Goal: Task Accomplishment & Management: Manage account settings

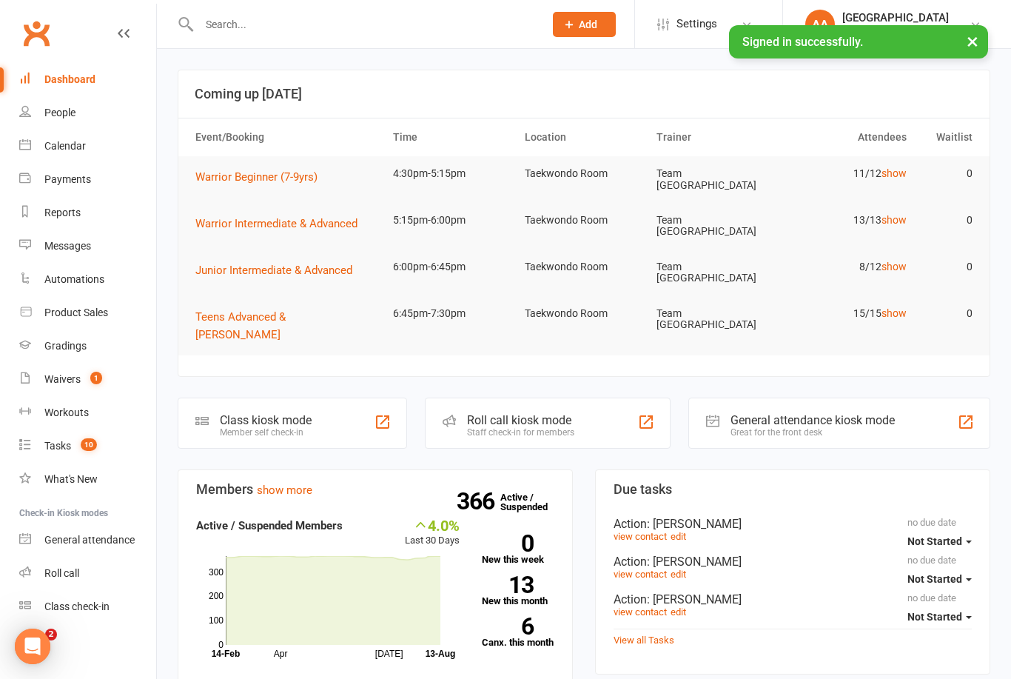
click at [90, 140] on link "Calendar" at bounding box center [87, 146] width 137 height 33
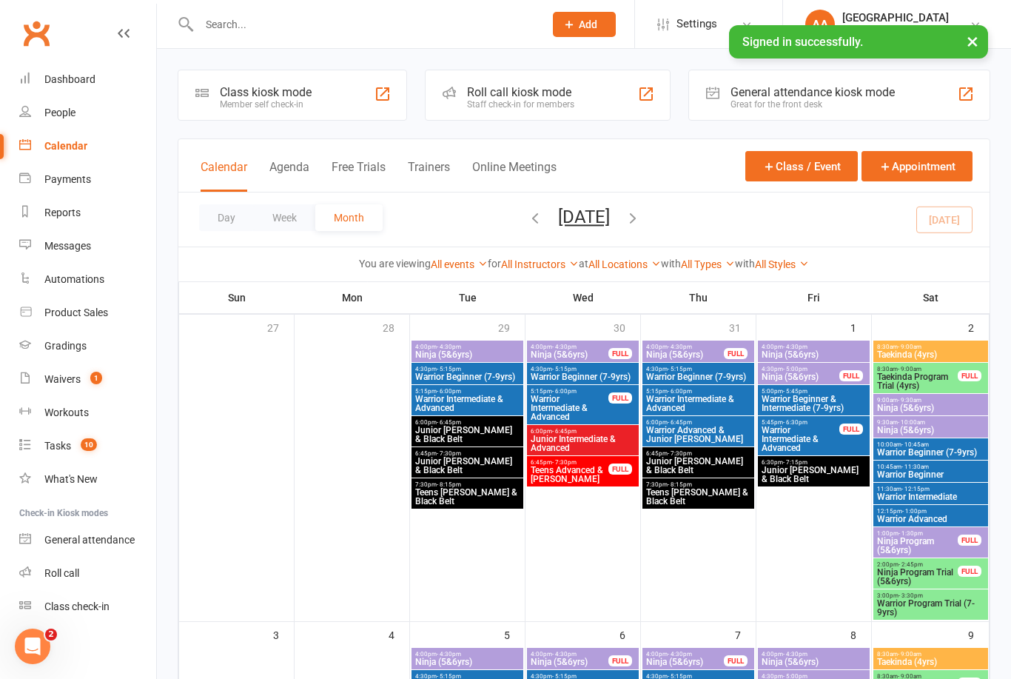
click at [226, 229] on button "Day" at bounding box center [226, 217] width 55 height 27
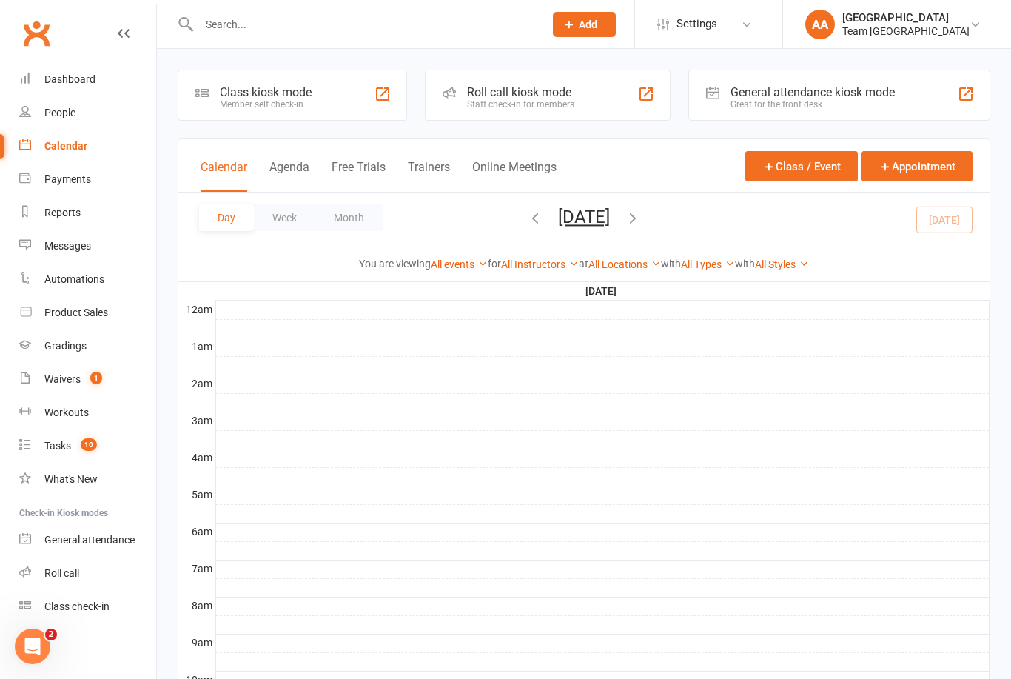
click at [610, 215] on button "[DATE]" at bounding box center [584, 216] width 52 height 21
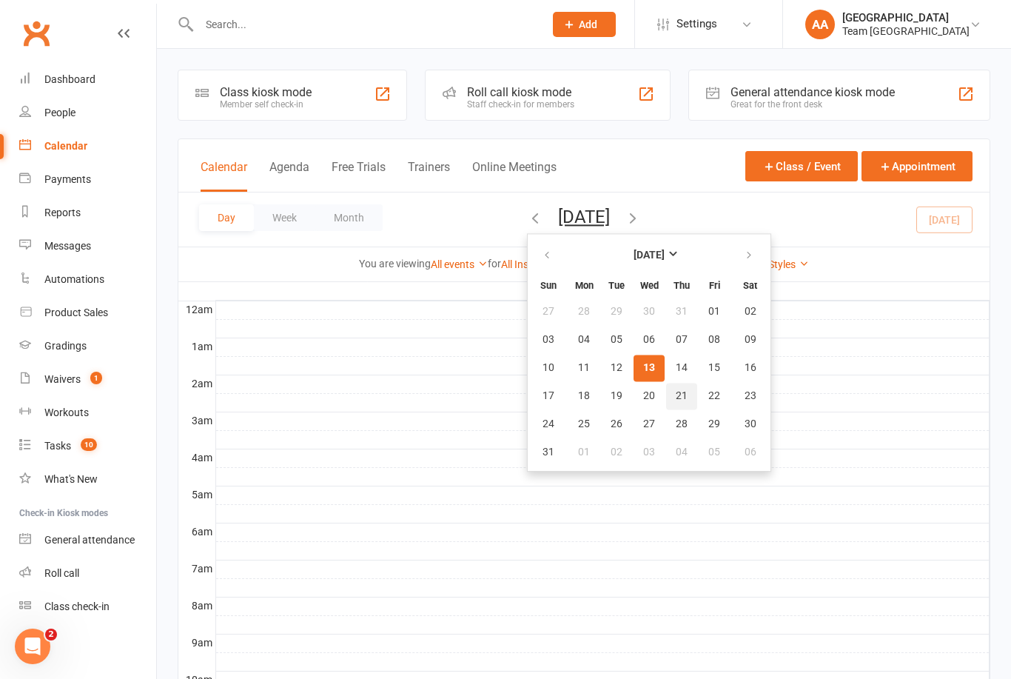
click at [676, 394] on span "21" at bounding box center [682, 396] width 12 height 12
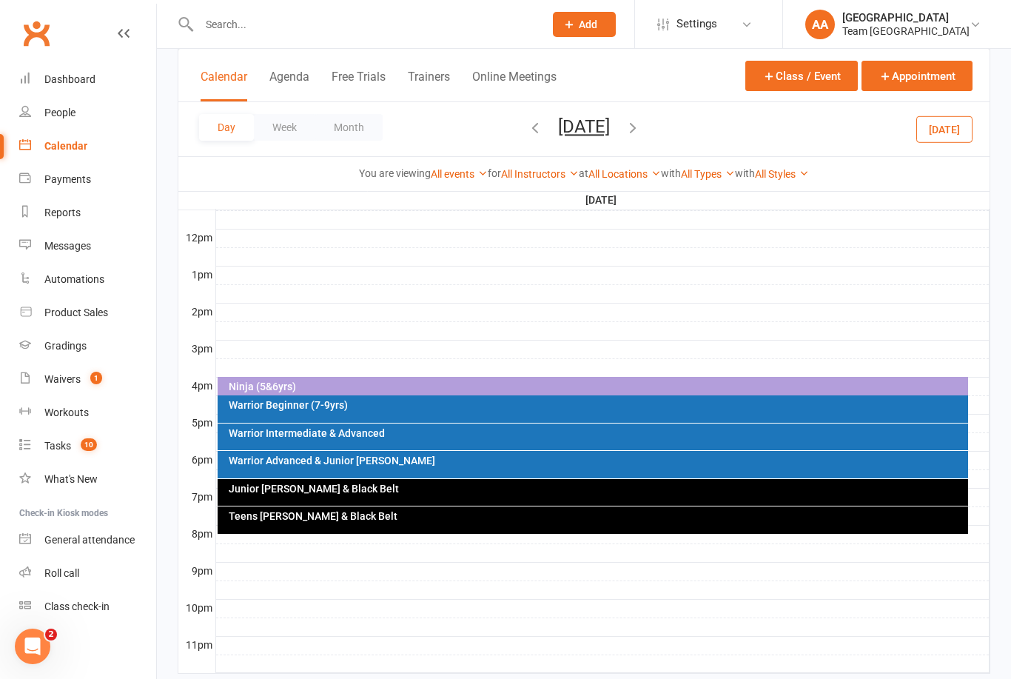
scroll to position [518, 0]
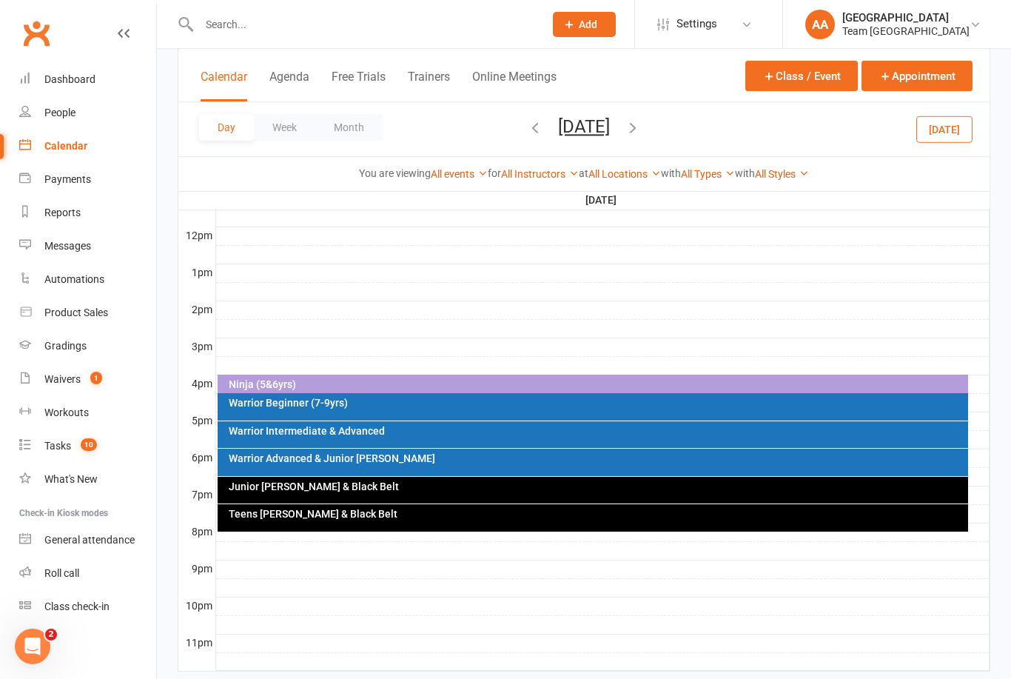
click at [414, 460] on div "Warrior Advanced & Junior [PERSON_NAME]" at bounding box center [597, 458] width 738 height 10
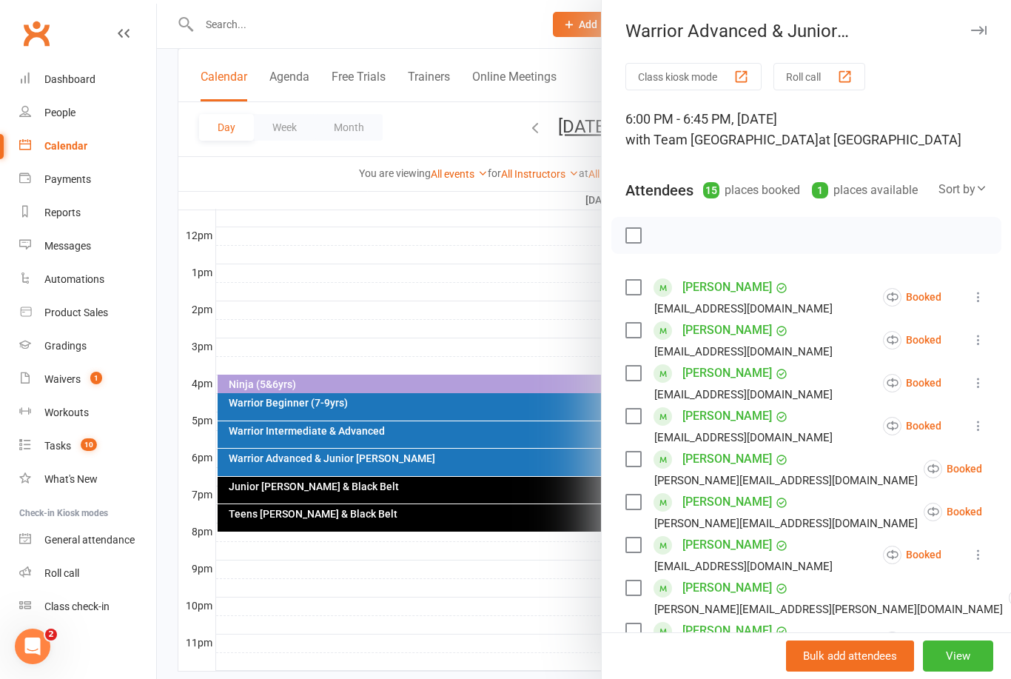
scroll to position [0, 0]
click at [555, 232] on div at bounding box center [584, 339] width 854 height 679
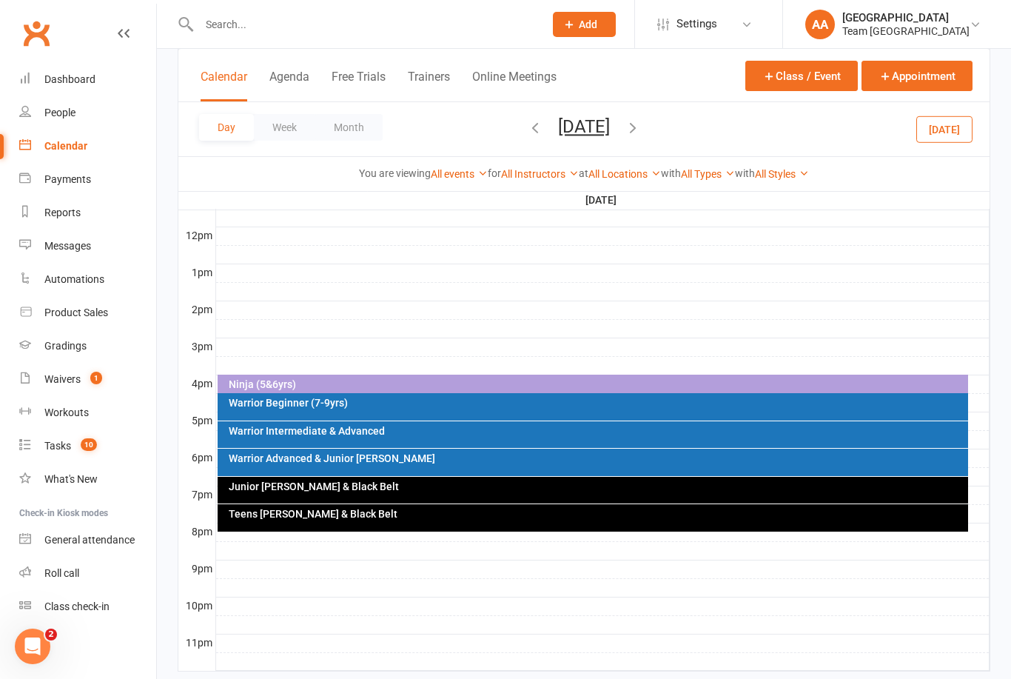
click at [410, 427] on div "Warrior Intermediate & Advanced" at bounding box center [597, 431] width 738 height 10
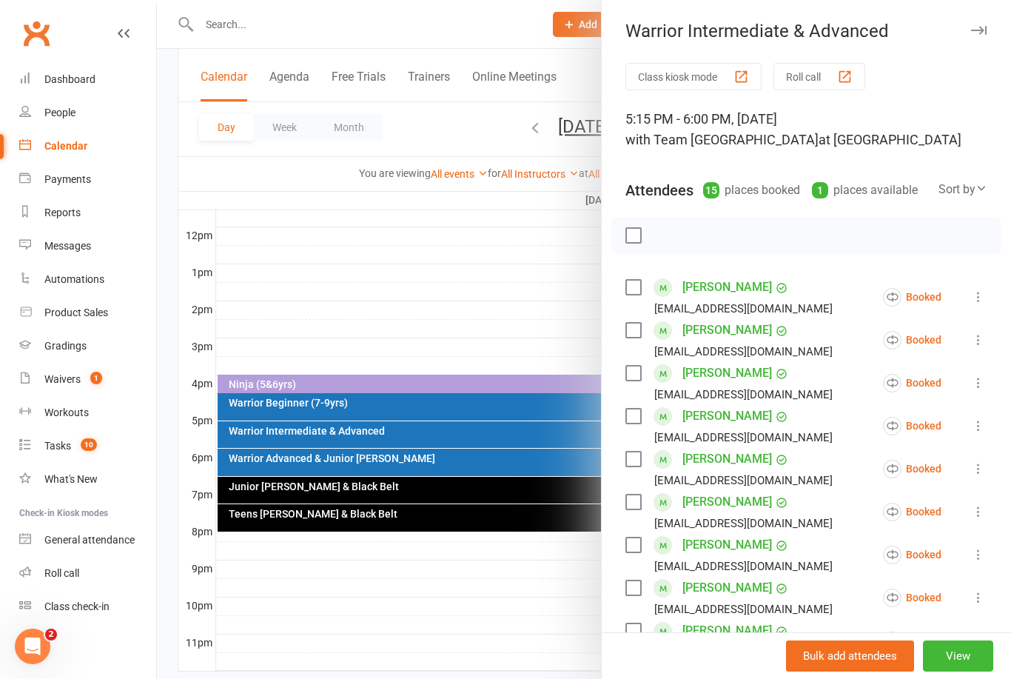
click at [490, 214] on div at bounding box center [584, 339] width 854 height 679
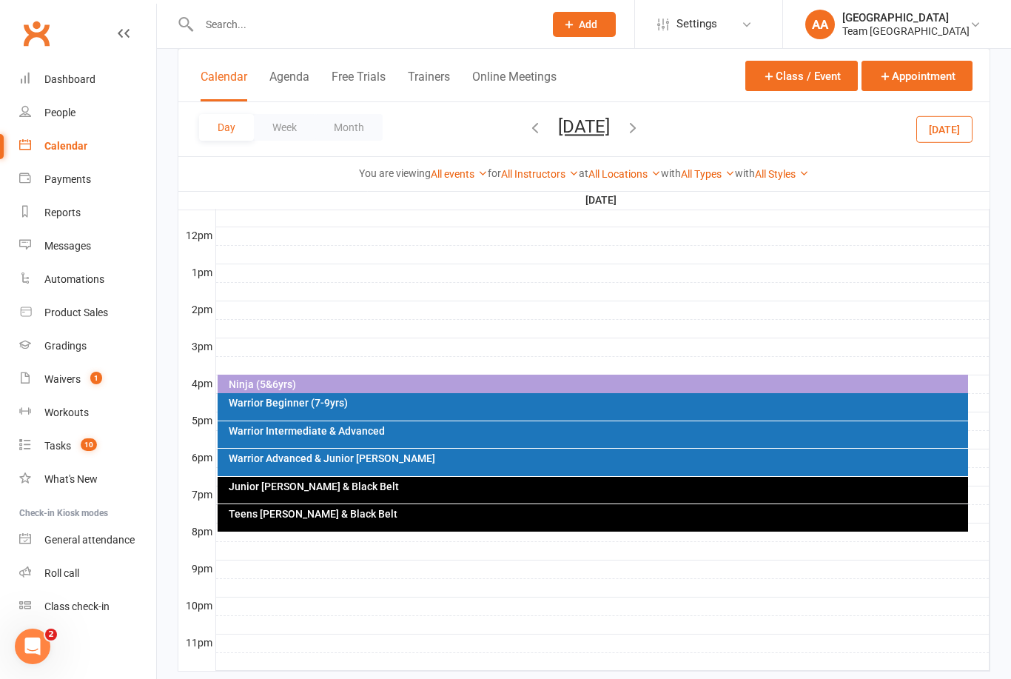
click at [585, 135] on button "Thursday, Aug 21, 2025" at bounding box center [584, 126] width 52 height 21
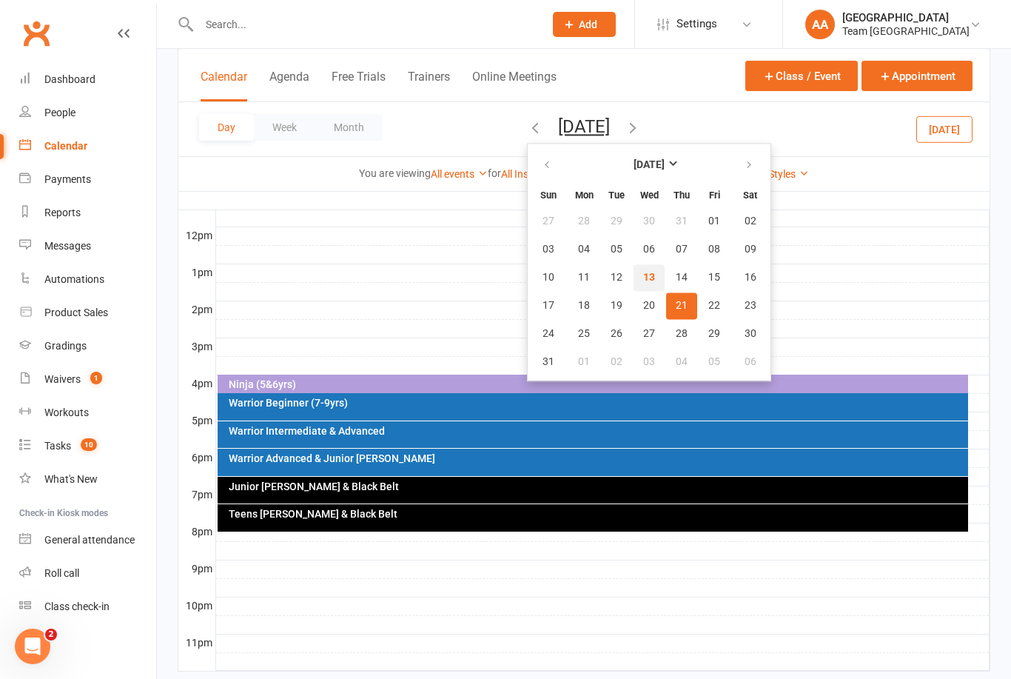
click at [643, 280] on span "13" at bounding box center [649, 278] width 12 height 12
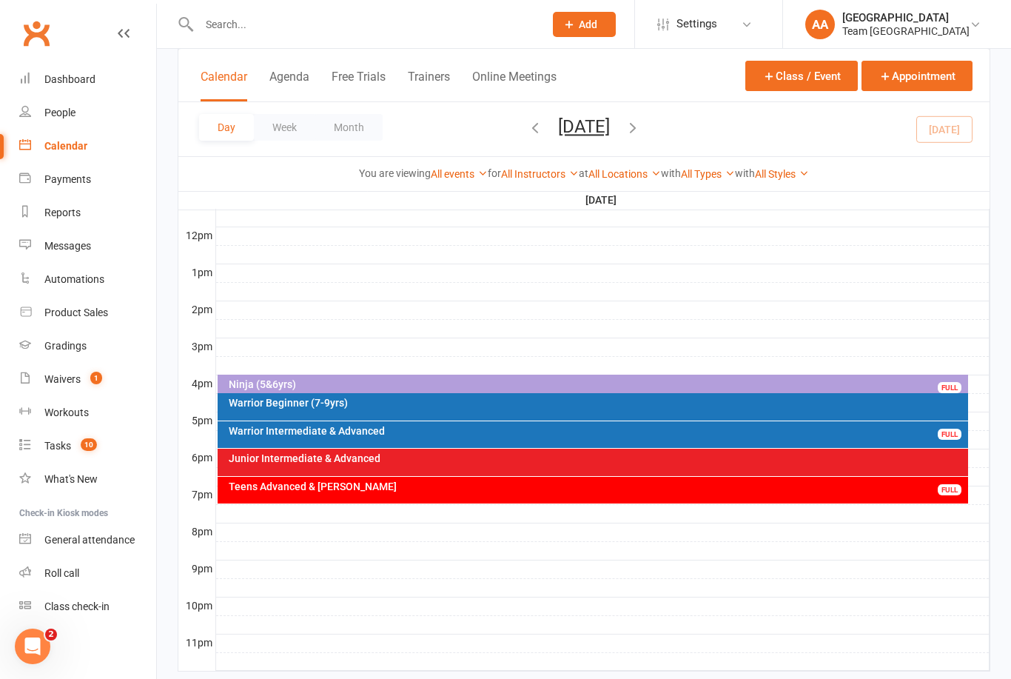
click at [468, 429] on div "Warrior Intermediate & Advanced" at bounding box center [597, 431] width 738 height 10
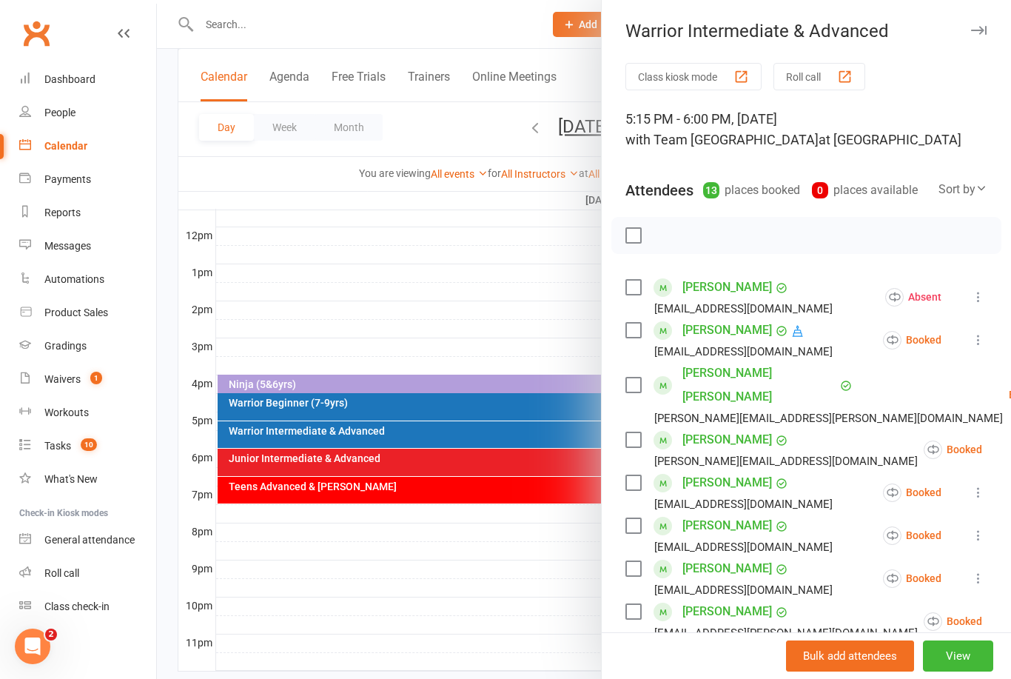
click at [574, 284] on div at bounding box center [584, 339] width 854 height 679
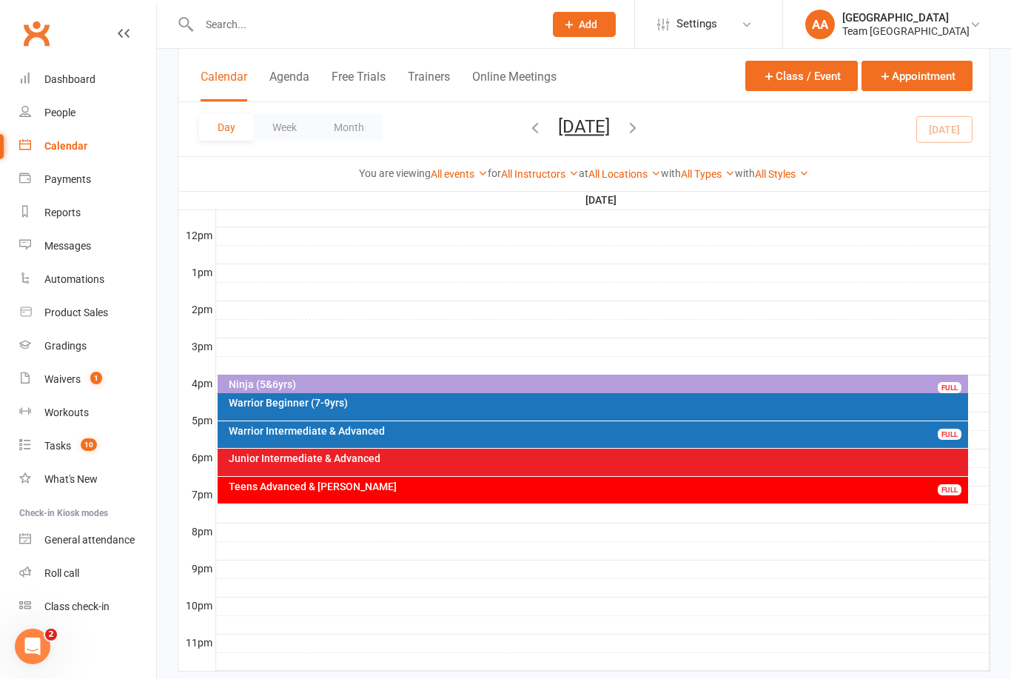
click at [500, 409] on div "Warrior Beginner (7-9yrs)" at bounding box center [593, 406] width 751 height 27
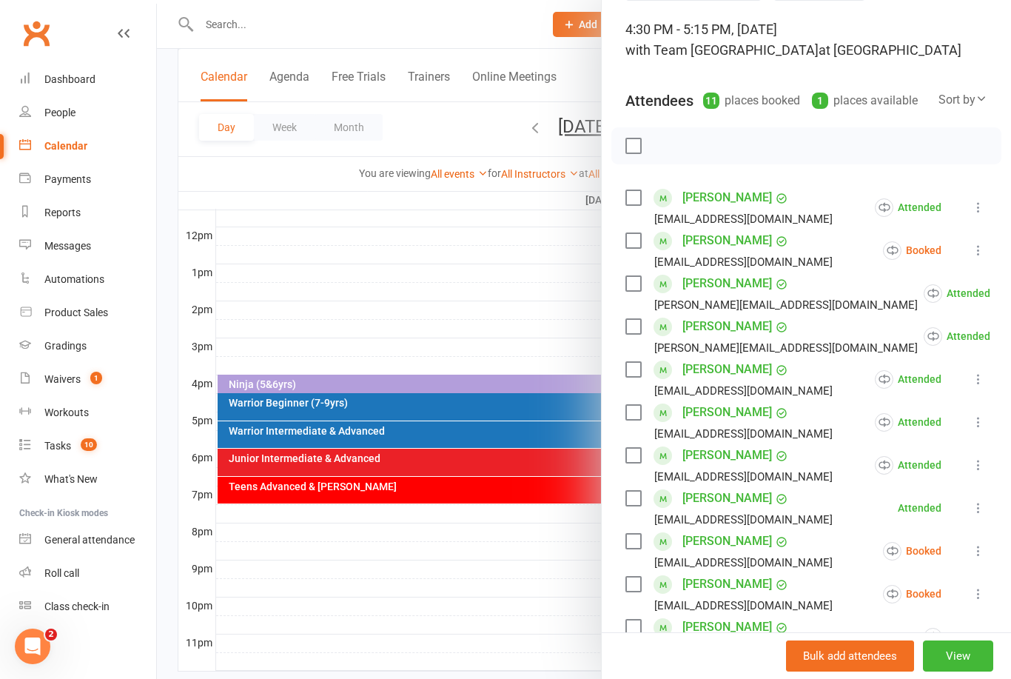
scroll to position [206, 0]
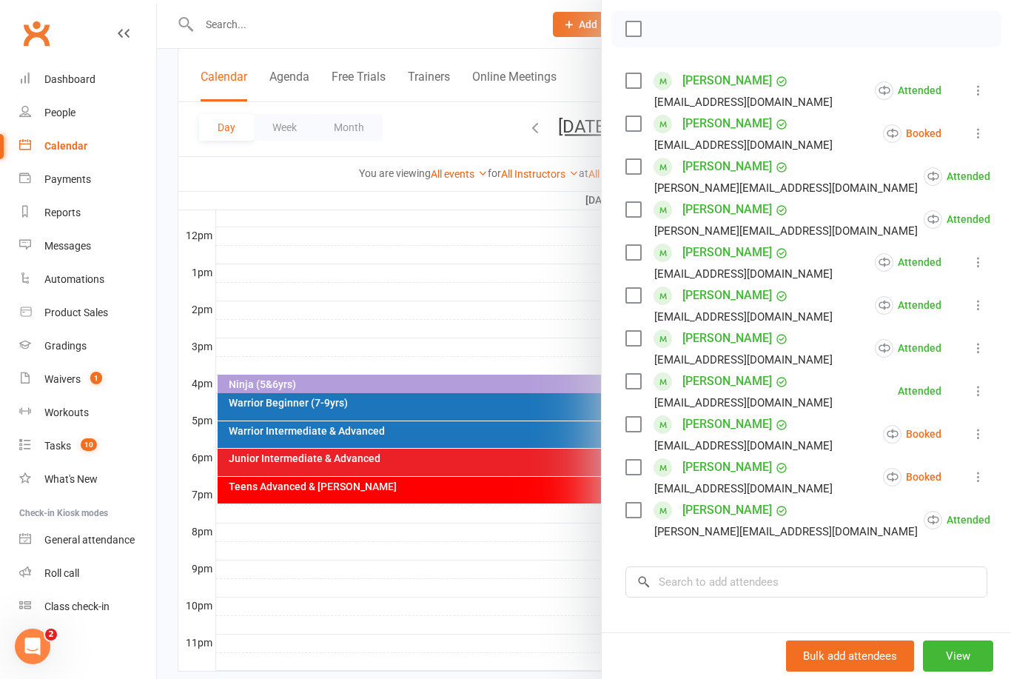
click at [973, 134] on icon at bounding box center [978, 133] width 15 height 15
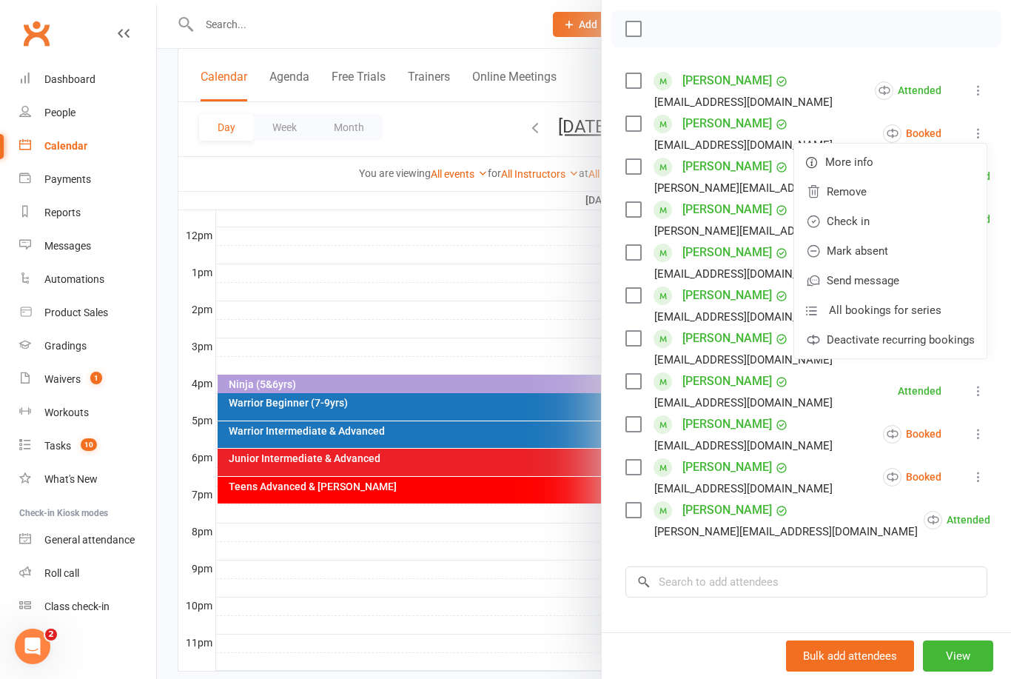
click at [870, 233] on link "Check in" at bounding box center [890, 221] width 192 height 30
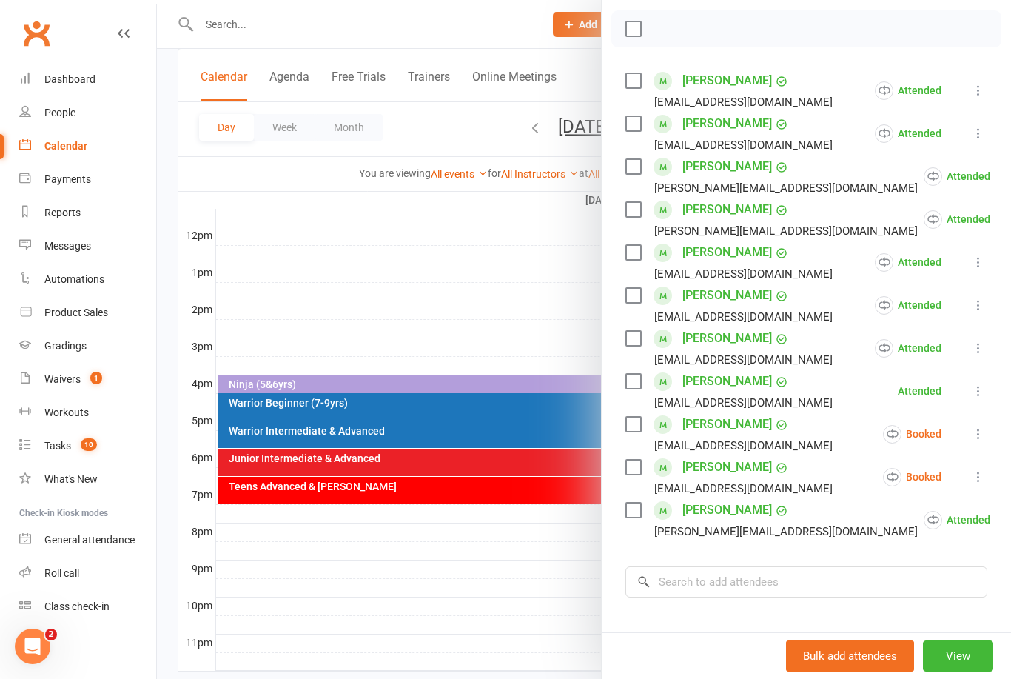
click at [976, 440] on icon at bounding box center [978, 433] width 15 height 15
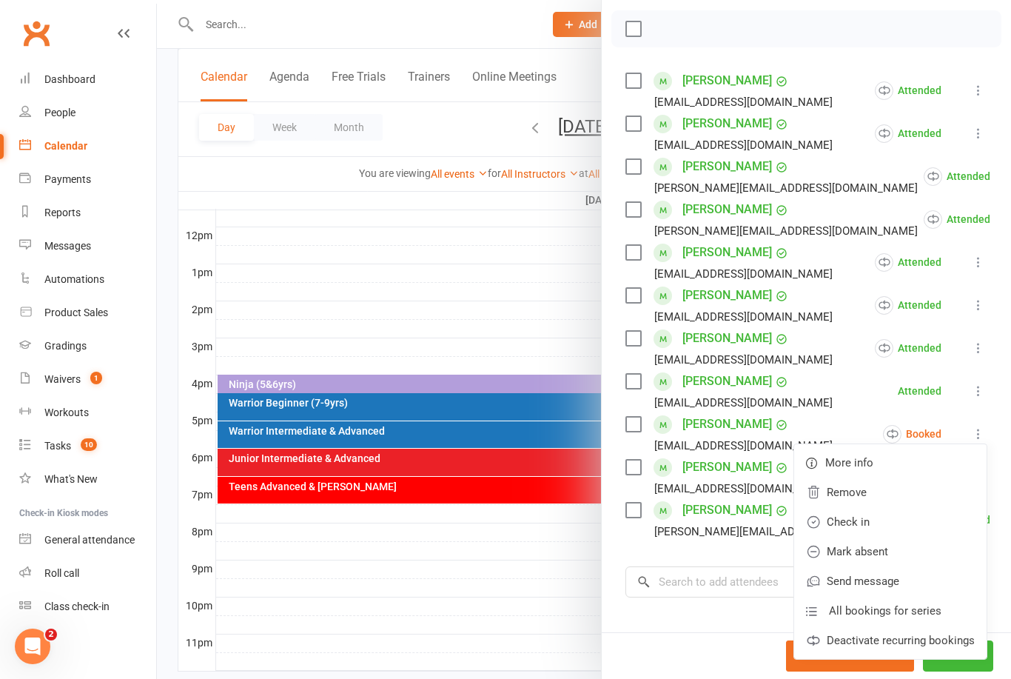
click at [881, 525] on link "Check in" at bounding box center [890, 522] width 192 height 30
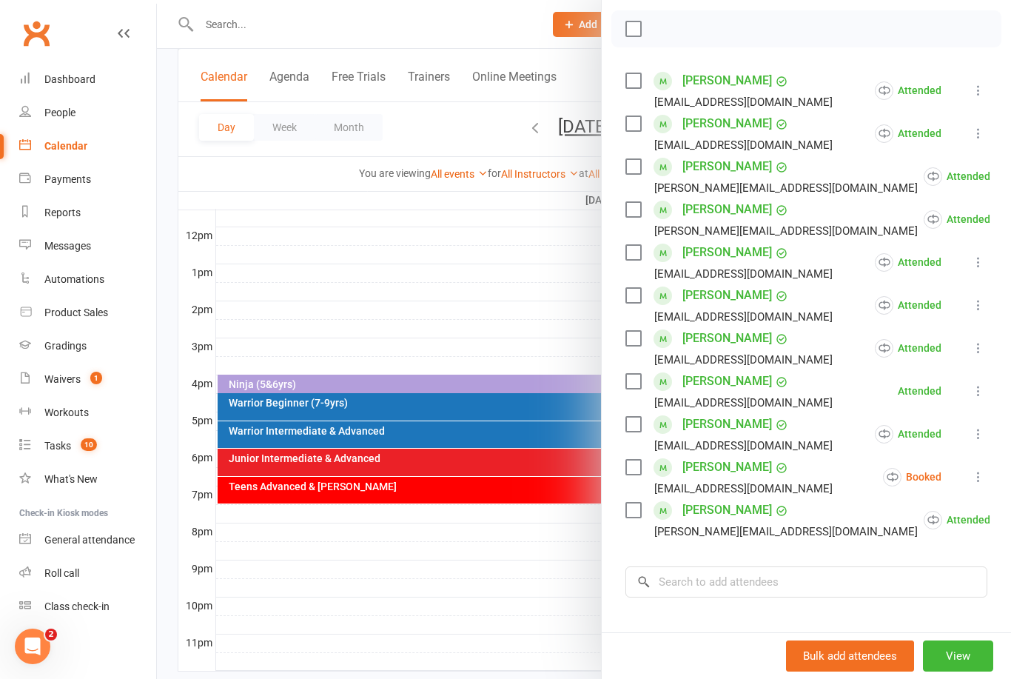
click at [972, 479] on icon at bounding box center [978, 476] width 15 height 15
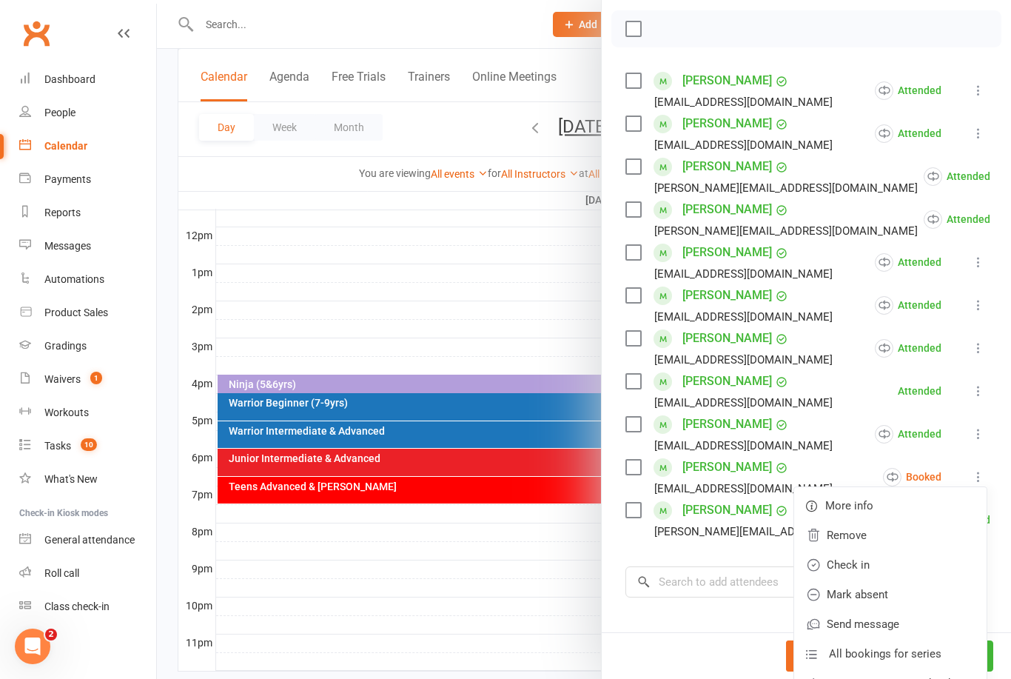
click at [890, 593] on link "Mark absent" at bounding box center [890, 594] width 192 height 30
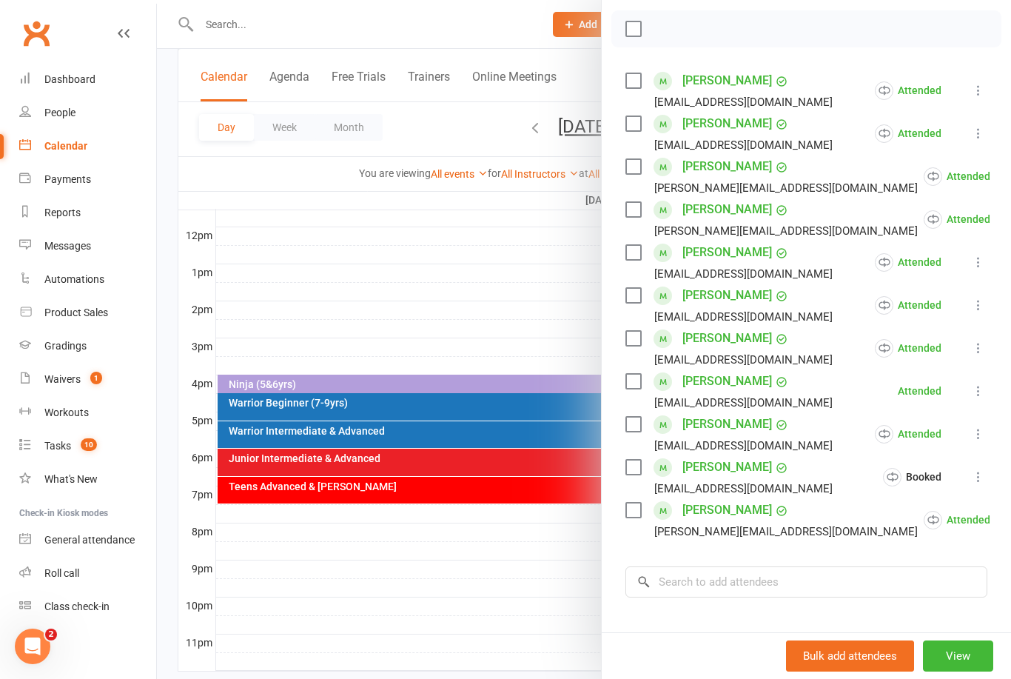
click at [523, 323] on div at bounding box center [584, 339] width 854 height 679
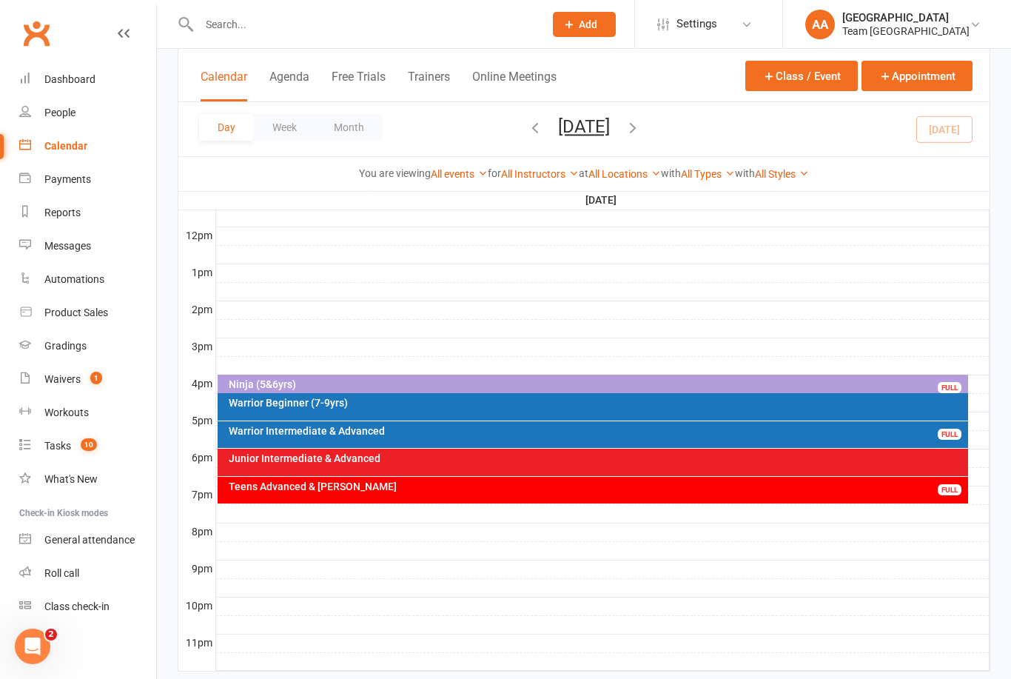
click at [610, 132] on button "[DATE]" at bounding box center [584, 126] width 52 height 21
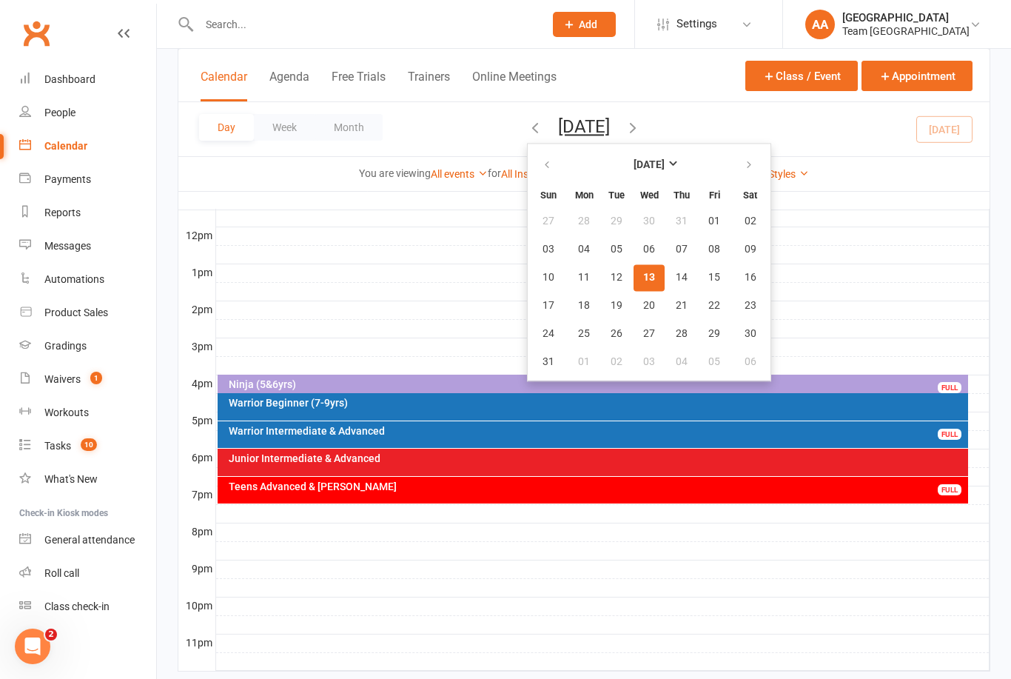
click at [643, 279] on span "13" at bounding box center [649, 278] width 12 height 12
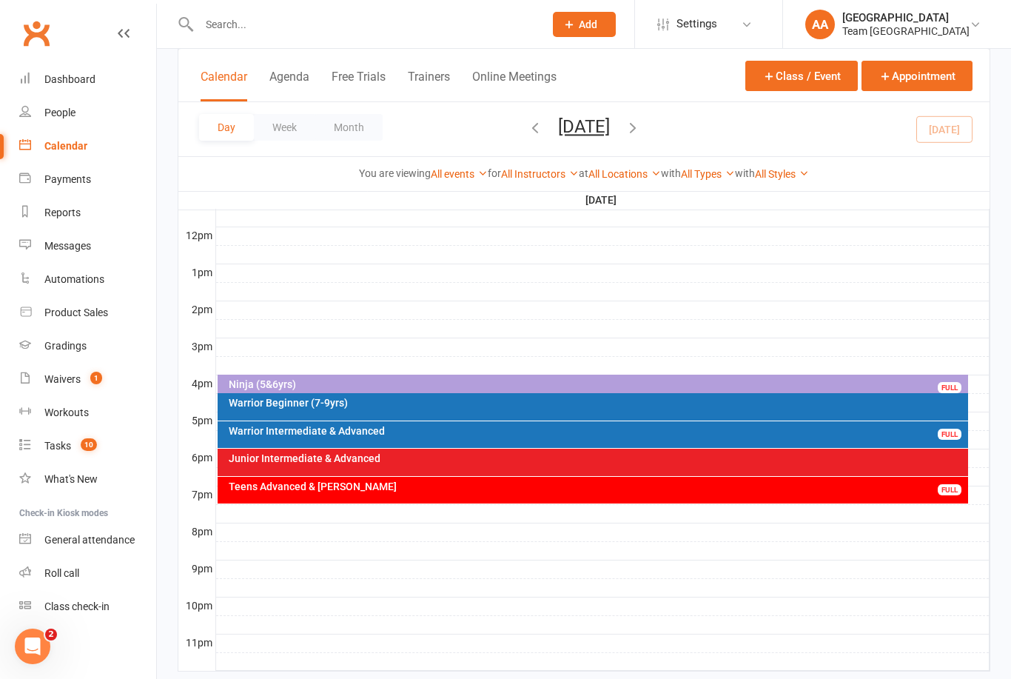
click at [488, 432] on div "Warrior Intermediate & Advanced" at bounding box center [597, 431] width 738 height 10
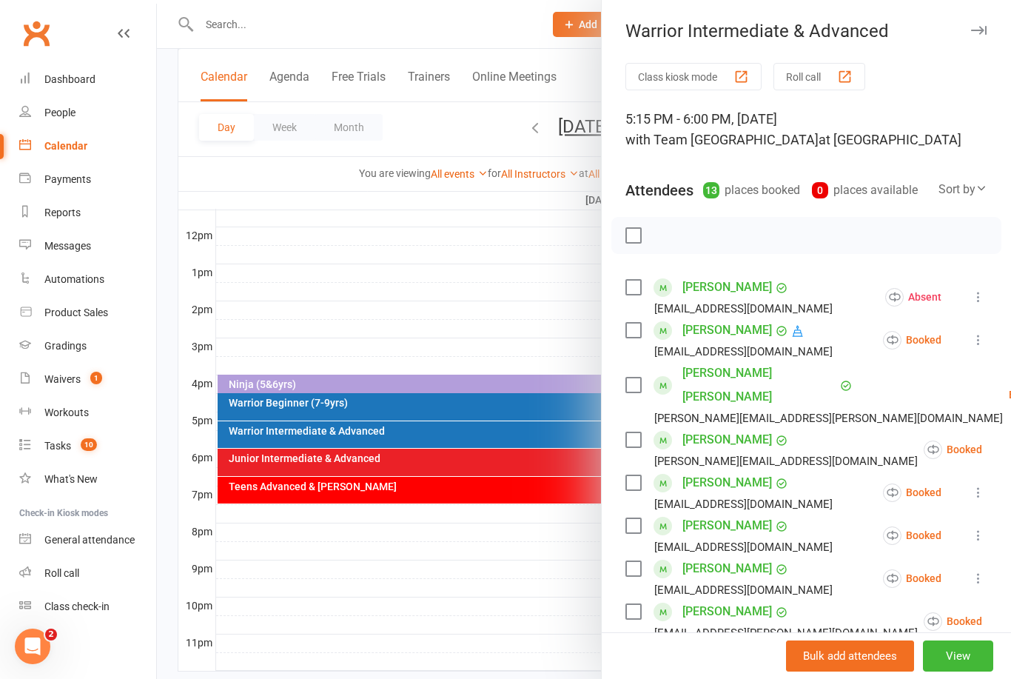
scroll to position [565, 0]
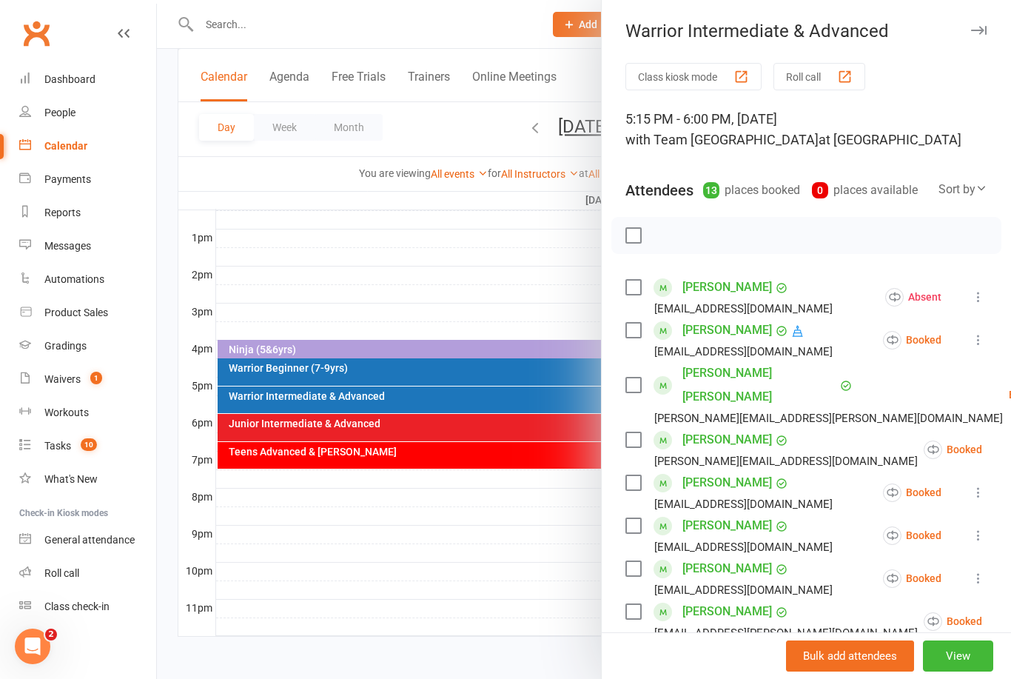
click at [491, 256] on div at bounding box center [584, 339] width 854 height 679
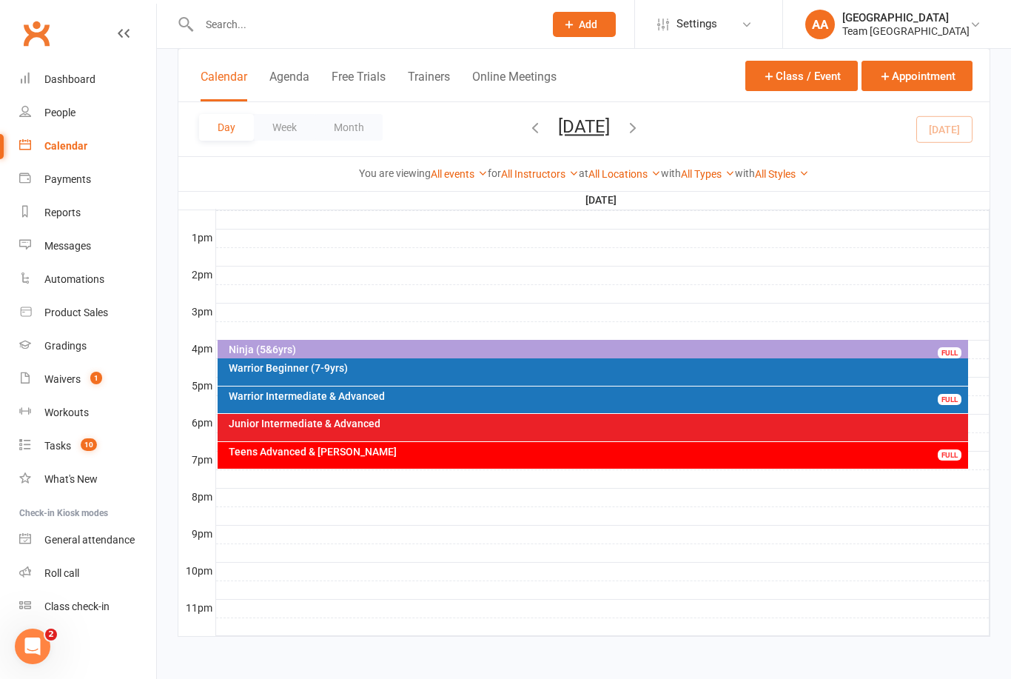
click at [592, 132] on button "[DATE]" at bounding box center [584, 126] width 52 height 21
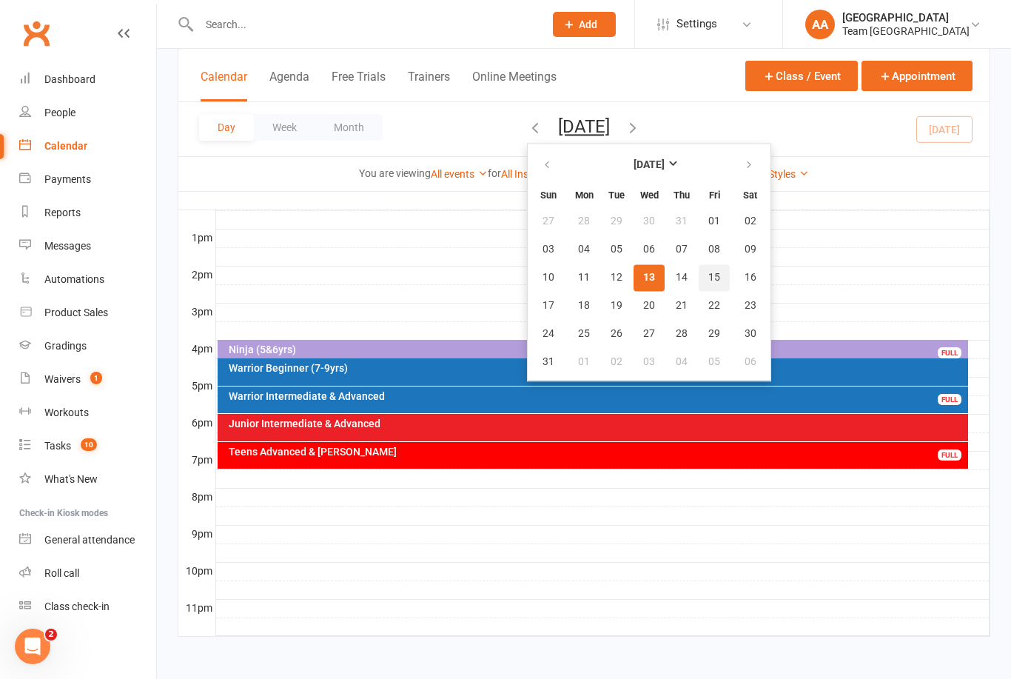
click at [708, 277] on span "15" at bounding box center [714, 278] width 12 height 12
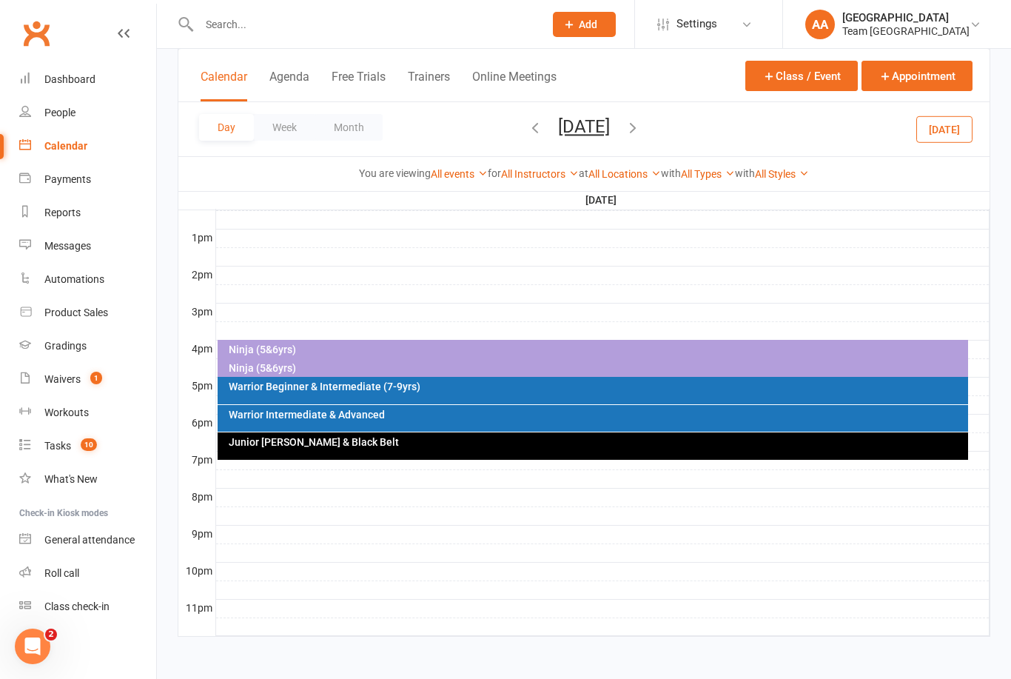
click at [442, 407] on div "Warrior Intermediate & Advanced" at bounding box center [593, 418] width 751 height 27
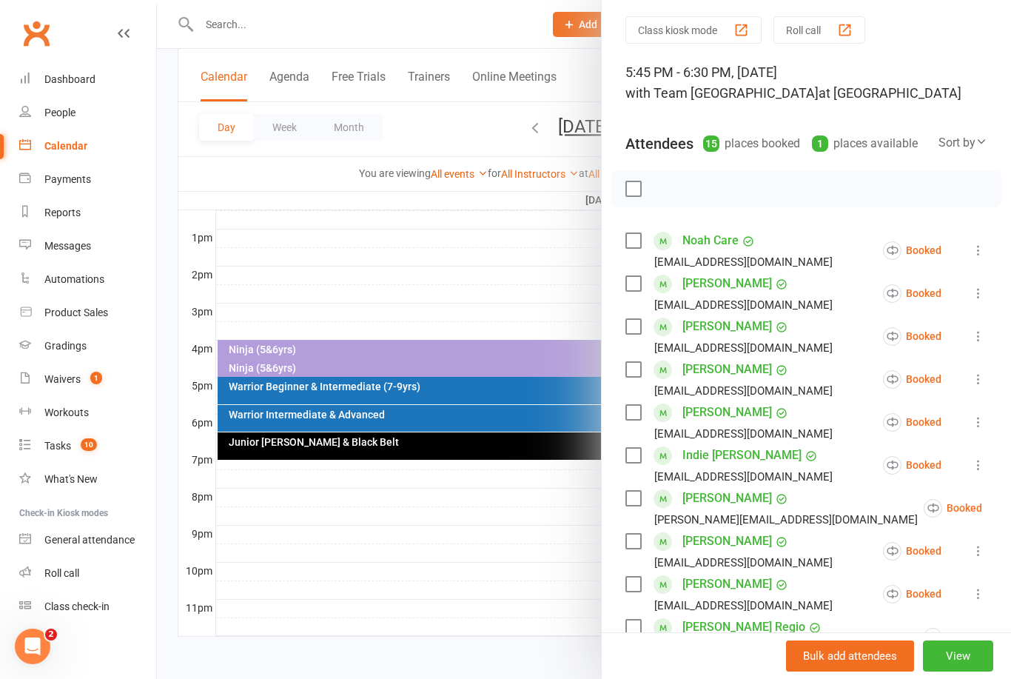
scroll to position [67, 0]
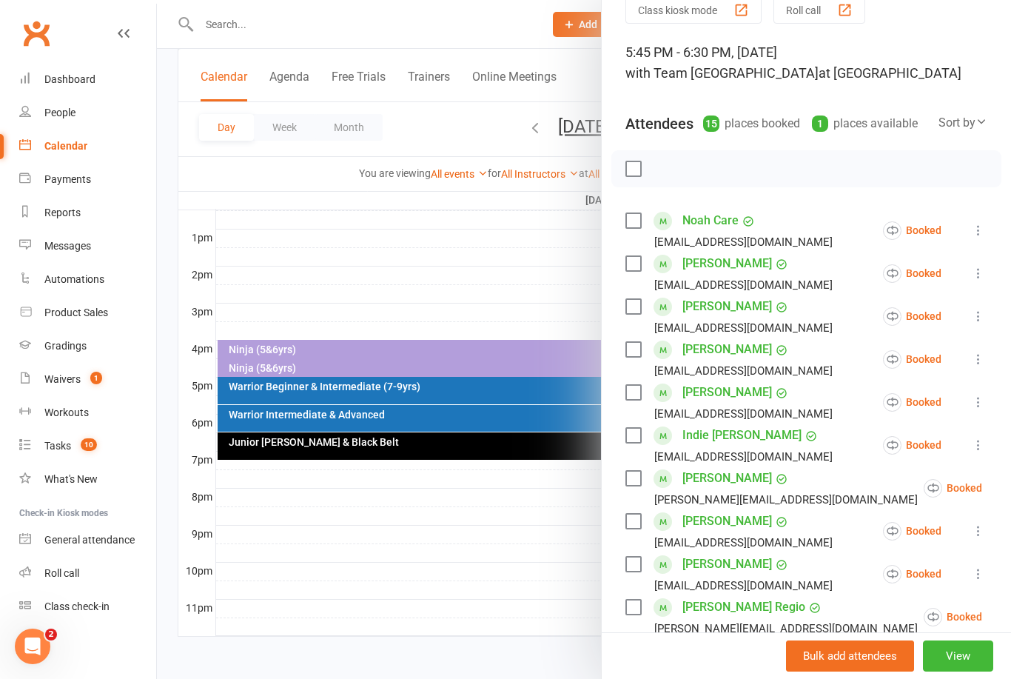
click at [559, 258] on div at bounding box center [584, 339] width 854 height 679
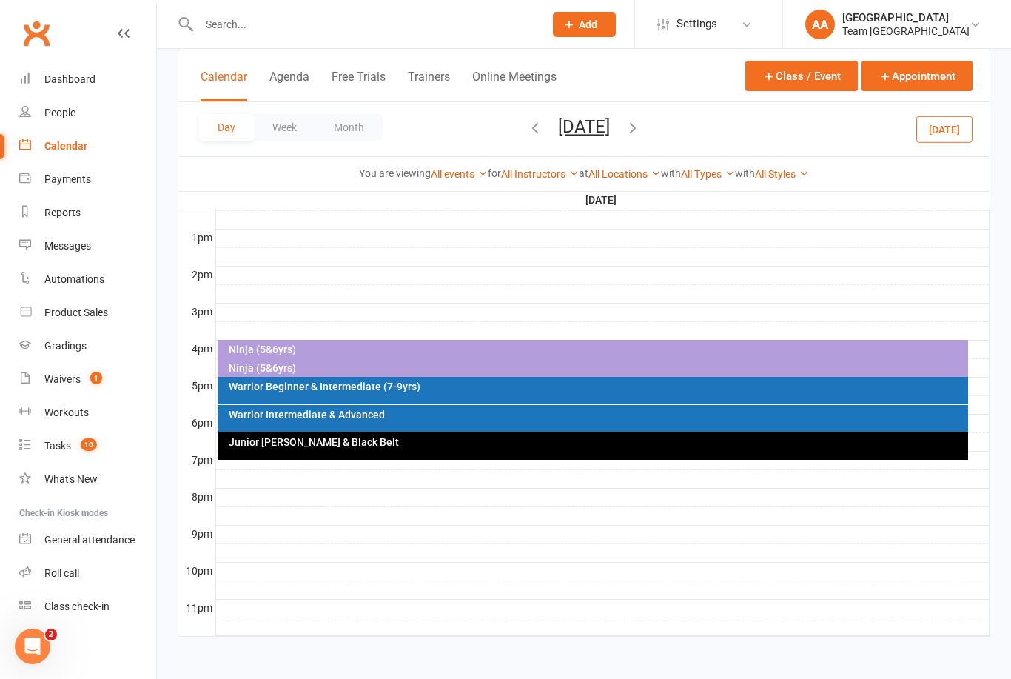
click at [584, 125] on button "[DATE]" at bounding box center [584, 126] width 52 height 21
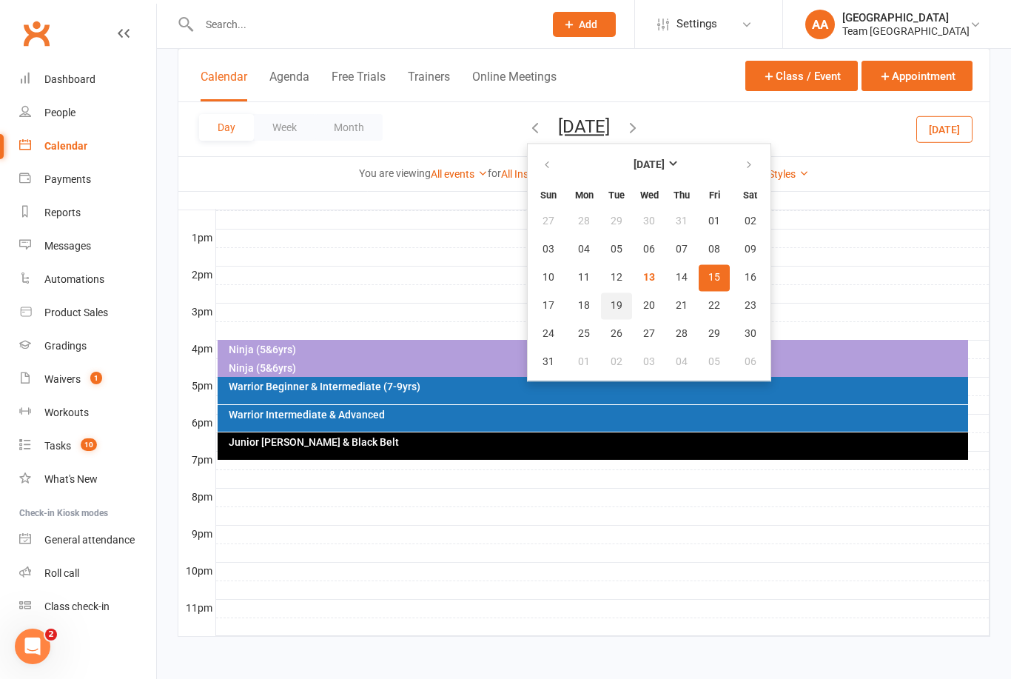
click at [601, 309] on button "19" at bounding box center [616, 305] width 31 height 27
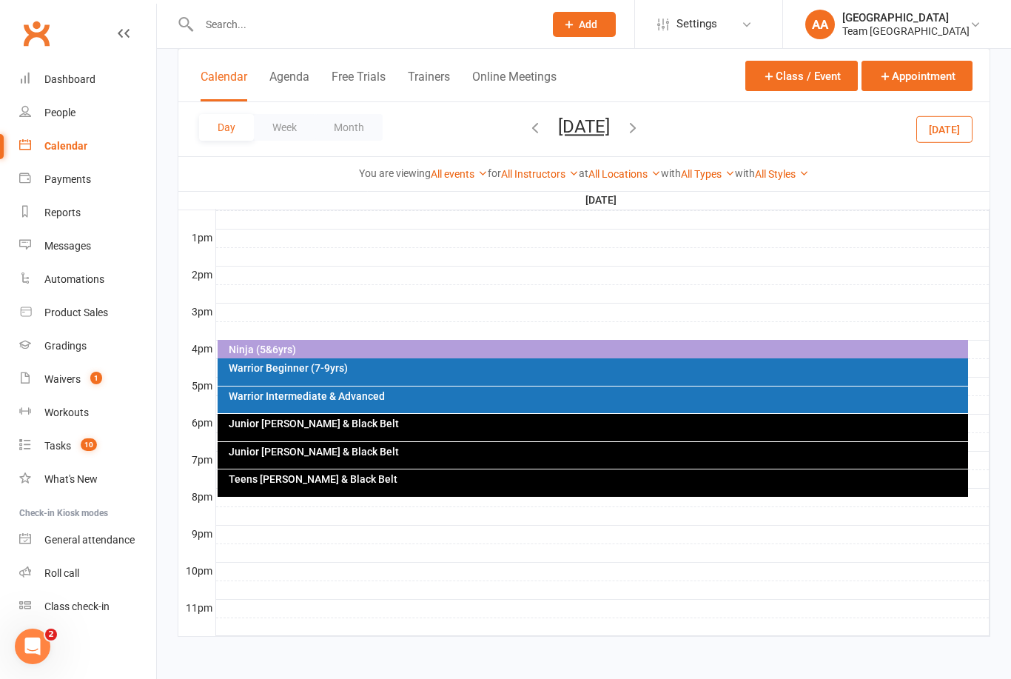
click at [405, 389] on div "Warrior Intermediate & Advanced" at bounding box center [593, 399] width 751 height 27
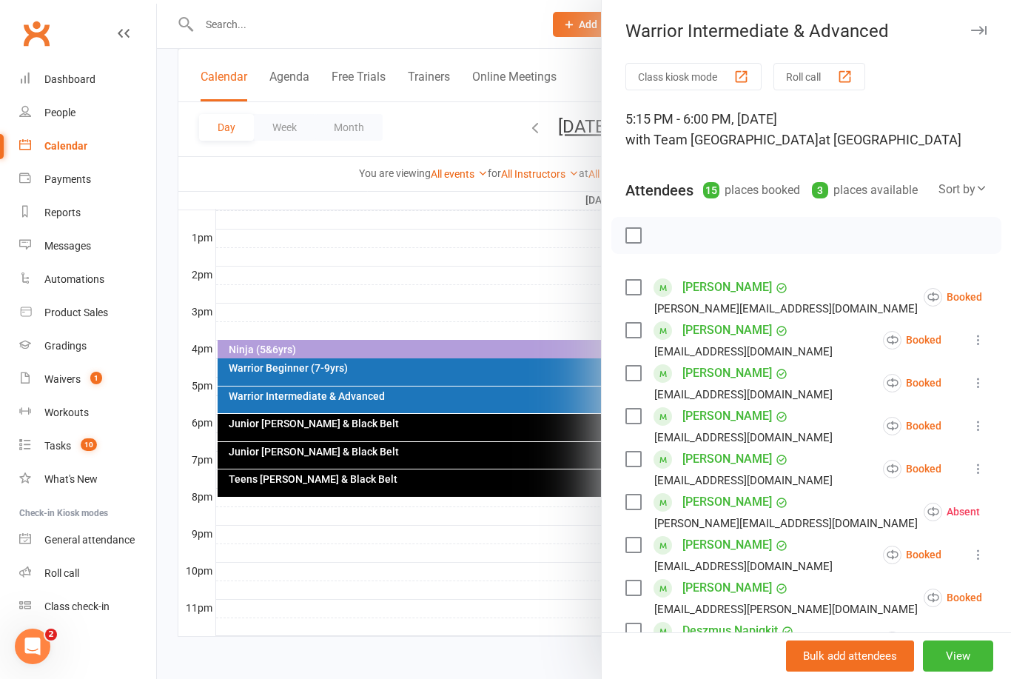
click at [450, 252] on div at bounding box center [584, 339] width 854 height 679
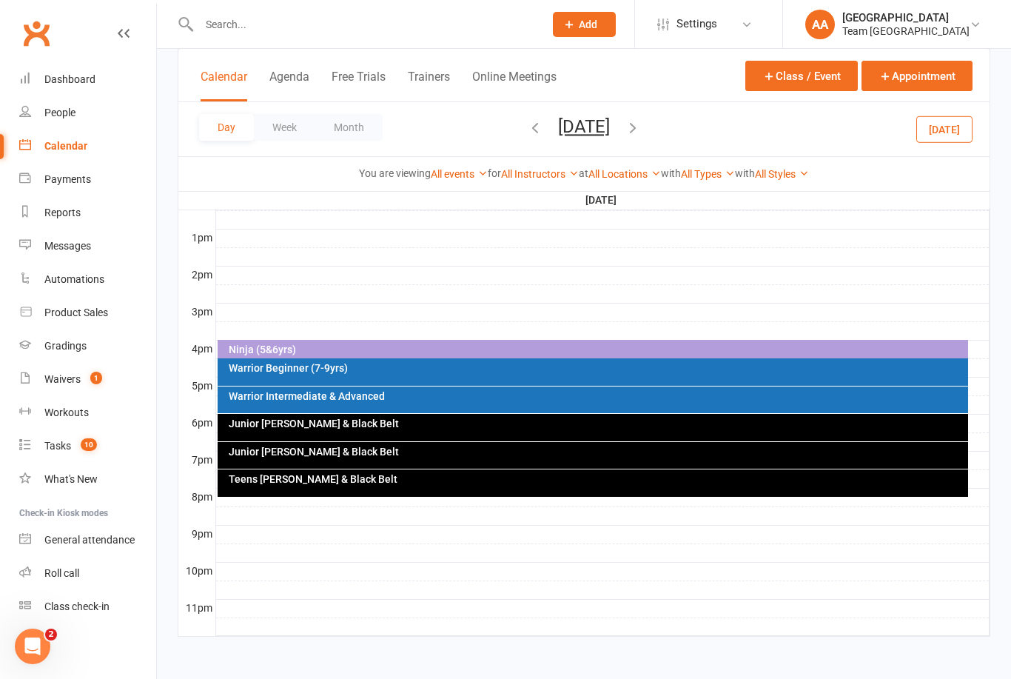
click at [641, 131] on icon "button" at bounding box center [633, 127] width 16 height 16
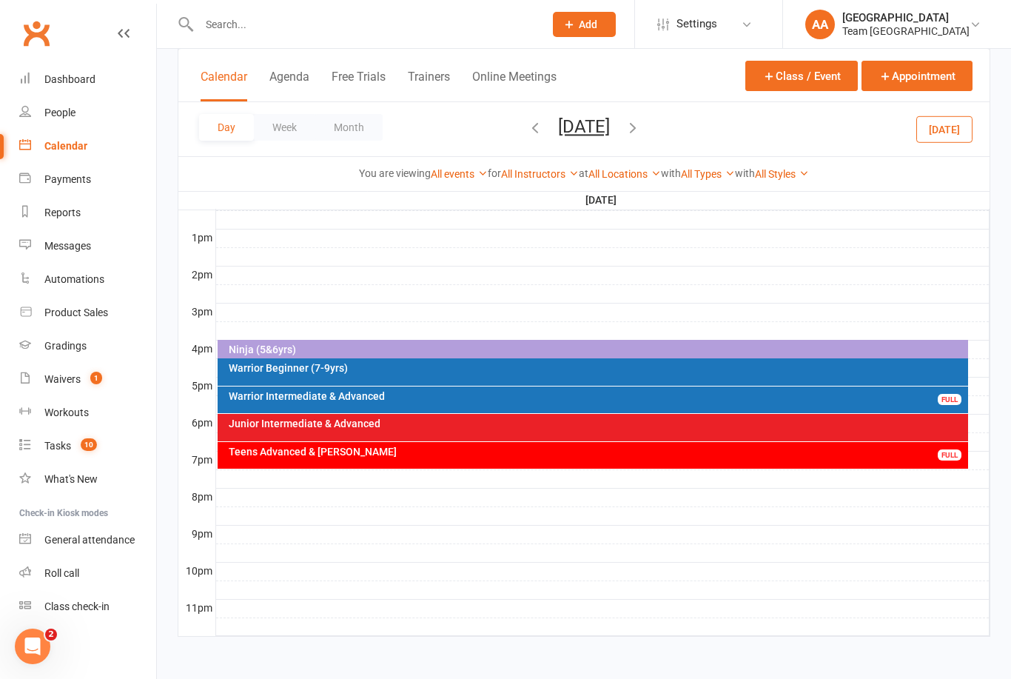
click at [407, 389] on div "Warrior Intermediate & Advanced FULL" at bounding box center [593, 399] width 751 height 27
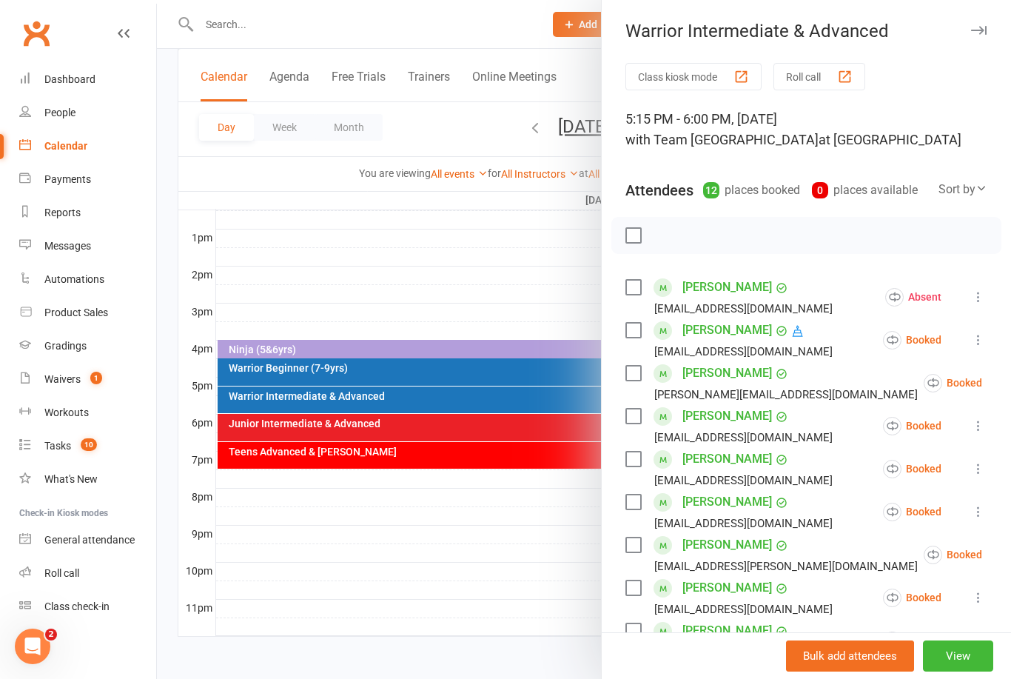
click at [467, 241] on div at bounding box center [584, 339] width 854 height 679
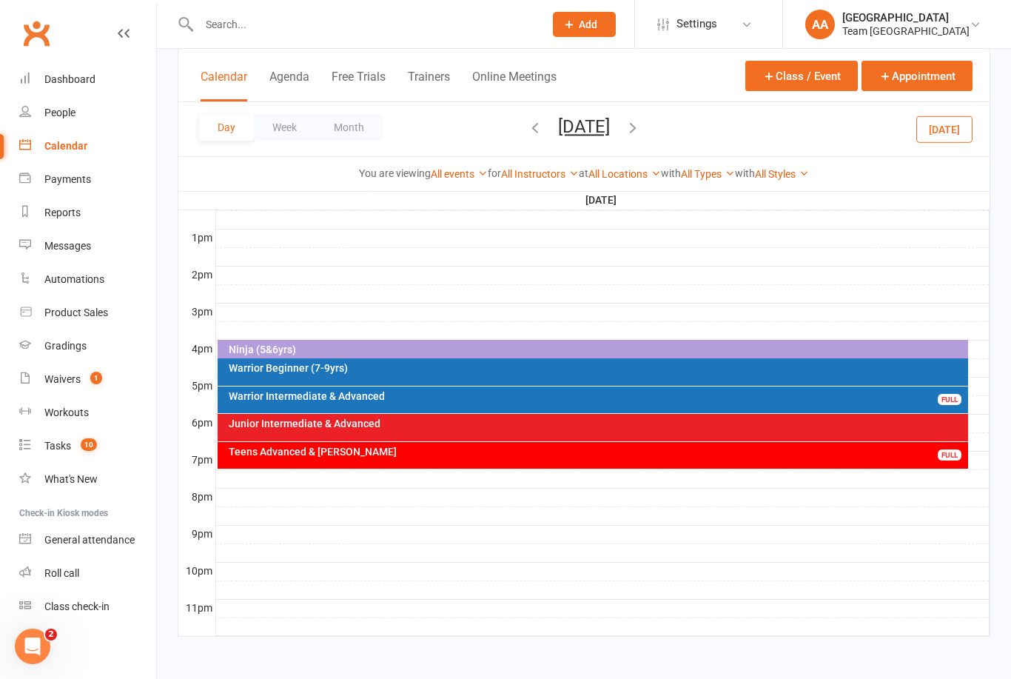
click at [641, 121] on icon "button" at bounding box center [633, 127] width 16 height 16
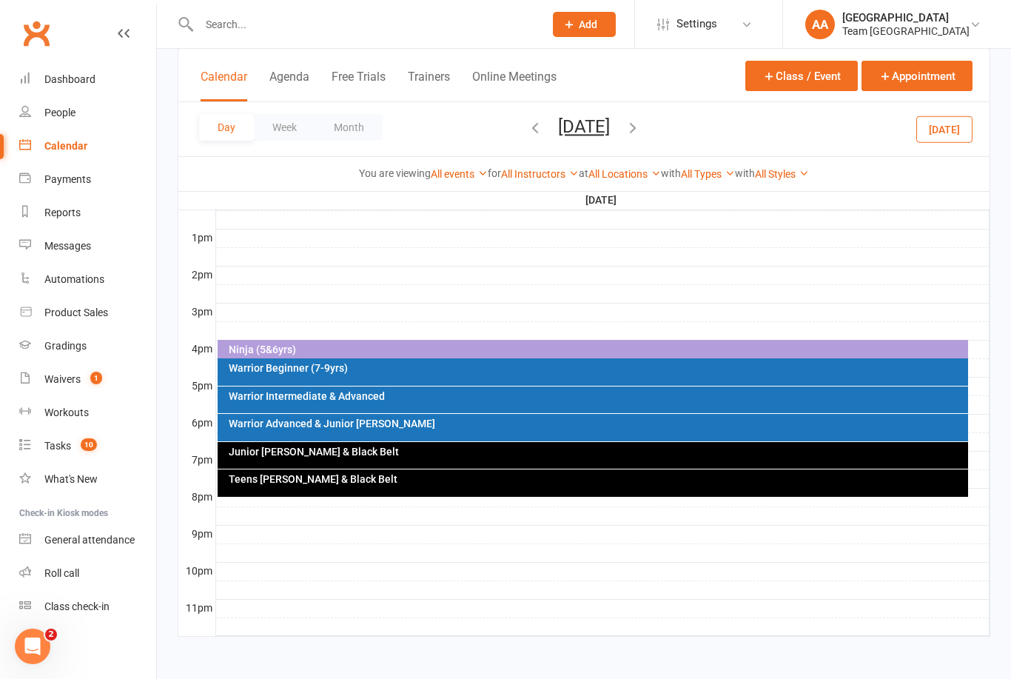
click at [425, 391] on div "Warrior Intermediate & Advanced" at bounding box center [597, 396] width 738 height 10
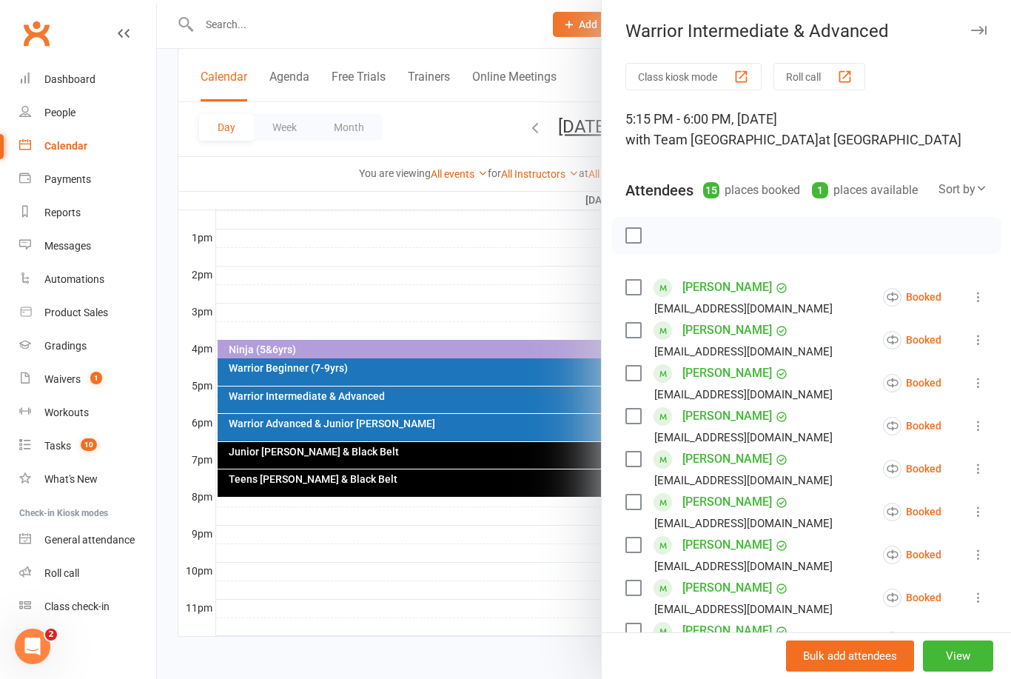
click at [462, 256] on div at bounding box center [584, 339] width 854 height 679
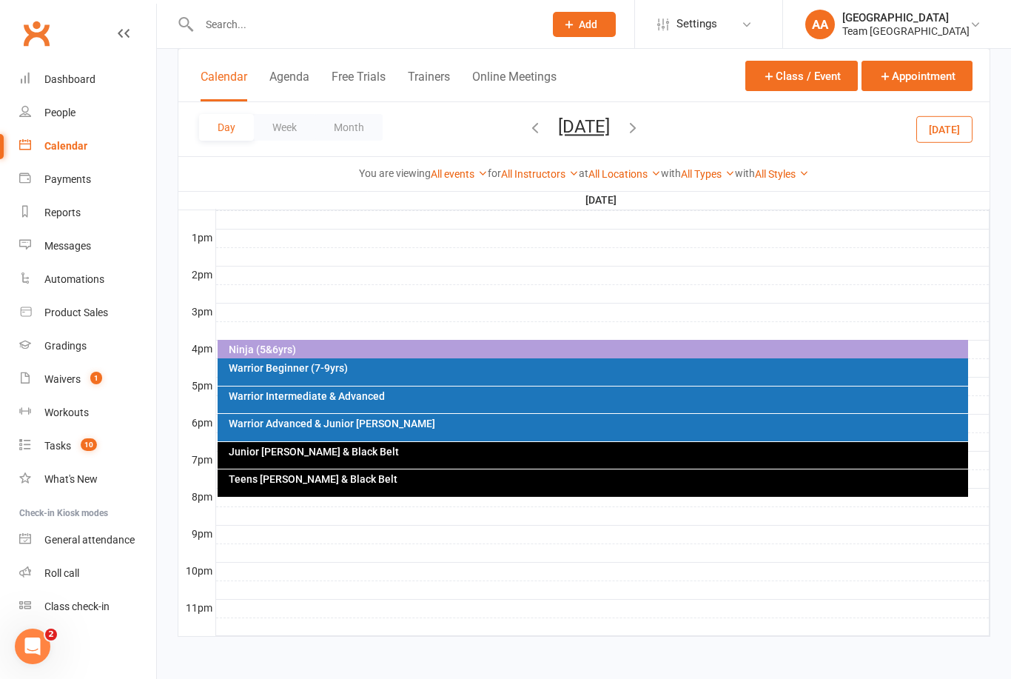
click at [558, 124] on button "Thursday, Aug 21, 2025" at bounding box center [584, 126] width 52 height 21
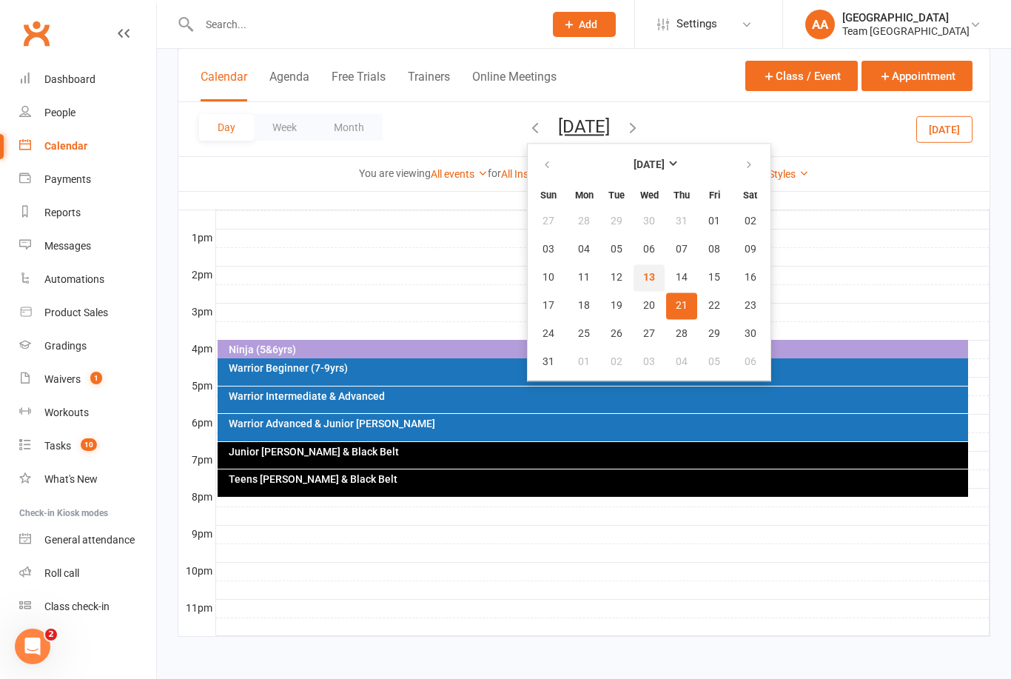
click at [634, 285] on button "13" at bounding box center [649, 277] width 31 height 27
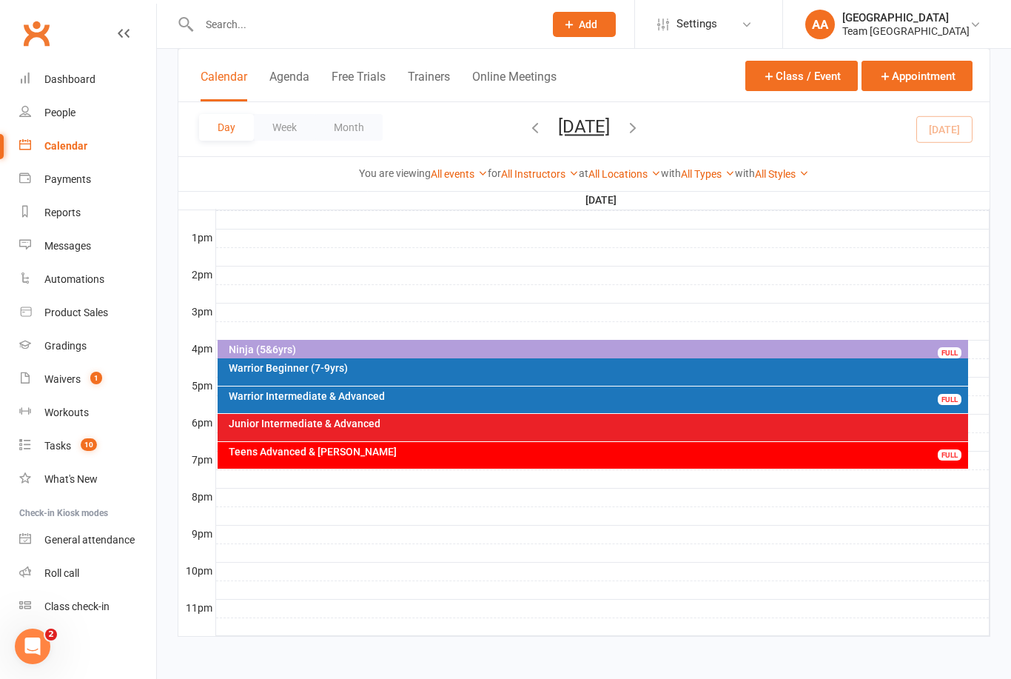
click at [641, 132] on icon "button" at bounding box center [633, 127] width 16 height 16
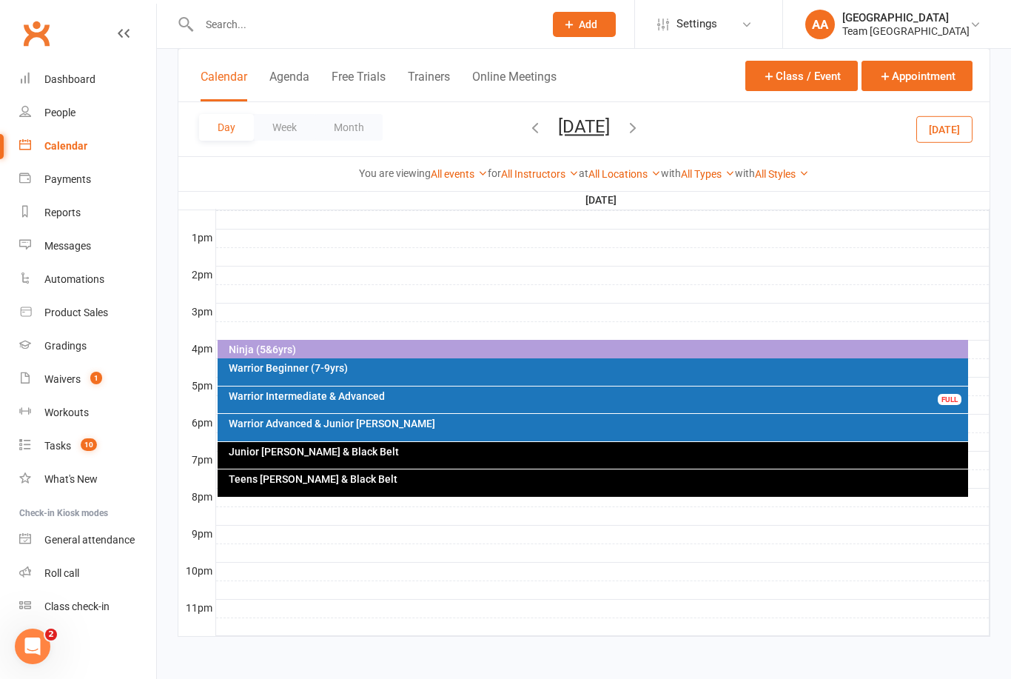
click at [483, 391] on div "Warrior Intermediate & Advanced" at bounding box center [597, 396] width 738 height 10
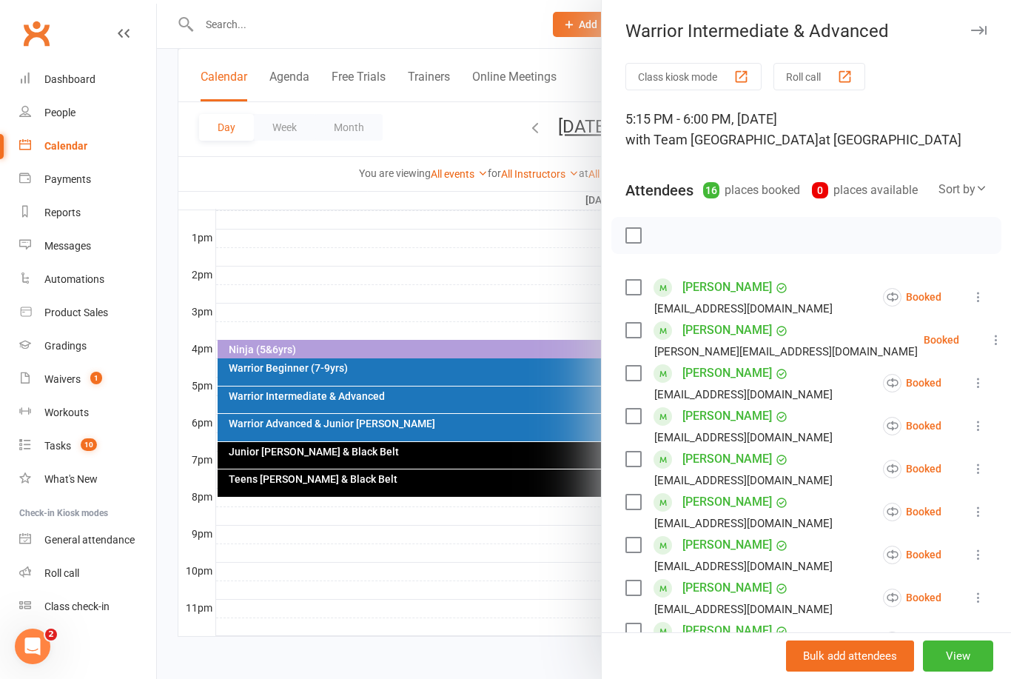
click at [989, 346] on icon at bounding box center [996, 339] width 15 height 15
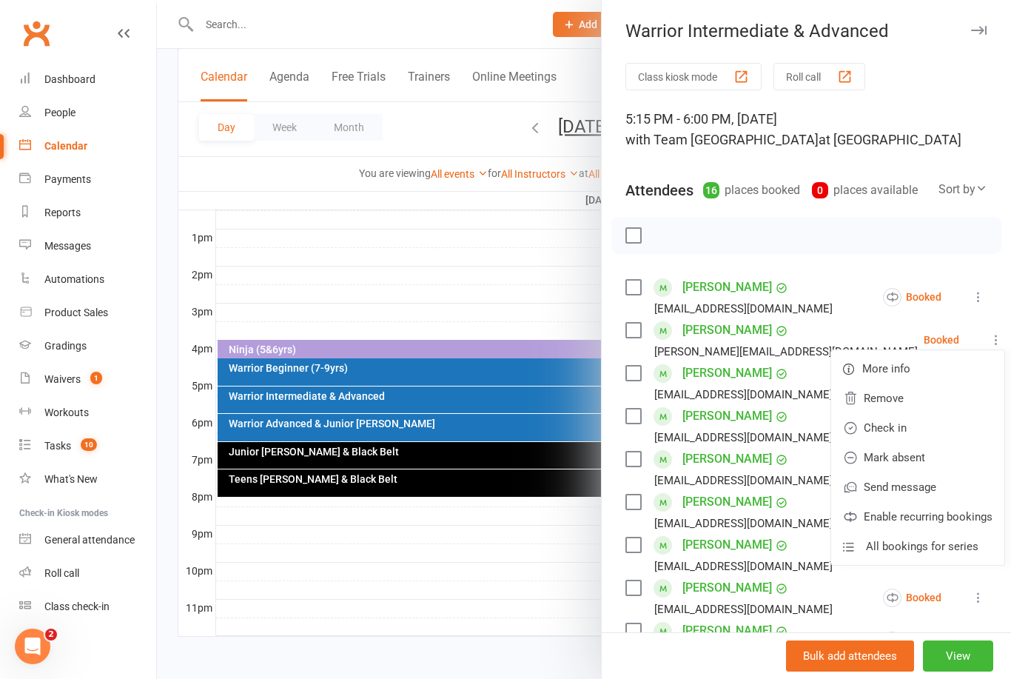
click at [880, 400] on link "Remove" at bounding box center [917, 398] width 173 height 30
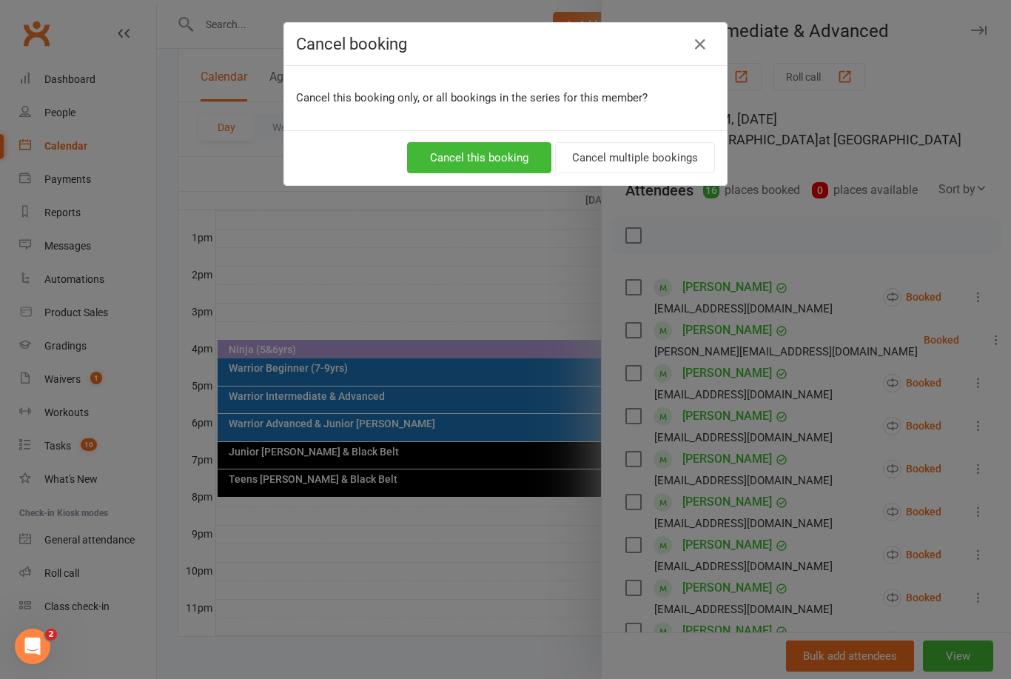
click at [488, 150] on button "Cancel this booking" at bounding box center [479, 157] width 144 height 31
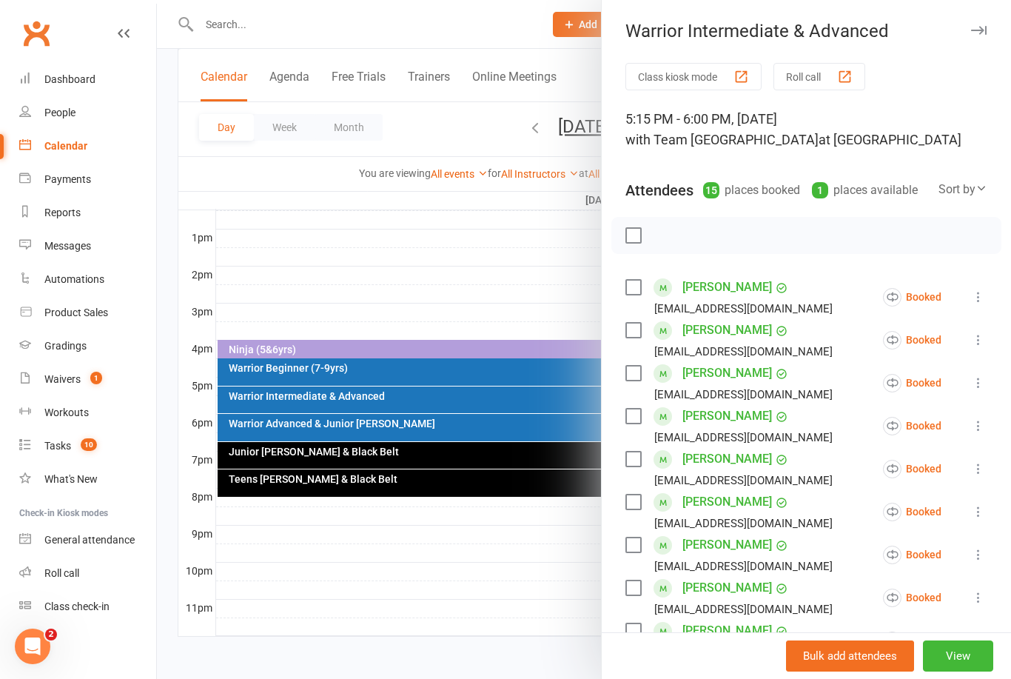
click at [434, 209] on div at bounding box center [584, 339] width 854 height 679
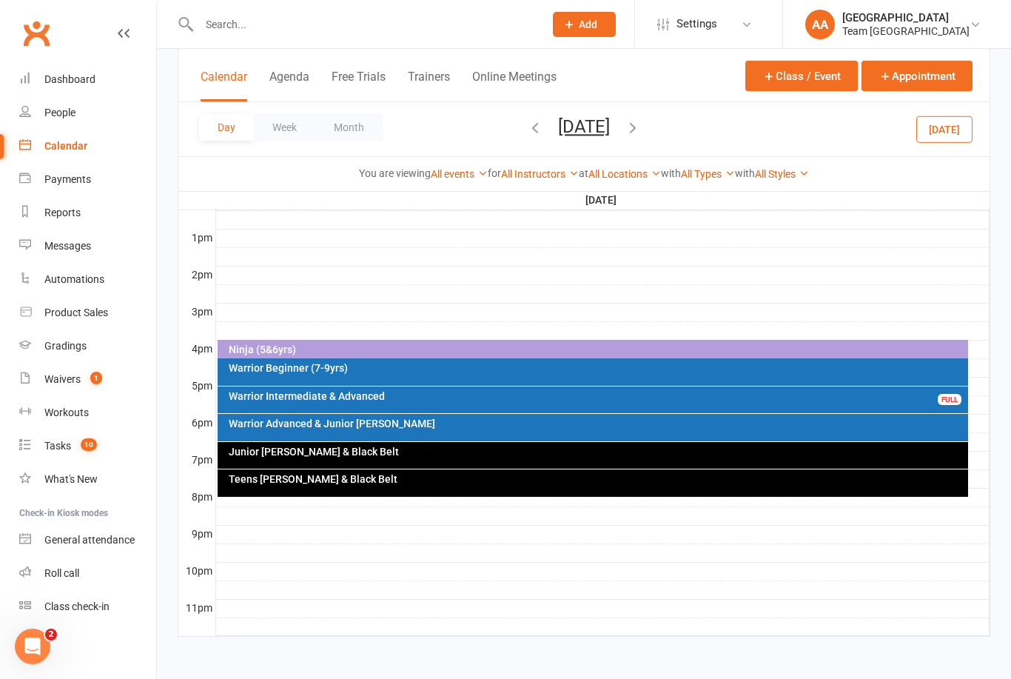
click at [527, 137] on button "button" at bounding box center [535, 129] width 16 height 26
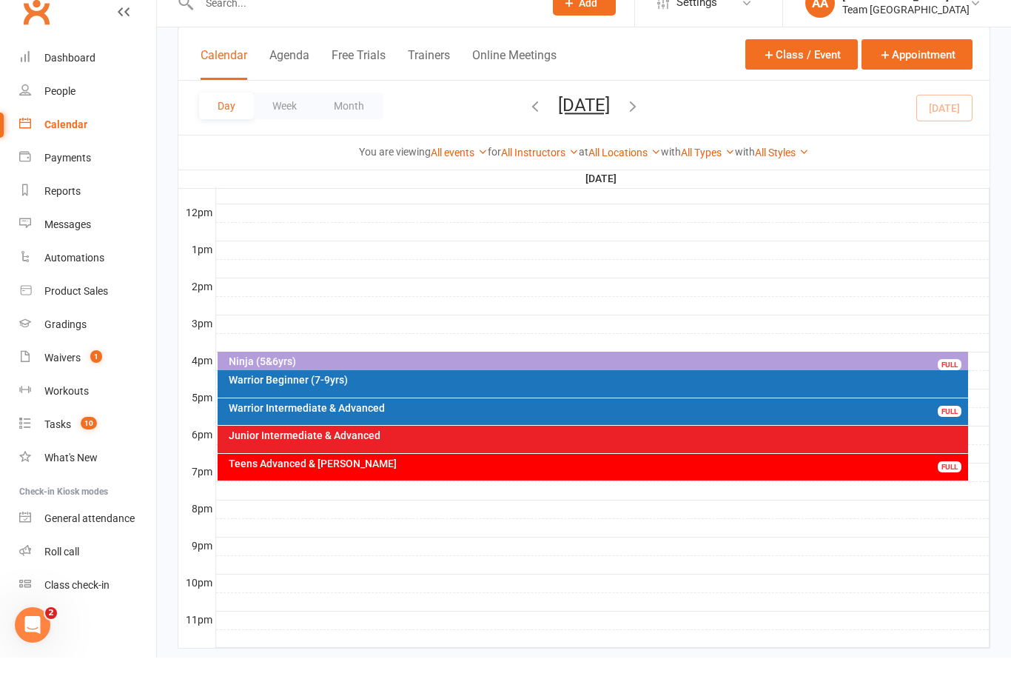
scroll to position [518, 0]
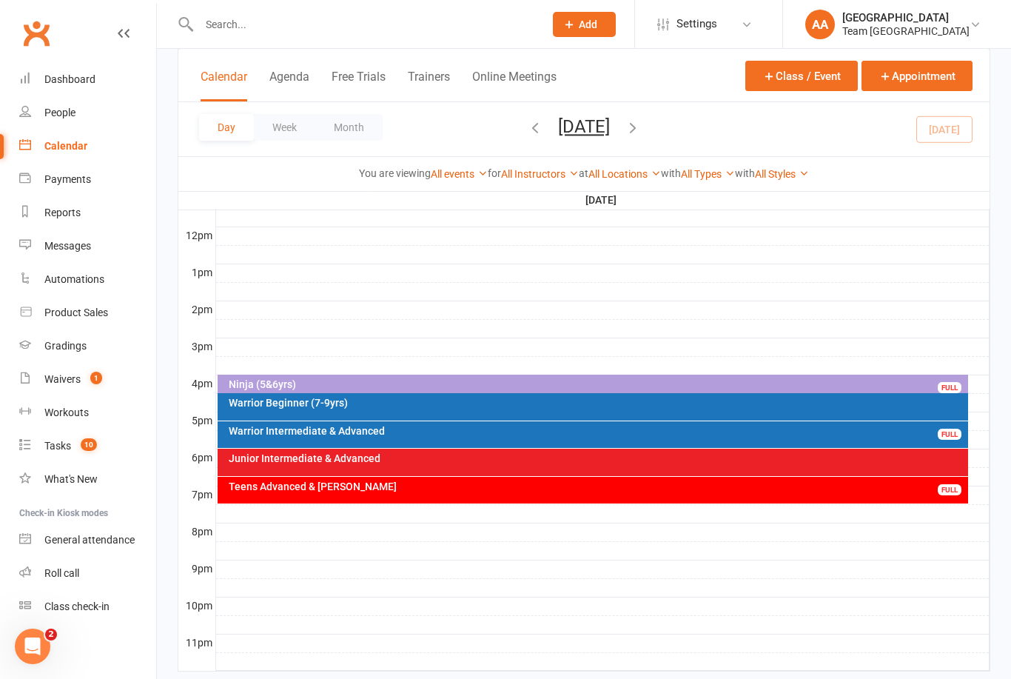
click at [345, 401] on div "Warrior Beginner (7-9yrs)" at bounding box center [597, 402] width 738 height 10
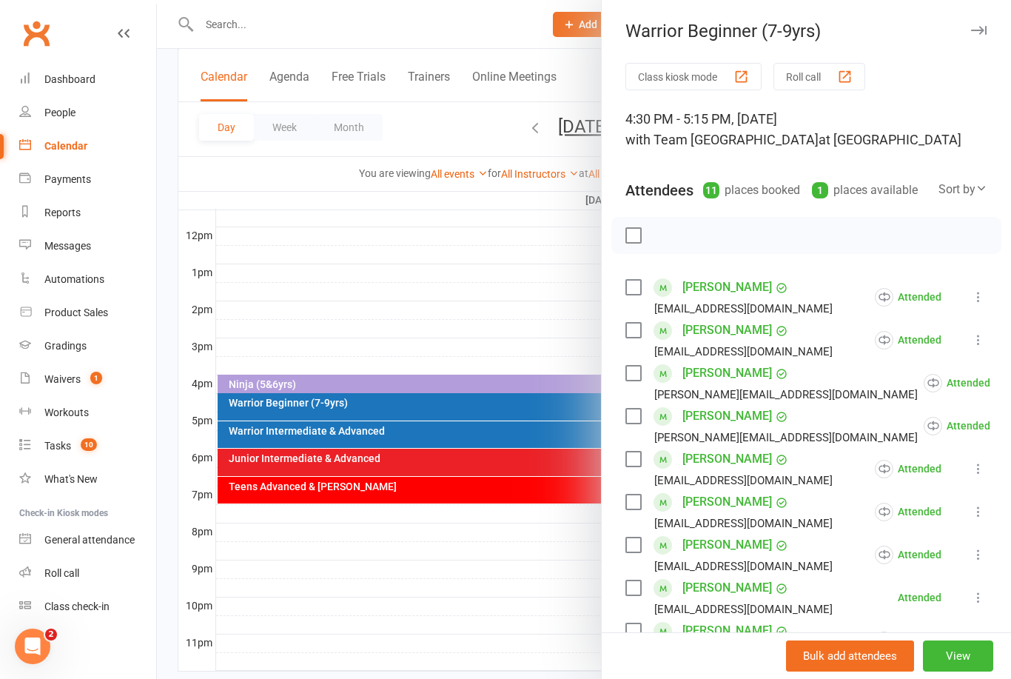
click at [518, 301] on div at bounding box center [584, 339] width 854 height 679
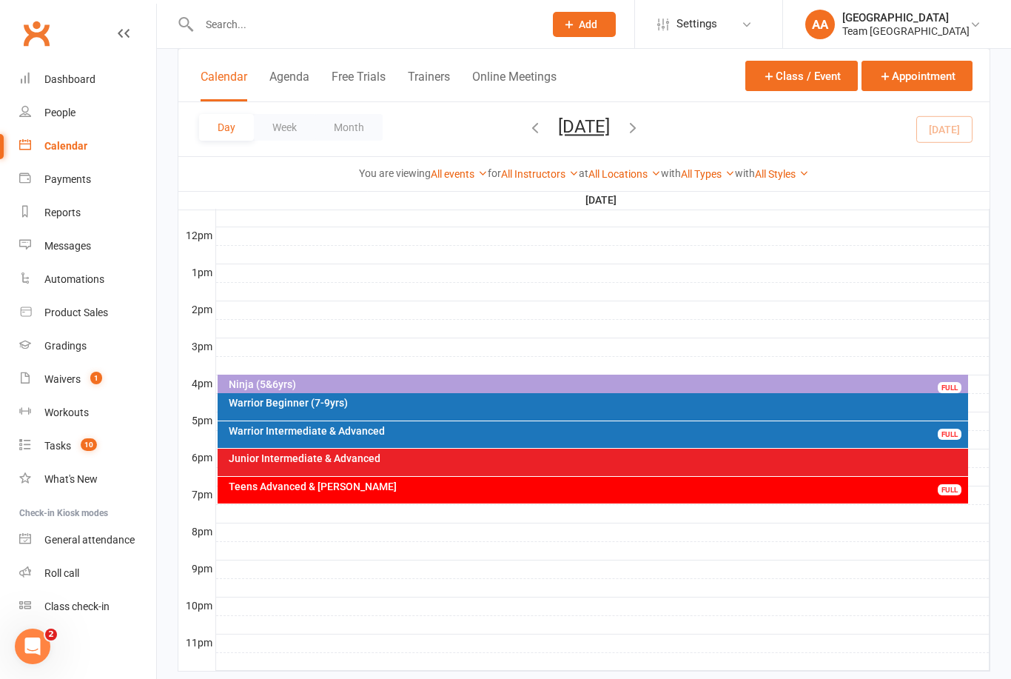
click at [380, 418] on div "Warrior Beginner (7-9yrs)" at bounding box center [593, 406] width 751 height 27
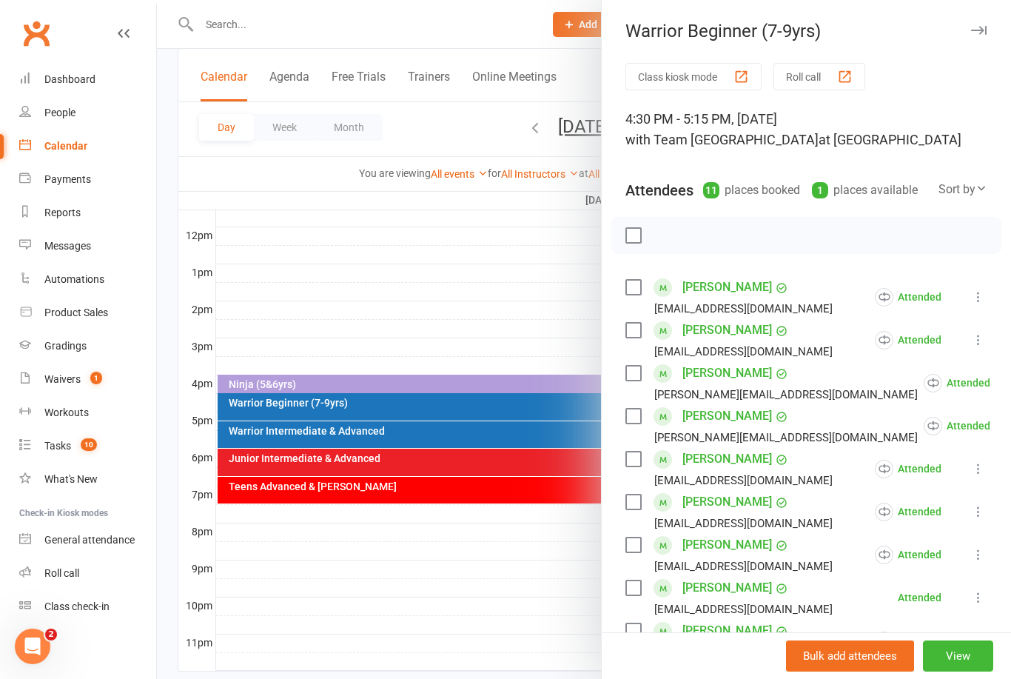
click at [451, 433] on div at bounding box center [584, 339] width 854 height 679
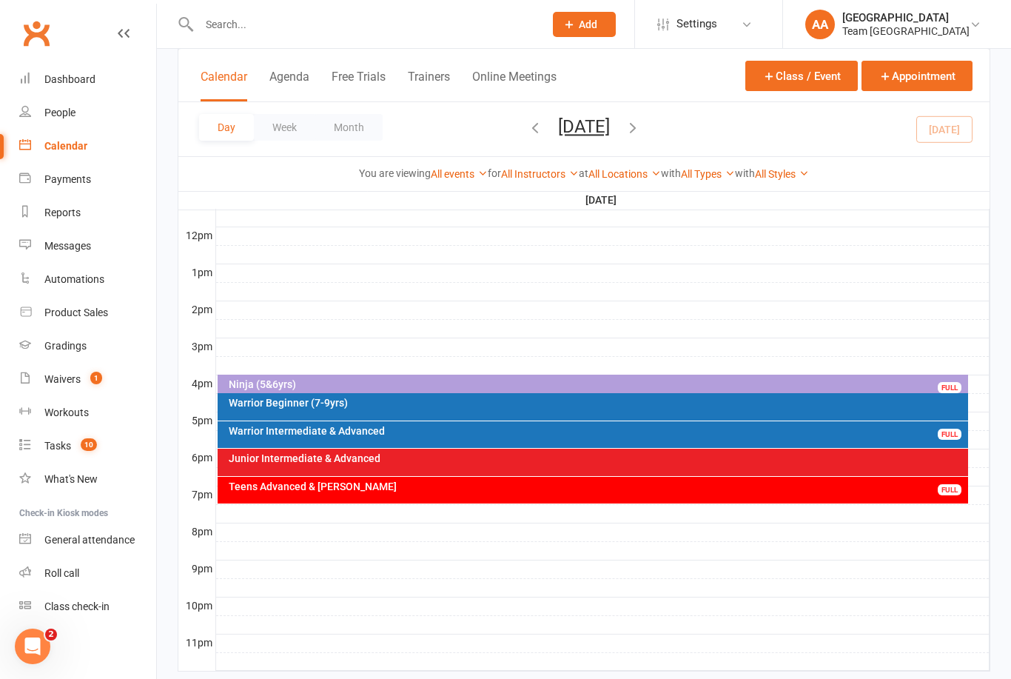
click at [453, 436] on div "Warrior Intermediate & Advanced FULL" at bounding box center [593, 434] width 751 height 27
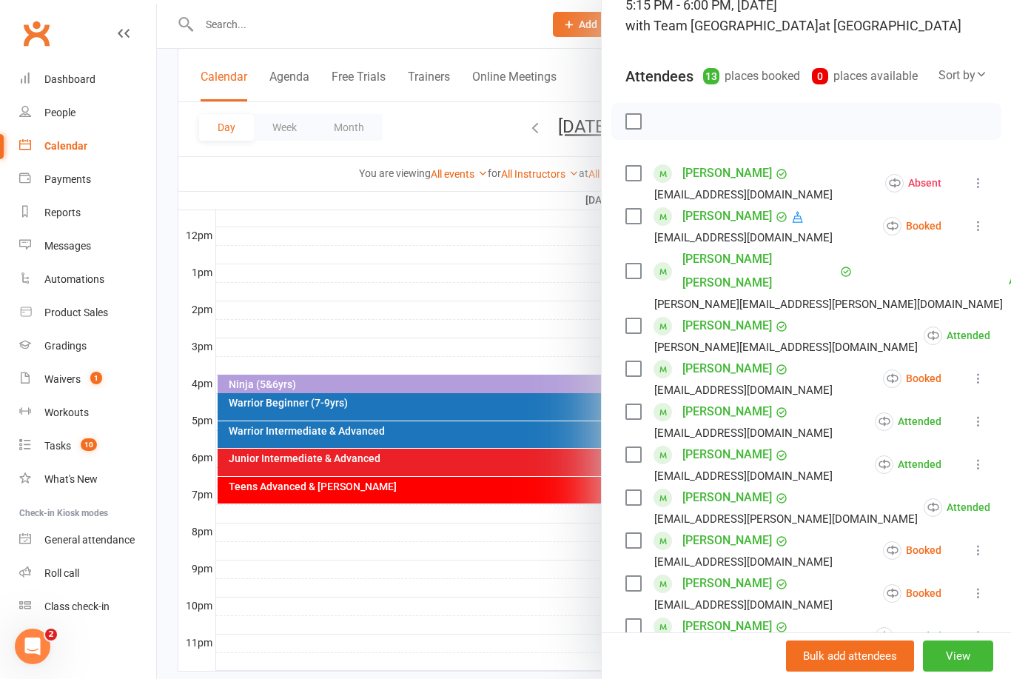
scroll to position [117, 0]
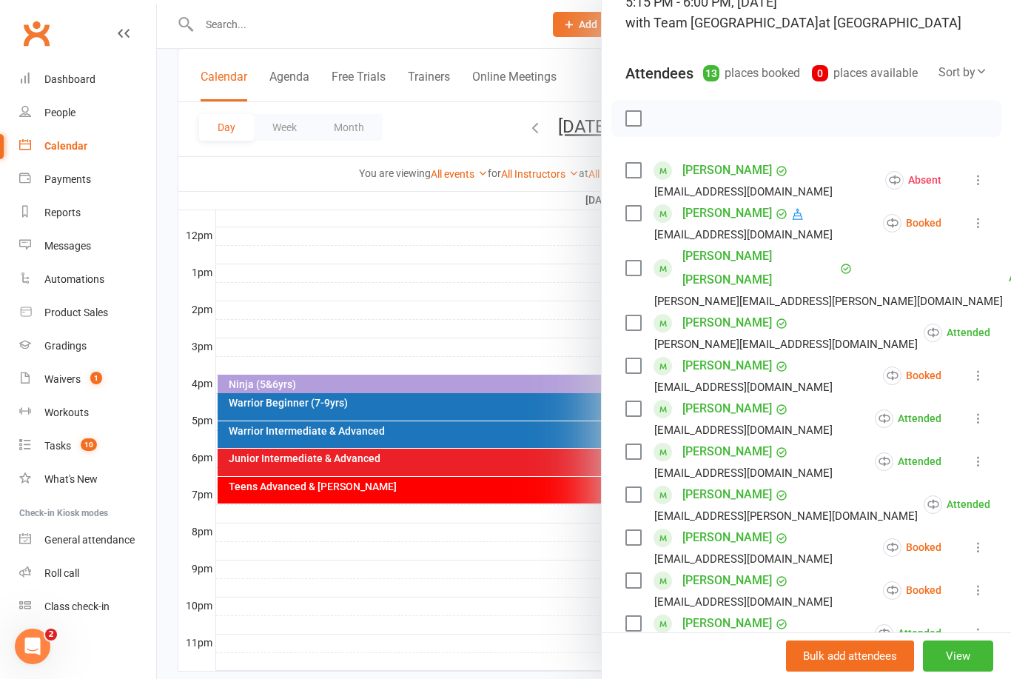
click at [975, 228] on icon at bounding box center [978, 222] width 15 height 15
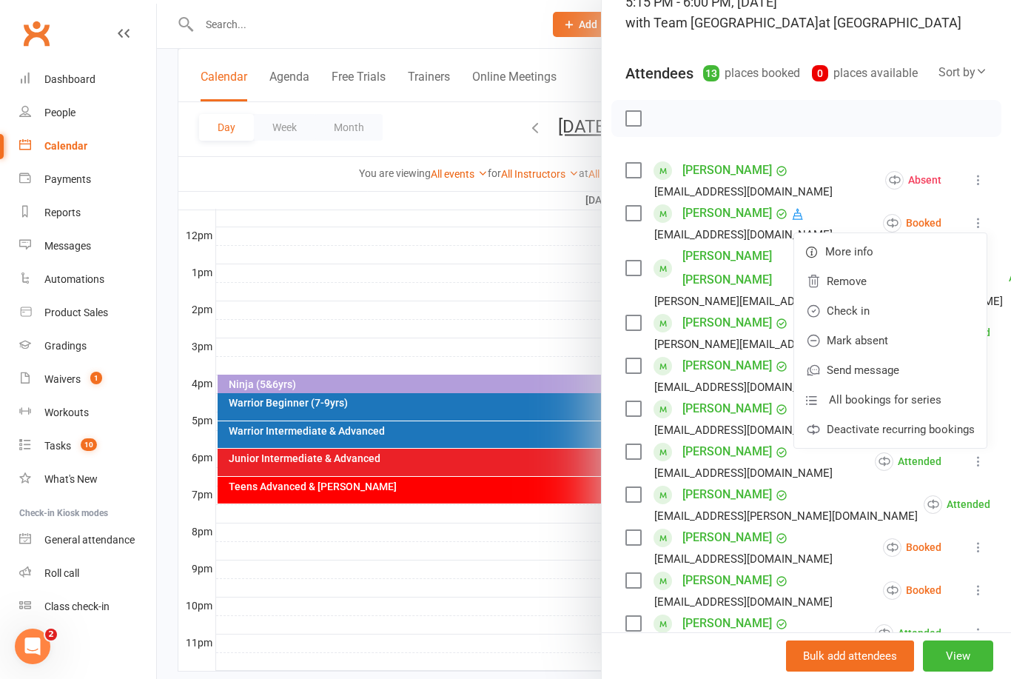
click at [896, 337] on link "Mark absent" at bounding box center [890, 341] width 192 height 30
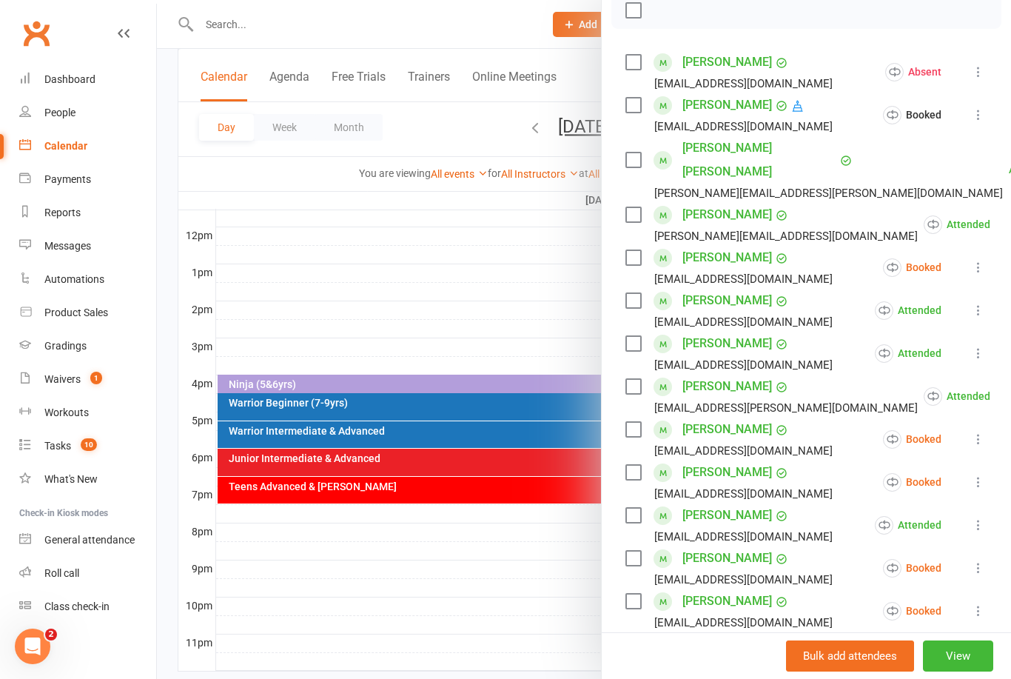
scroll to position [235, 0]
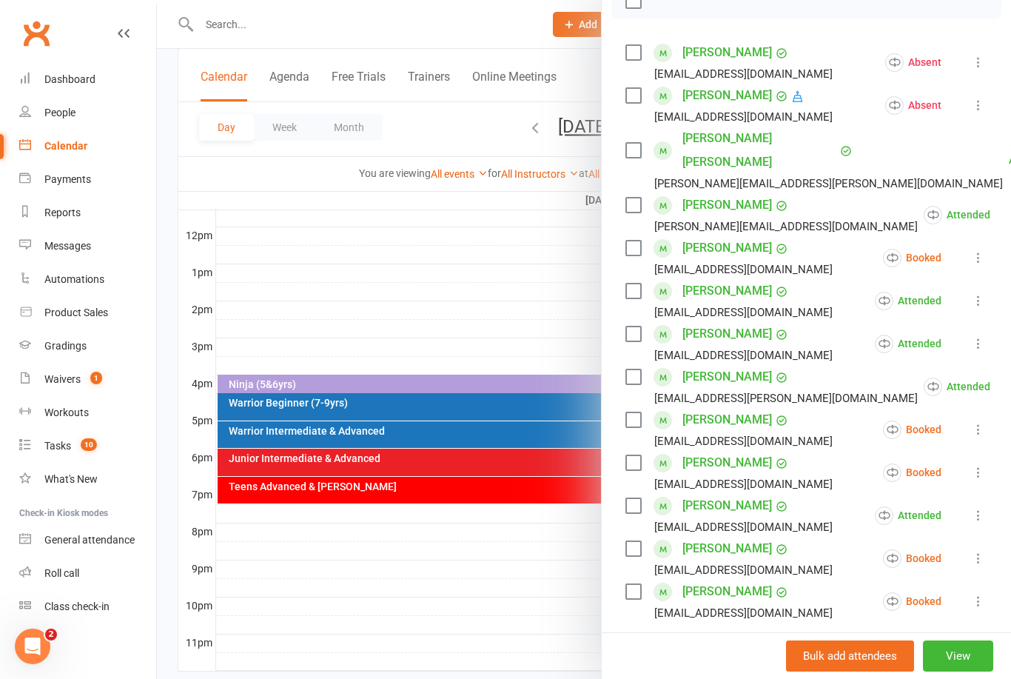
click at [976, 250] on icon at bounding box center [978, 257] width 15 height 15
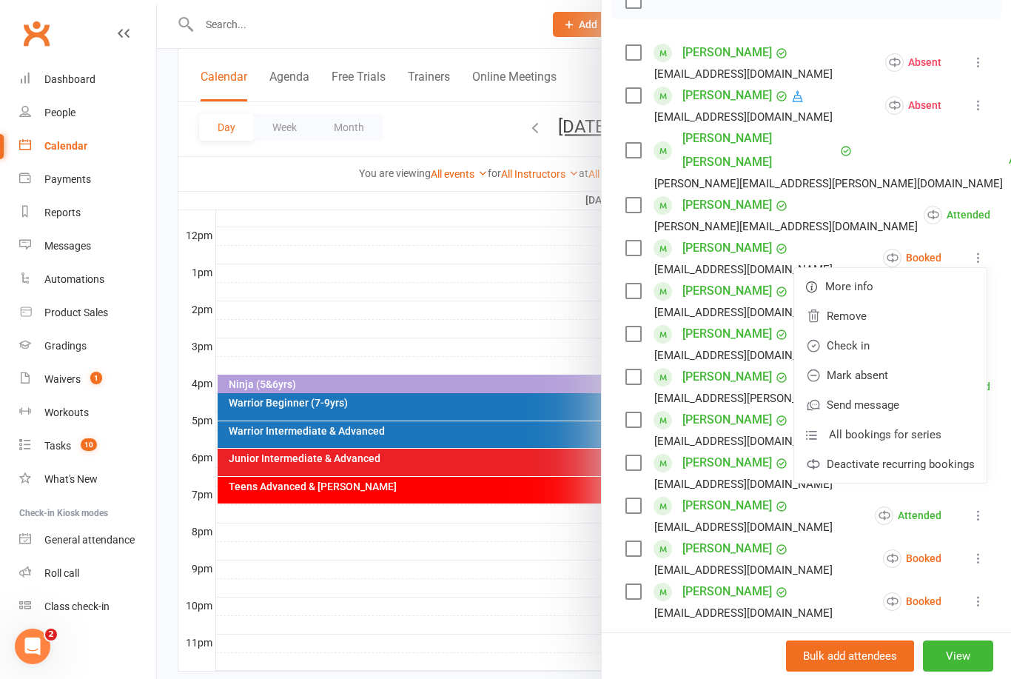
click at [900, 360] on link "Mark absent" at bounding box center [890, 375] width 192 height 30
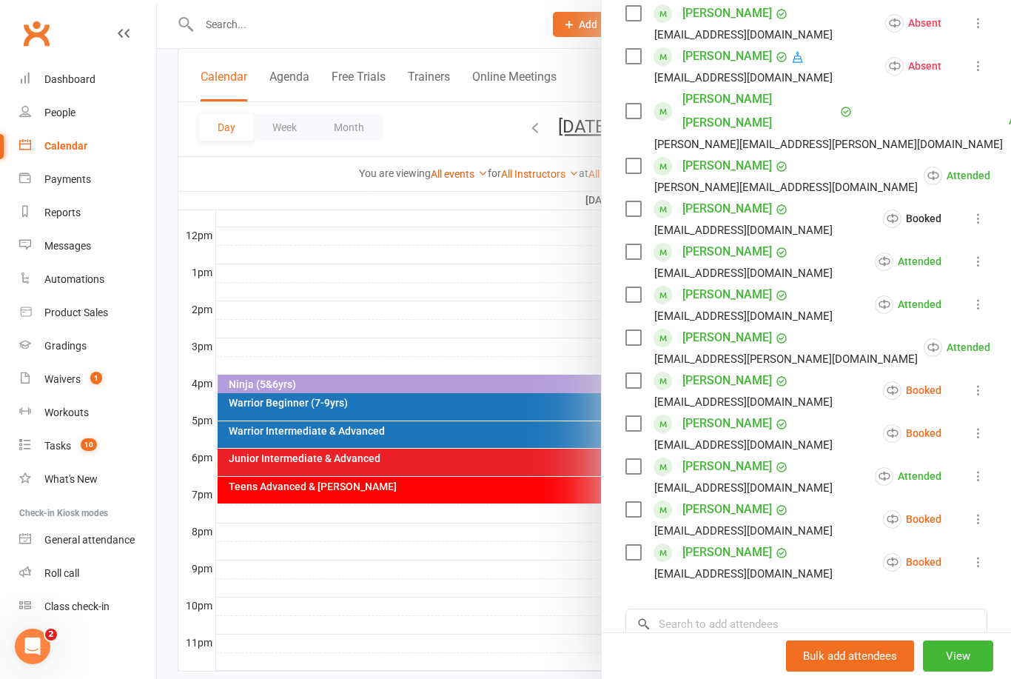
scroll to position [367, 0]
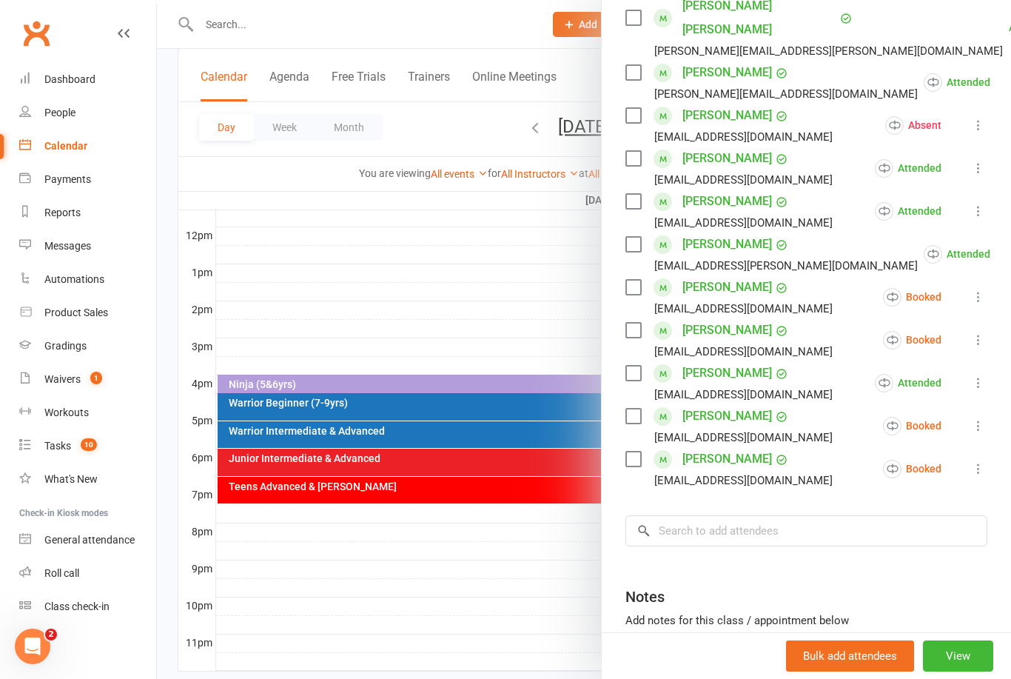
click at [975, 289] on icon at bounding box center [978, 296] width 15 height 15
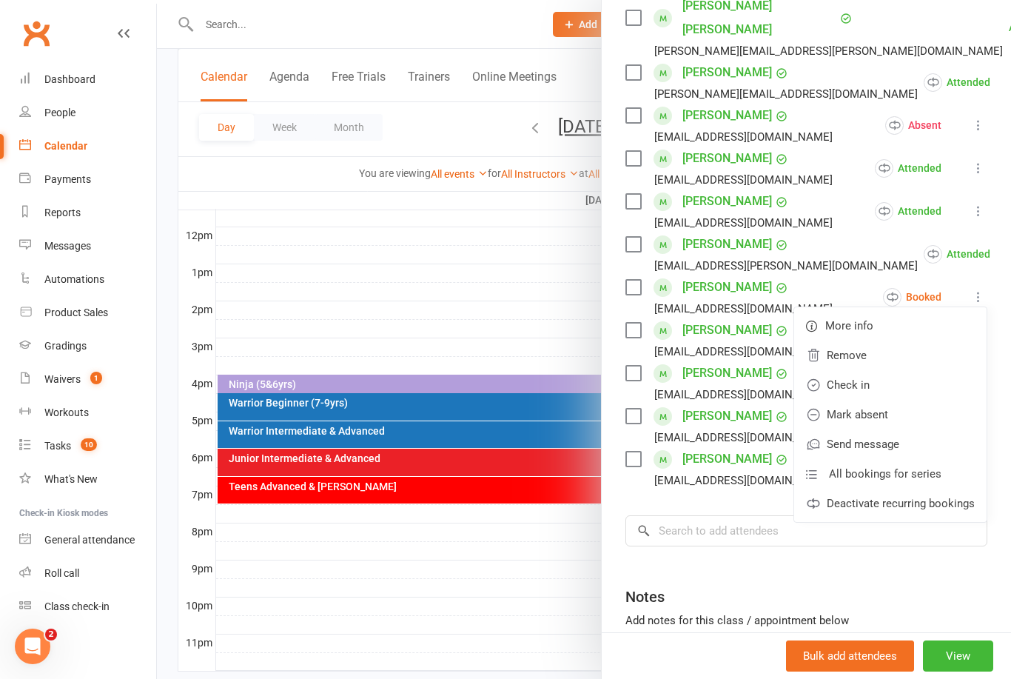
click at [883, 400] on link "Mark absent" at bounding box center [890, 415] width 192 height 30
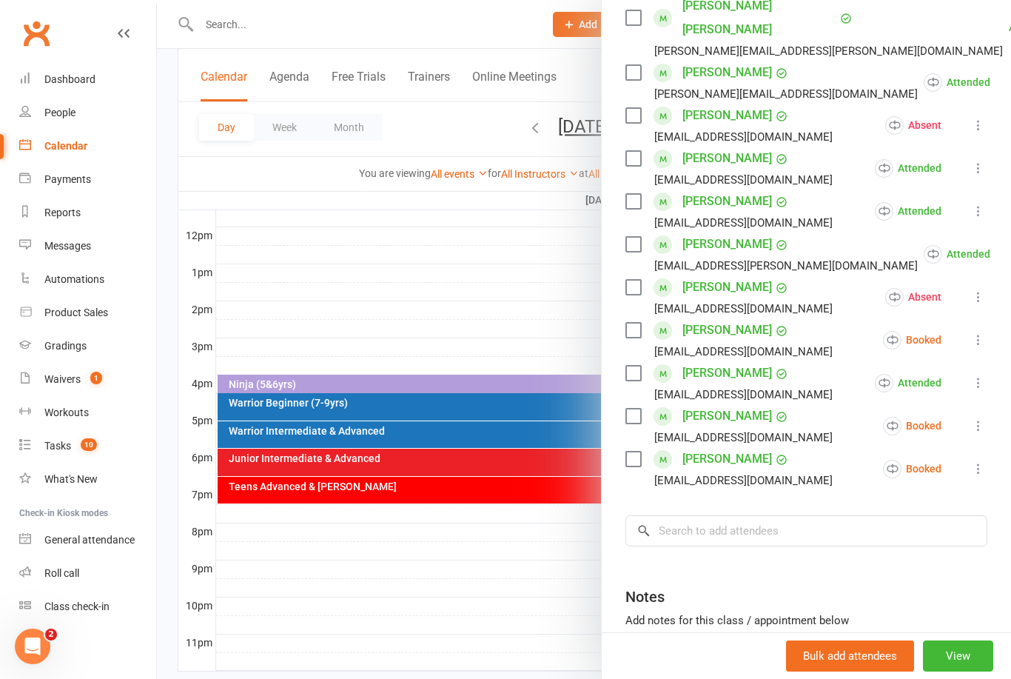
click at [977, 418] on icon at bounding box center [978, 425] width 15 height 15
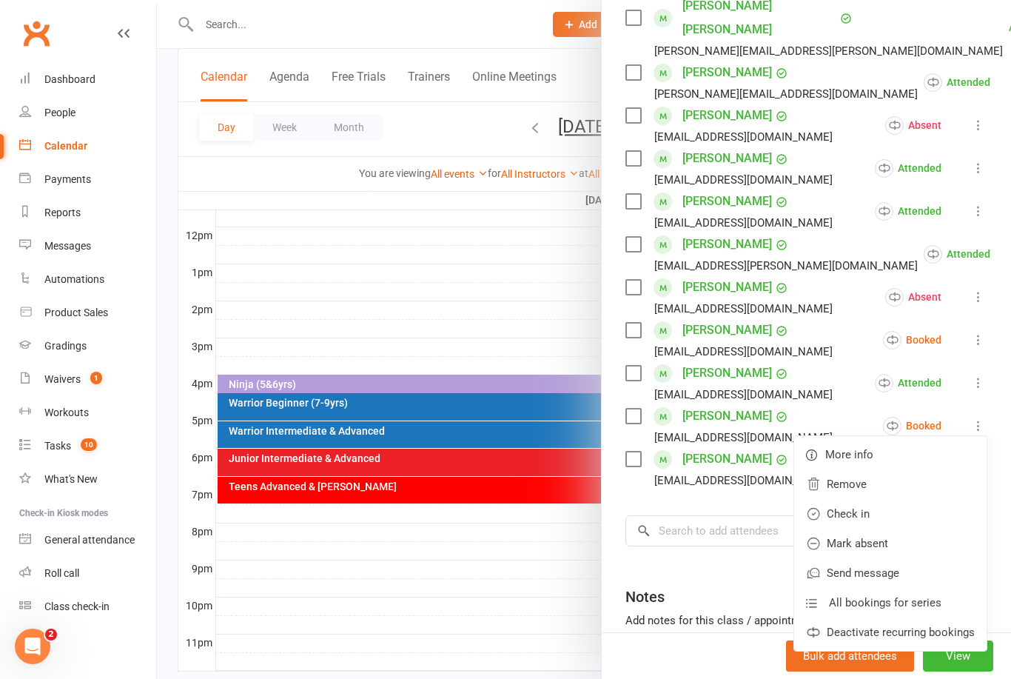
click at [896, 528] on link "Mark absent" at bounding box center [890, 543] width 192 height 30
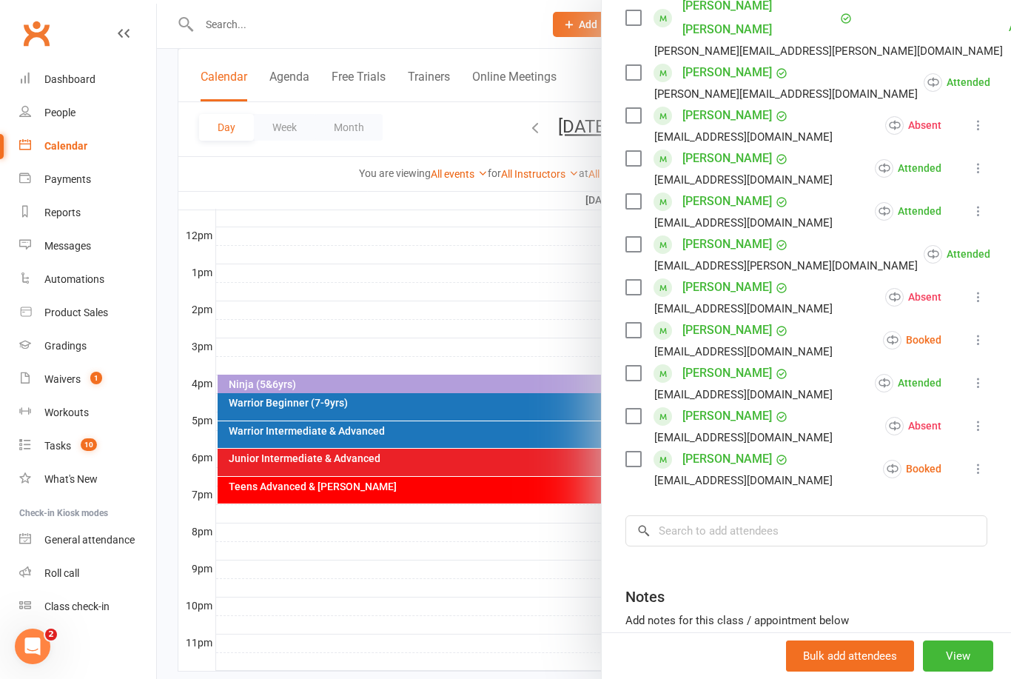
click at [975, 461] on icon at bounding box center [978, 468] width 15 height 15
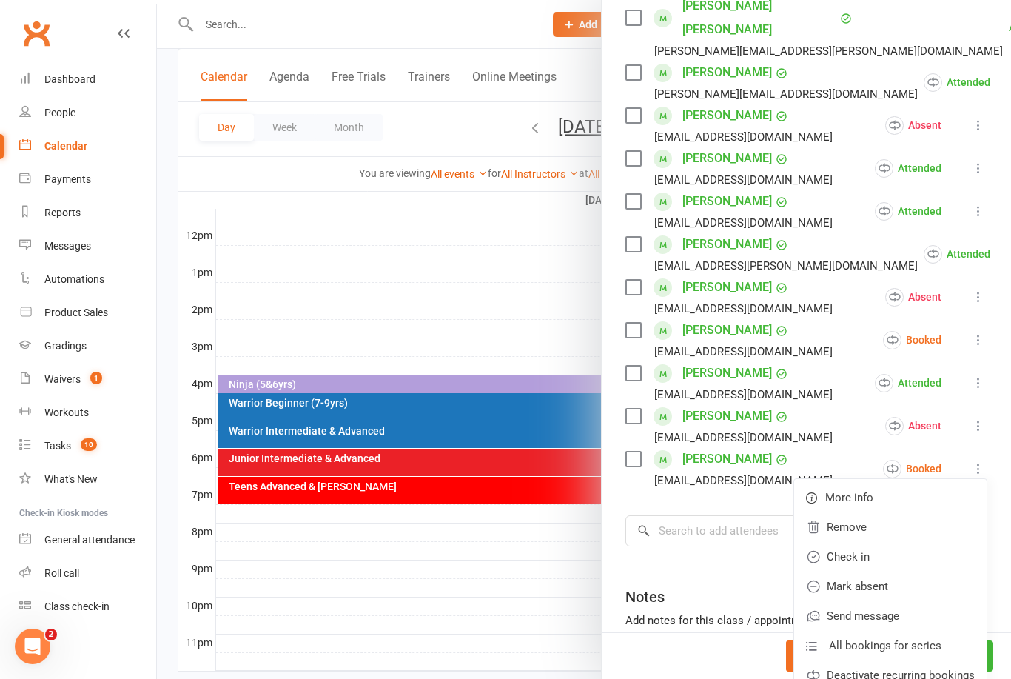
click at [884, 542] on link "Check in" at bounding box center [890, 557] width 192 height 30
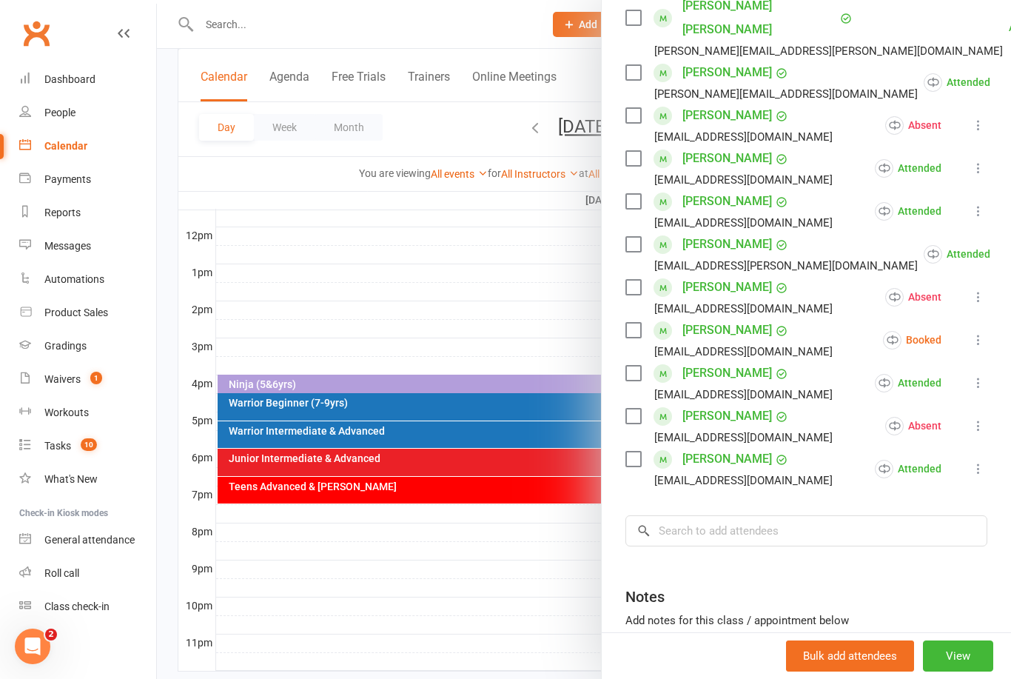
click at [969, 671] on button "View" at bounding box center [958, 655] width 70 height 31
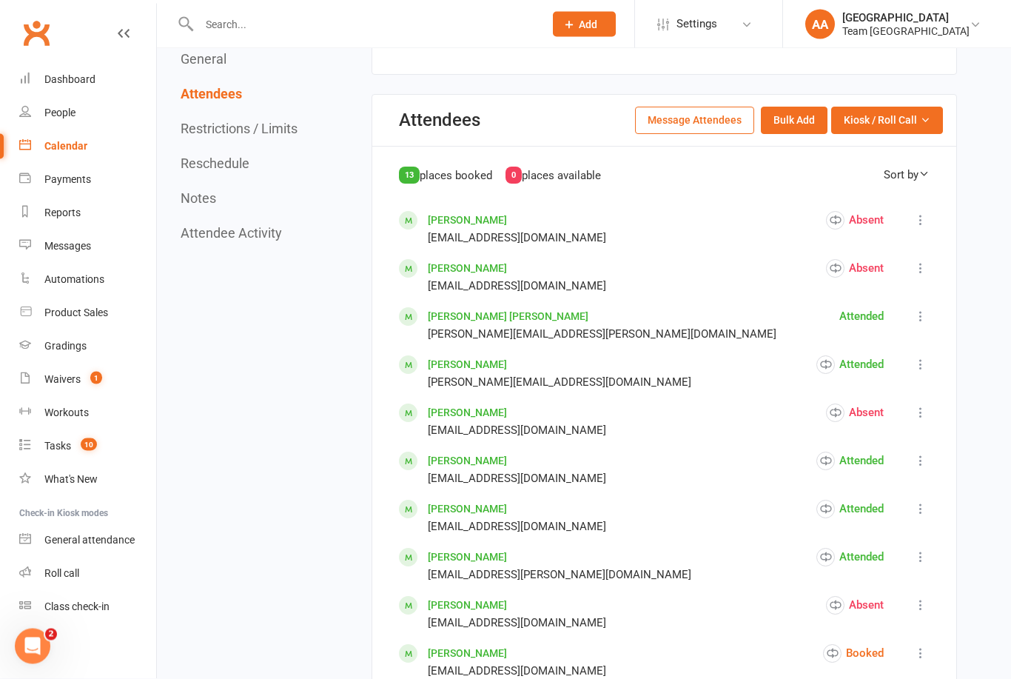
click at [930, 132] on button "Kiosk / Roll Call" at bounding box center [887, 120] width 112 height 27
click at [905, 198] on link "Enter Roll Call" at bounding box center [869, 184] width 147 height 30
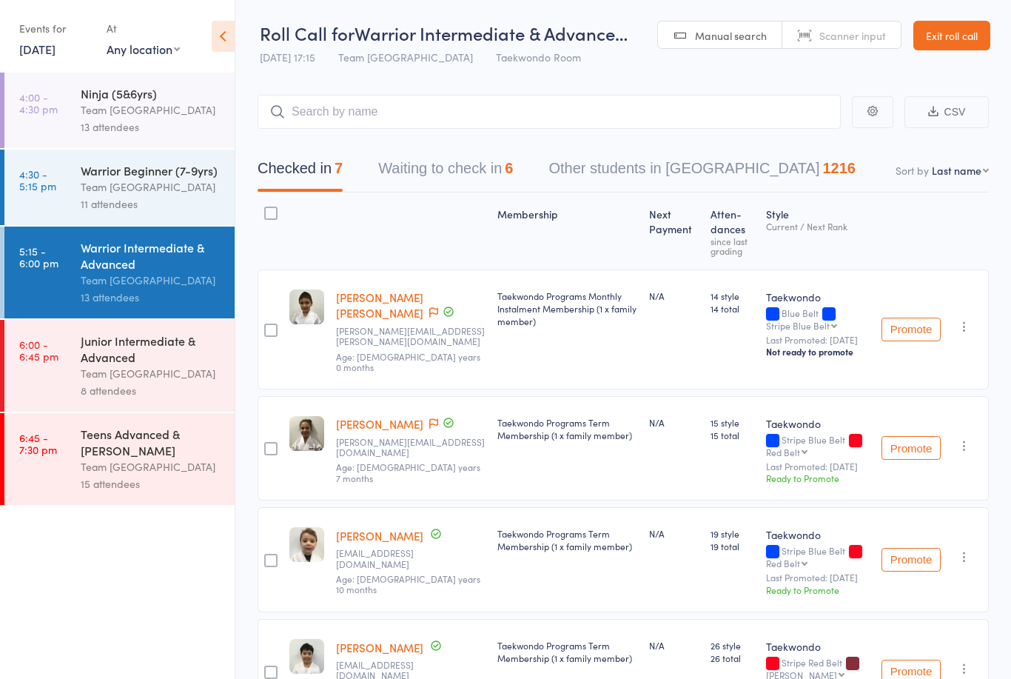
click at [472, 162] on button "Waiting to check in 6" at bounding box center [445, 171] width 135 height 39
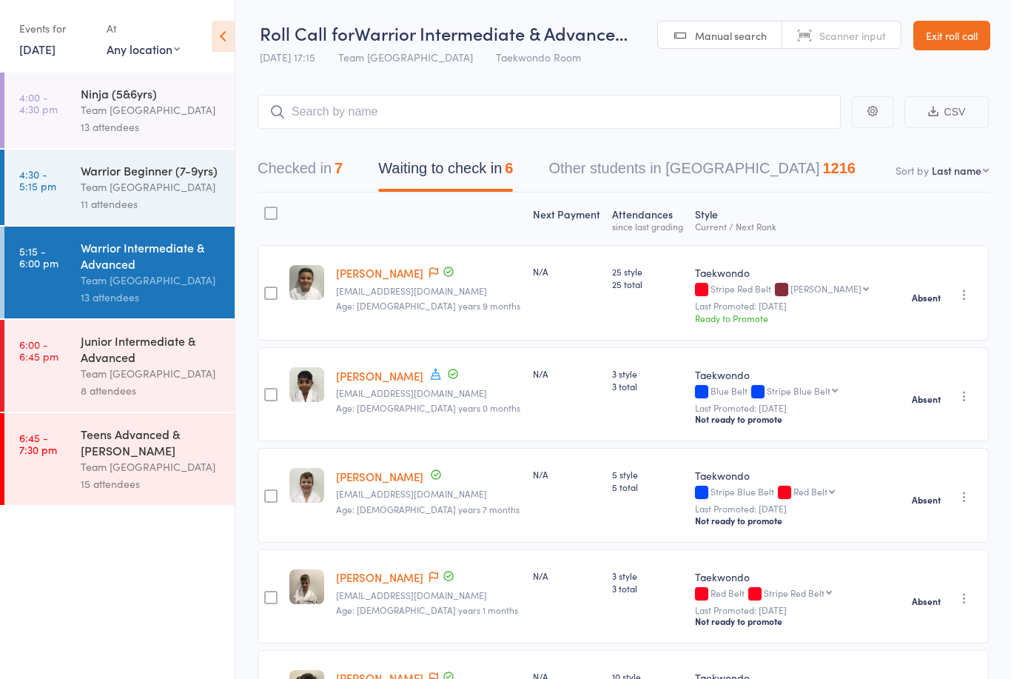
click at [316, 185] on button "Checked in 7" at bounding box center [300, 171] width 85 height 39
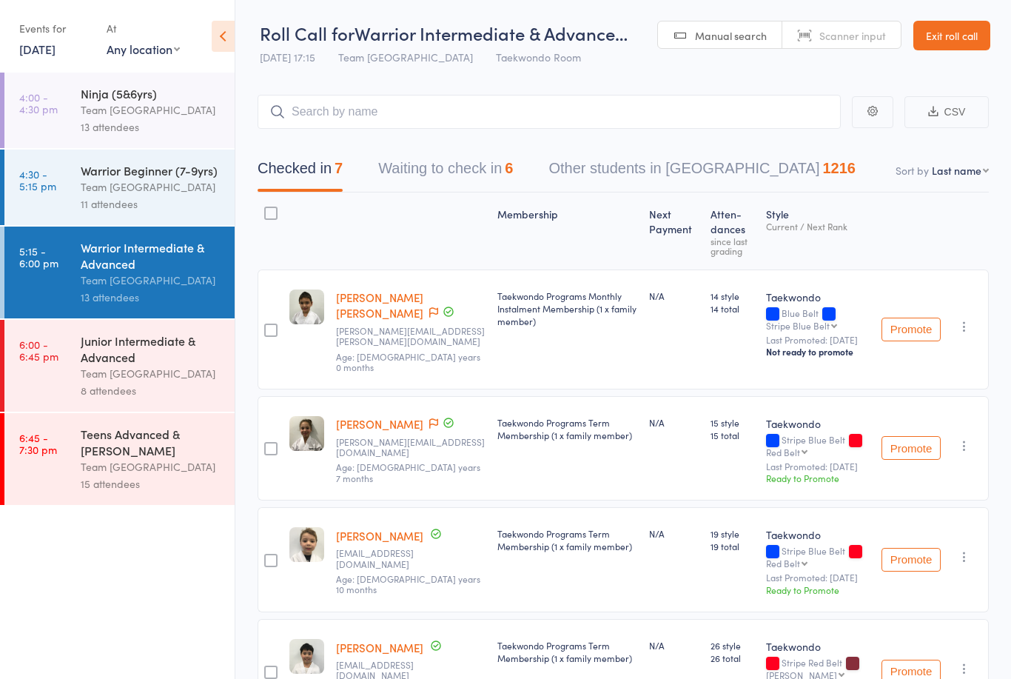
click at [151, 260] on div "Warrior Intermediate & Advanced" at bounding box center [151, 255] width 141 height 33
click at [958, 25] on link "Exit roll call" at bounding box center [951, 36] width 77 height 30
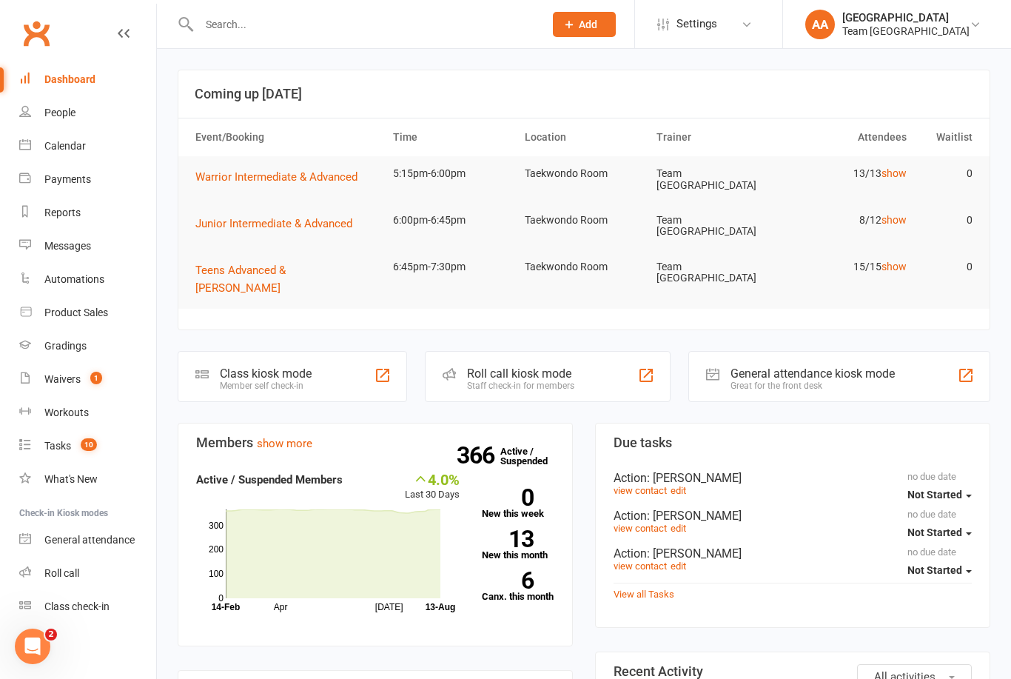
click at [53, 359] on link "Gradings" at bounding box center [87, 345] width 137 height 33
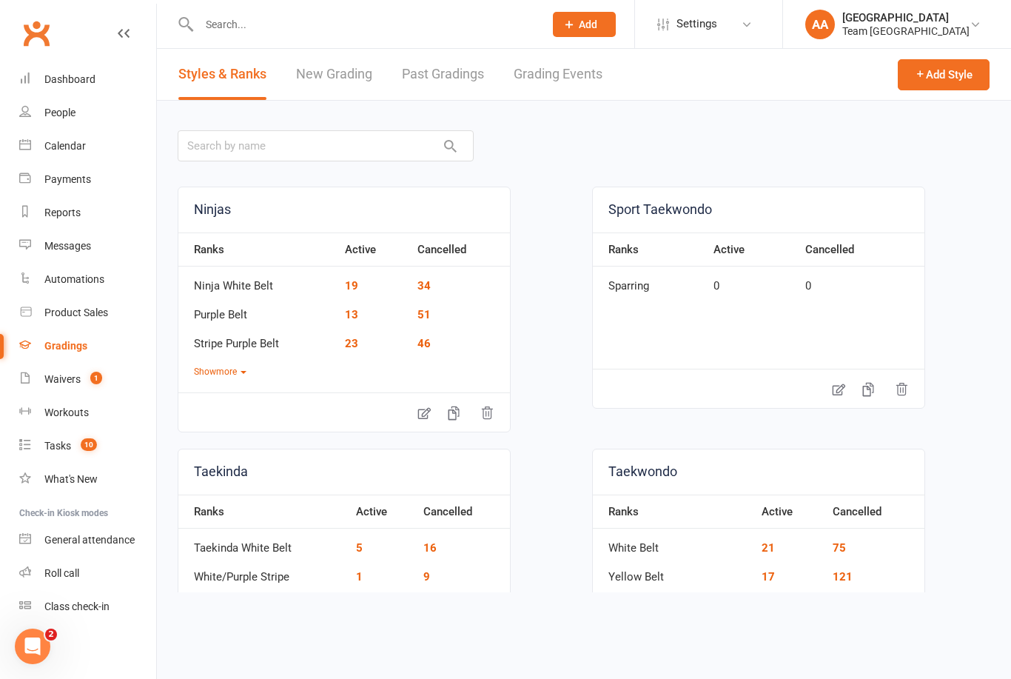
click at [559, 78] on link "Grading Events" at bounding box center [558, 74] width 89 height 51
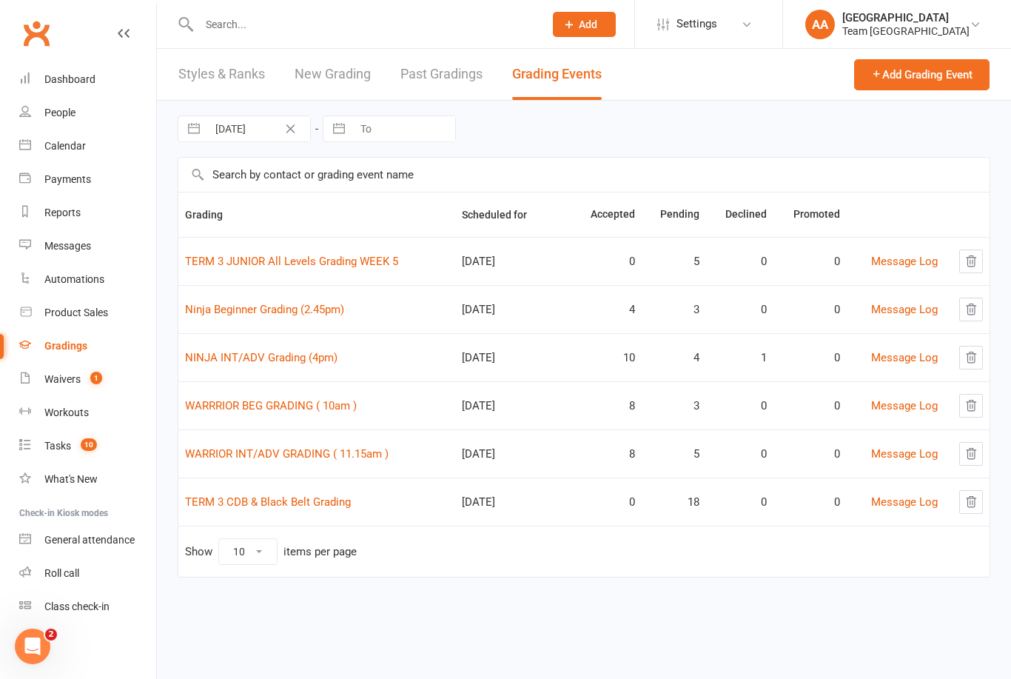
click at [290, 447] on link "WARRIOR INT/ADV GRADING ( 11.15am )" at bounding box center [287, 453] width 204 height 13
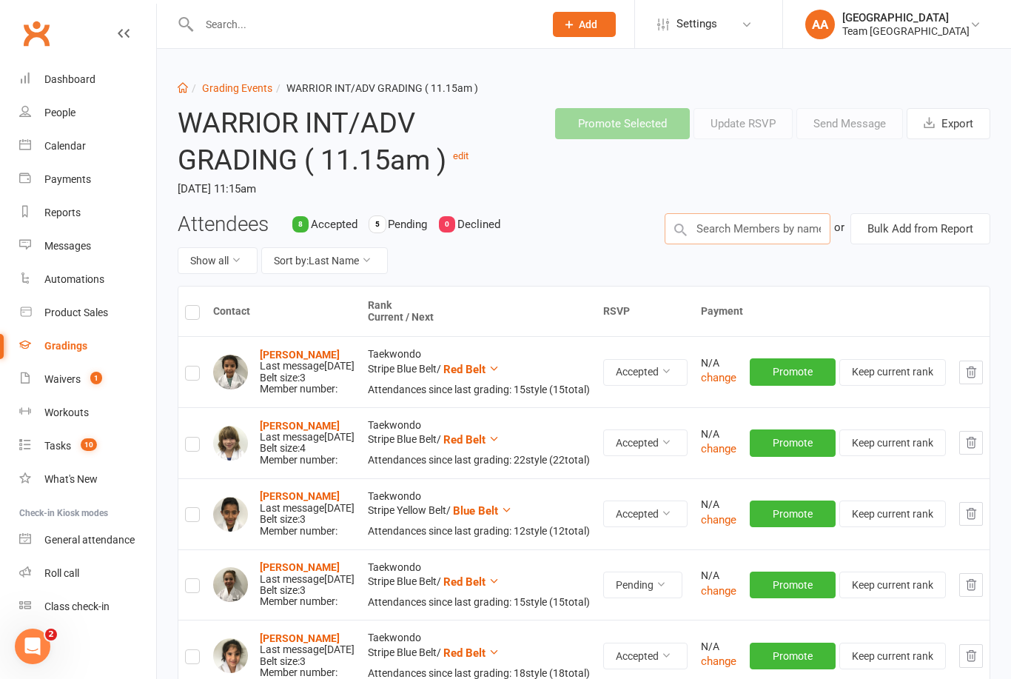
click at [725, 229] on input "text" at bounding box center [748, 228] width 166 height 31
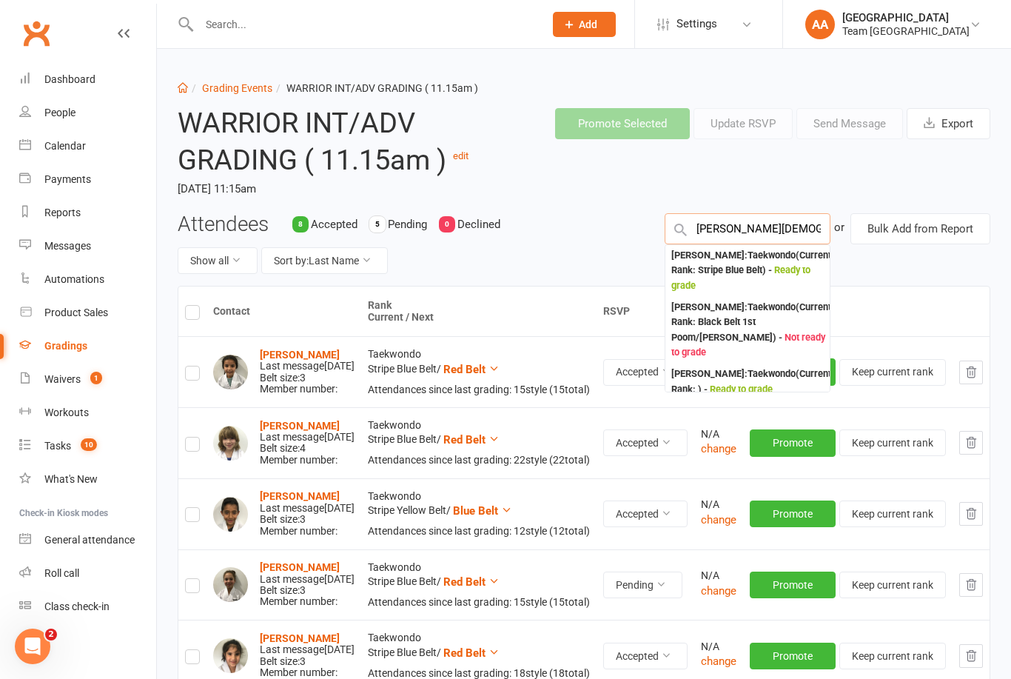
type input "Joshua christ"
click at [747, 263] on div "Joshua Christie : Taekwondo (Current Rank: Stripe Blue Belt ) - Ready to grade" at bounding box center [751, 271] width 160 height 46
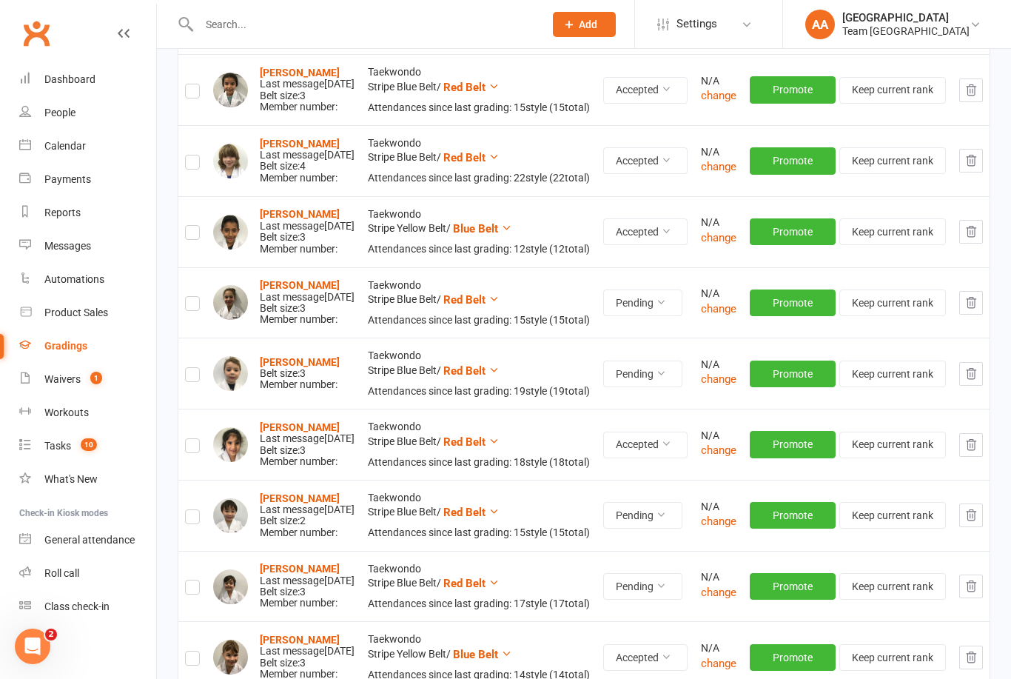
scroll to position [281, 0]
click at [193, 377] on label at bounding box center [192, 377] width 15 height 0
click at [193, 369] on input "checkbox" at bounding box center [192, 369] width 15 height 0
checkbox input "true"
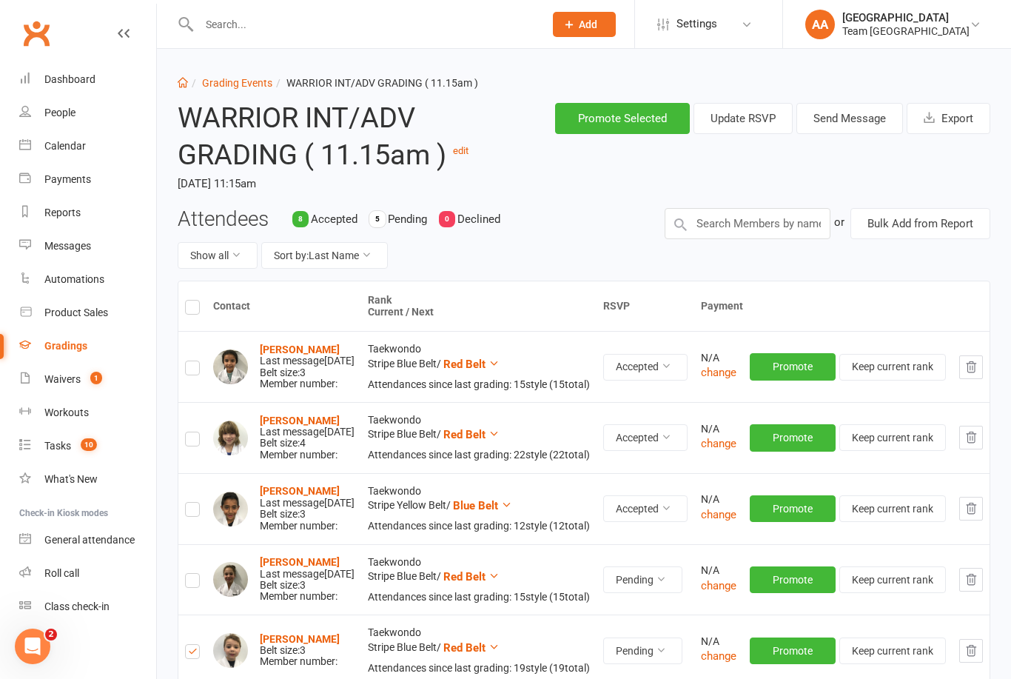
scroll to position [0, 0]
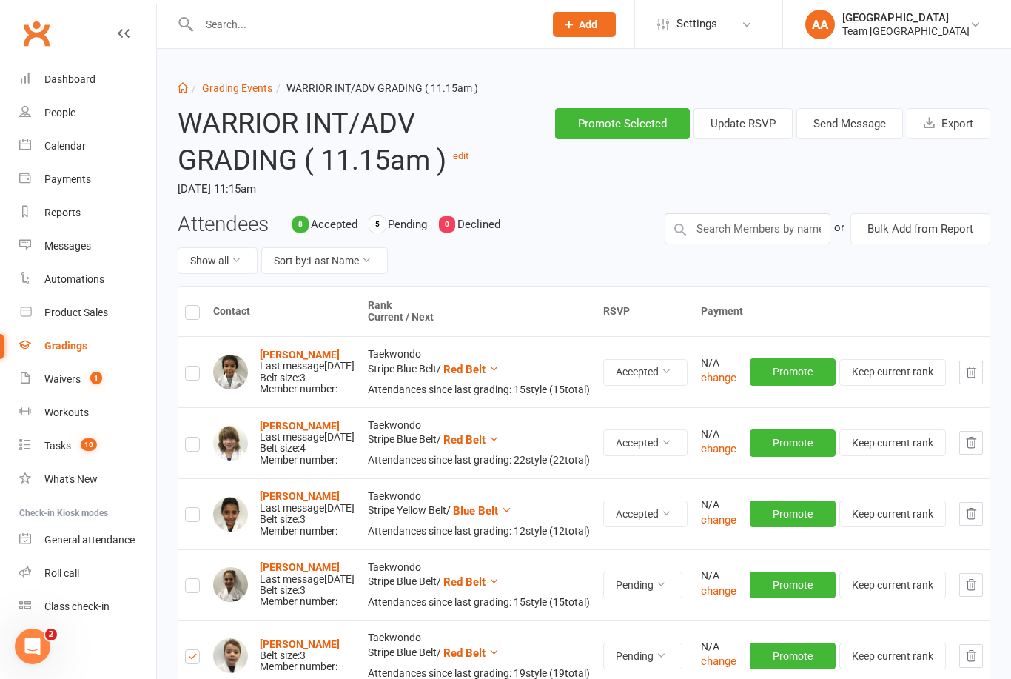
click at [853, 123] on button "Send Message" at bounding box center [849, 123] width 107 height 31
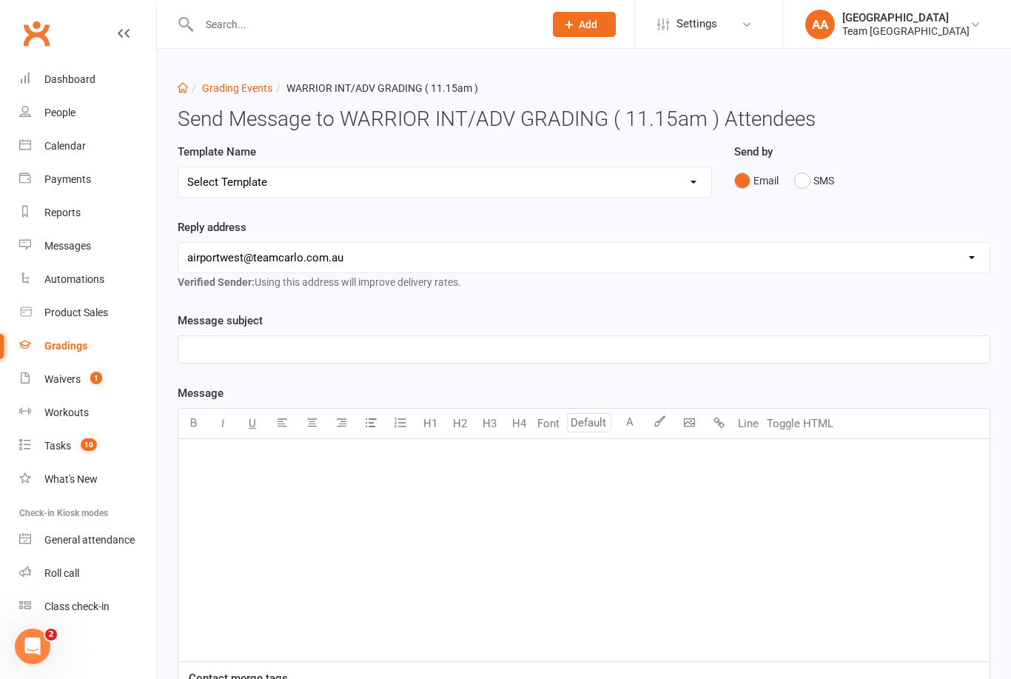
click at [695, 175] on select "Select Template [SMS] Black Belt Payment Advice (Black Belt & Kukkiwon) [SMS] B…" at bounding box center [444, 182] width 533 height 30
select select "18"
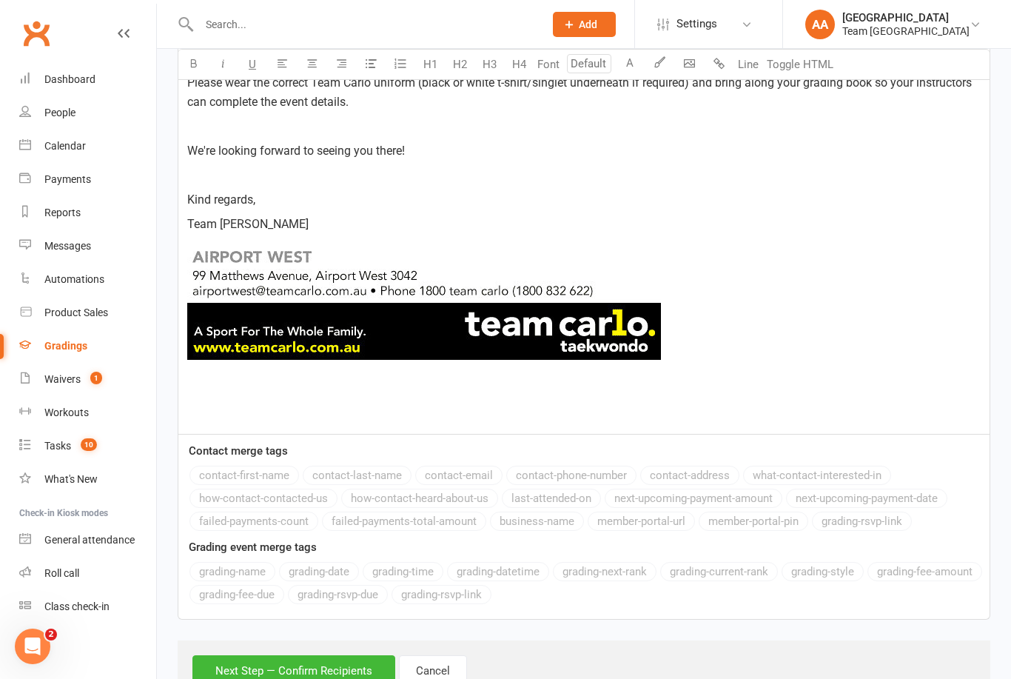
scroll to position [779, 0]
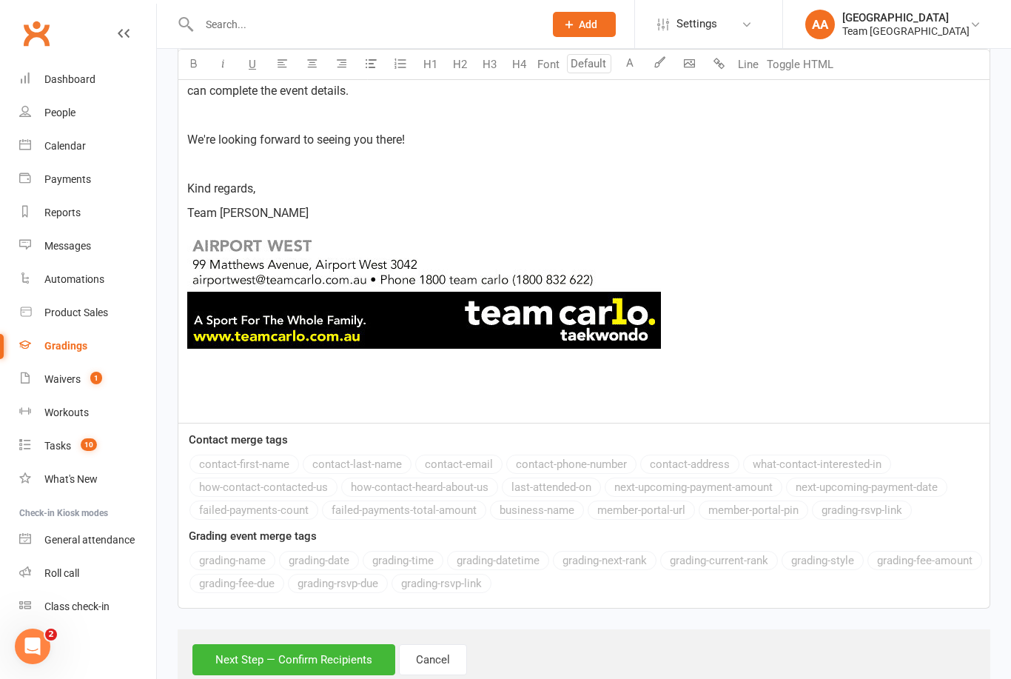
click at [286, 653] on button "Next Step — Confirm Recipients" at bounding box center [293, 659] width 203 height 31
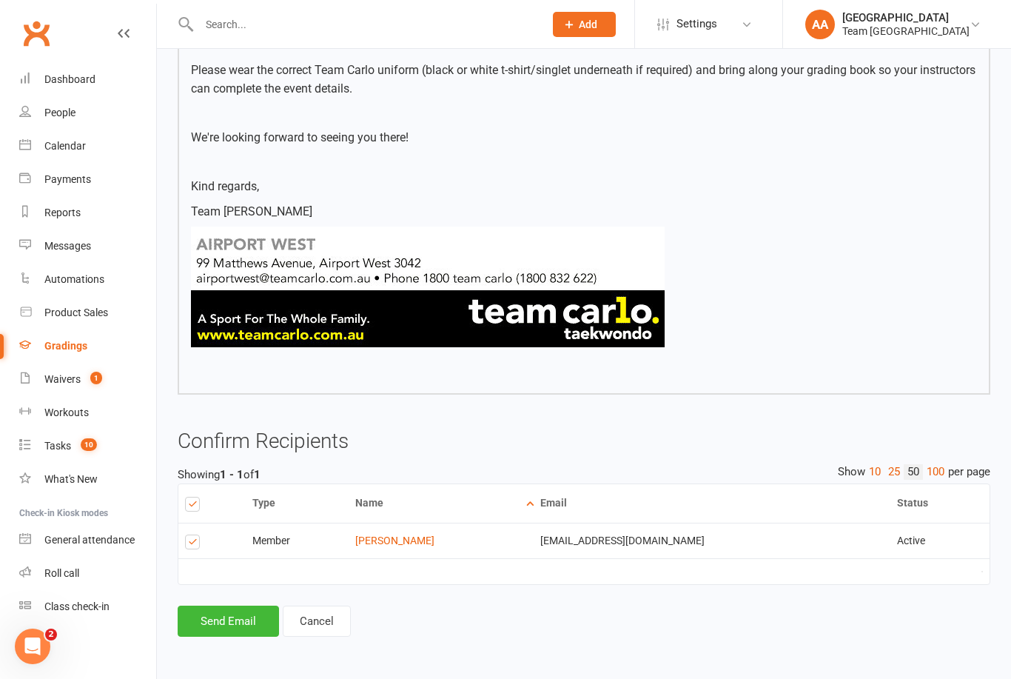
scroll to position [628, 0]
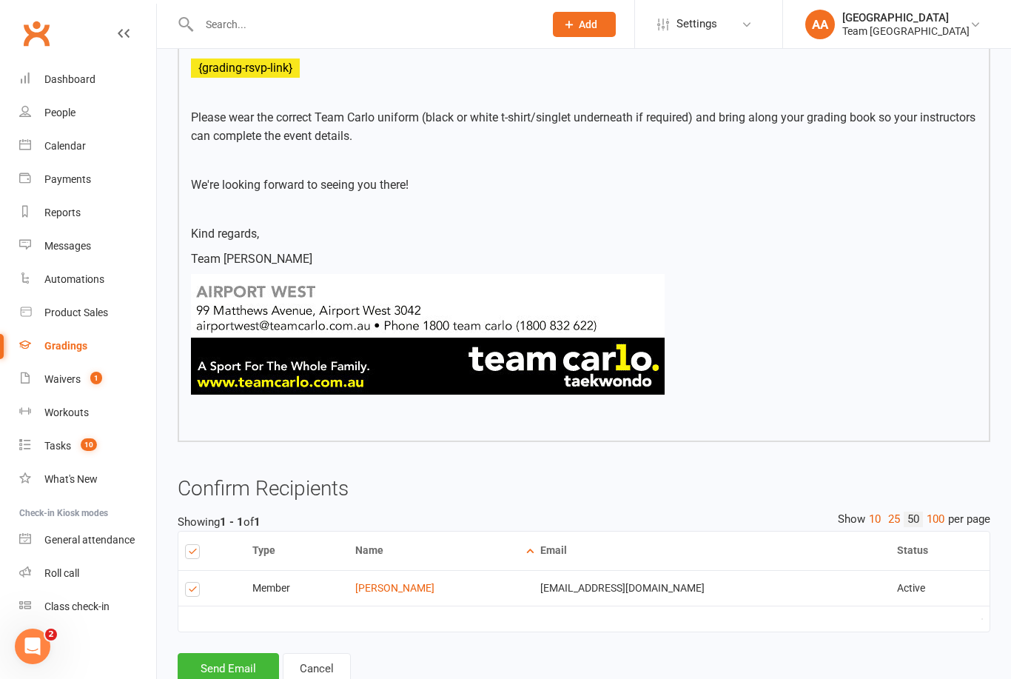
click at [231, 667] on button "Send Email" at bounding box center [228, 668] width 101 height 31
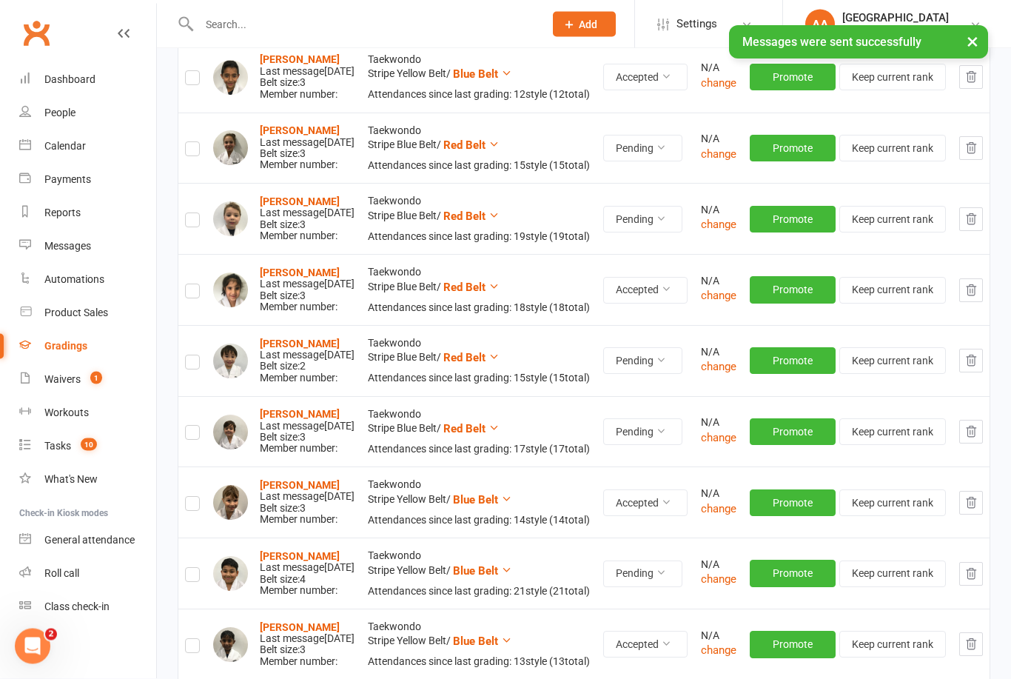
click at [196, 223] on label at bounding box center [192, 223] width 15 height 0
click at [196, 214] on input "checkbox" at bounding box center [192, 214] width 15 height 0
checkbox input "true"
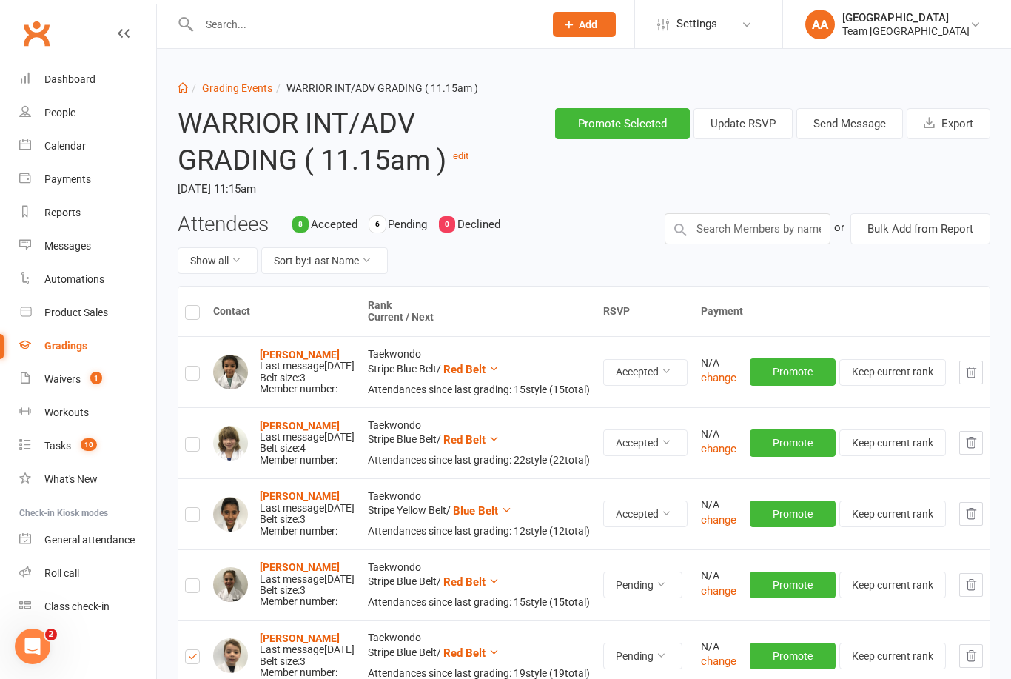
click at [852, 128] on button "Send Message" at bounding box center [849, 123] width 107 height 31
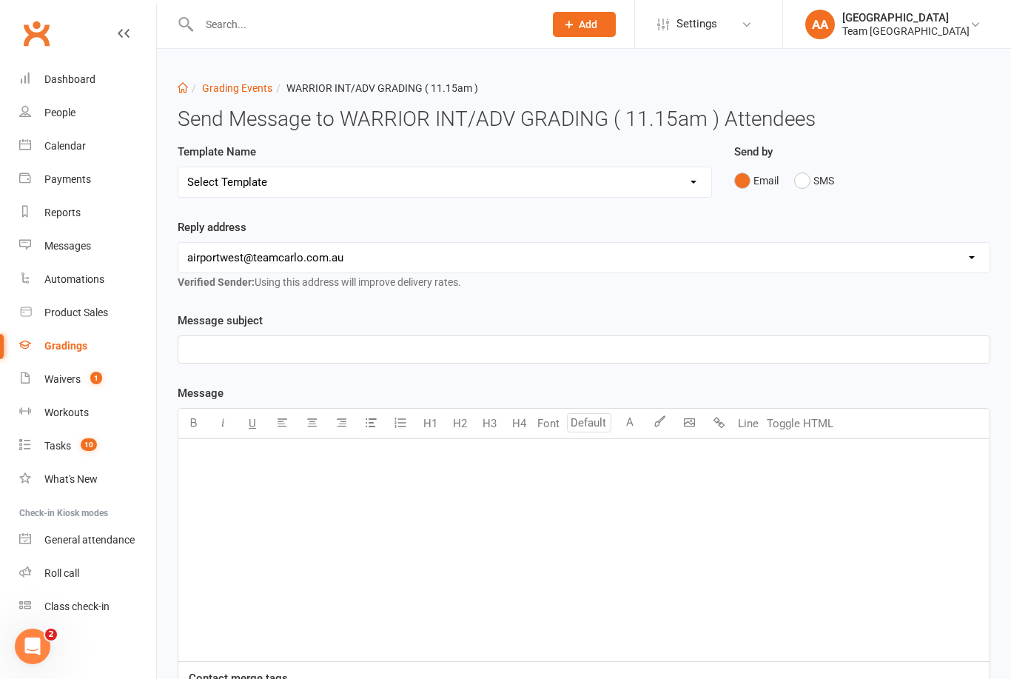
click at [690, 189] on select "Select Template [SMS] Black Belt Payment Advice (Black Belt & Kukkiwon) [SMS] B…" at bounding box center [444, 182] width 533 height 30
select select "20"
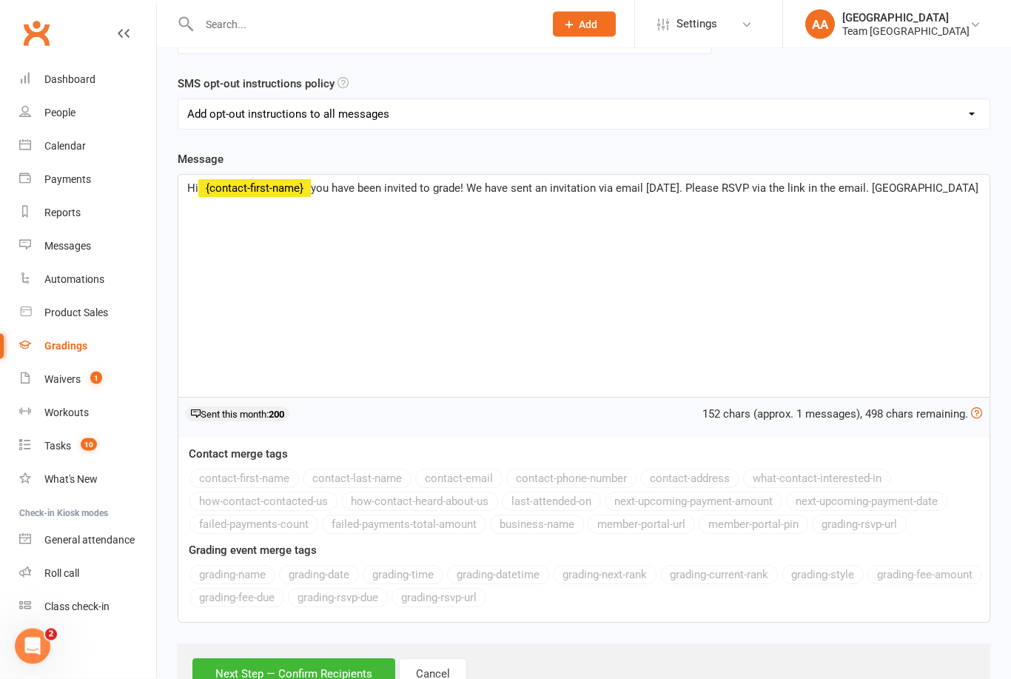
scroll to position [167, 0]
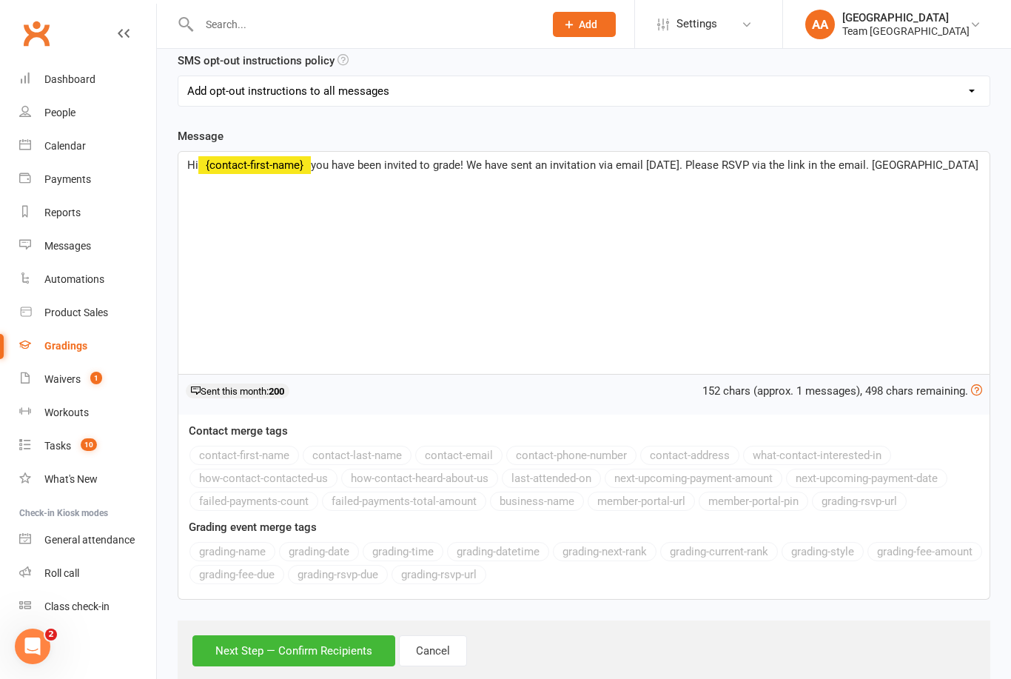
click at [281, 649] on button "Next Step — Confirm Recipients" at bounding box center [293, 650] width 203 height 31
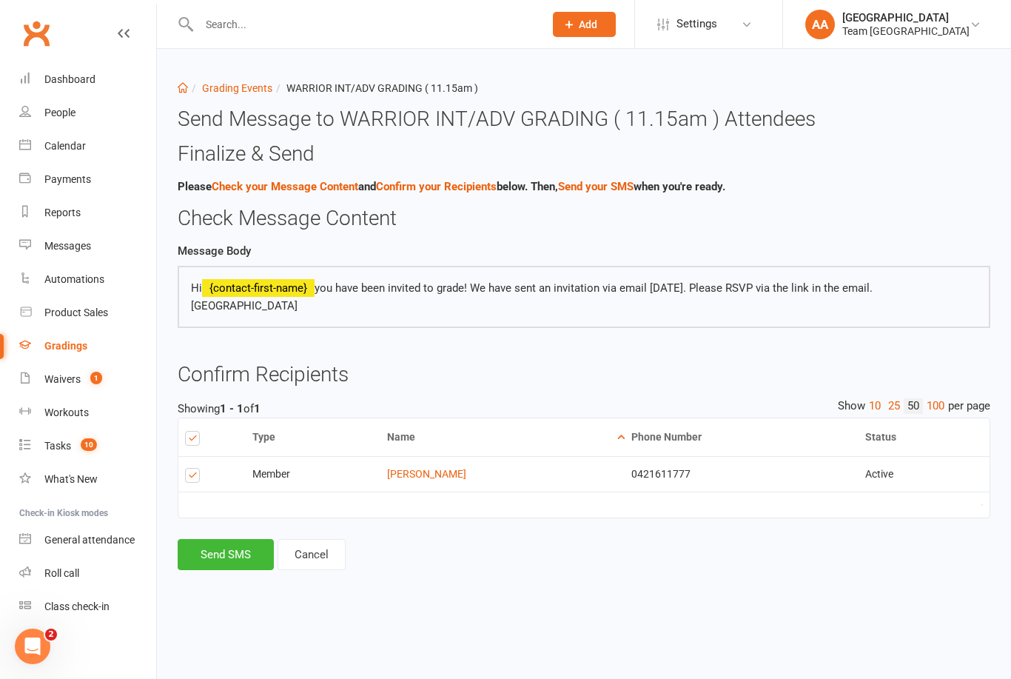
scroll to position [0, 0]
click at [235, 549] on button "Send SMS" at bounding box center [226, 554] width 96 height 31
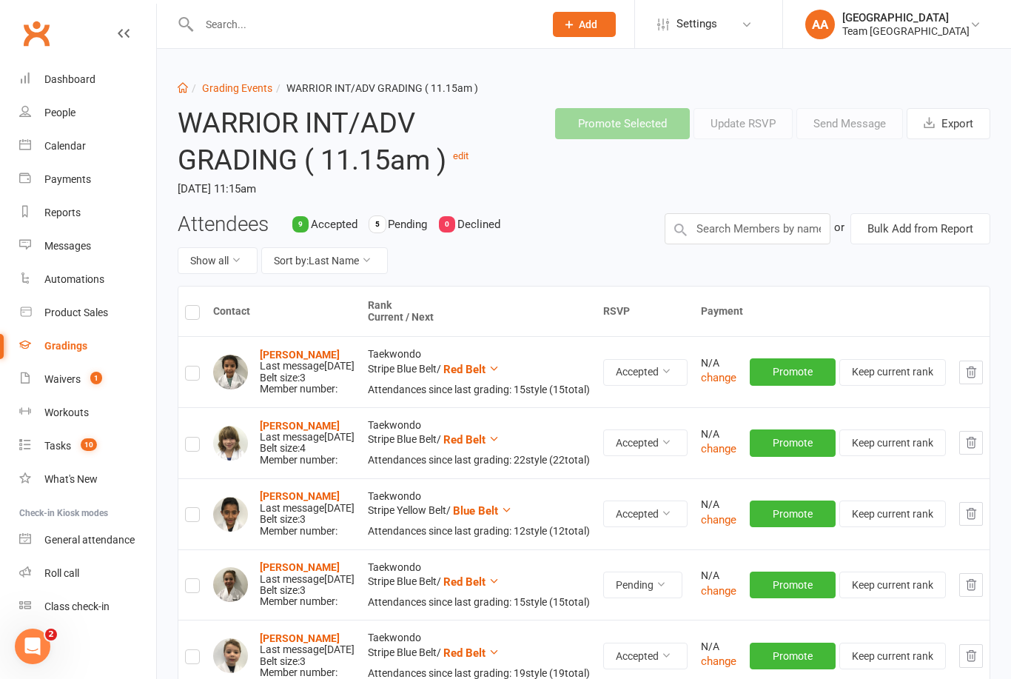
click at [82, 144] on div "Calendar" at bounding box center [64, 146] width 41 height 12
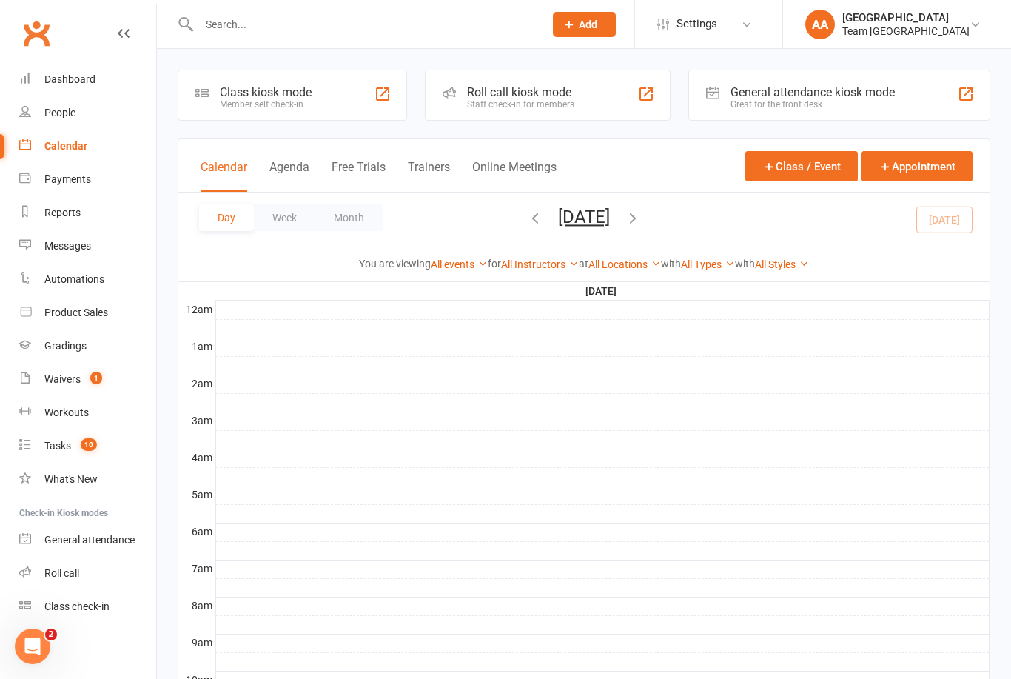
click at [609, 225] on button "Wednesday, Aug 13, 2025" at bounding box center [584, 216] width 52 height 21
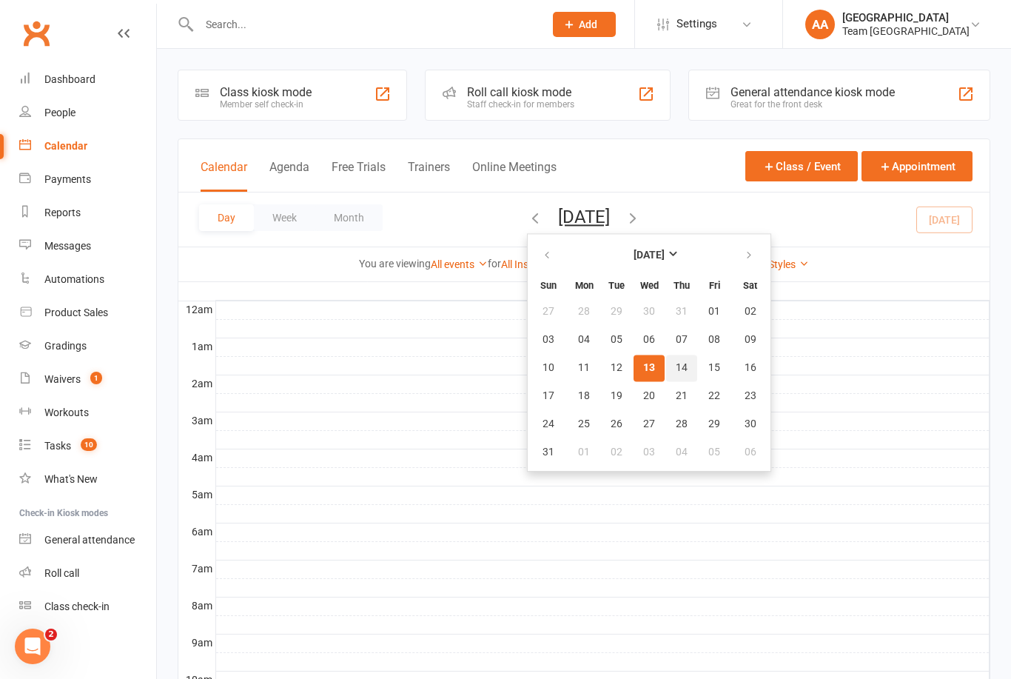
click at [666, 377] on button "14" at bounding box center [681, 368] width 31 height 27
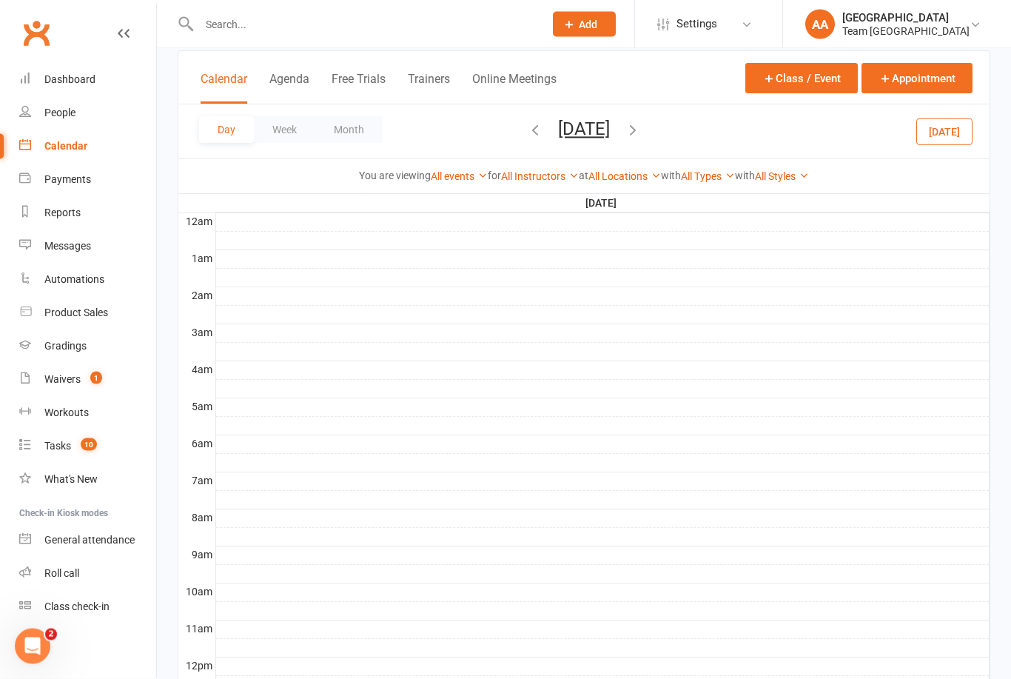
scroll to position [438, 0]
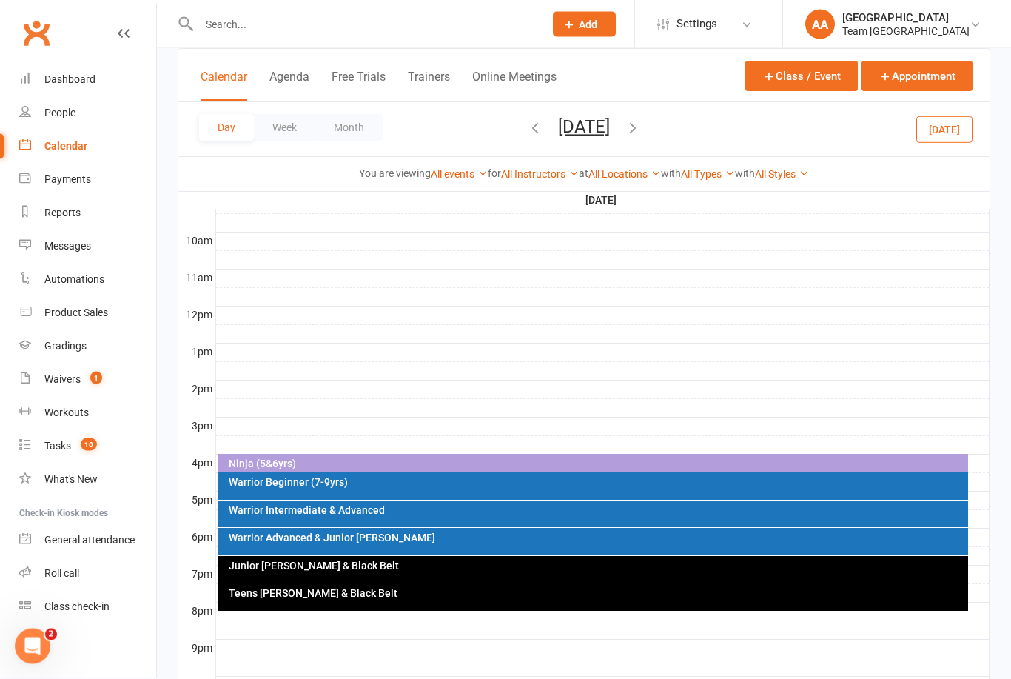
click at [394, 576] on div "Junior Cho Dan Bo & Black Belt" at bounding box center [593, 570] width 751 height 27
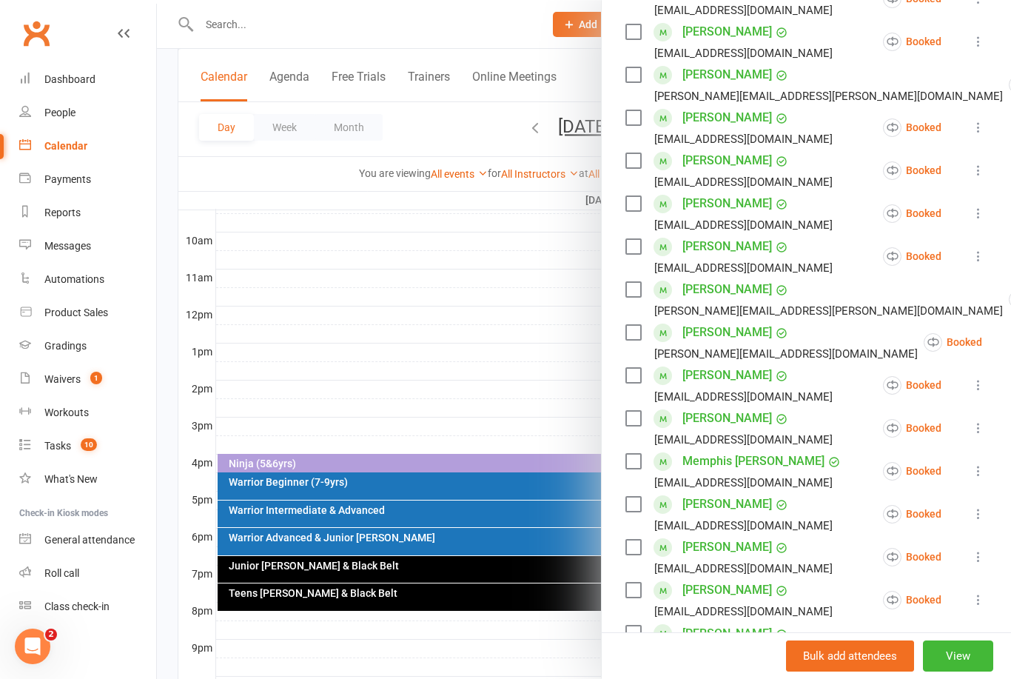
scroll to position [500, 0]
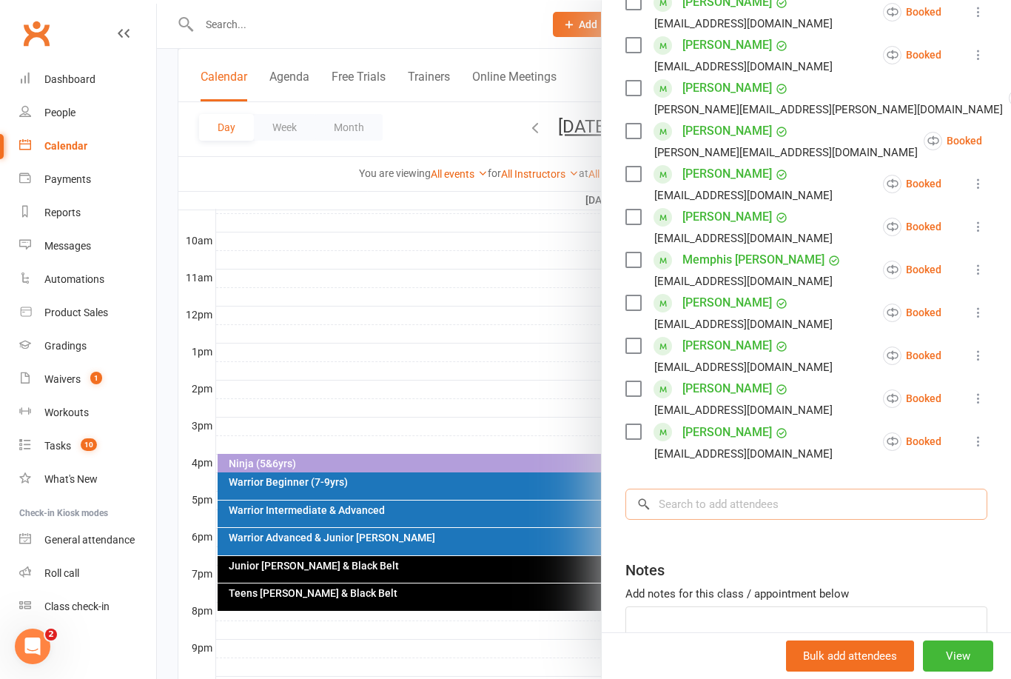
click at [714, 490] on input "search" at bounding box center [806, 503] width 362 height 31
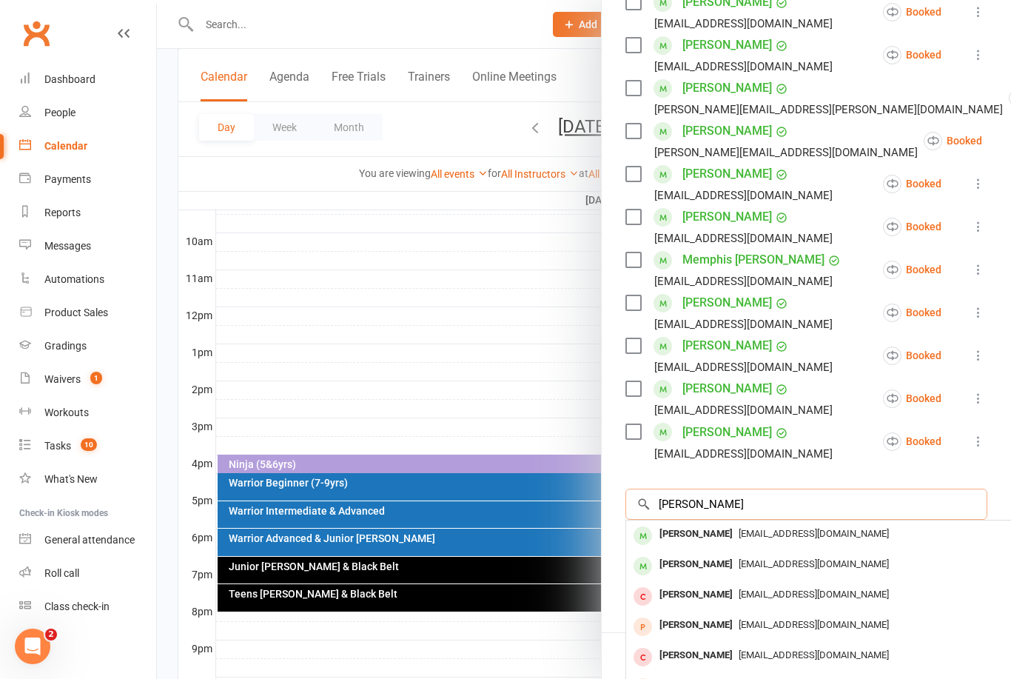
type input "Ruby hubbard"
click at [712, 528] on div "Ruby Hubbard" at bounding box center [695, 533] width 85 height 21
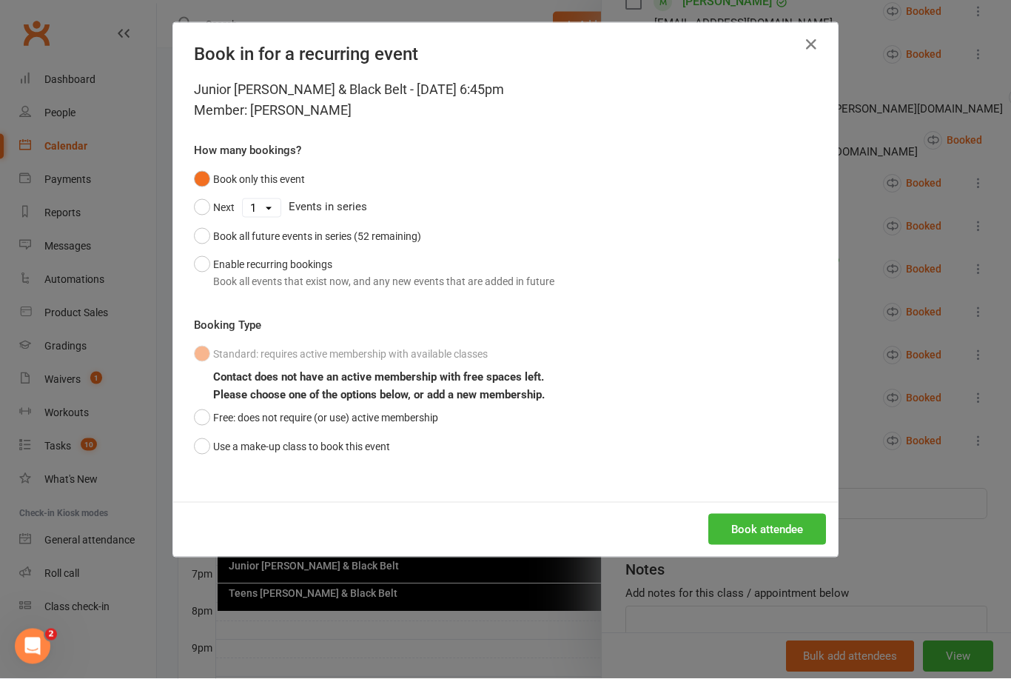
click at [207, 441] on button "Use a make-up class to book this event" at bounding box center [292, 446] width 196 height 28
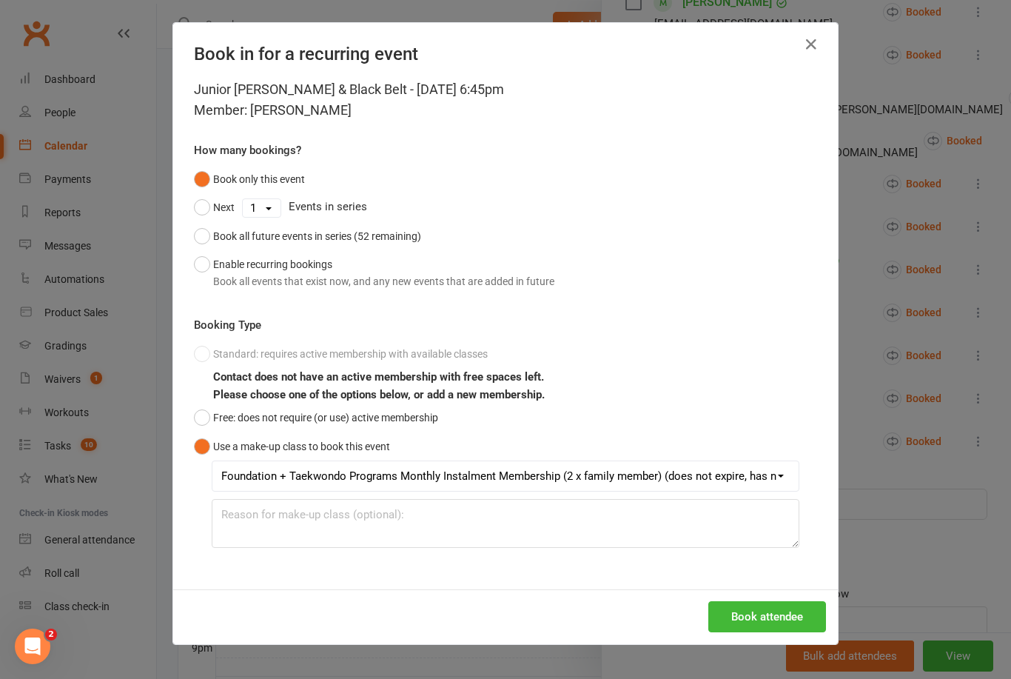
click at [778, 605] on button "Book attendee" at bounding box center [767, 616] width 118 height 31
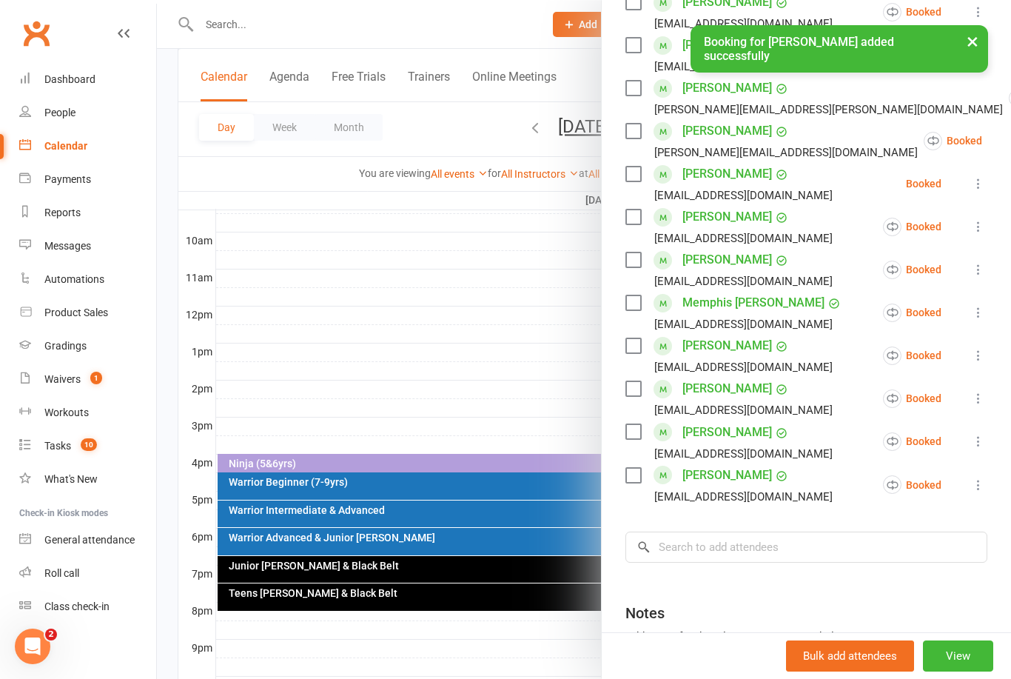
click at [468, 349] on div at bounding box center [584, 339] width 854 height 679
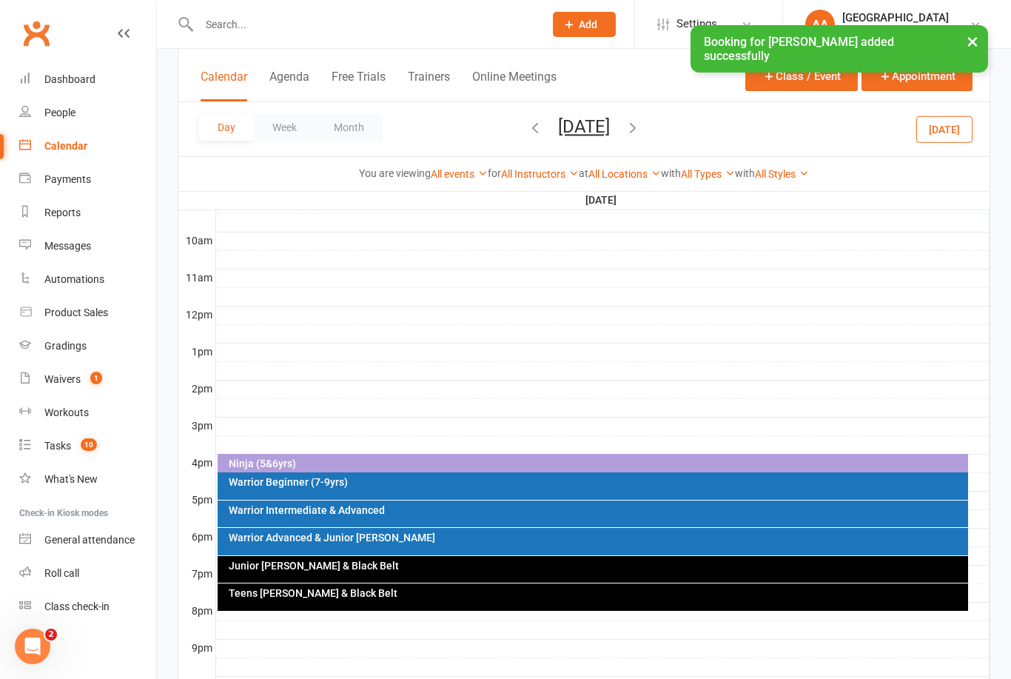
click at [558, 131] on button "Thursday, Aug 14, 2025" at bounding box center [584, 126] width 52 height 21
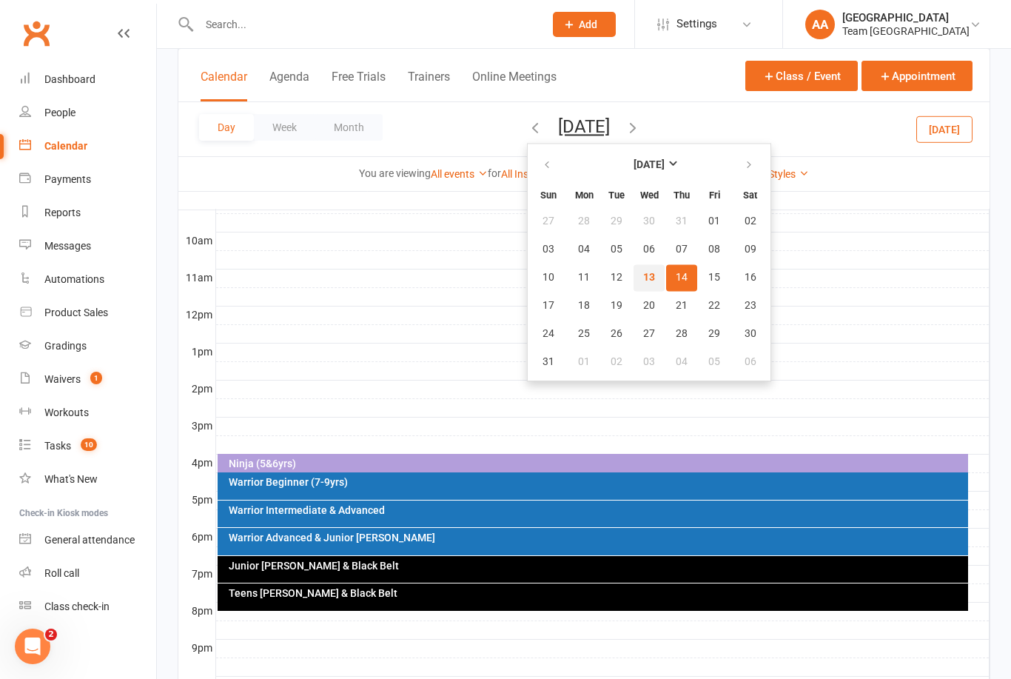
click at [643, 272] on span "13" at bounding box center [649, 278] width 12 height 12
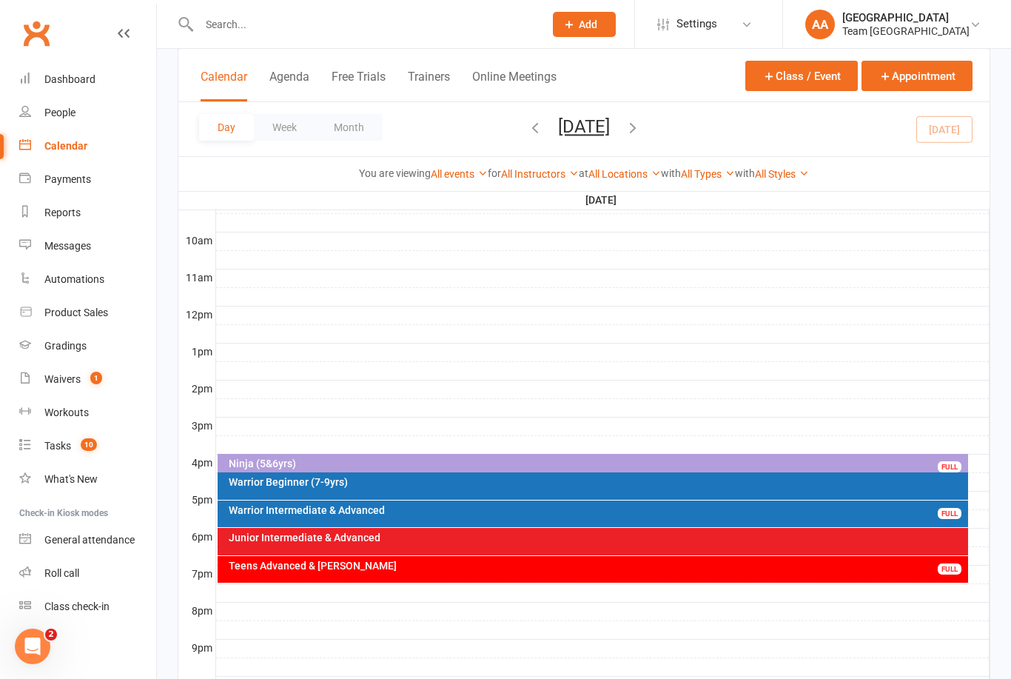
click at [355, 545] on div "Junior Intermediate & Advanced" at bounding box center [593, 541] width 751 height 27
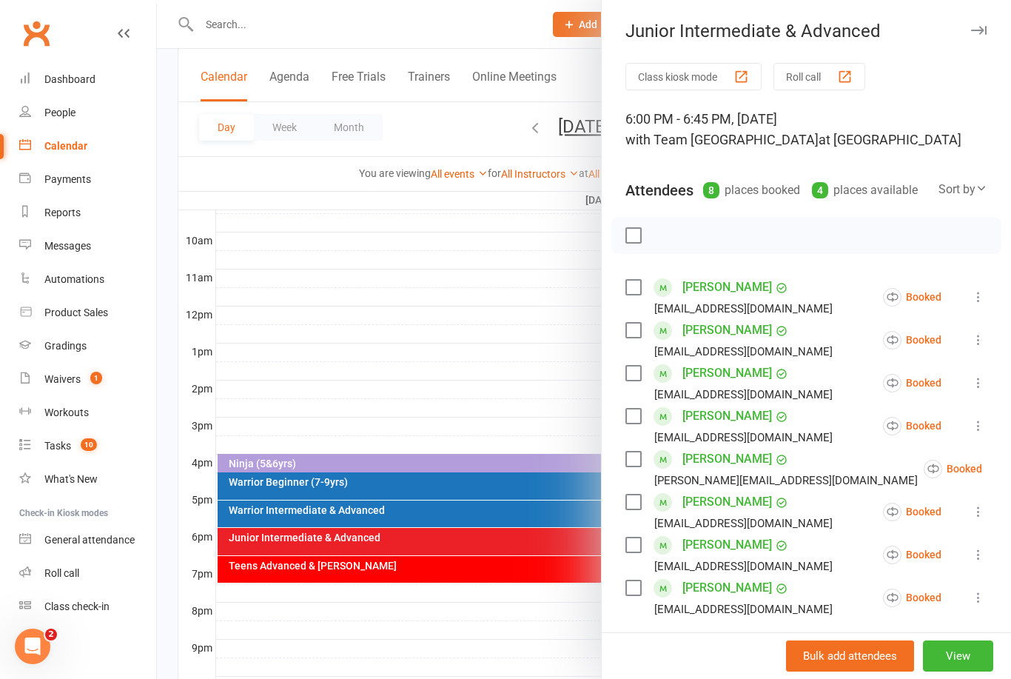
click at [391, 386] on div at bounding box center [584, 339] width 854 height 679
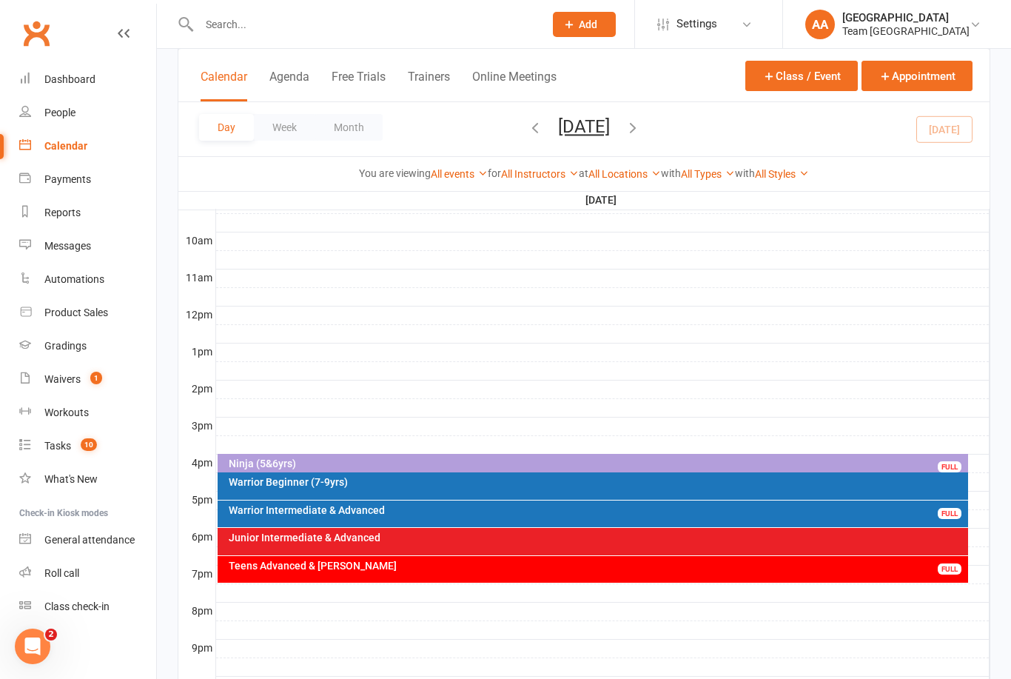
click at [460, 542] on div "Junior Intermediate & Advanced" at bounding box center [593, 541] width 751 height 27
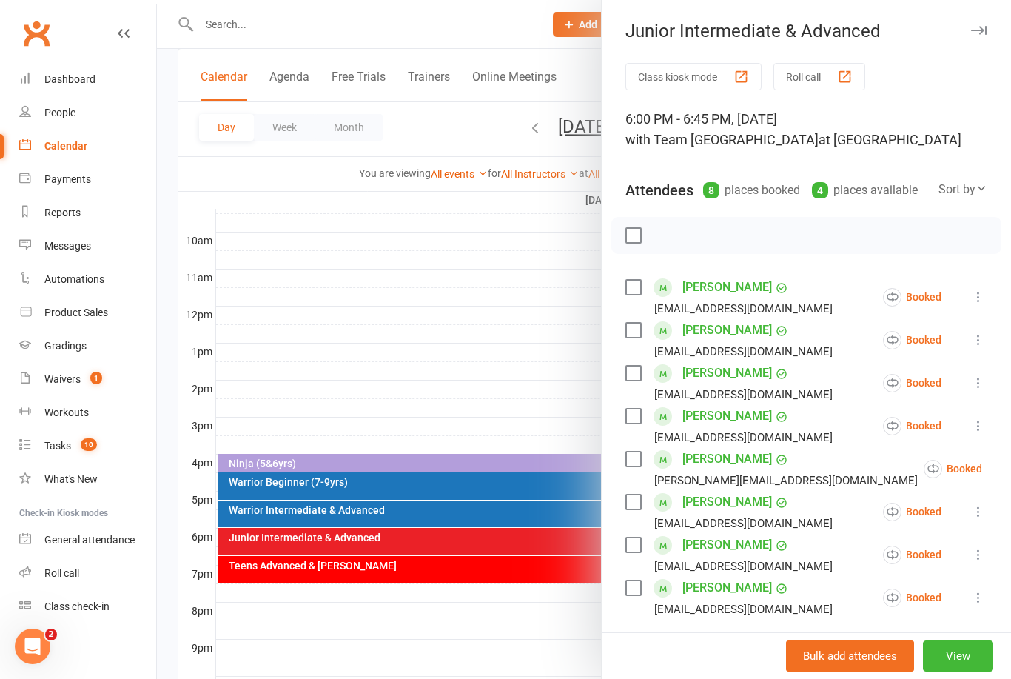
click at [975, 304] on icon at bounding box center [978, 296] width 15 height 15
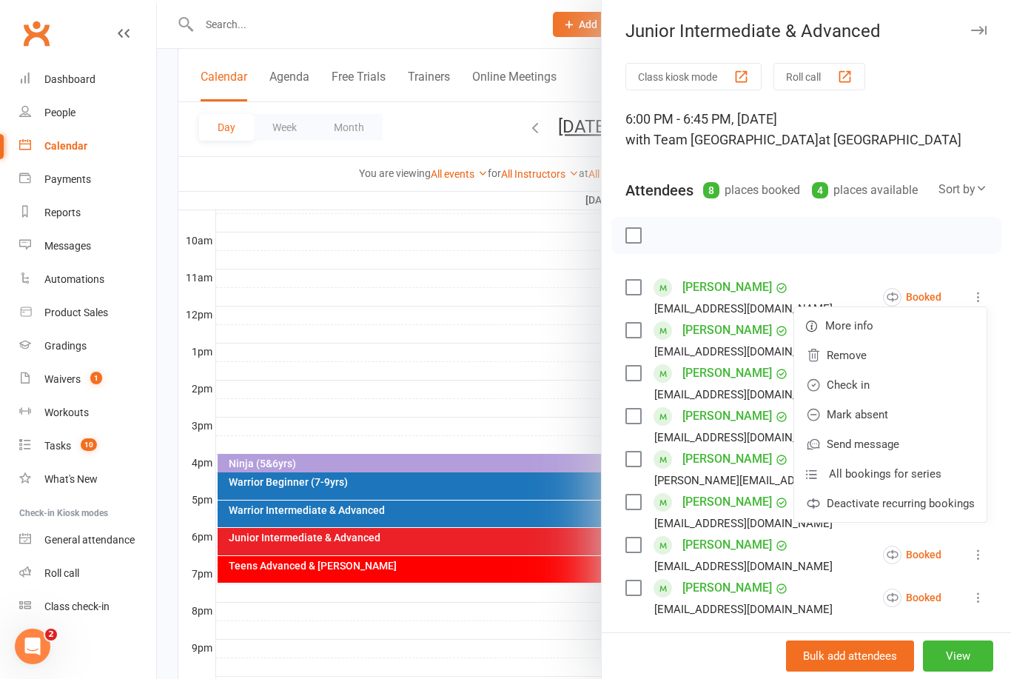
click at [883, 408] on link "Mark absent" at bounding box center [890, 415] width 192 height 30
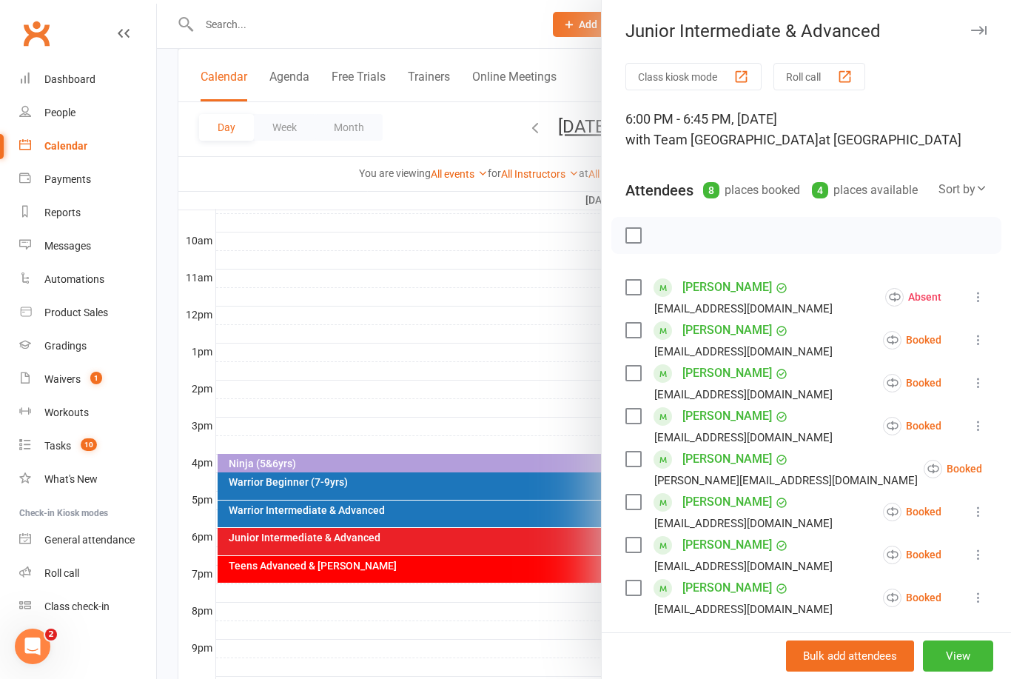
click at [979, 346] on icon at bounding box center [978, 339] width 15 height 15
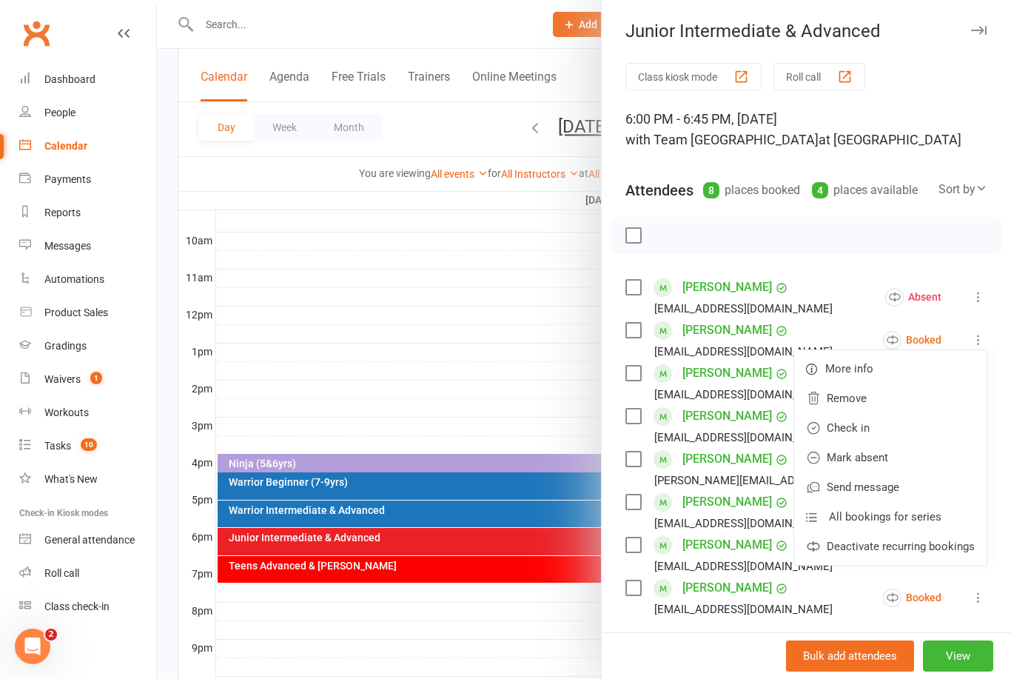
click at [891, 465] on link "Mark absent" at bounding box center [890, 458] width 192 height 30
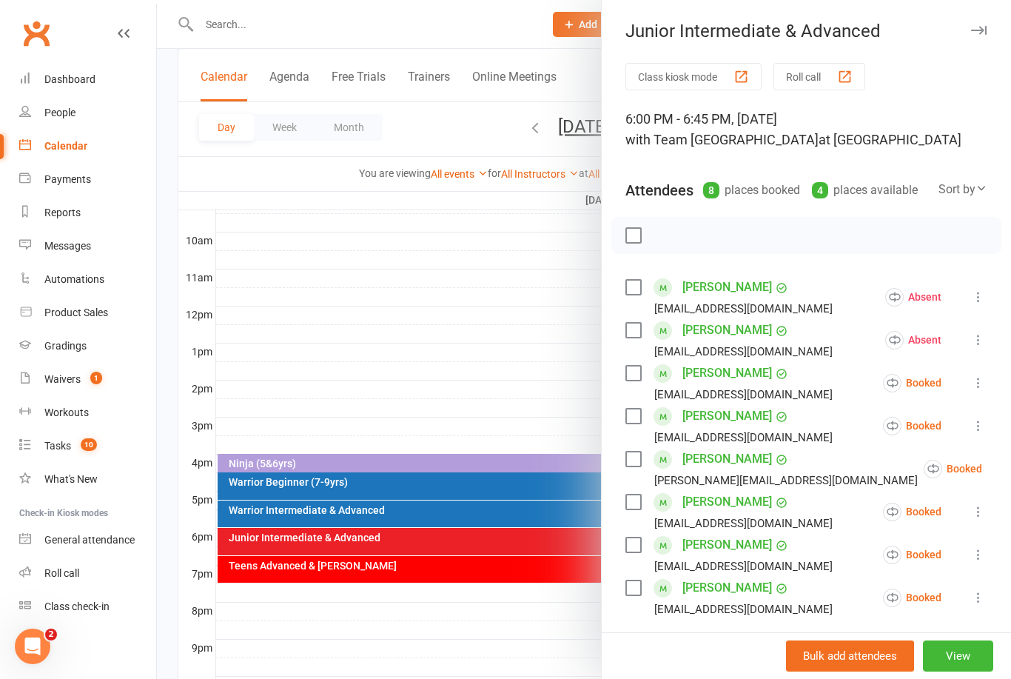
click at [976, 391] on button at bounding box center [979, 383] width 18 height 18
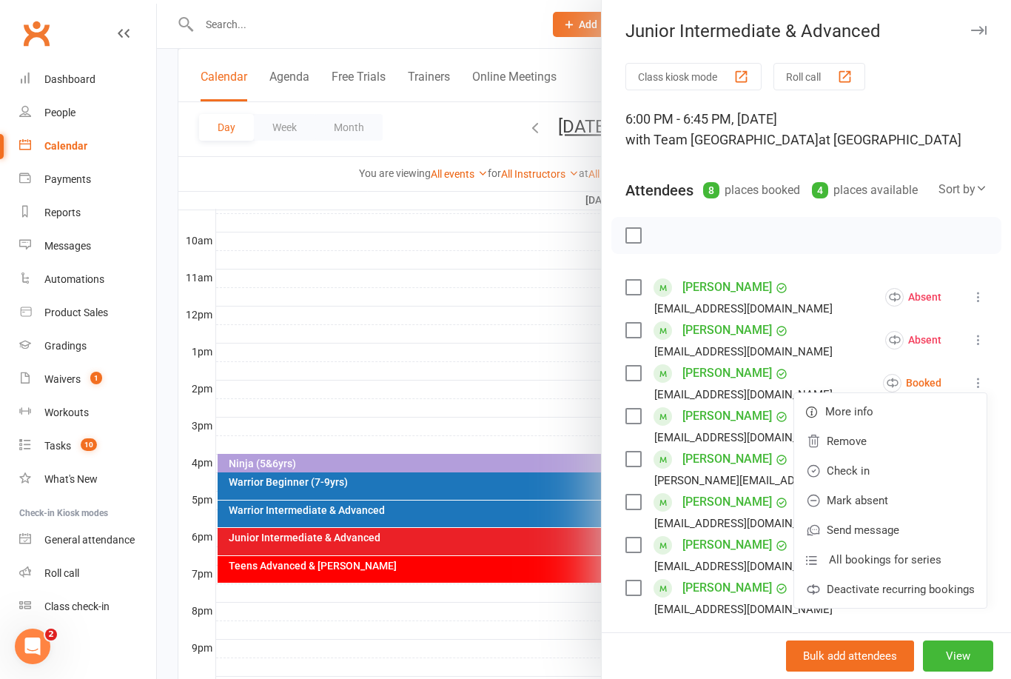
click at [884, 503] on link "Mark absent" at bounding box center [890, 500] width 192 height 30
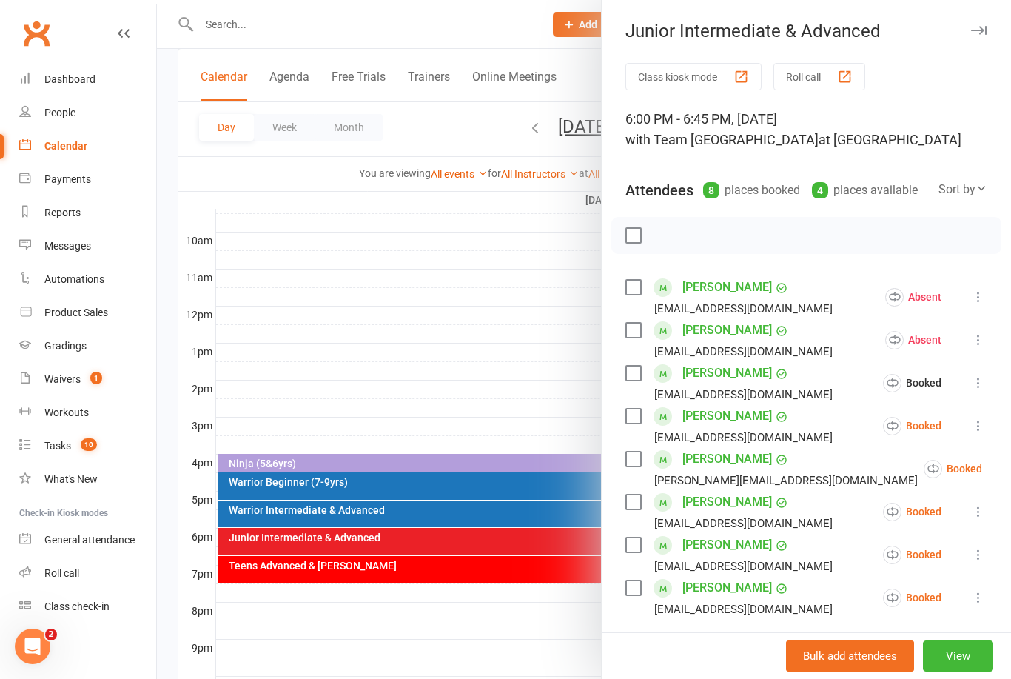
click at [975, 431] on icon at bounding box center [978, 425] width 15 height 15
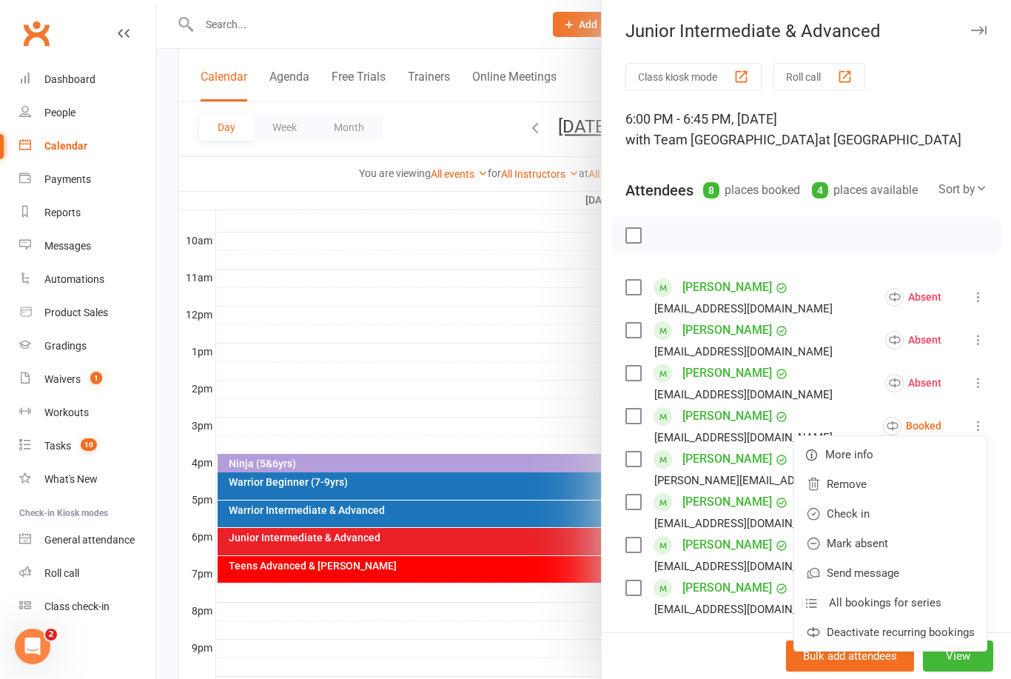
click at [881, 514] on link "Check in" at bounding box center [890, 514] width 192 height 30
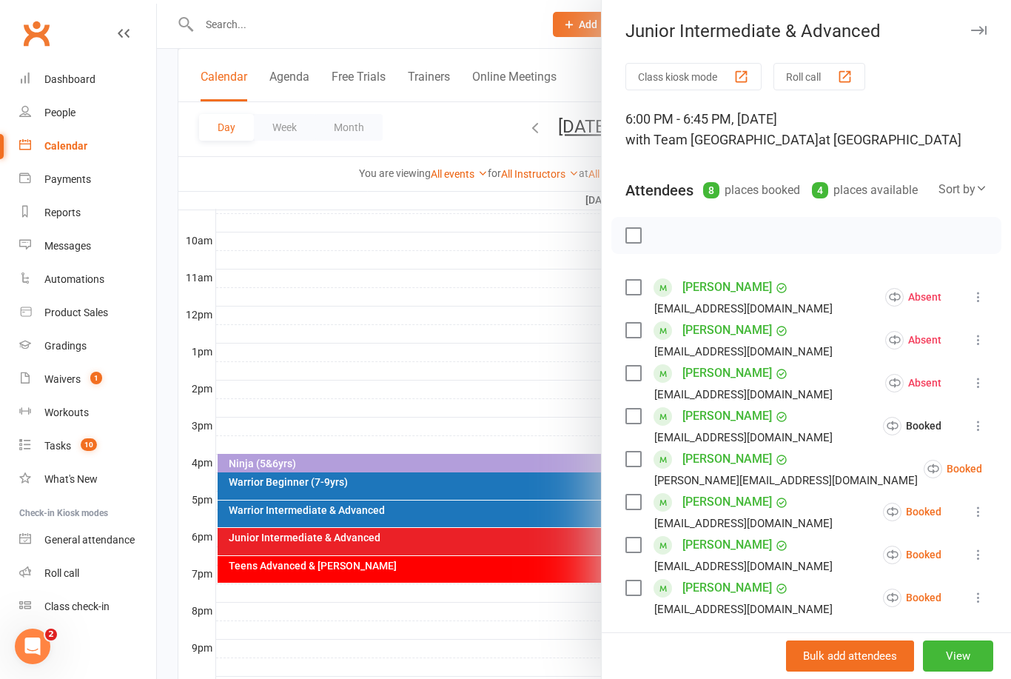
click at [978, 429] on icon at bounding box center [978, 425] width 15 height 15
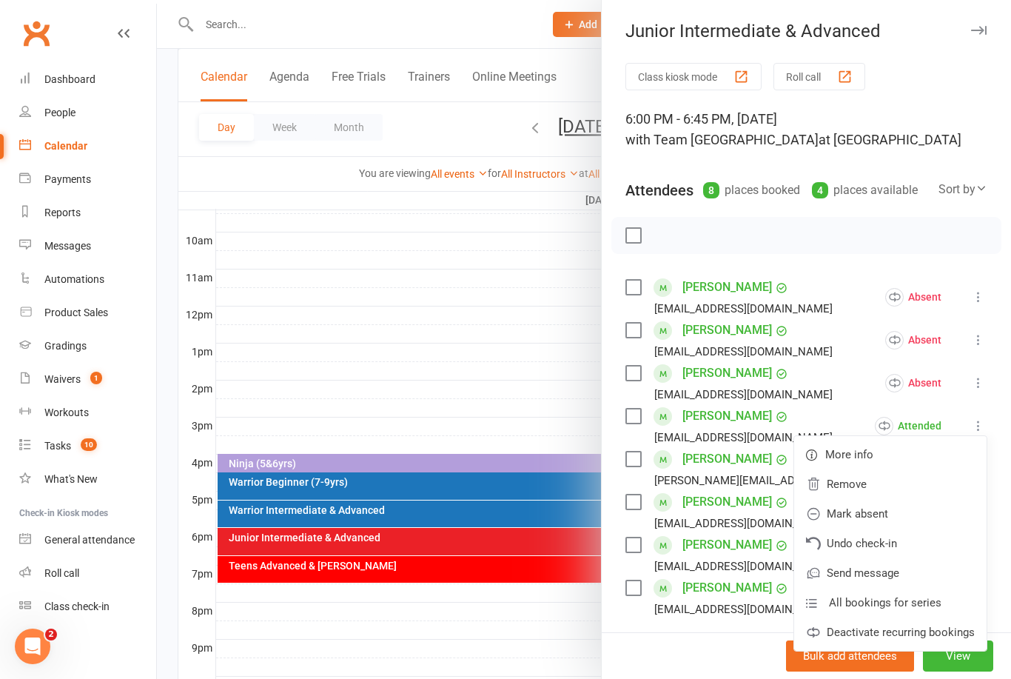
click at [853, 372] on li "Thevindu Abeyratna anuruddhika.abeyratna@gmail.com Absent More info Remove Chec…" at bounding box center [806, 382] width 362 height 43
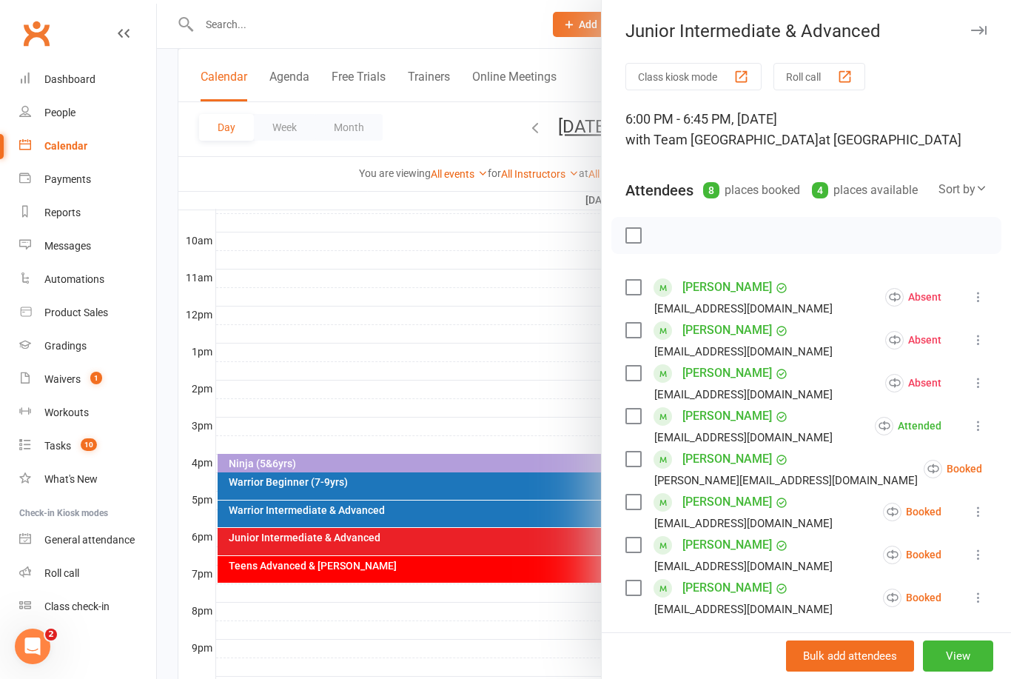
click at [1010, 476] on icon at bounding box center [1019, 468] width 15 height 15
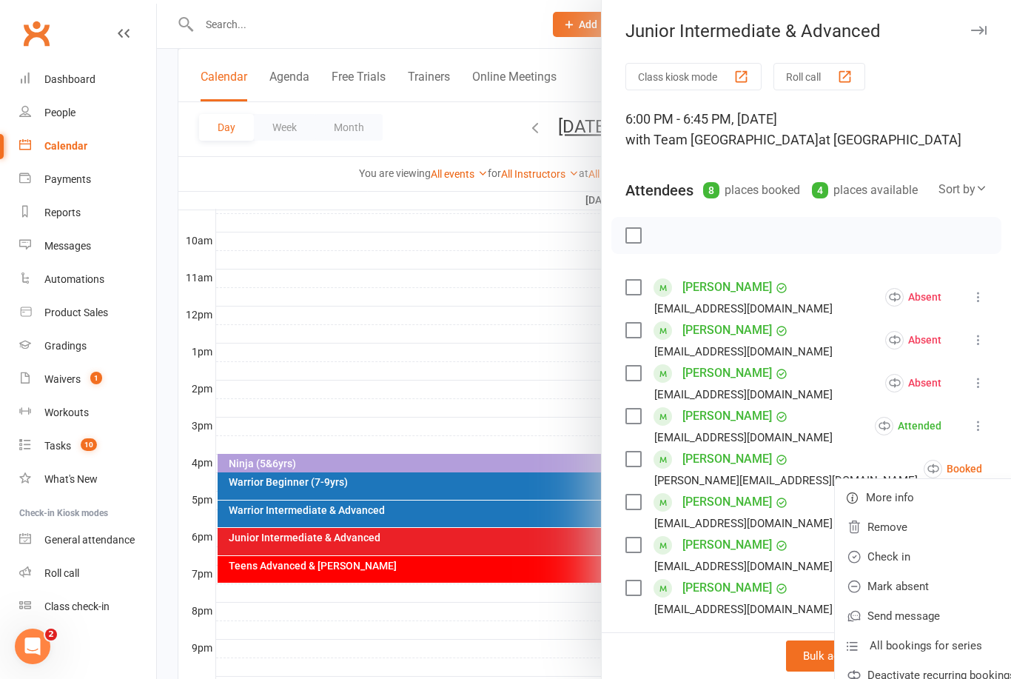
click at [888, 557] on link "Check in" at bounding box center [931, 557] width 192 height 30
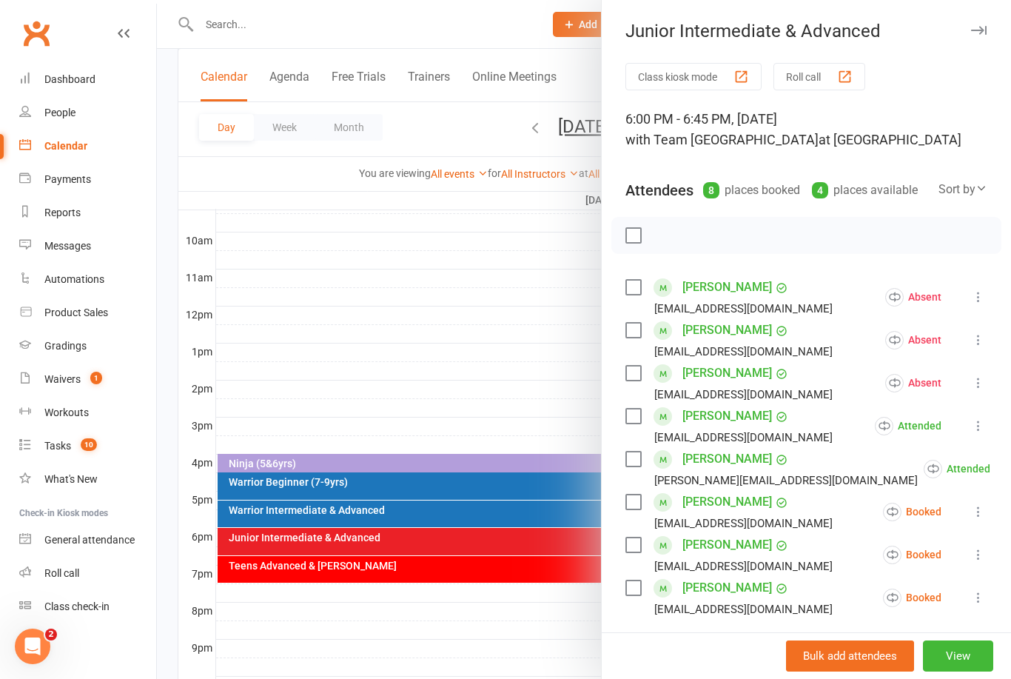
click at [975, 514] on icon at bounding box center [978, 511] width 15 height 15
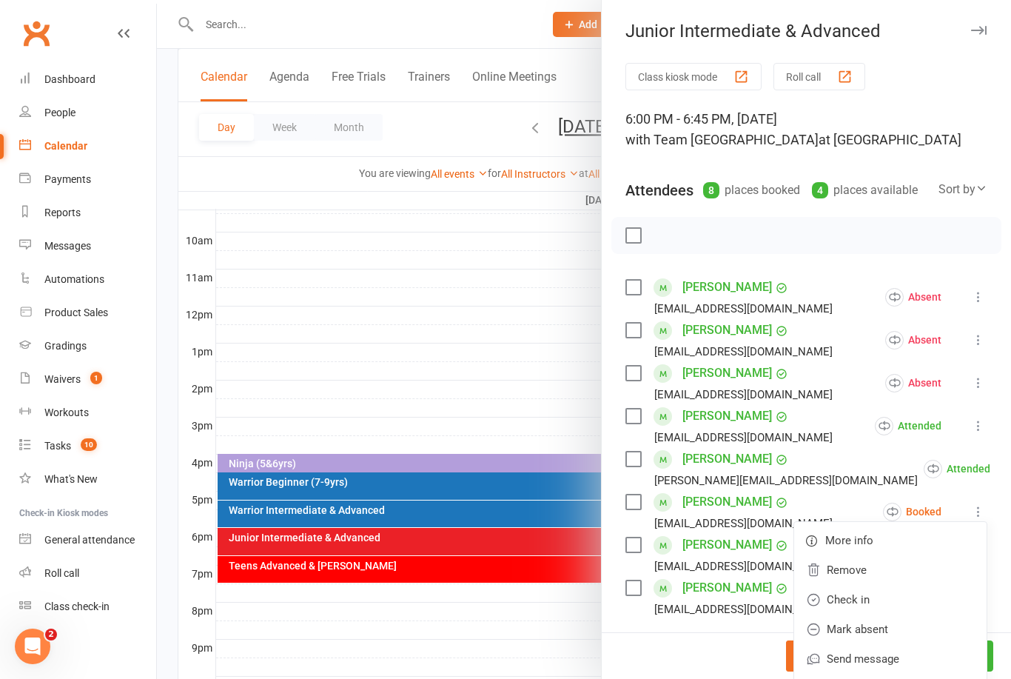
click at [865, 603] on link "Check in" at bounding box center [890, 600] width 192 height 30
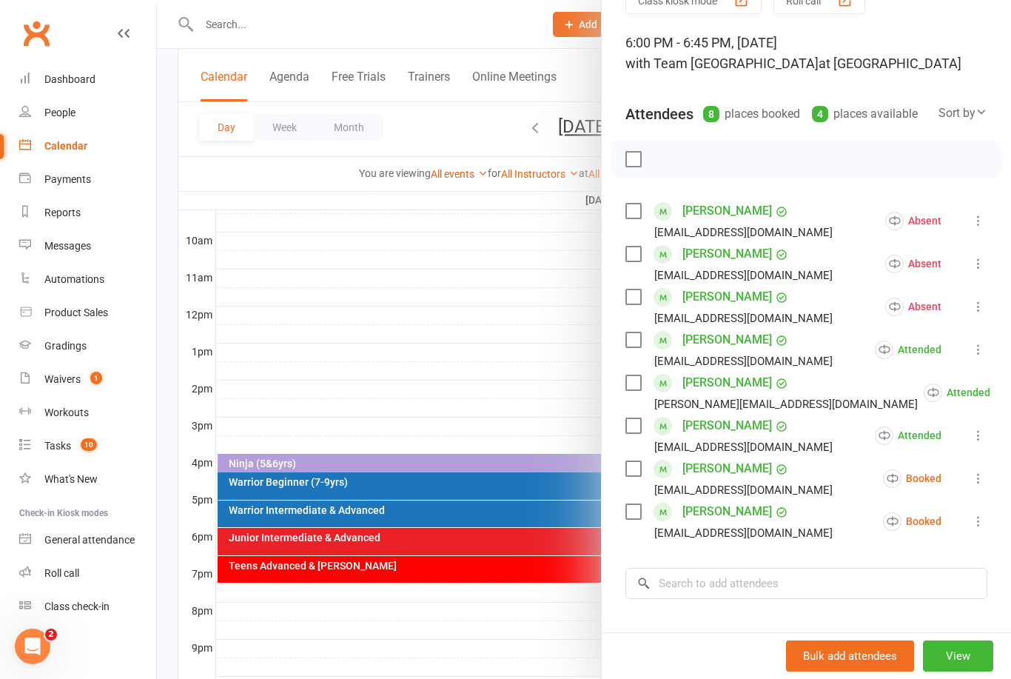
scroll to position [89, 0]
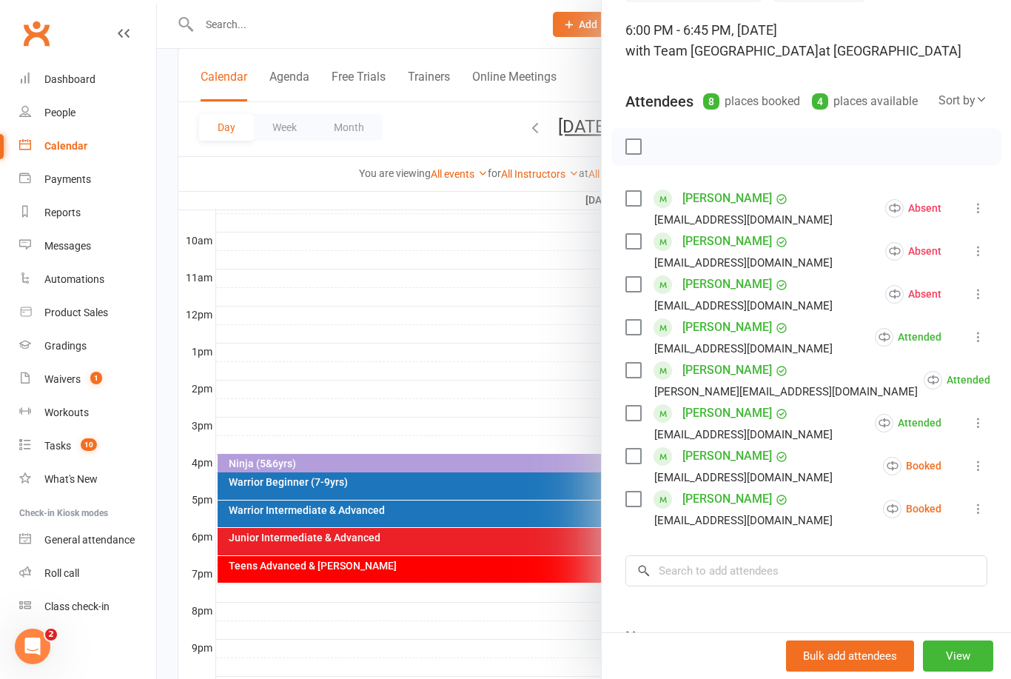
click at [978, 473] on icon at bounding box center [978, 465] width 15 height 15
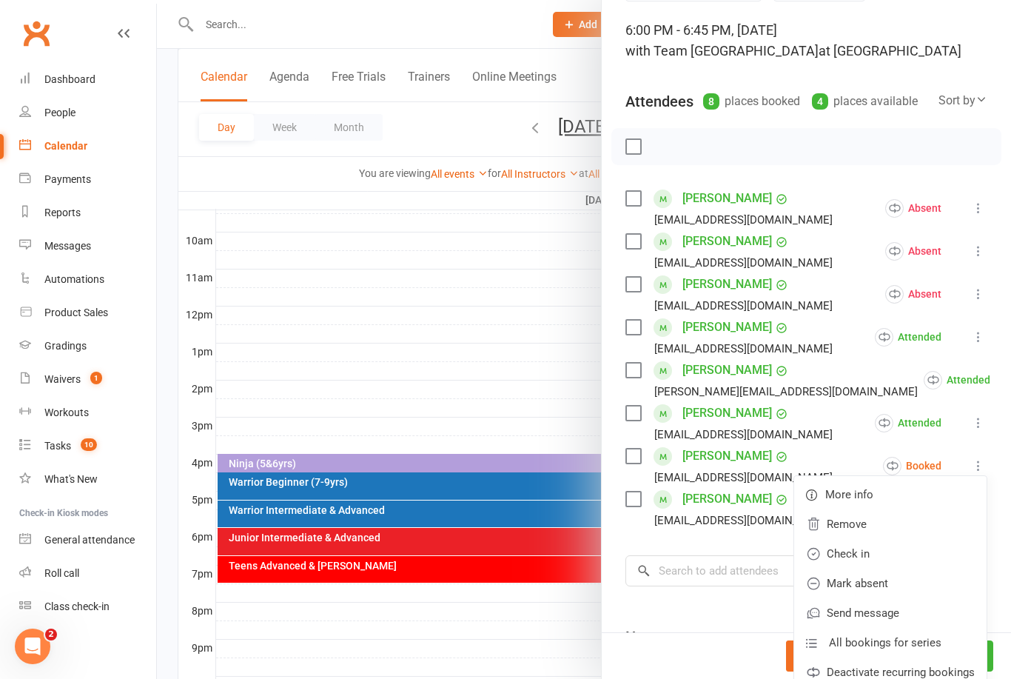
click at [873, 559] on link "Check in" at bounding box center [890, 554] width 192 height 30
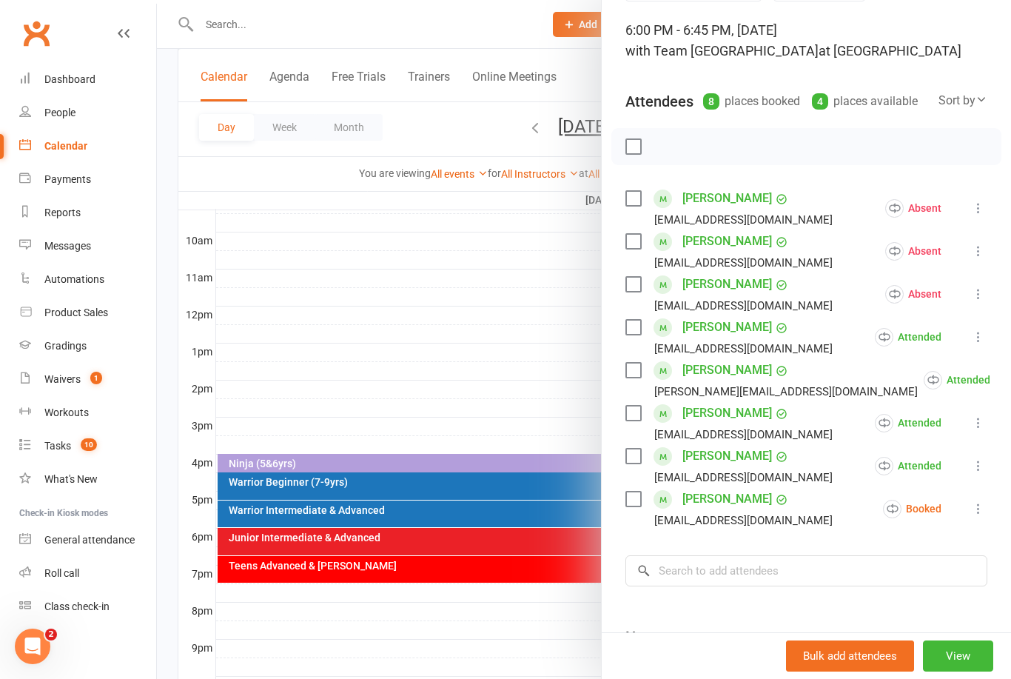
click at [974, 511] on icon at bounding box center [978, 508] width 15 height 15
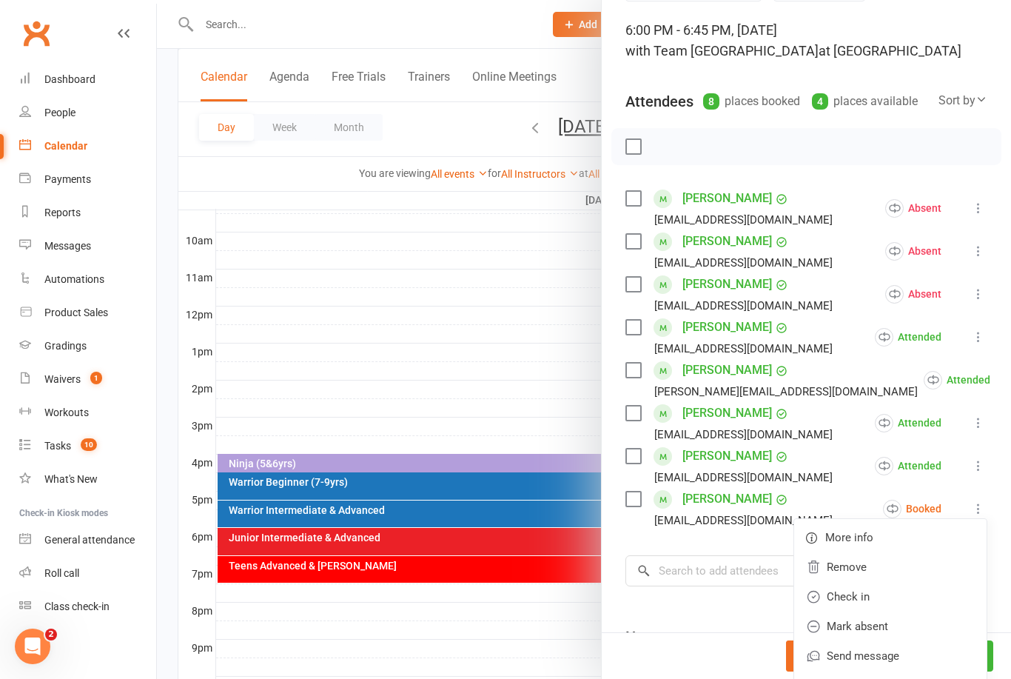
click at [874, 597] on link "Check in" at bounding box center [890, 597] width 192 height 30
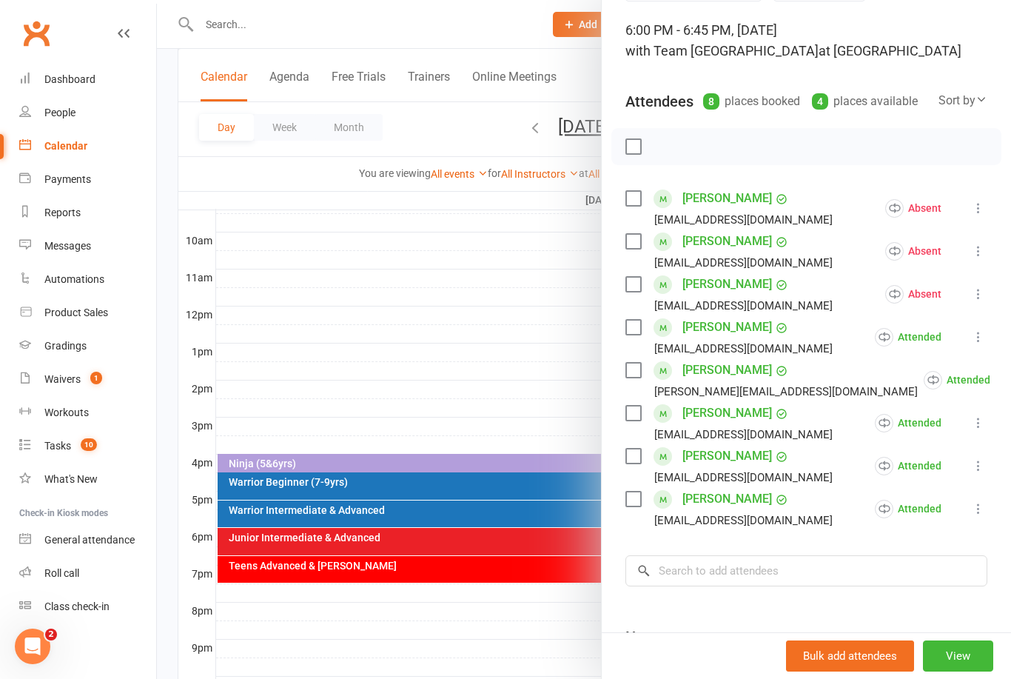
click at [730, 233] on link "Nehansa Abeyratna" at bounding box center [727, 241] width 90 height 24
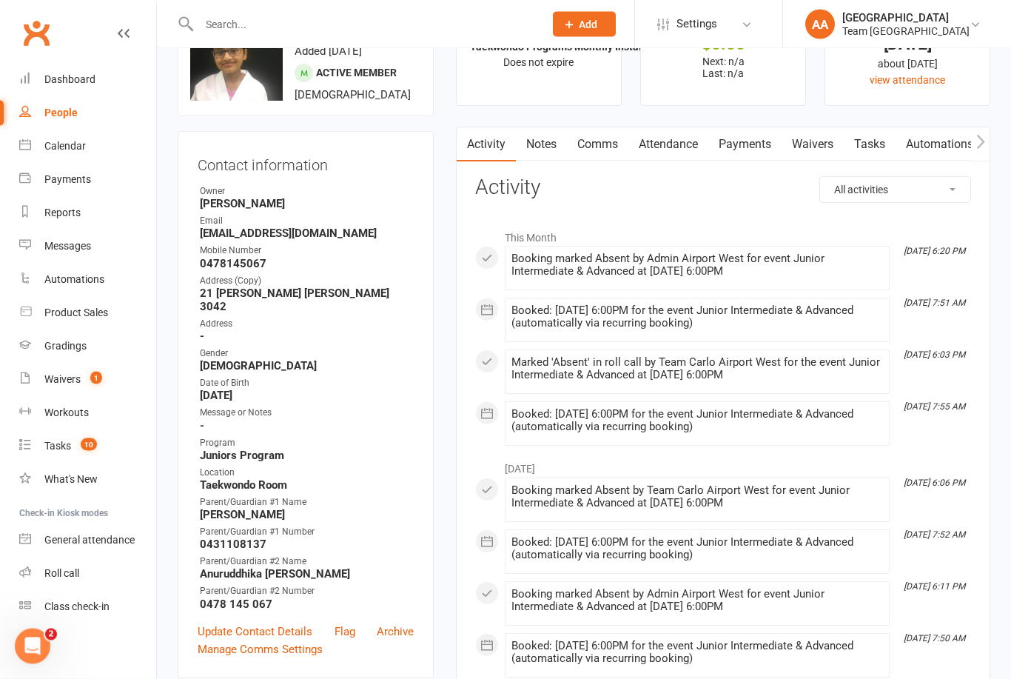
scroll to position [83, 0]
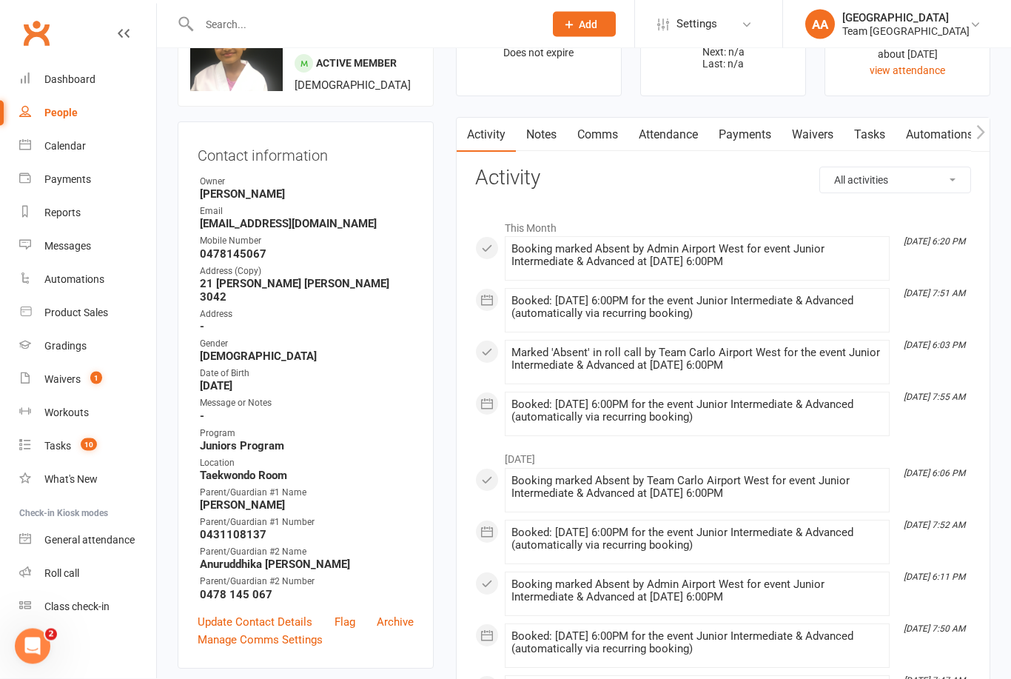
click at [542, 139] on link "Notes" at bounding box center [541, 135] width 51 height 34
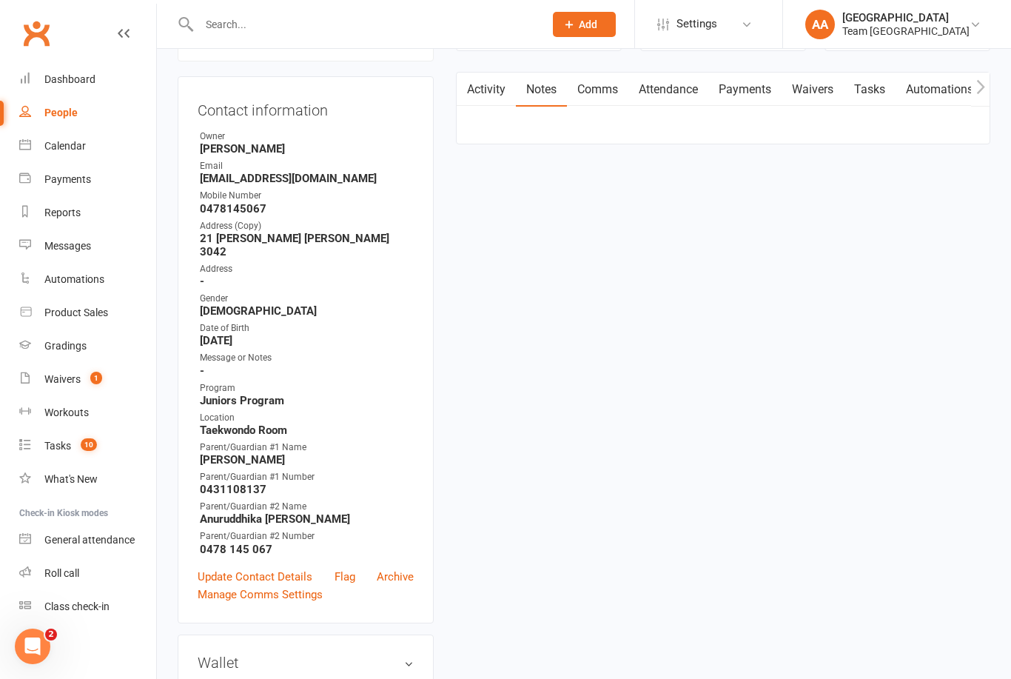
scroll to position [131, 0]
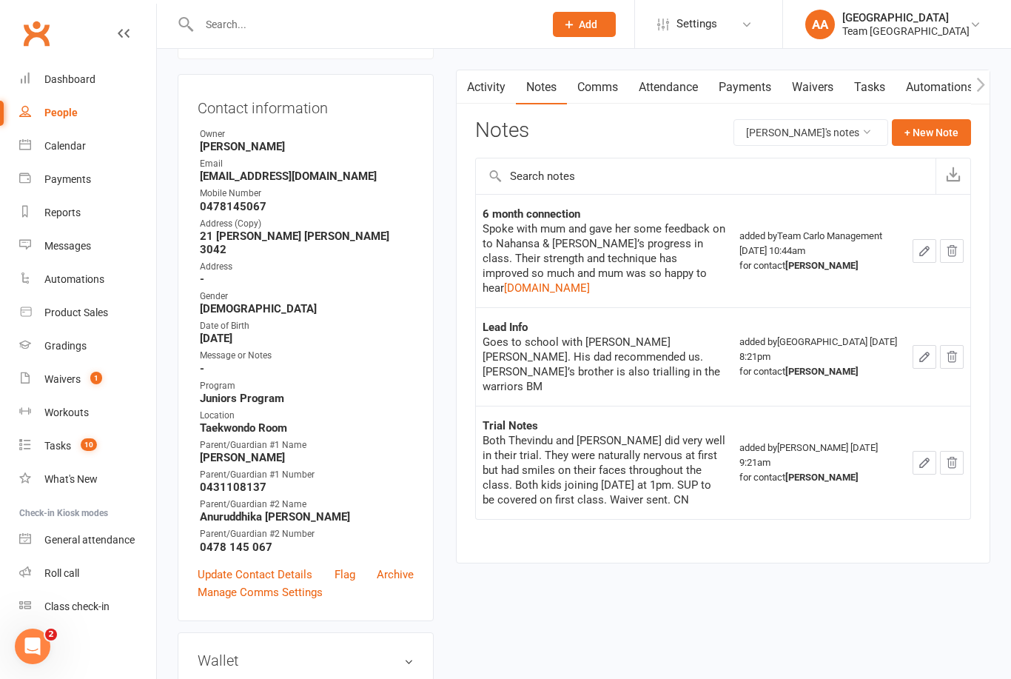
click at [611, 98] on link "Comms" at bounding box center [597, 87] width 61 height 34
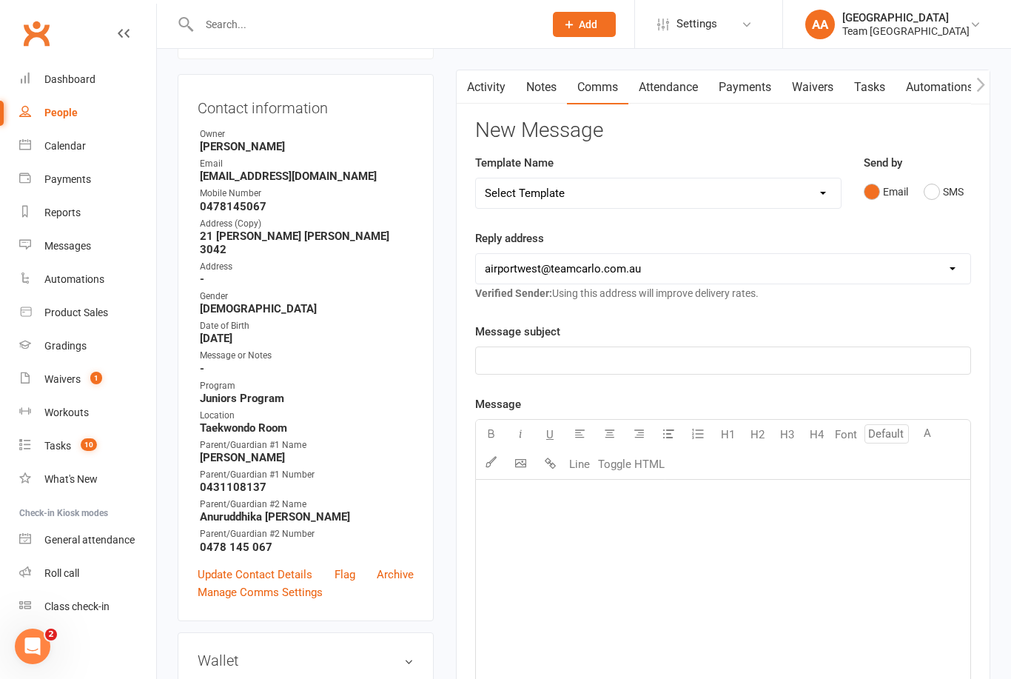
click at [824, 198] on select "Select Template [SMS] Direct Debit - AT Payment Reminder SMS [SMS] Direct Debit…" at bounding box center [658, 193] width 365 height 30
select select "46"
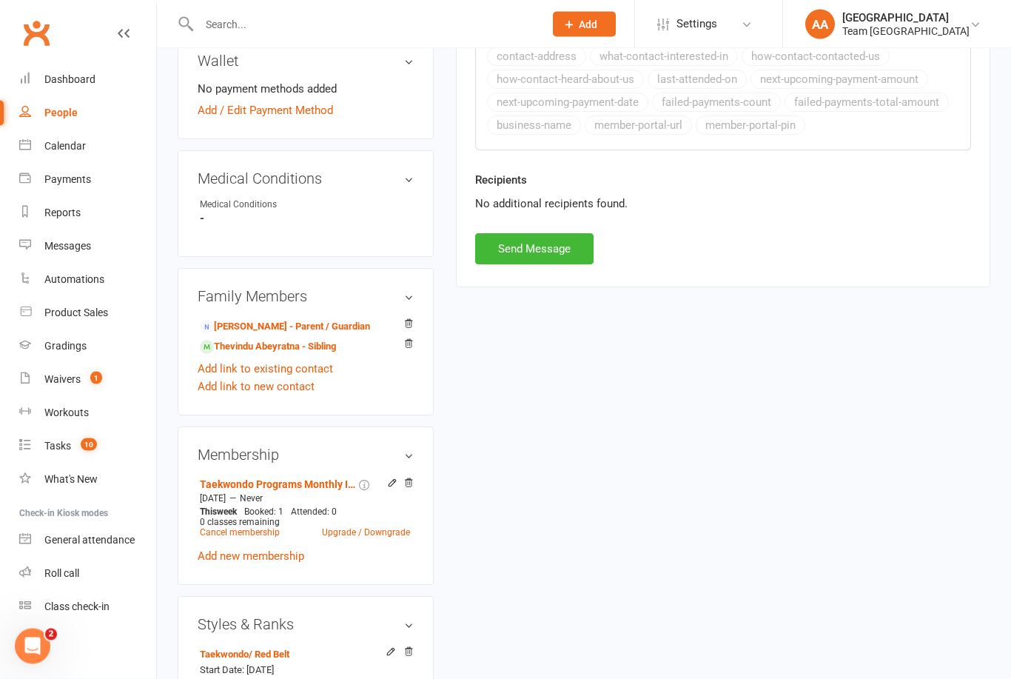
click at [547, 243] on button "Send Message" at bounding box center [534, 249] width 118 height 31
select select
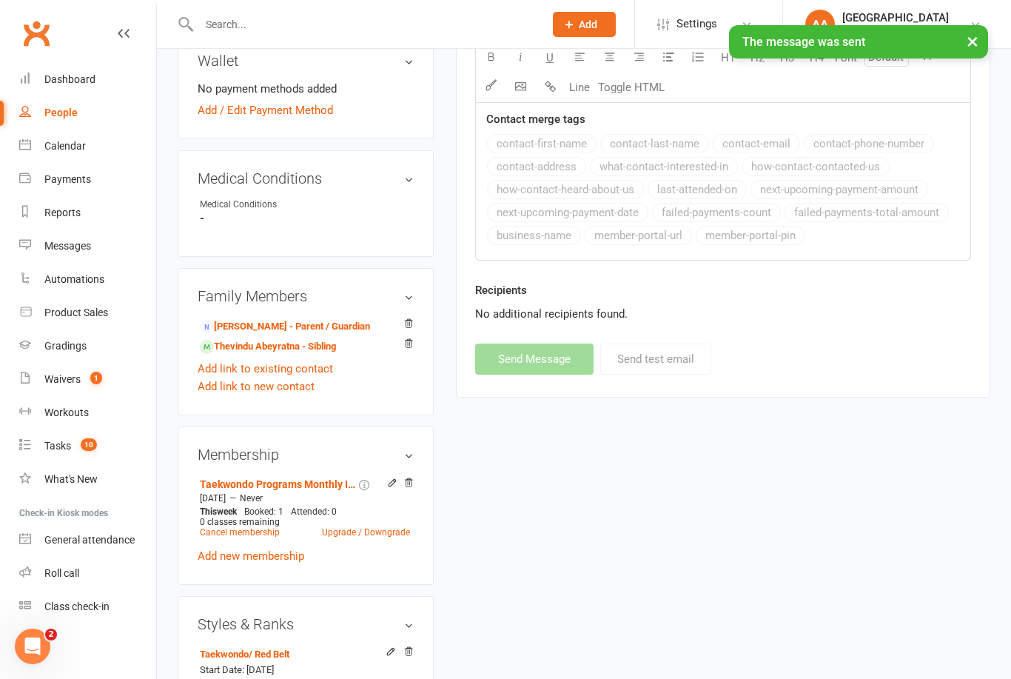
click at [251, 355] on link "Thevindu Abeyratna - Sibling" at bounding box center [268, 347] width 136 height 16
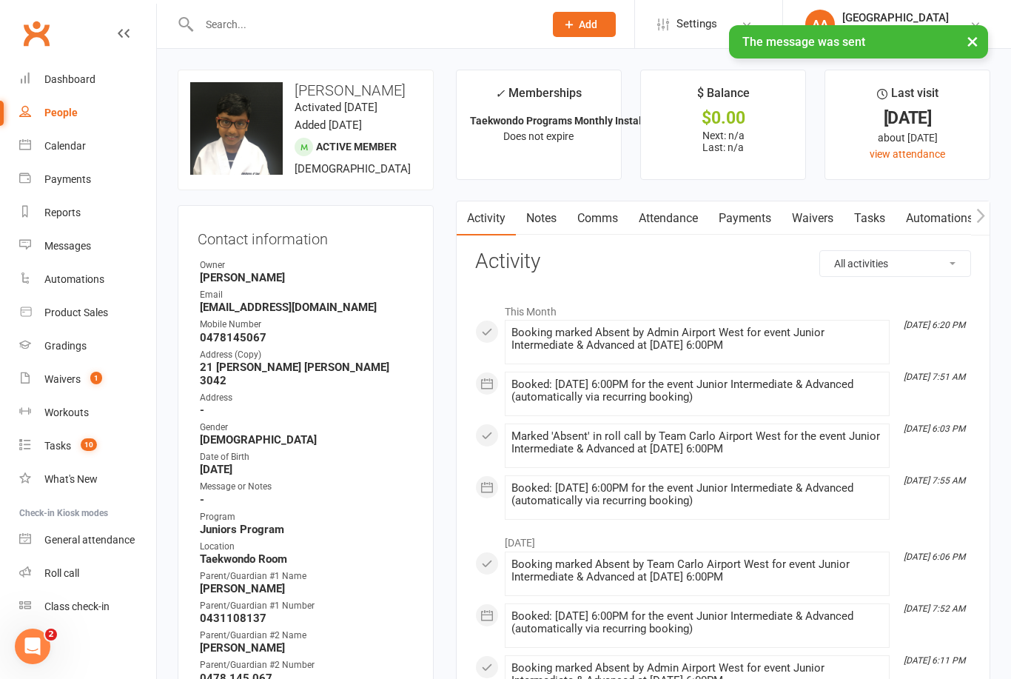
click at [611, 226] on link "Comms" at bounding box center [597, 218] width 61 height 34
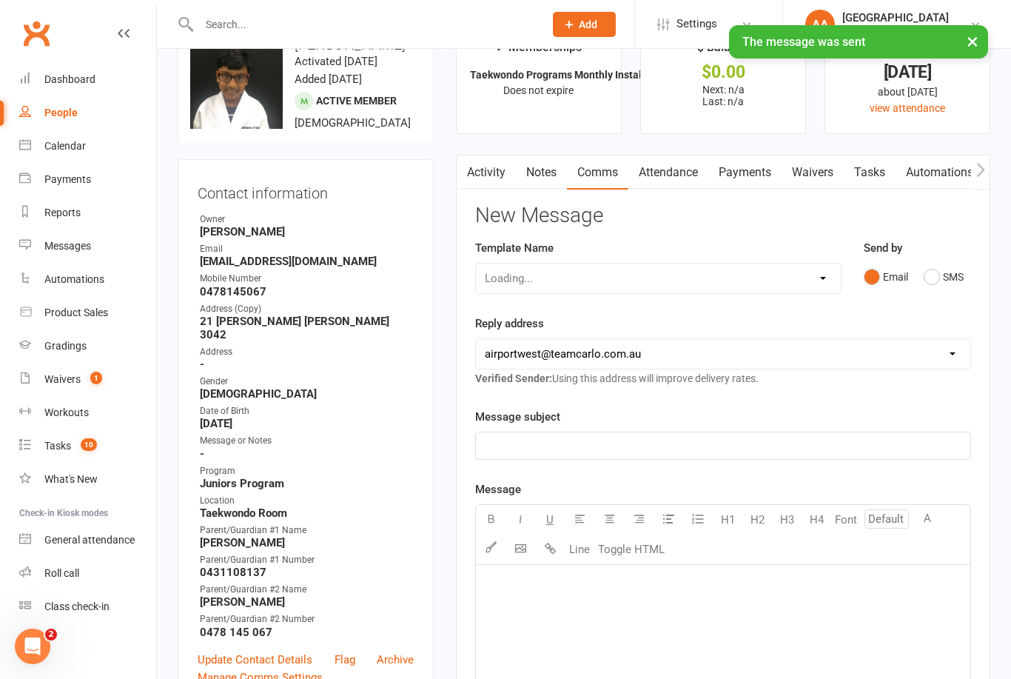
scroll to position [47, 0]
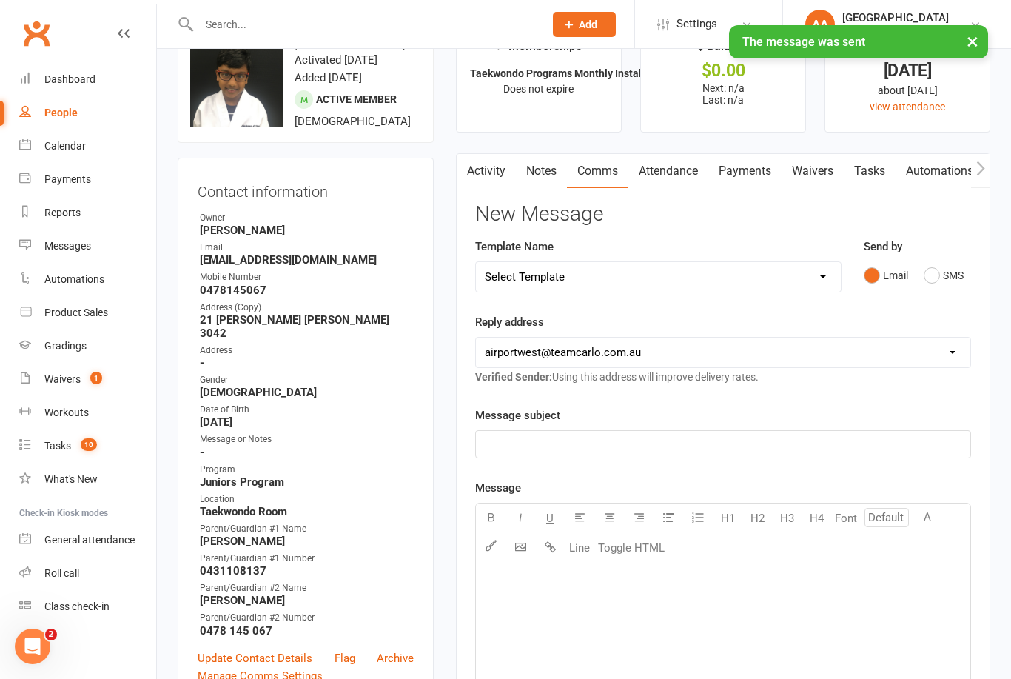
click at [691, 278] on select "Select Template [SMS] Direct Debit - AT Payment Reminder SMS [SMS] Direct Debit…" at bounding box center [658, 277] width 365 height 30
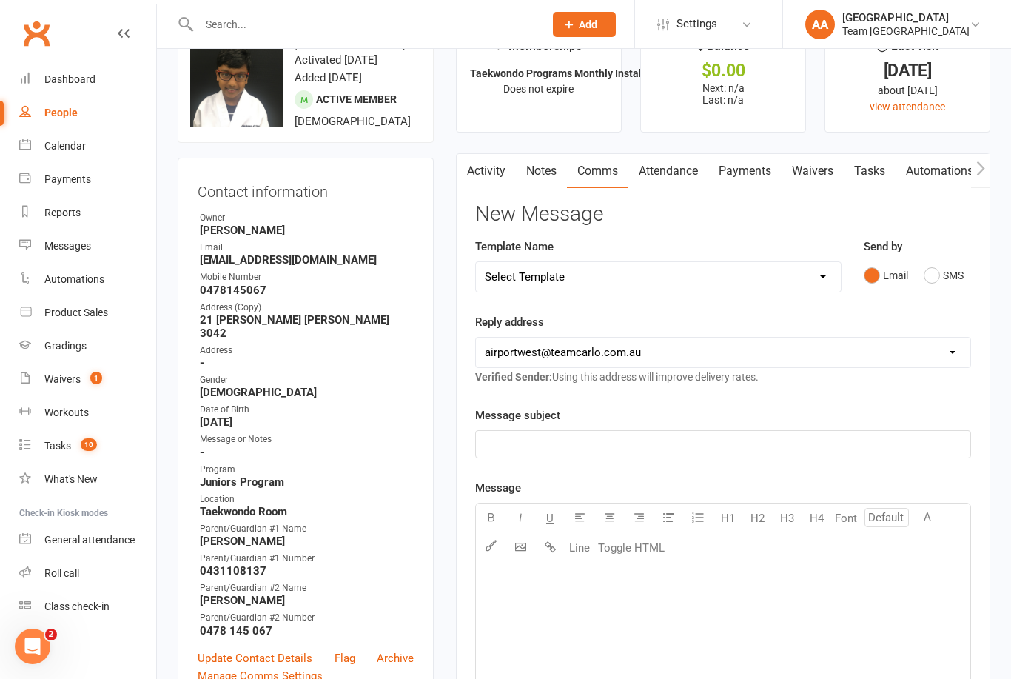
select select "46"
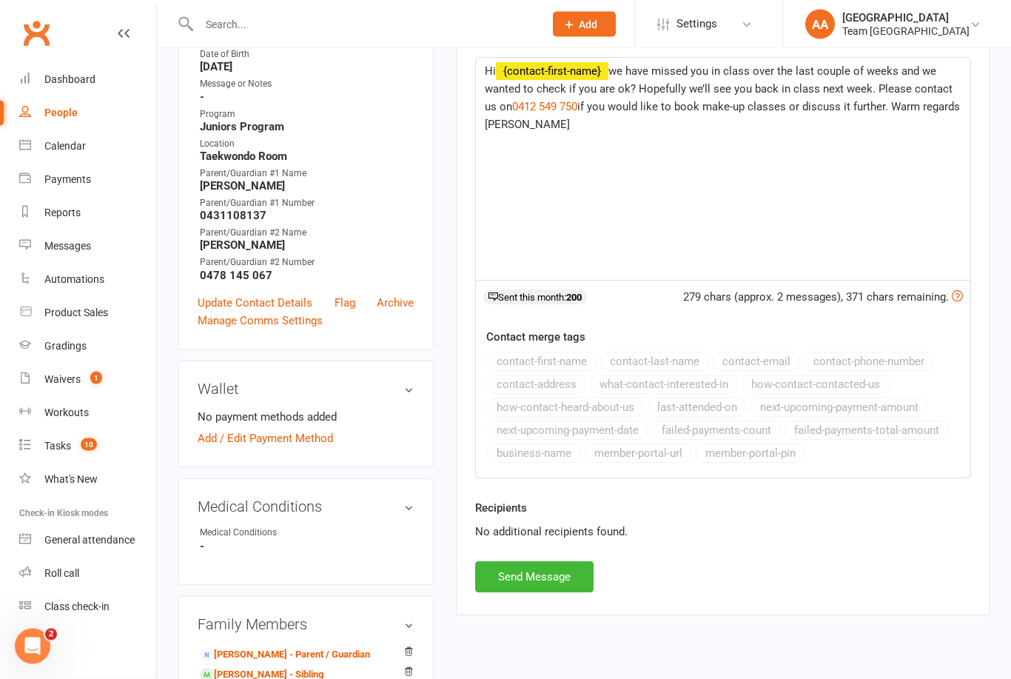
click at [548, 578] on button "Send Message" at bounding box center [534, 577] width 118 height 31
select select
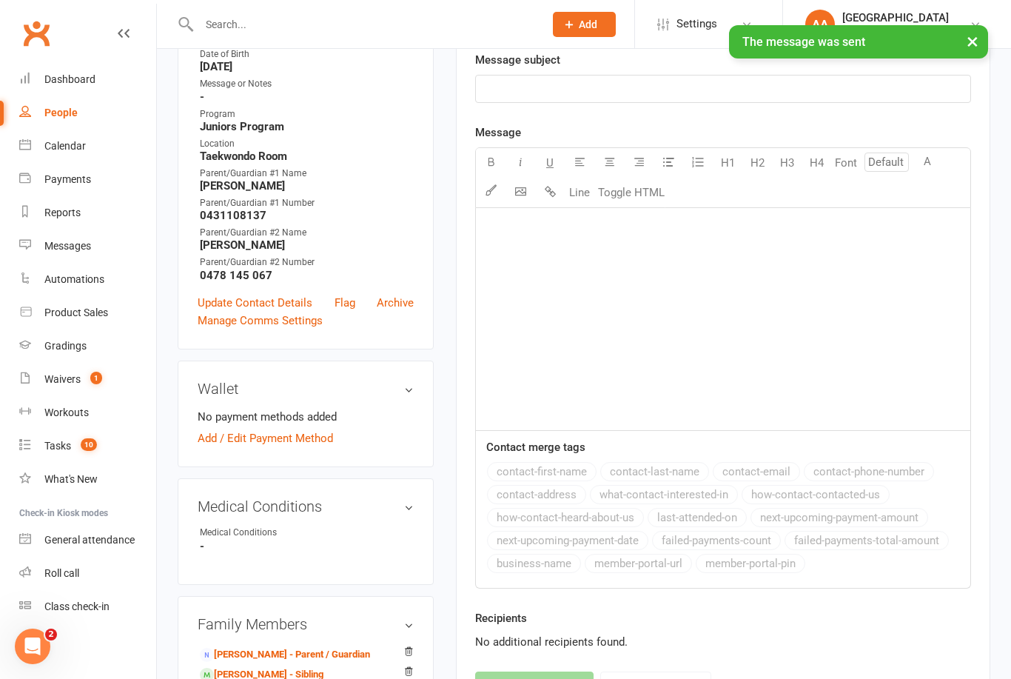
click at [95, 157] on link "Calendar" at bounding box center [87, 146] width 137 height 33
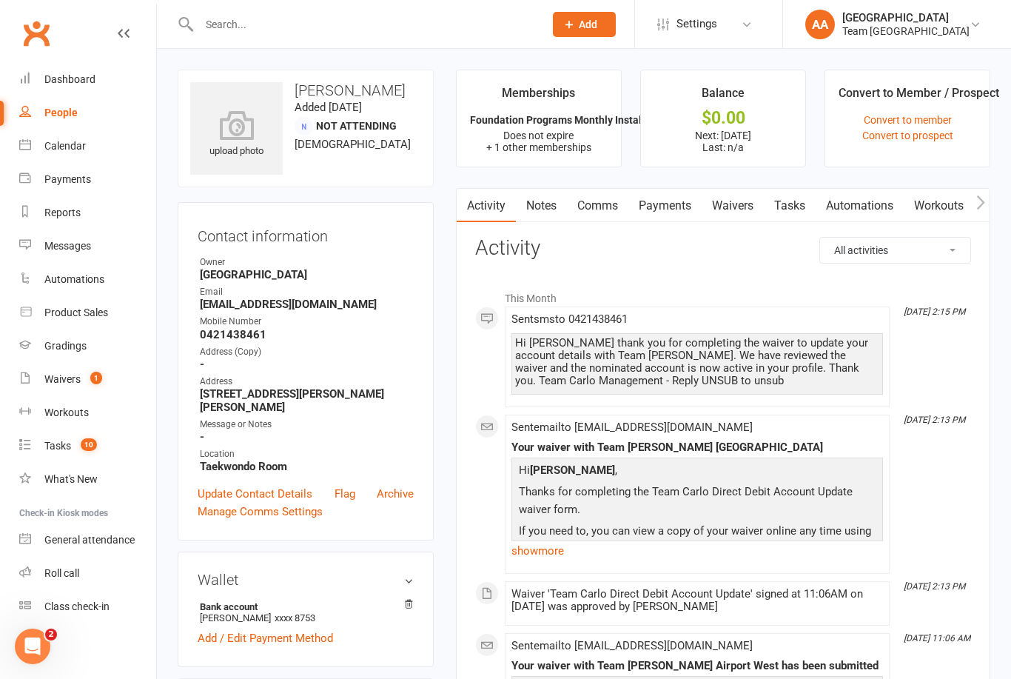
click at [63, 144] on div "Calendar" at bounding box center [64, 146] width 41 height 12
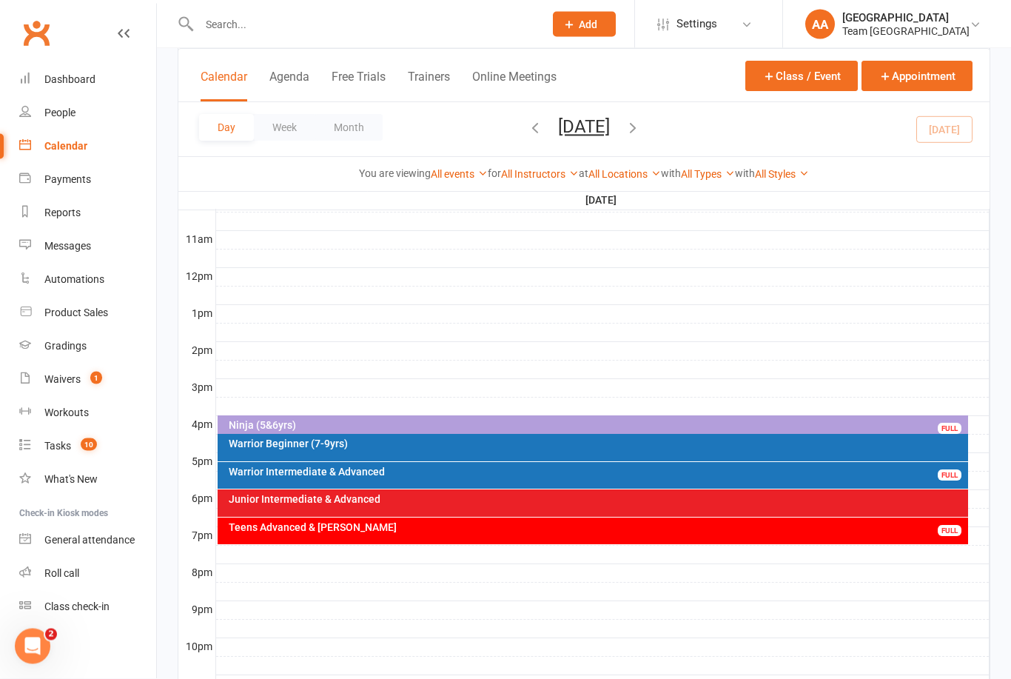
scroll to position [518, 0]
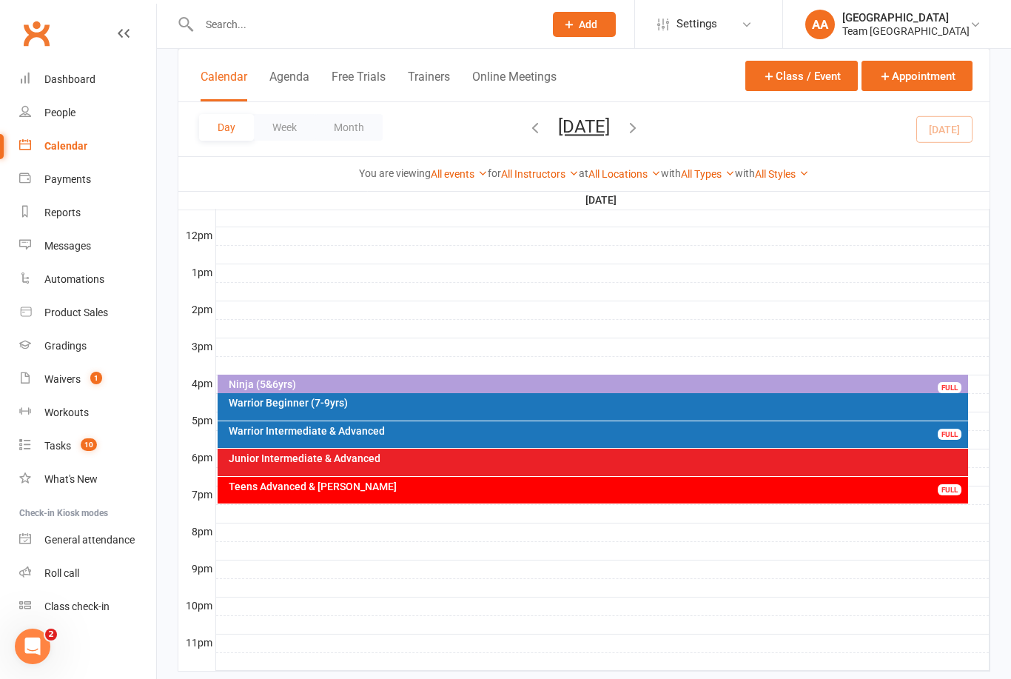
click at [610, 127] on button "[DATE]" at bounding box center [584, 126] width 52 height 21
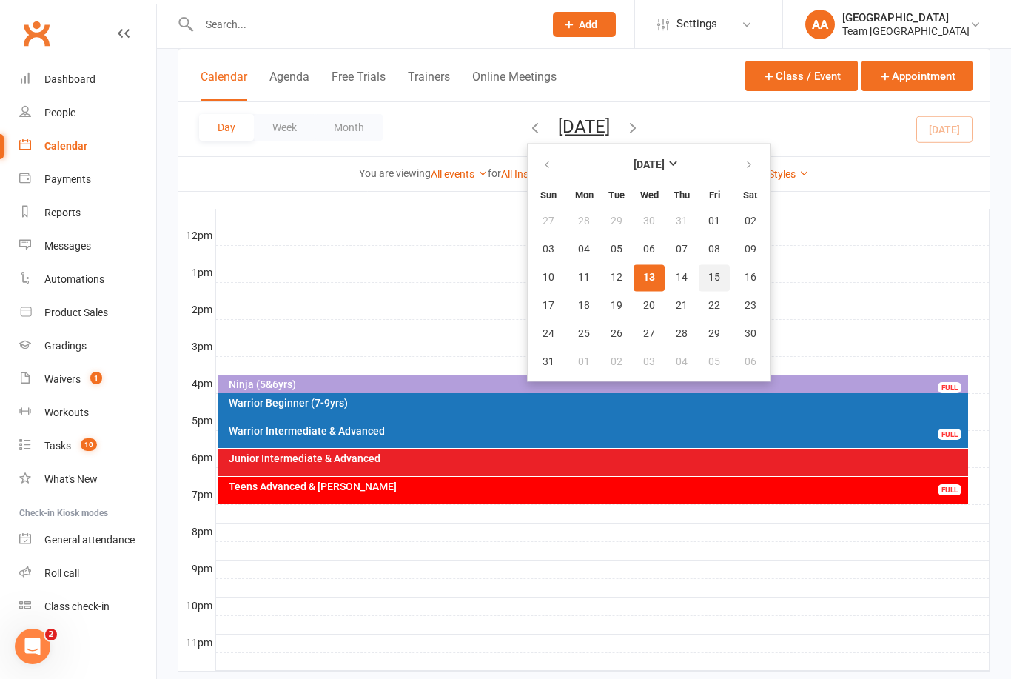
click at [708, 280] on span "15" at bounding box center [714, 278] width 12 height 12
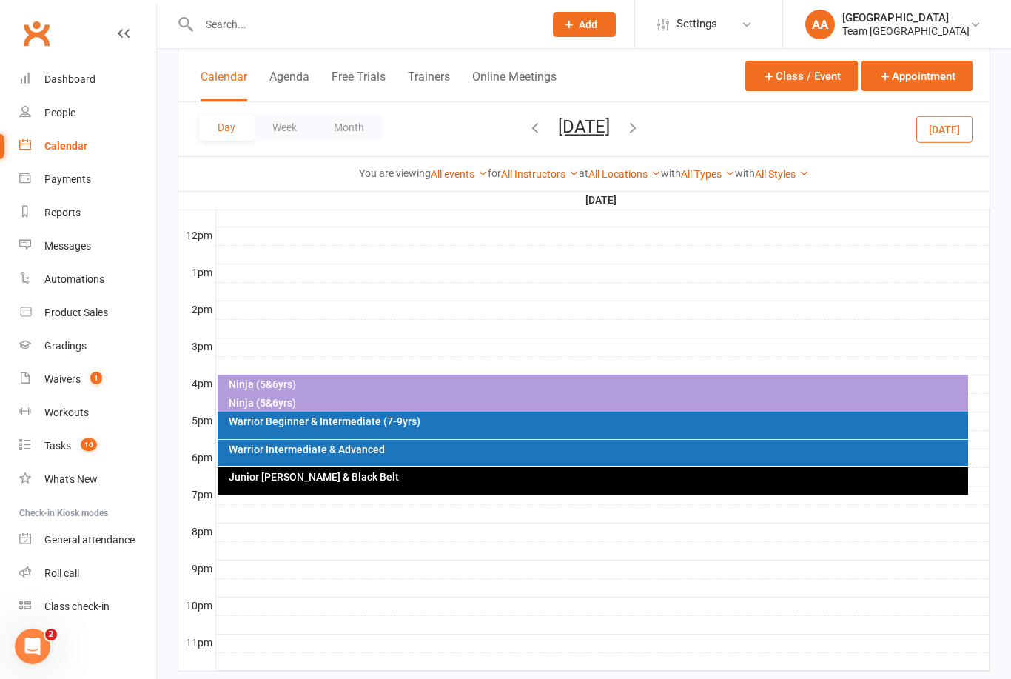
click at [363, 459] on div "Warrior Intermediate & Advanced" at bounding box center [593, 453] width 751 height 27
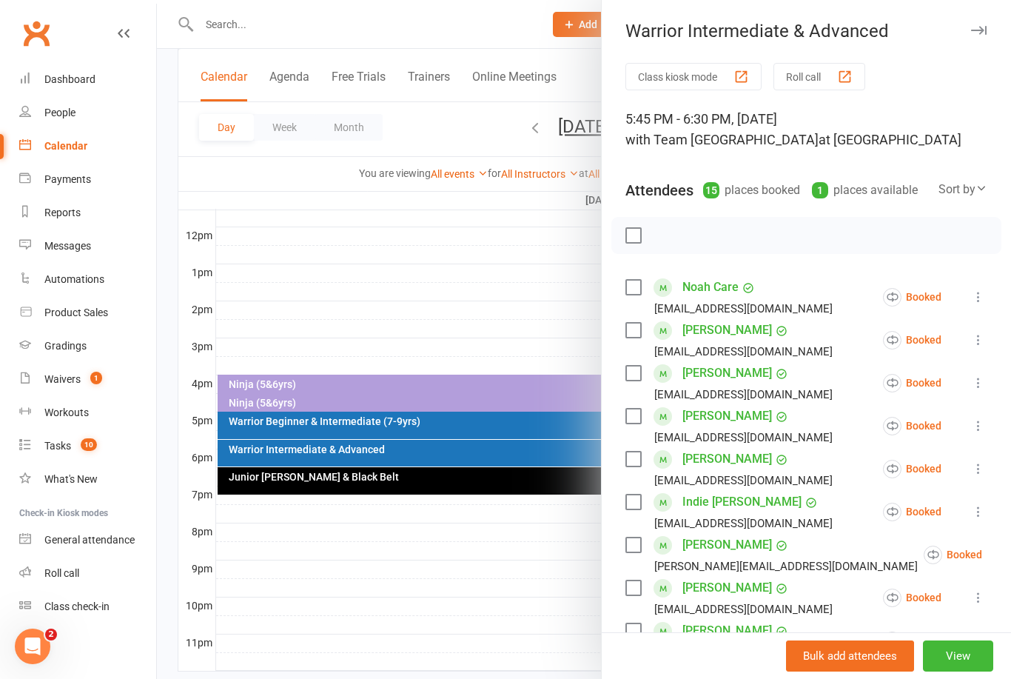
click at [508, 280] on div at bounding box center [584, 339] width 854 height 679
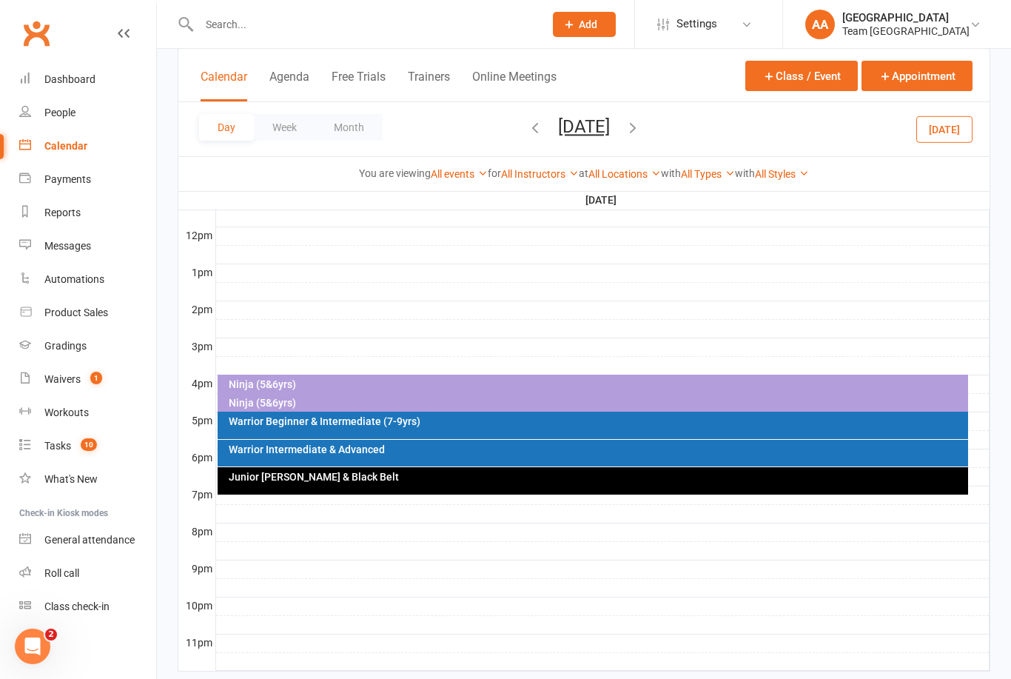
click at [610, 131] on button "[DATE]" at bounding box center [584, 126] width 52 height 21
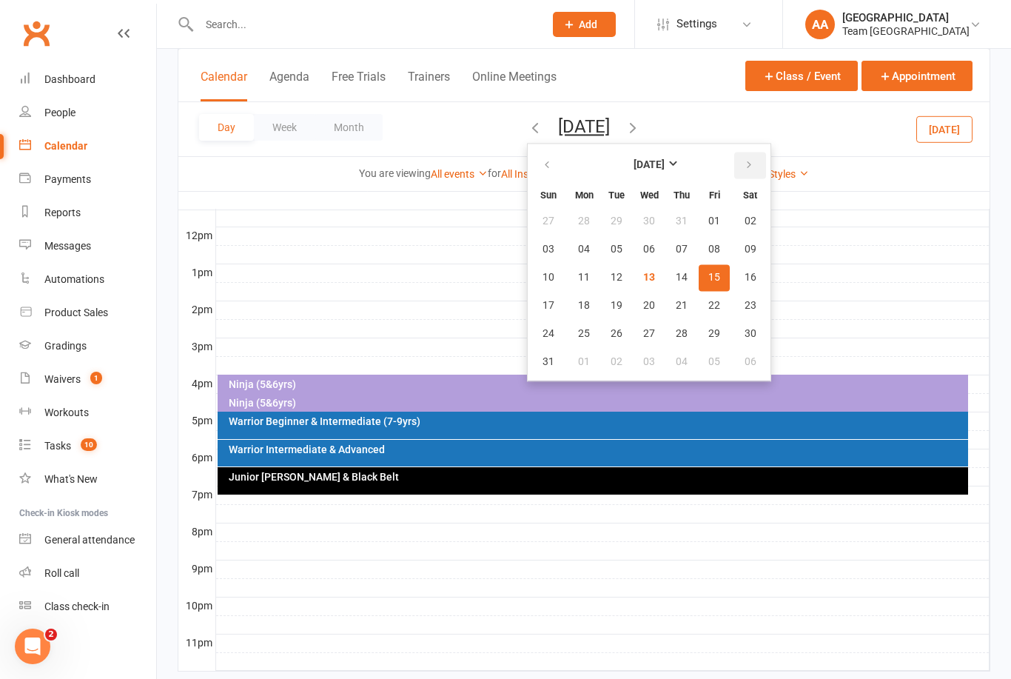
click at [744, 167] on icon "button" at bounding box center [749, 165] width 10 height 12
click at [699, 255] on button "12" at bounding box center [714, 249] width 31 height 27
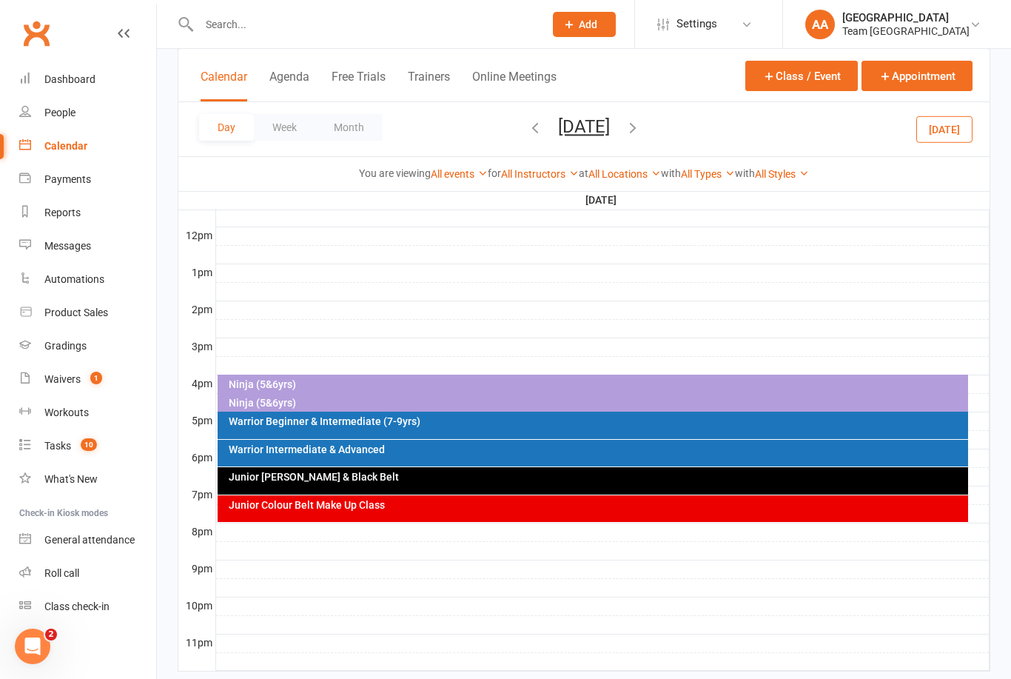
click at [458, 509] on div "Junior Colour Belt Make Up Class" at bounding box center [597, 505] width 738 height 10
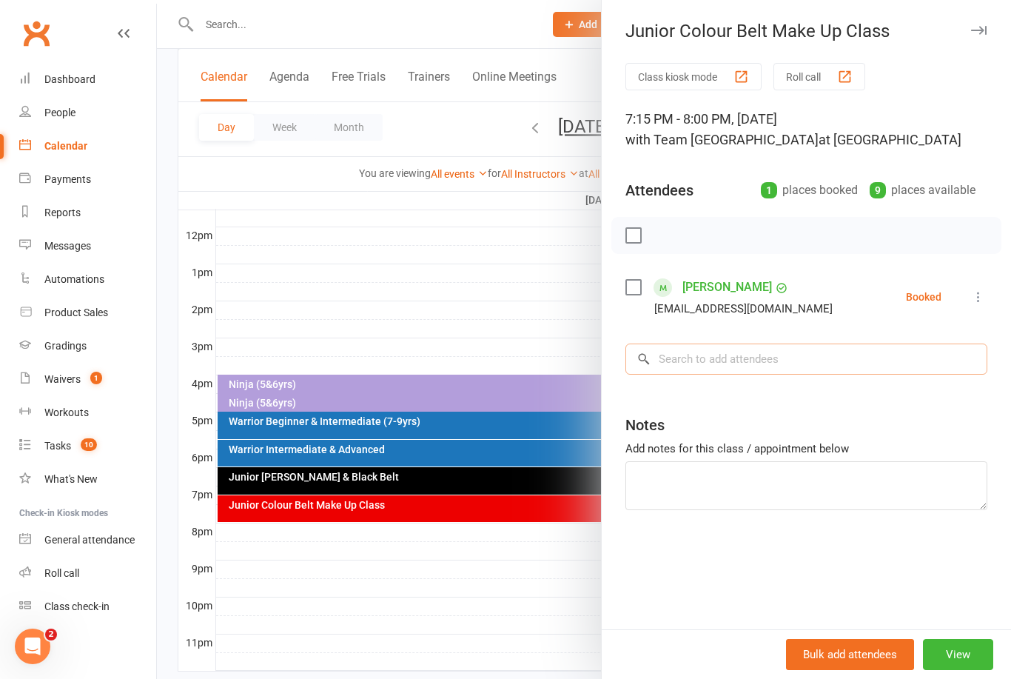
click at [757, 355] on input "search" at bounding box center [806, 358] width 362 height 31
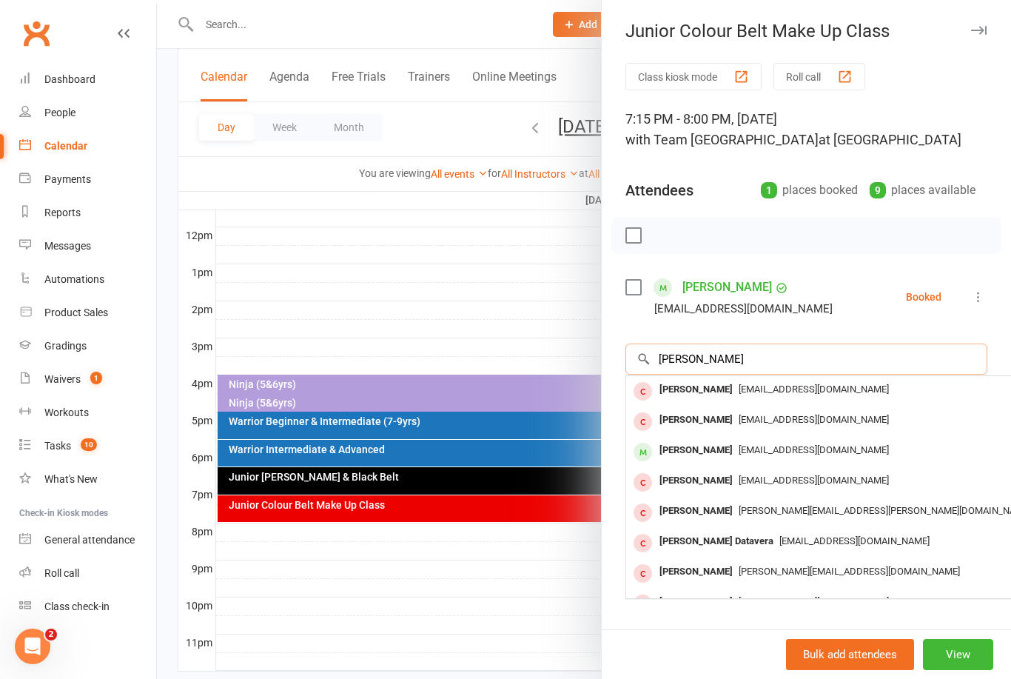
type input "[PERSON_NAME]"
click at [733, 453] on div "[PERSON_NAME]" at bounding box center [695, 450] width 85 height 21
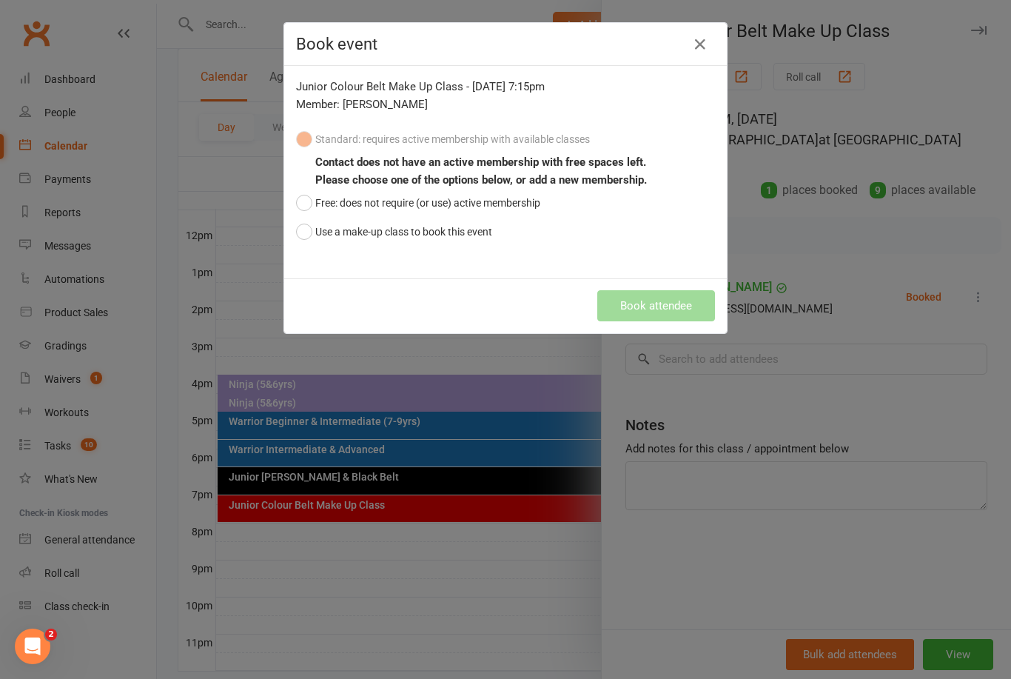
click at [296, 243] on button "Use a make-up class to book this event" at bounding box center [394, 232] width 196 height 28
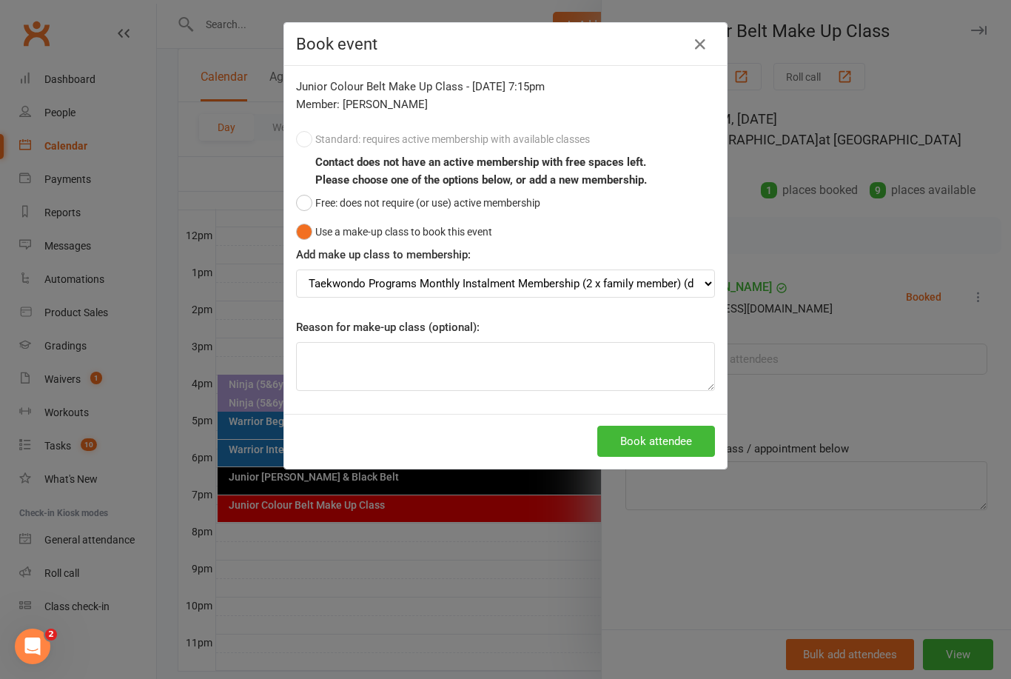
click at [688, 443] on button "Book attendee" at bounding box center [656, 441] width 118 height 31
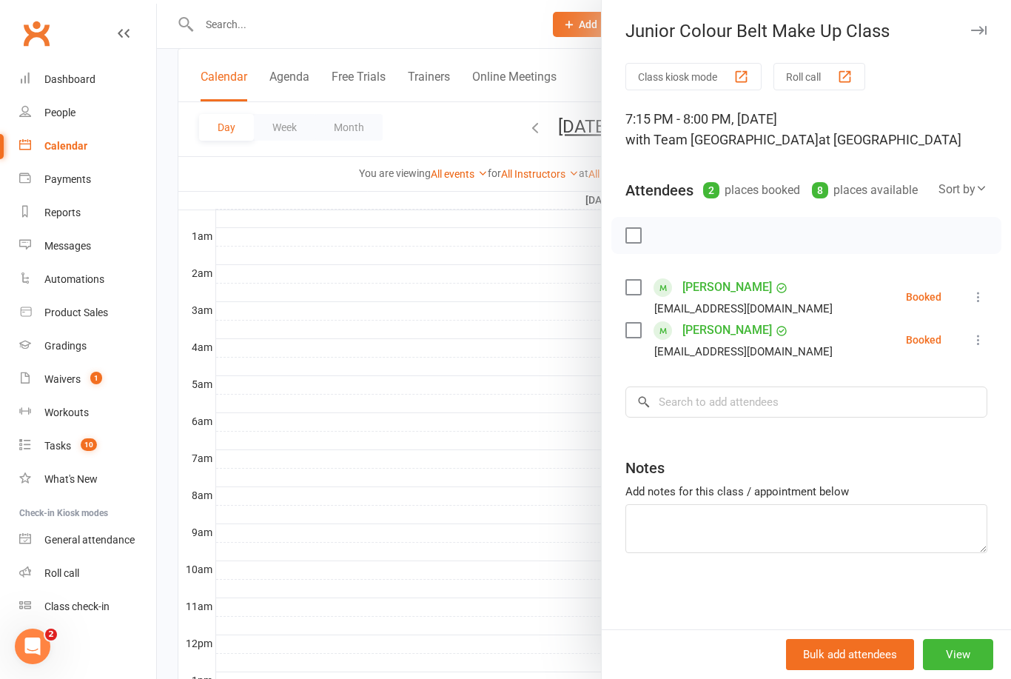
scroll to position [0, 0]
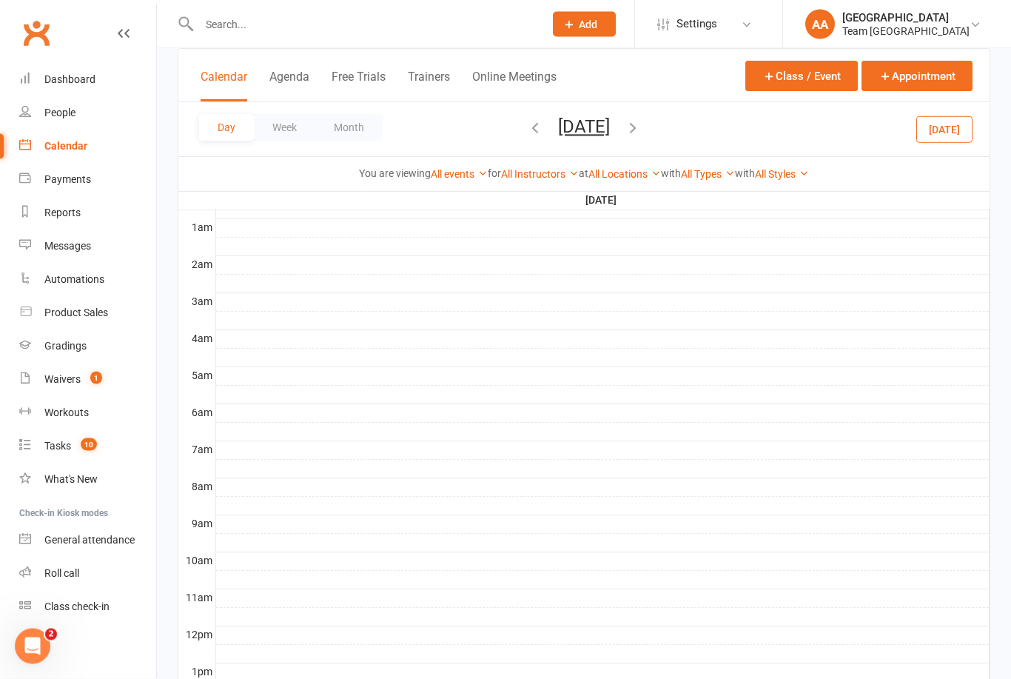
scroll to position [121, 0]
click at [76, 357] on link "Gradings" at bounding box center [87, 345] width 137 height 33
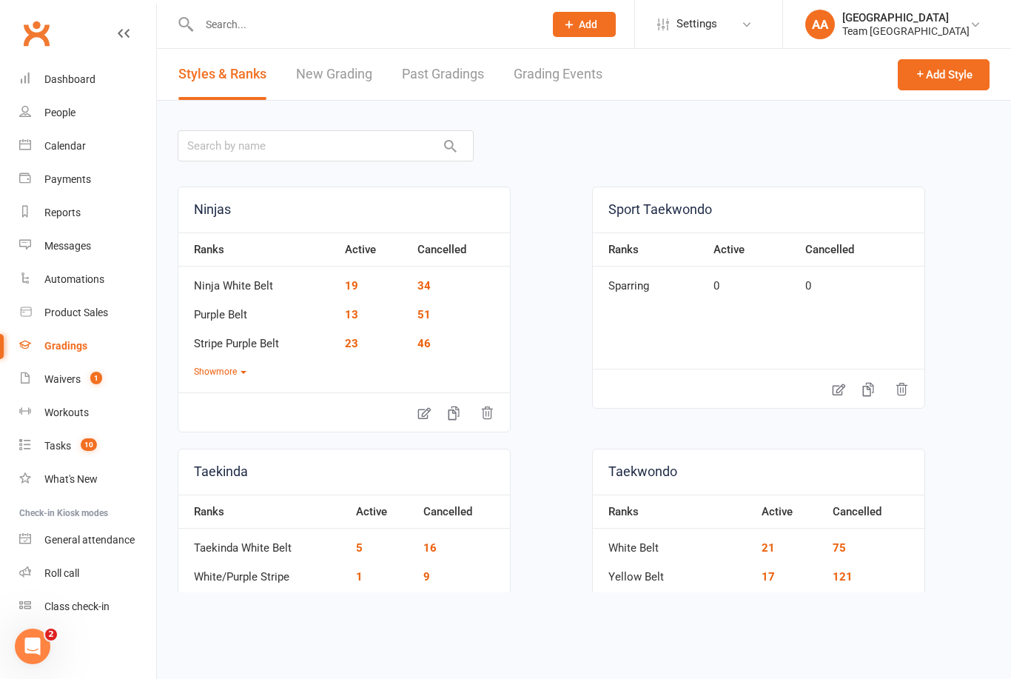
click at [540, 76] on link "Grading Events" at bounding box center [558, 74] width 89 height 51
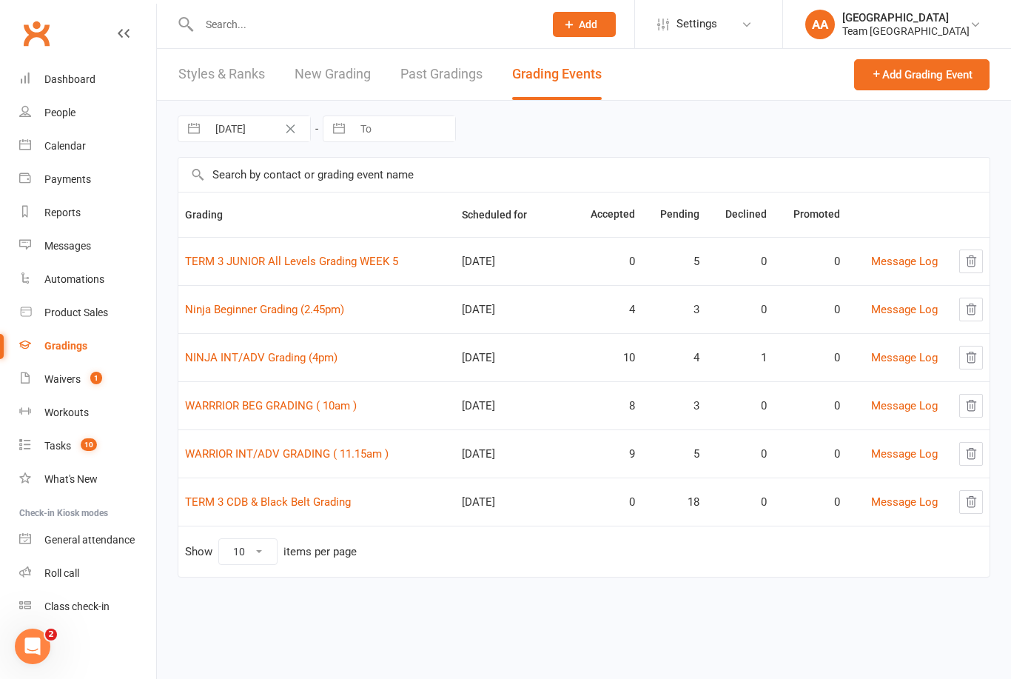
click at [296, 263] on link "TERM 3 JUNIOR All Levels Grading WEEK 5" at bounding box center [291, 261] width 213 height 13
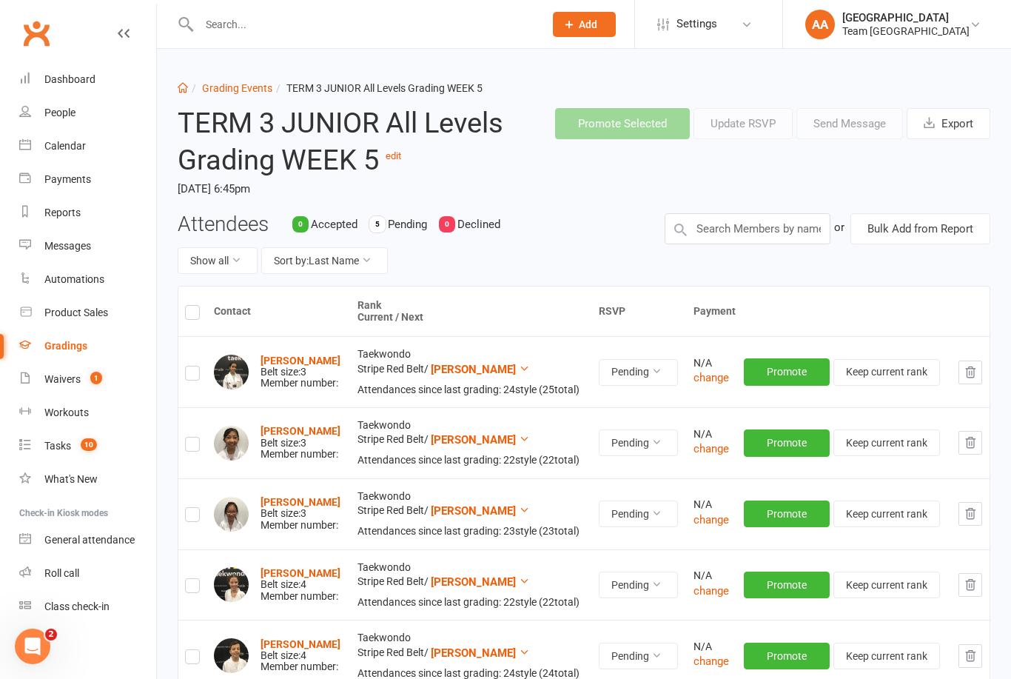
click at [401, 155] on link "edit" at bounding box center [394, 155] width 16 height 11
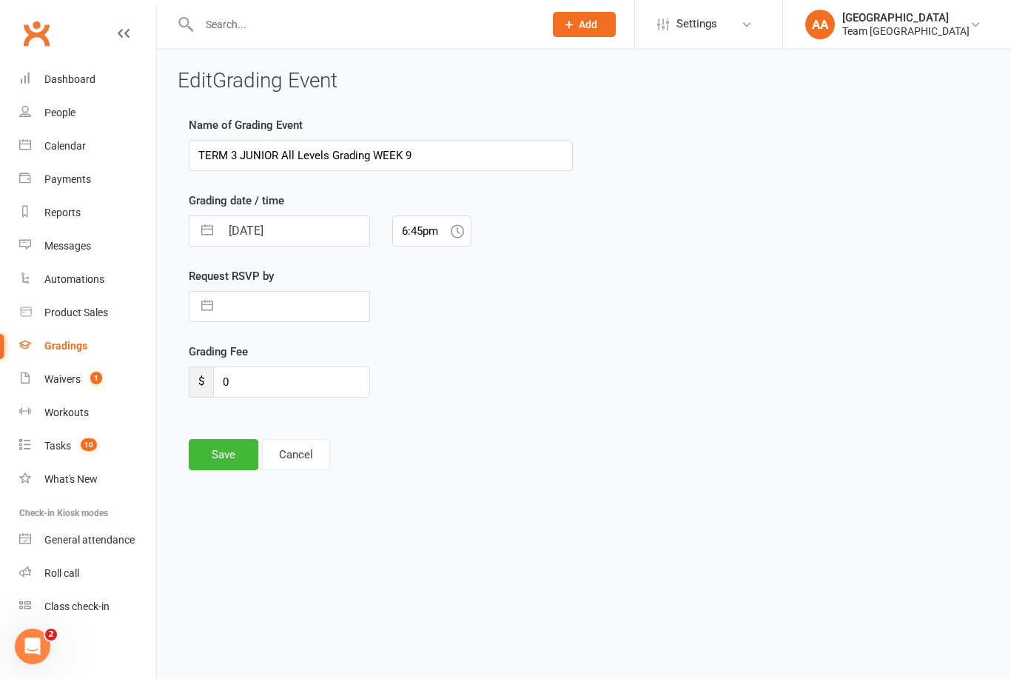
type input "TERM 3 JUNIOR All Levels Grading WEEK 9"
click at [322, 226] on input "[DATE]" at bounding box center [295, 231] width 149 height 30
select select "6"
select select "2025"
select select "7"
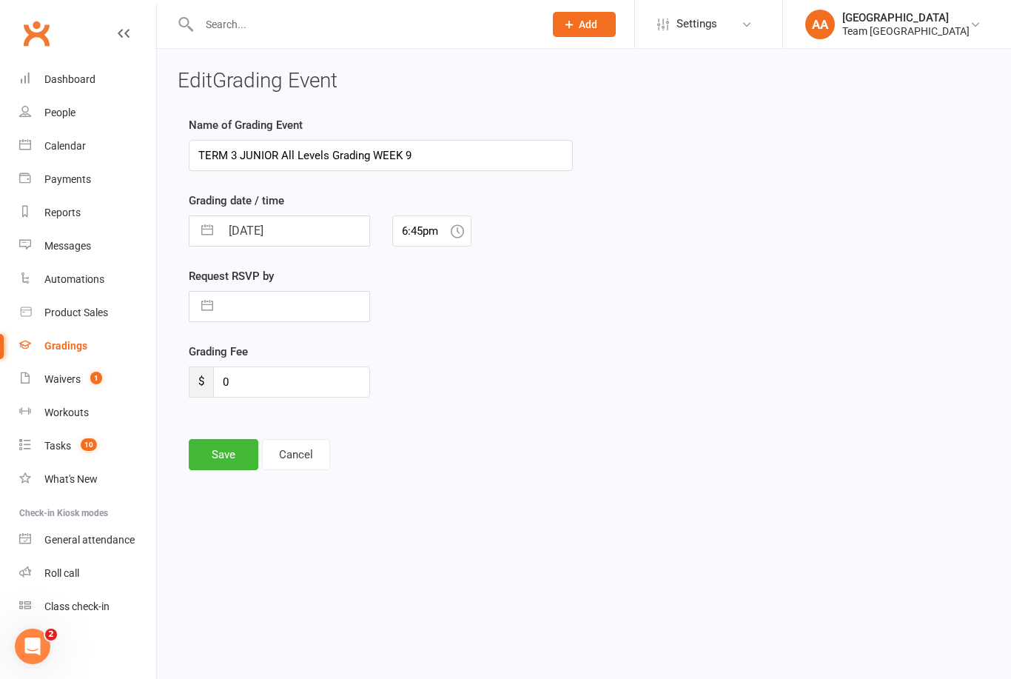
select select "2025"
select select "8"
select select "2025"
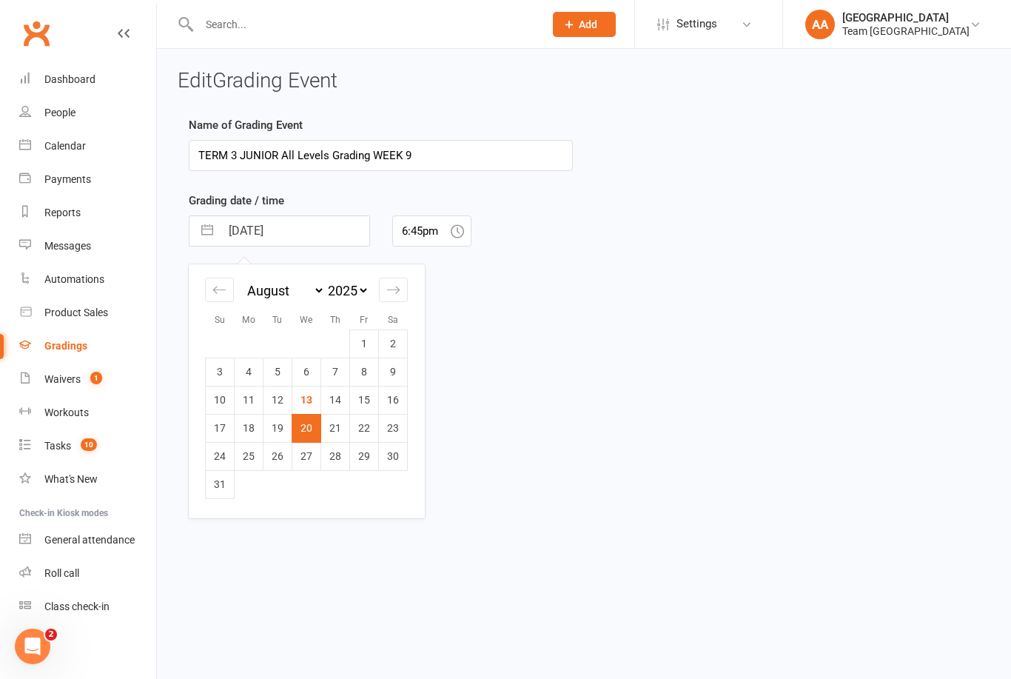
click at [402, 295] on div "Move forward to switch to the next month." at bounding box center [393, 290] width 29 height 24
select select "9"
select select "2025"
click at [305, 400] on td "17" at bounding box center [306, 400] width 29 height 28
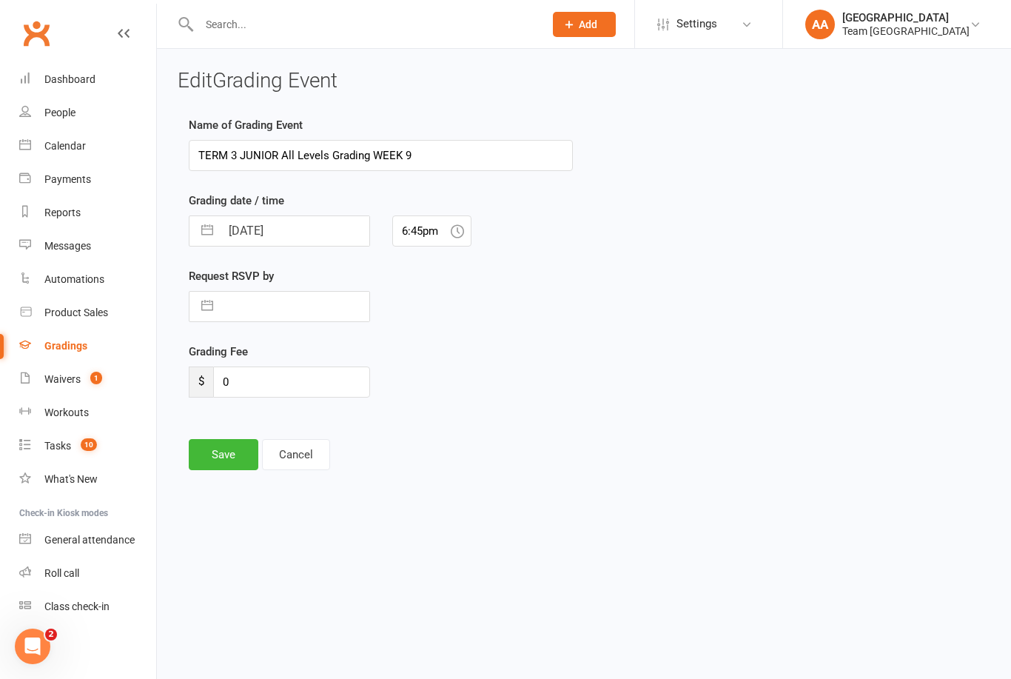
type input "[DATE]"
click at [224, 450] on button "Save" at bounding box center [224, 454] width 70 height 31
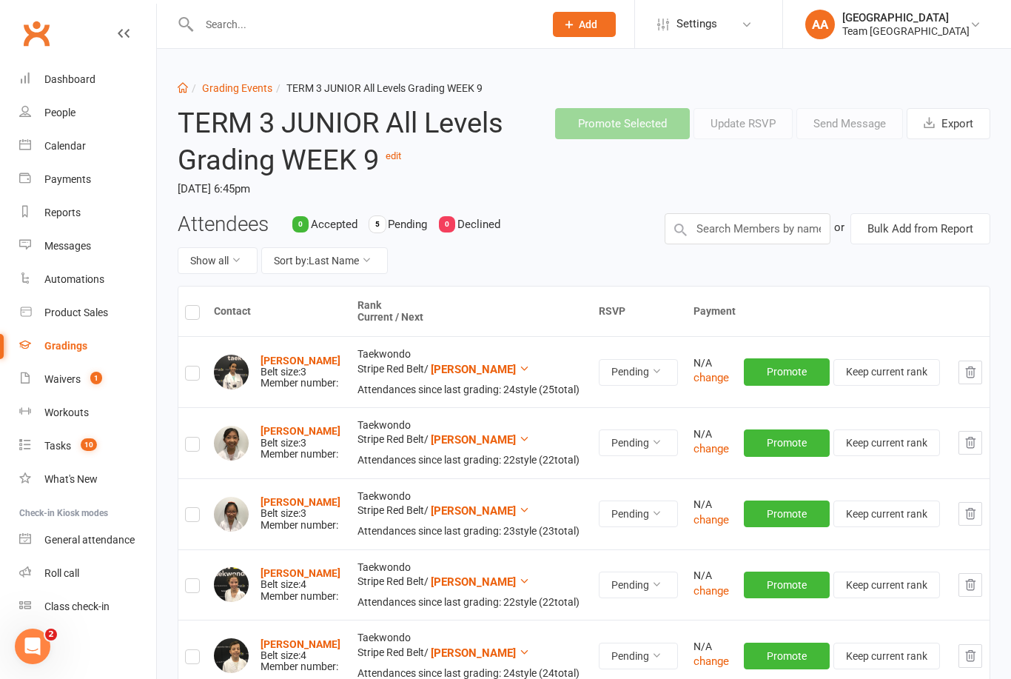
click at [74, 150] on div "Calendar" at bounding box center [64, 146] width 41 height 12
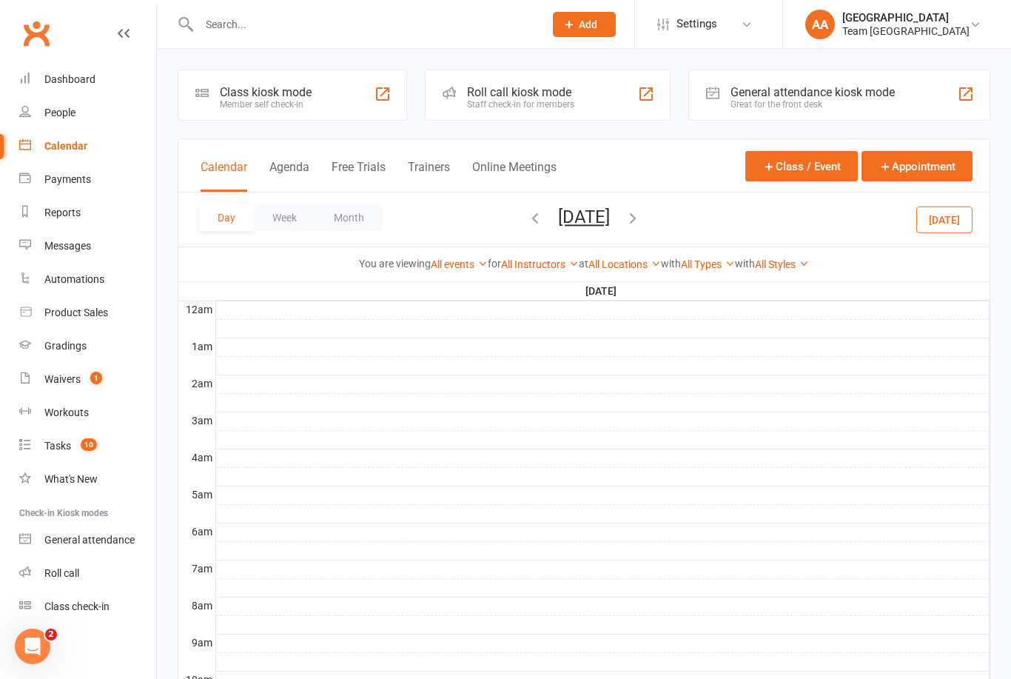
click at [610, 218] on button "[DATE]" at bounding box center [584, 216] width 52 height 21
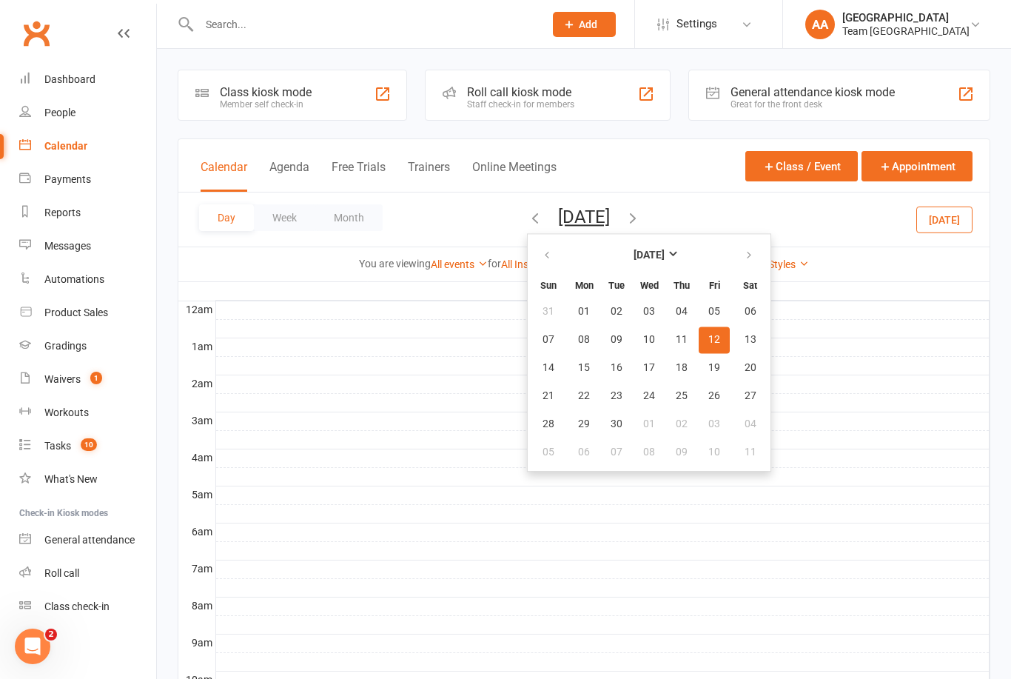
click at [528, 238] on table "[DATE] Sun Mon Tue Wed Thu Fri Sat 31 01 02 03 04 05 06 07 08 09 10 11 12 13 14…" at bounding box center [649, 352] width 243 height 229
click at [532, 256] on button "button" at bounding box center [548, 255] width 32 height 27
click at [643, 362] on span "13" at bounding box center [649, 368] width 12 height 12
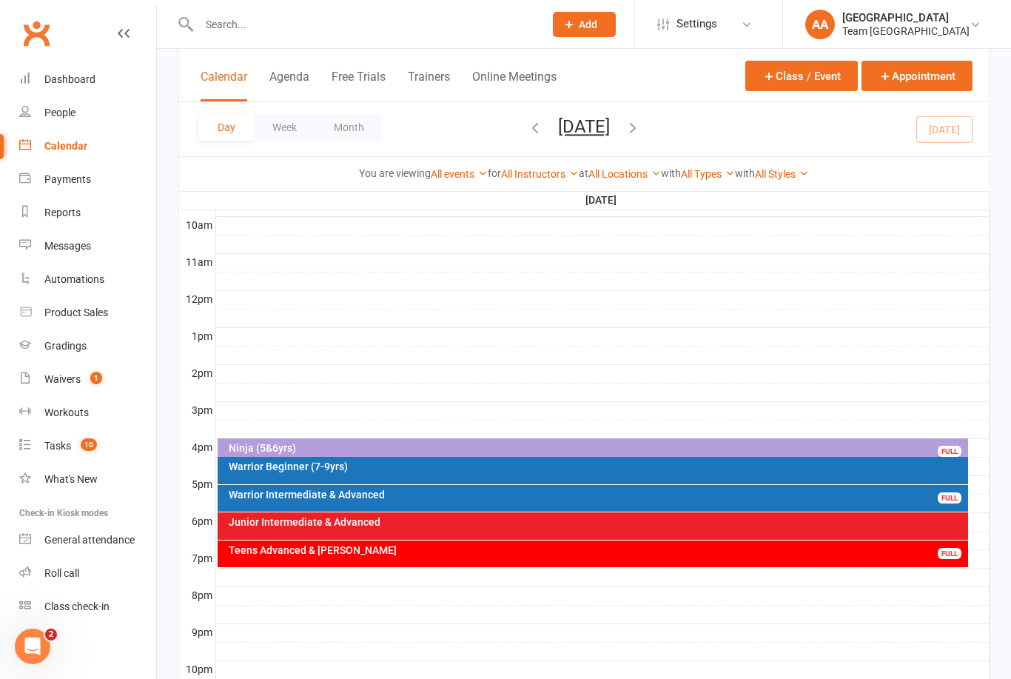
scroll to position [518, 0]
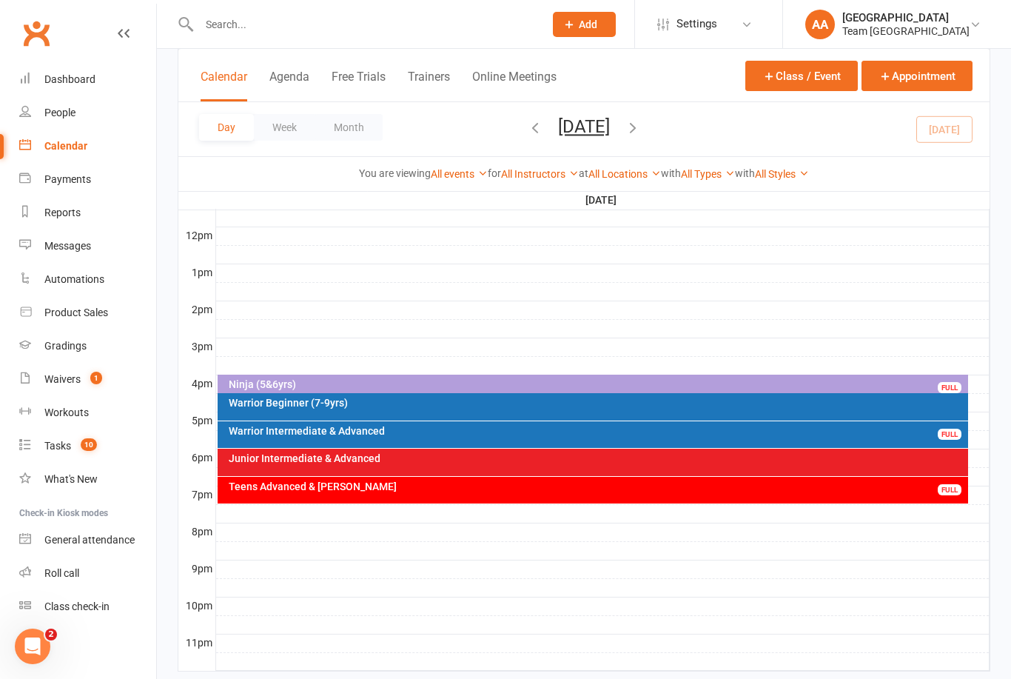
click at [610, 128] on button "[DATE]" at bounding box center [584, 126] width 52 height 21
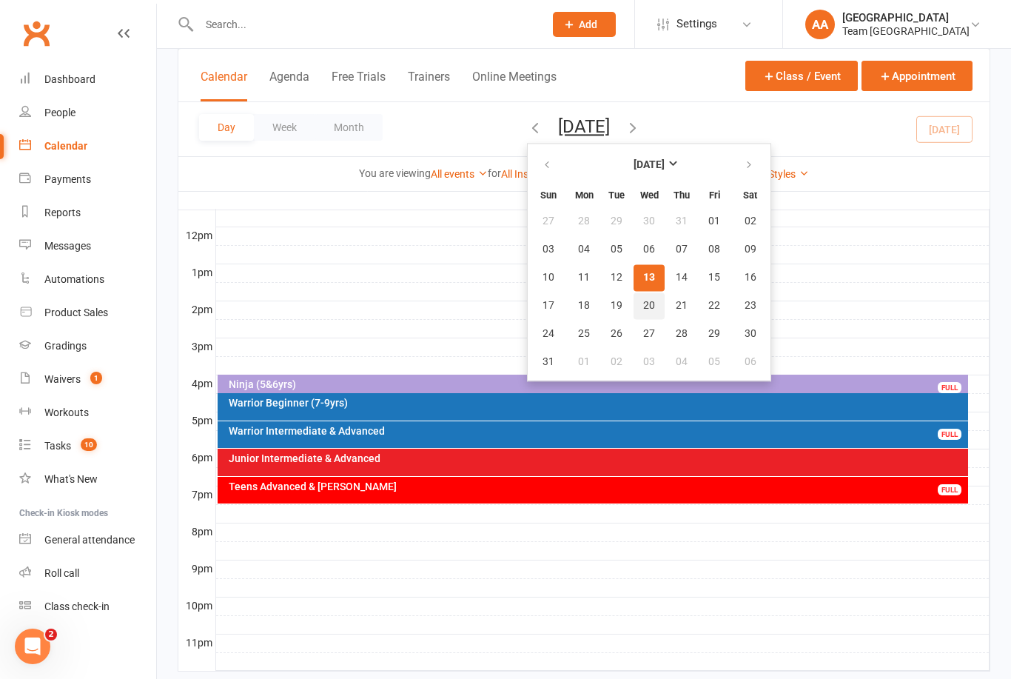
click at [634, 312] on button "20" at bounding box center [649, 305] width 31 height 27
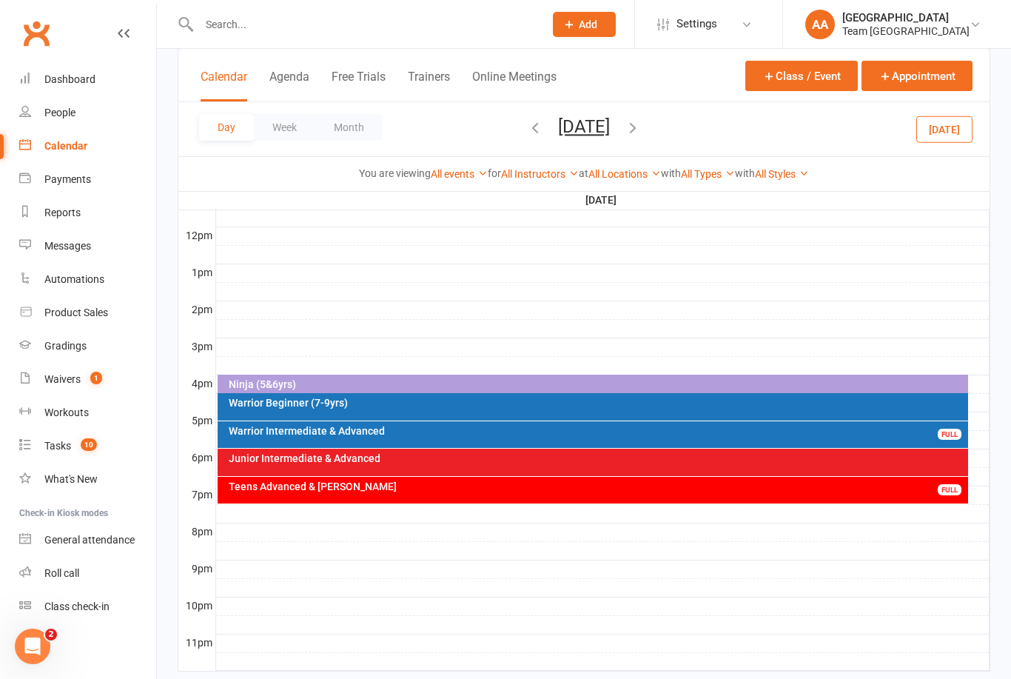
click at [499, 492] on div "Teens Advanced & [PERSON_NAME] FULL" at bounding box center [593, 490] width 751 height 27
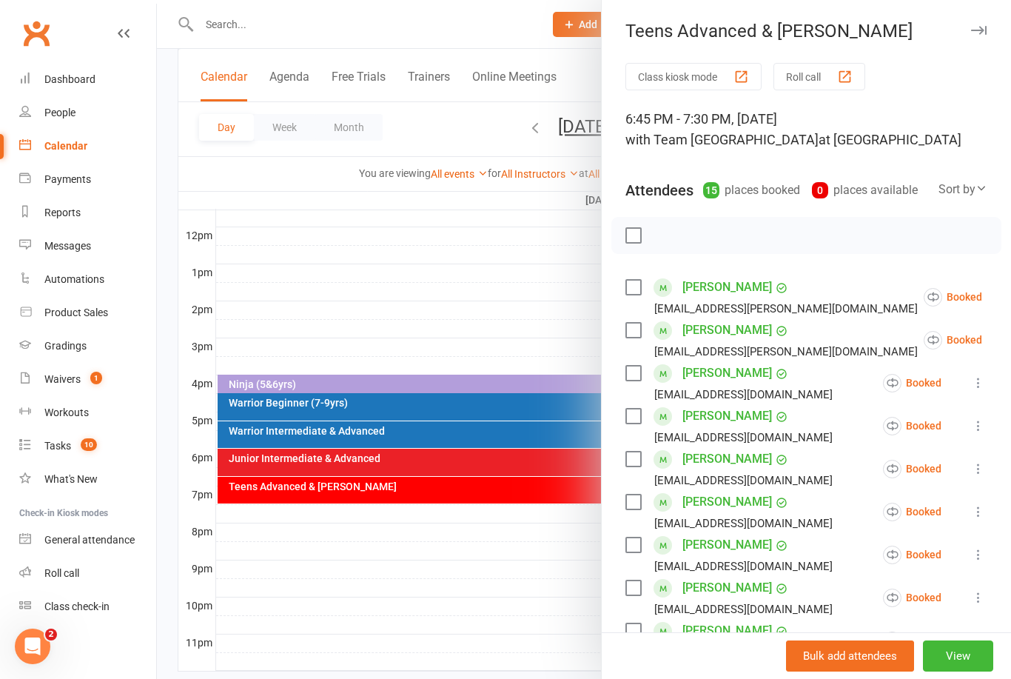
click at [510, 274] on div at bounding box center [584, 339] width 854 height 679
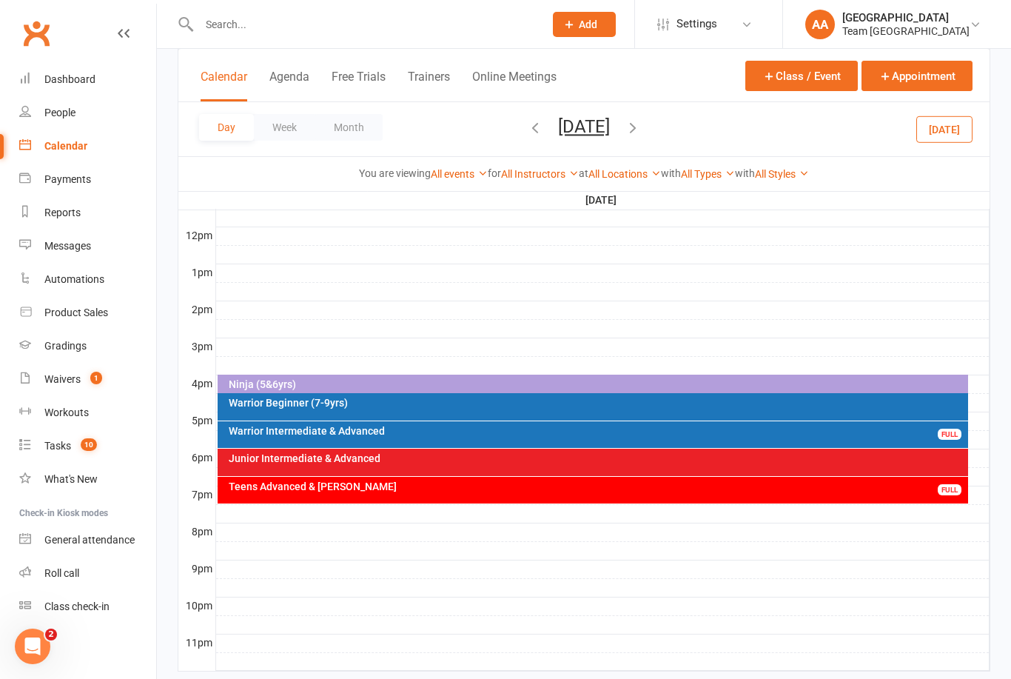
click at [454, 467] on div "Junior Intermediate & Advanced" at bounding box center [593, 461] width 751 height 27
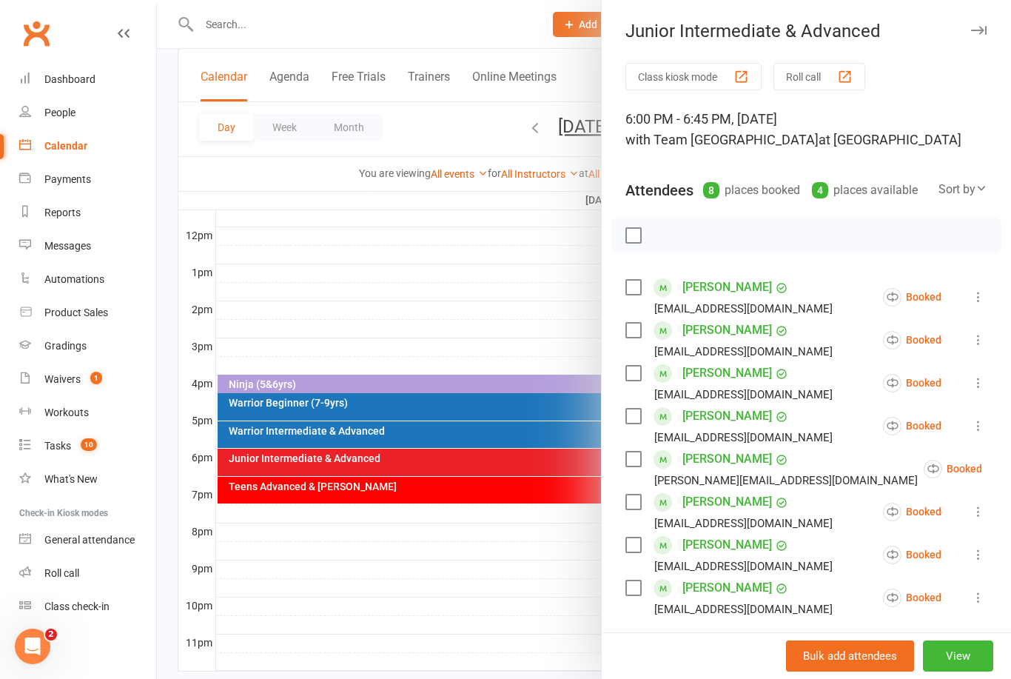
click at [1010, 472] on icon at bounding box center [1019, 468] width 15 height 15
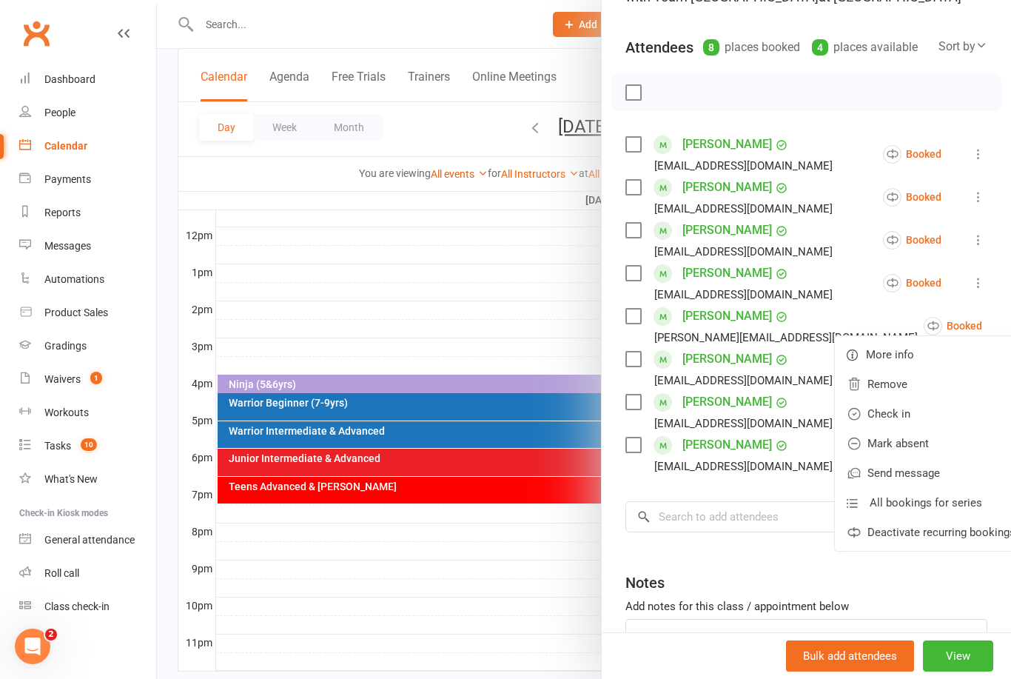
scroll to position [144, 0]
click at [956, 541] on link "Deactivate recurring bookings" at bounding box center [931, 532] width 192 height 30
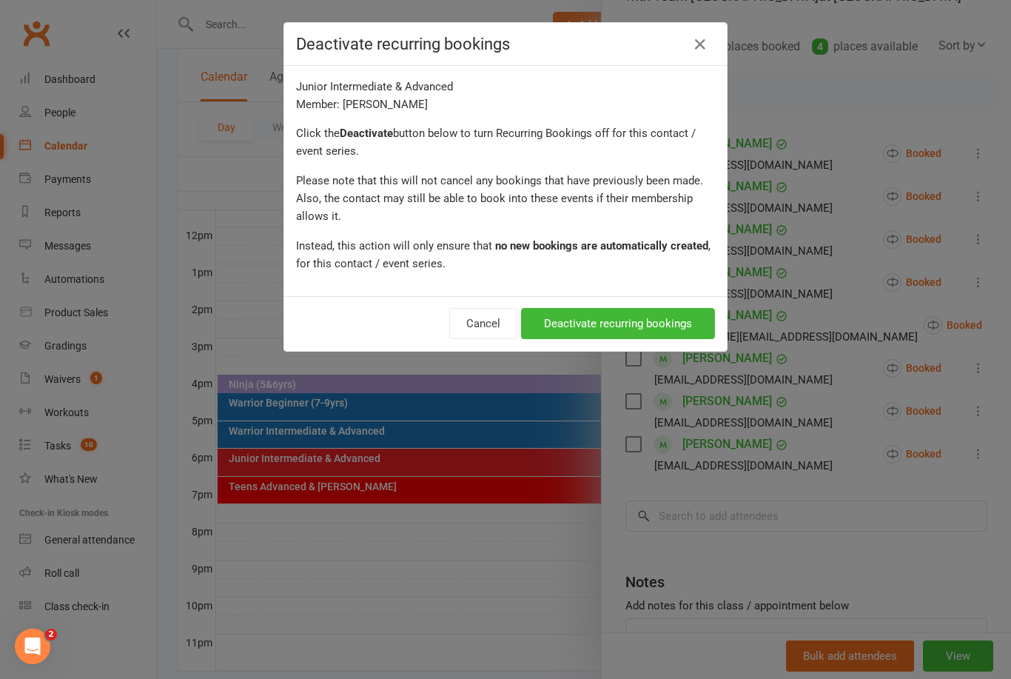
click at [637, 315] on button "Deactivate recurring bookings" at bounding box center [618, 323] width 194 height 31
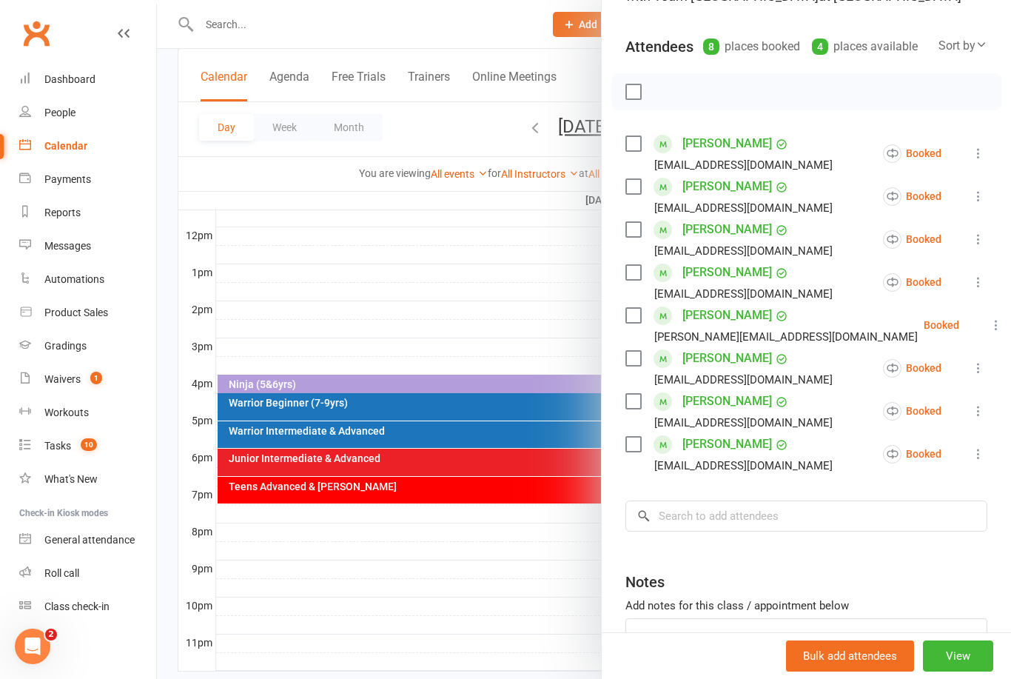
click at [989, 326] on icon at bounding box center [996, 324] width 15 height 15
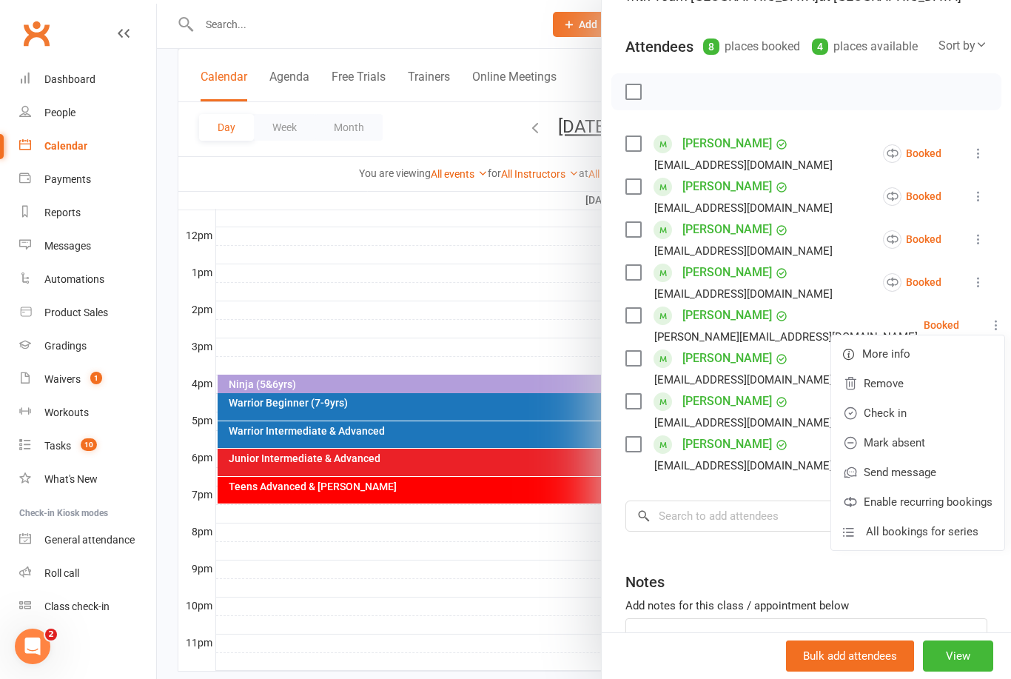
click at [853, 380] on link "Remove" at bounding box center [917, 384] width 173 height 30
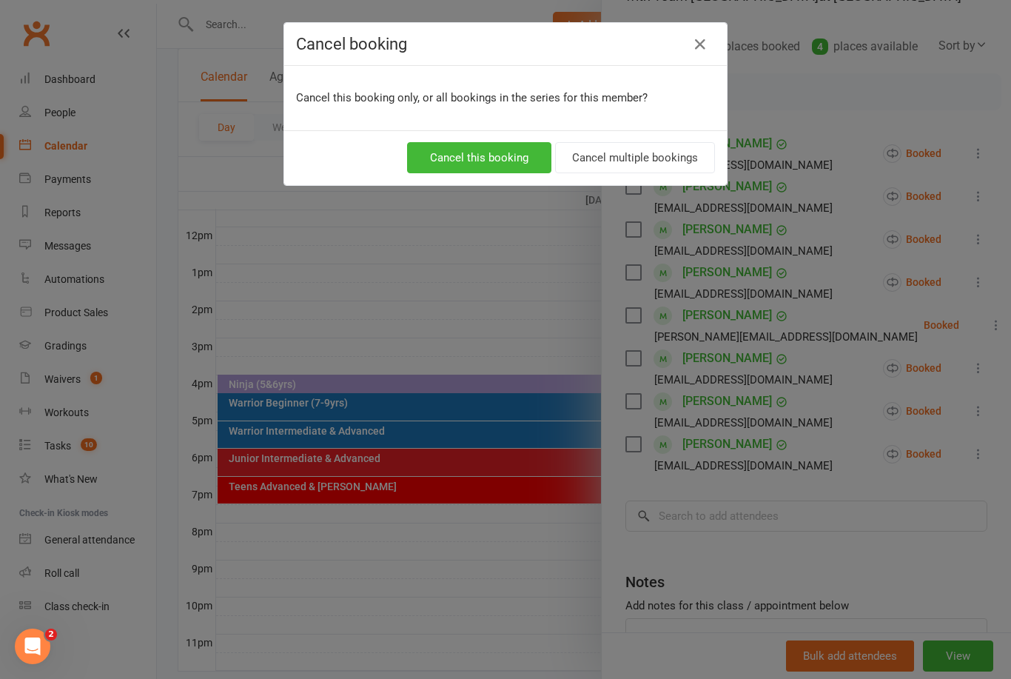
click at [626, 160] on button "Cancel multiple bookings" at bounding box center [635, 157] width 160 height 31
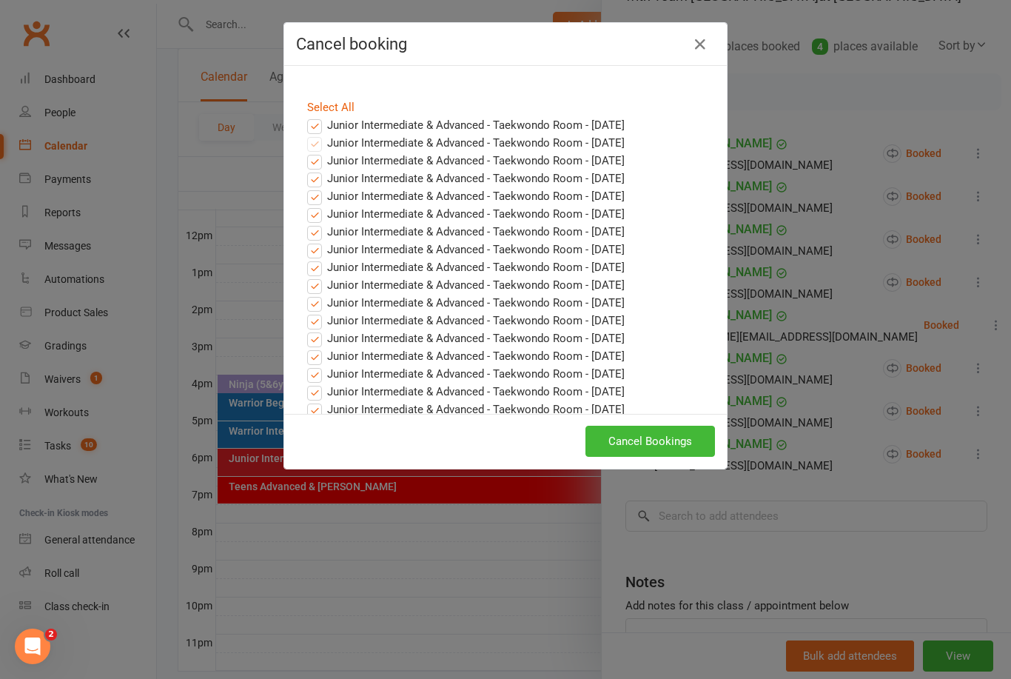
click at [318, 123] on label "Junior Intermediate & Advanced - Taekwondo Room - [DATE]" at bounding box center [465, 125] width 317 height 18
click at [306, 116] on input "Junior Intermediate & Advanced - Taekwondo Room - [DATE]" at bounding box center [301, 116] width 10 height 0
click at [665, 440] on button "Cancel Bookings" at bounding box center [650, 441] width 130 height 31
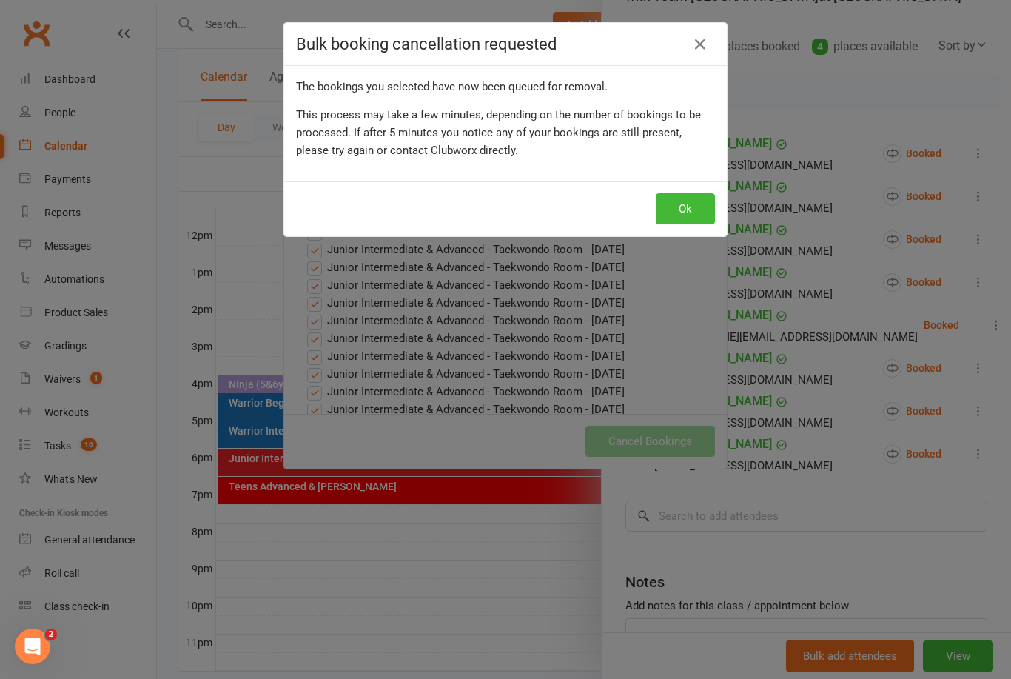
click at [686, 190] on div "Ok" at bounding box center [505, 208] width 443 height 55
click at [667, 213] on button "Ok" at bounding box center [685, 208] width 59 height 31
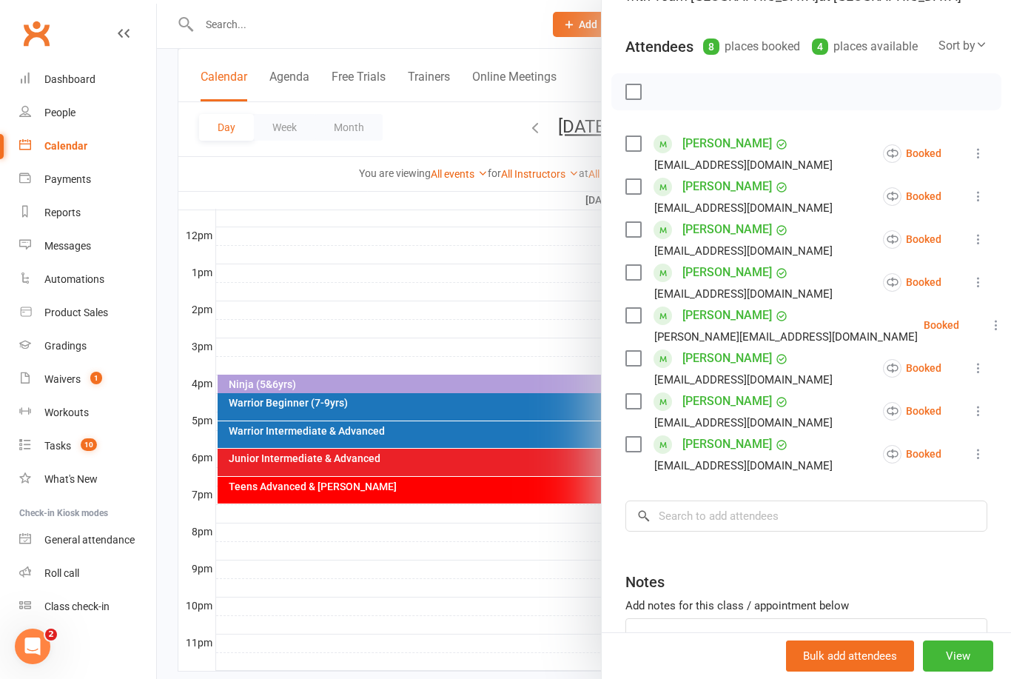
click at [987, 334] on button at bounding box center [996, 325] width 18 height 18
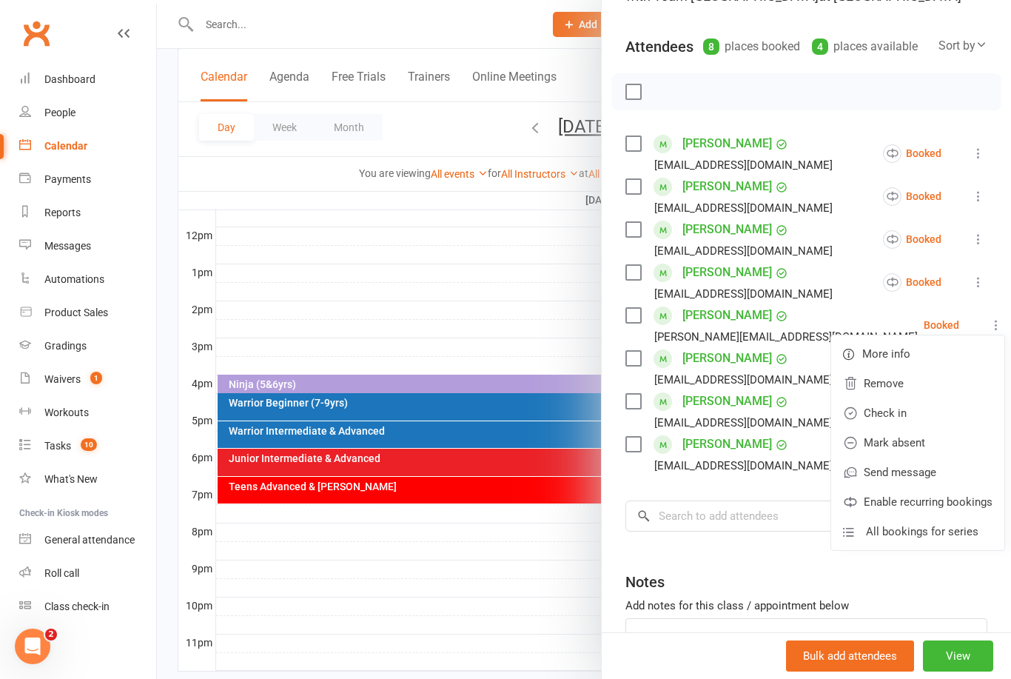
click at [891, 395] on link "Remove" at bounding box center [917, 384] width 173 height 30
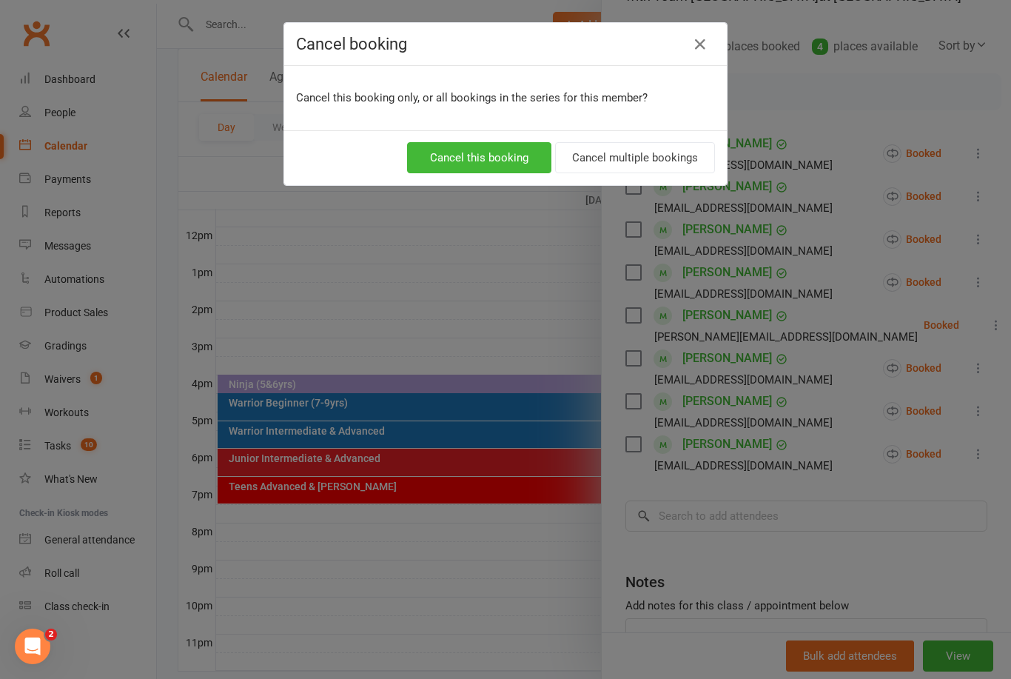
click at [659, 164] on button "Cancel multiple bookings" at bounding box center [635, 157] width 160 height 31
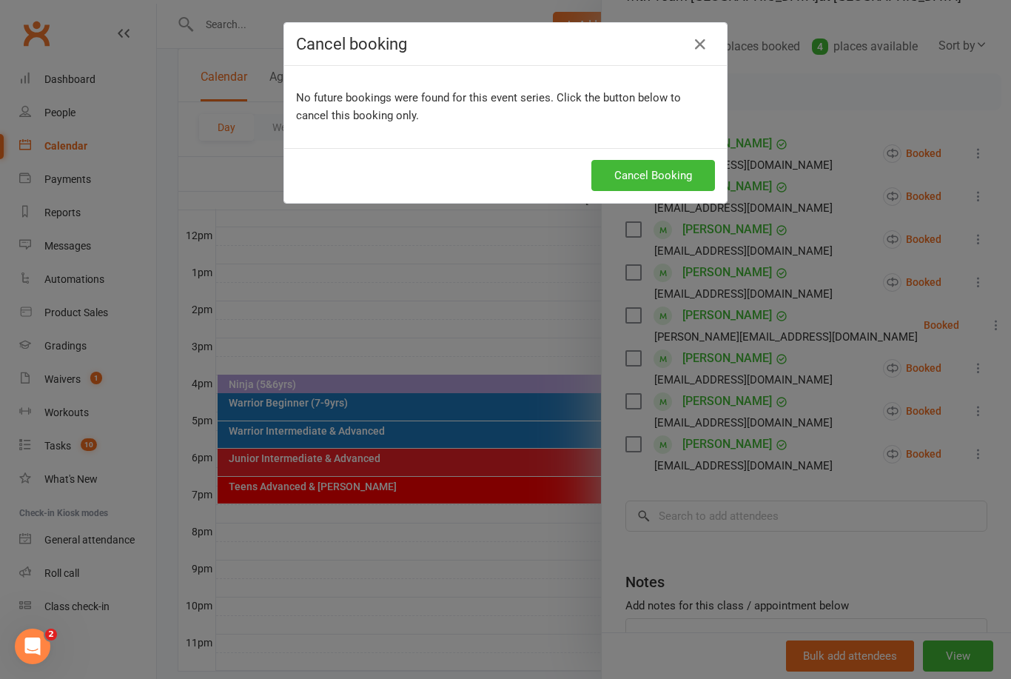
click at [652, 172] on button "Cancel Booking" at bounding box center [653, 175] width 124 height 31
click at [673, 180] on button "Cancel Booking" at bounding box center [653, 175] width 124 height 31
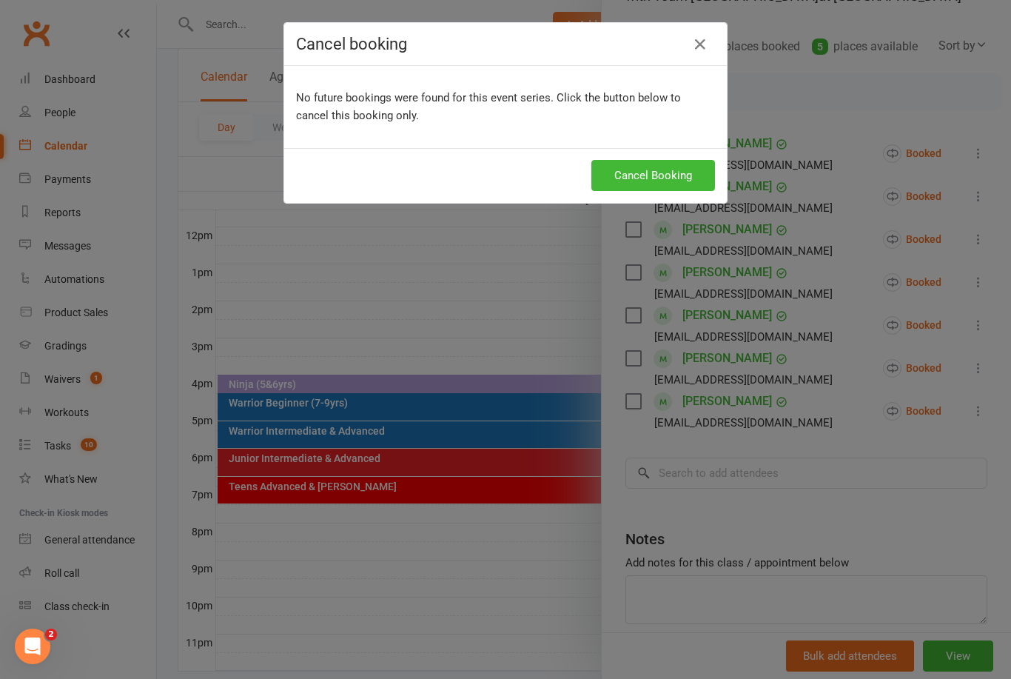
click at [532, 292] on div "Cancel booking No future bookings were found for this event series. Click the b…" at bounding box center [505, 339] width 1011 height 679
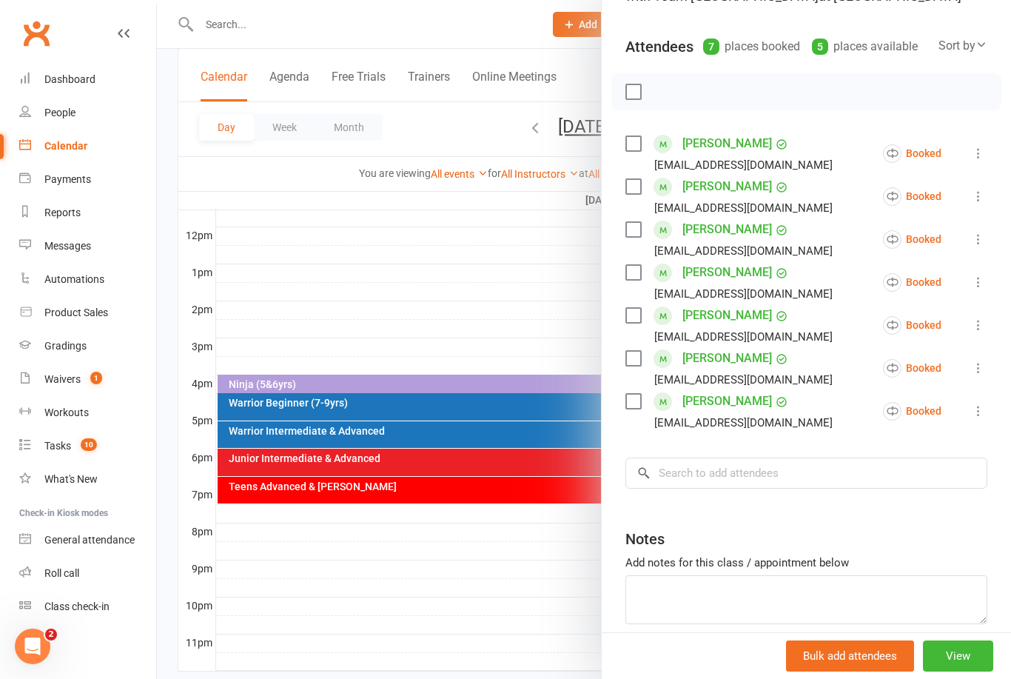
click at [554, 243] on div at bounding box center [584, 339] width 854 height 679
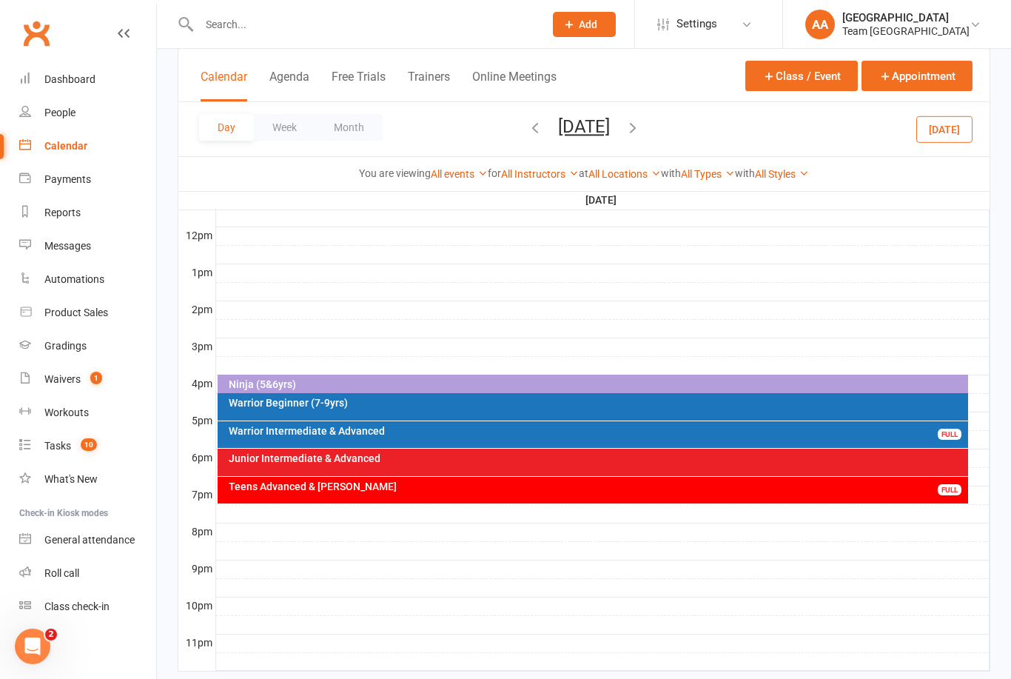
click at [608, 127] on button "[DATE]" at bounding box center [584, 126] width 52 height 21
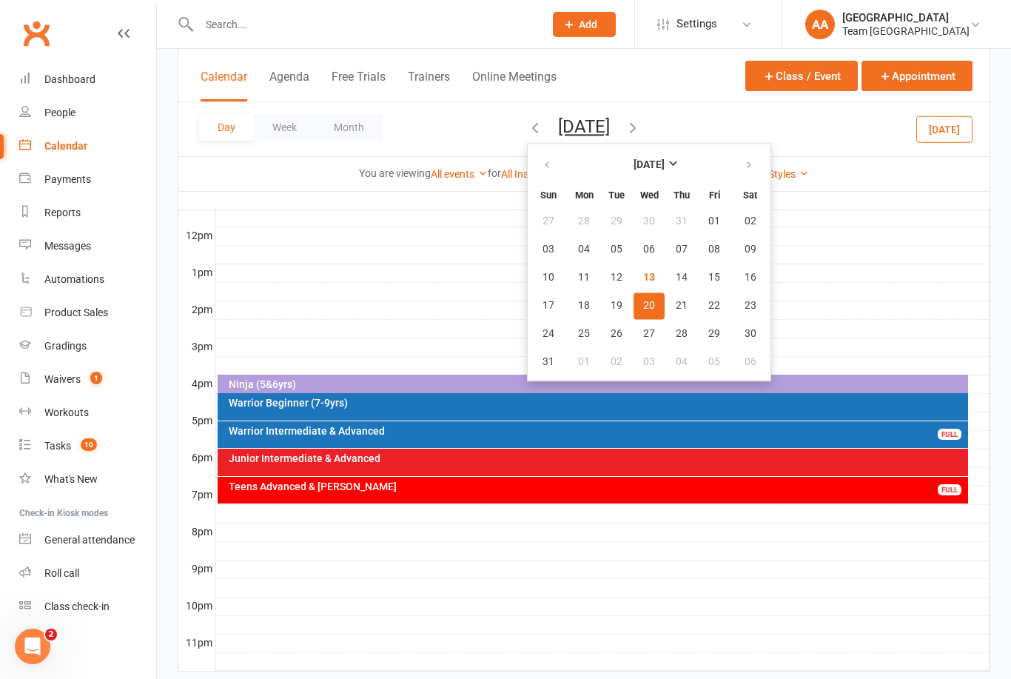
click at [634, 312] on button "20" at bounding box center [649, 305] width 31 height 27
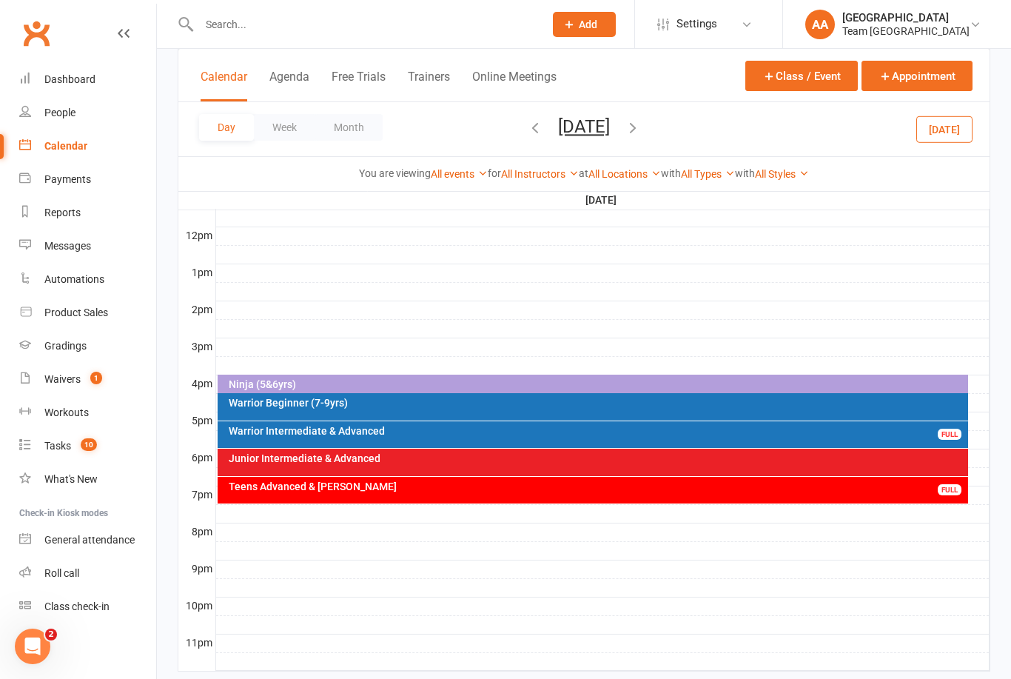
click at [476, 497] on div "Teens Advanced & [PERSON_NAME] FULL" at bounding box center [593, 490] width 751 height 27
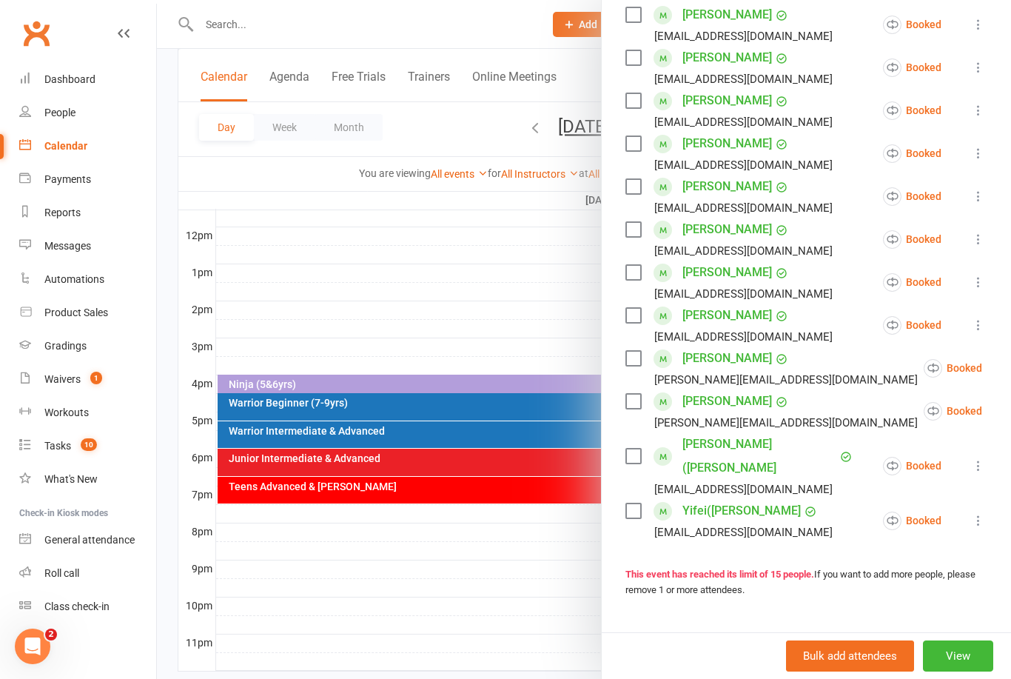
scroll to position [407, 0]
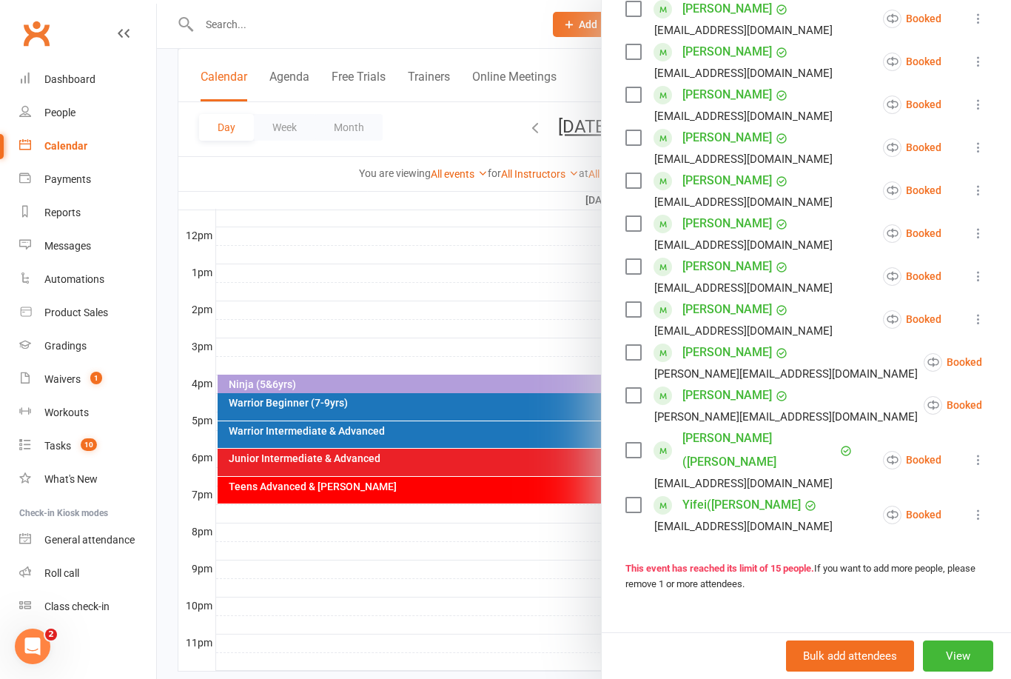
click at [975, 671] on button "View" at bounding box center [958, 655] width 70 height 31
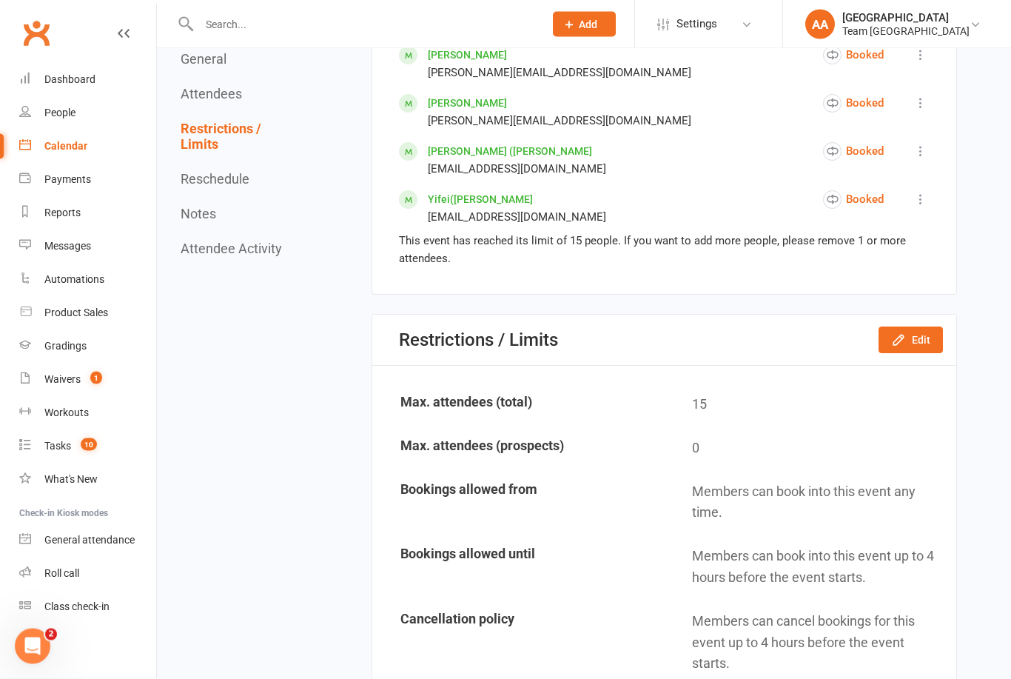
click at [923, 354] on button "Edit" at bounding box center [910, 340] width 64 height 27
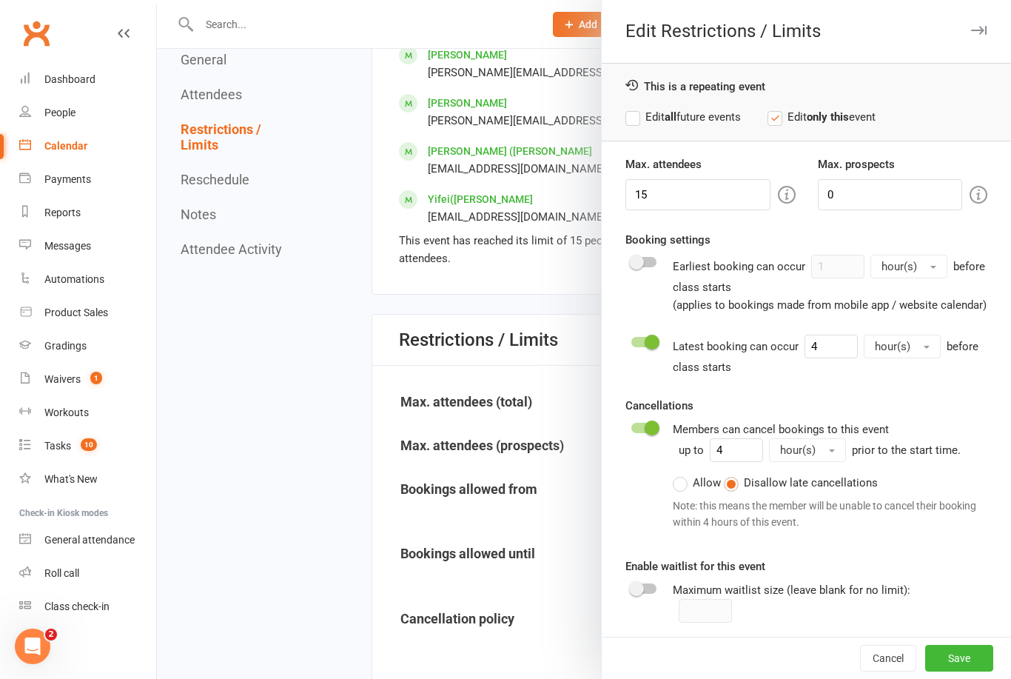
click at [637, 123] on label "Edit all future events" at bounding box center [682, 117] width 115 height 18
click at [681, 207] on input "15" at bounding box center [697, 194] width 144 height 31
type input "16"
click at [956, 671] on button "Save" at bounding box center [959, 658] width 68 height 27
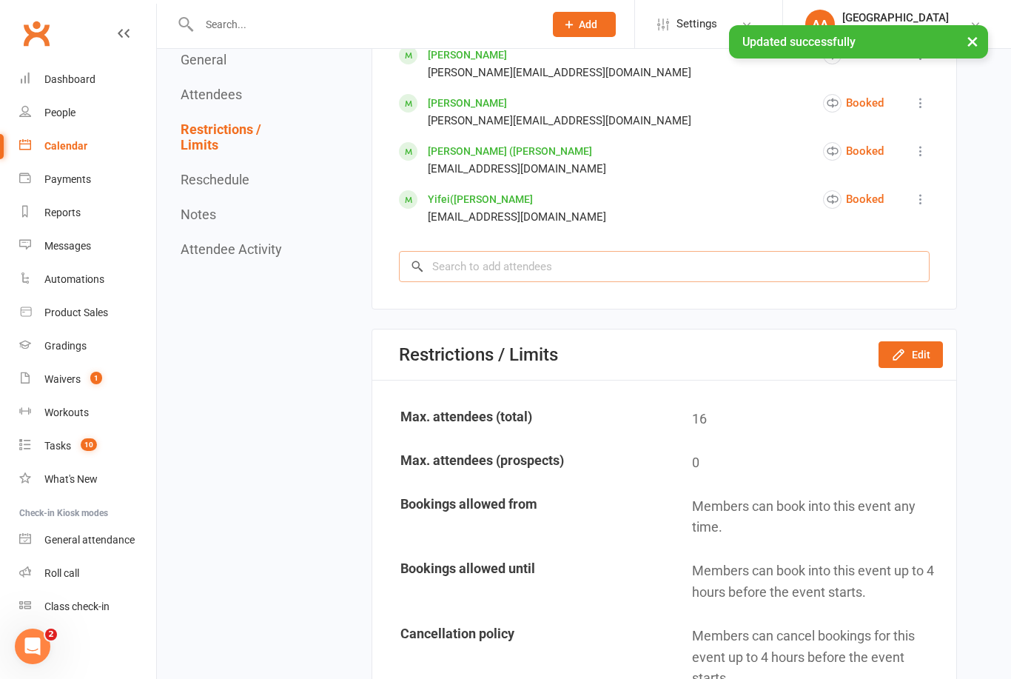
click at [486, 279] on input "search" at bounding box center [664, 266] width 531 height 31
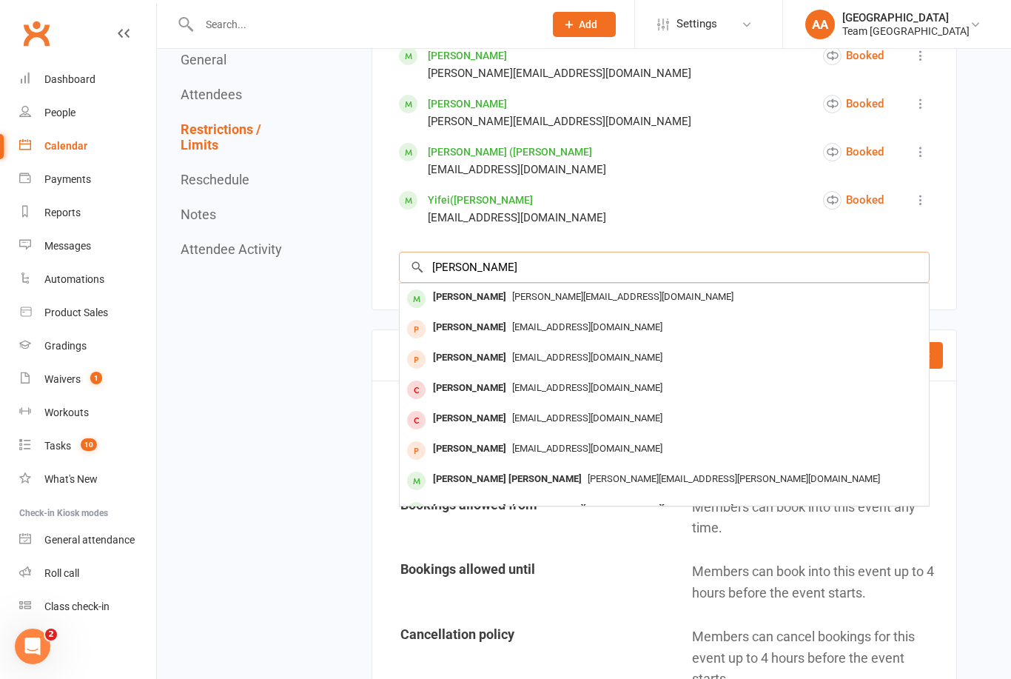
type input "[PERSON_NAME]"
click at [512, 302] on span "[PERSON_NAME][EMAIL_ADDRESS][DOMAIN_NAME]" at bounding box center [622, 296] width 221 height 11
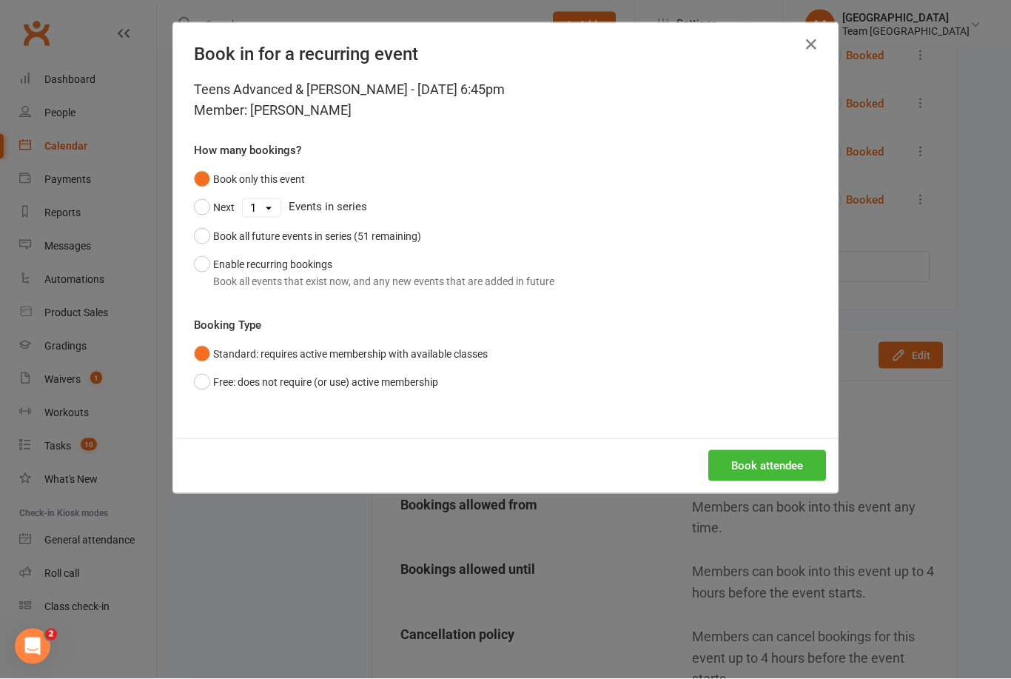
click at [196, 263] on button "Enable recurring bookings Book all events that exist now, and any new events th…" at bounding box center [374, 272] width 360 height 45
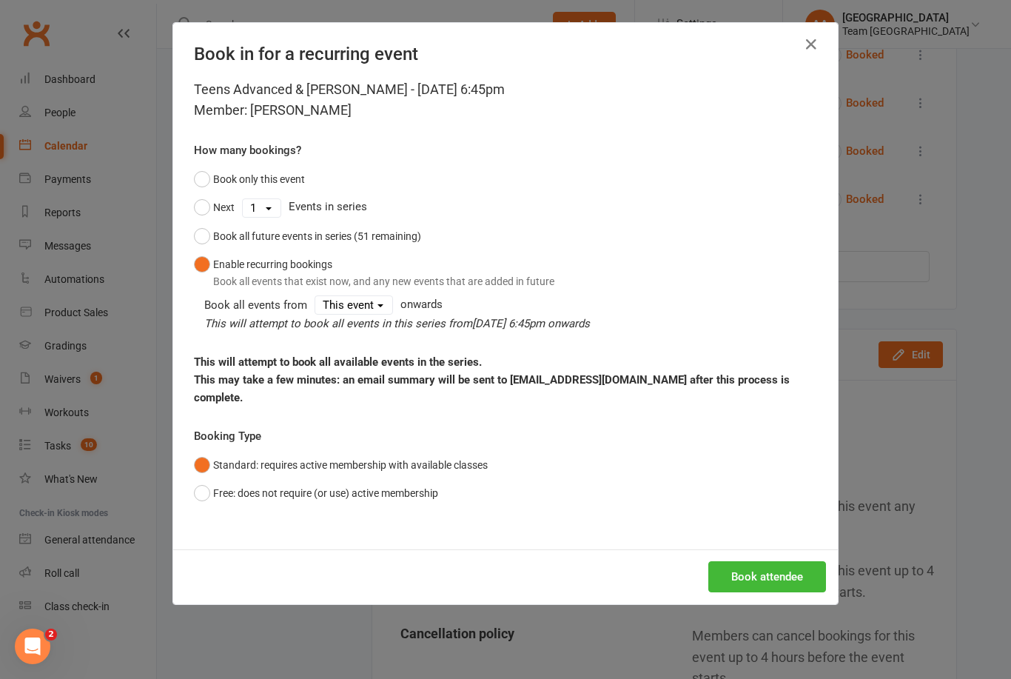
click at [759, 577] on button "Book attendee" at bounding box center [767, 576] width 118 height 31
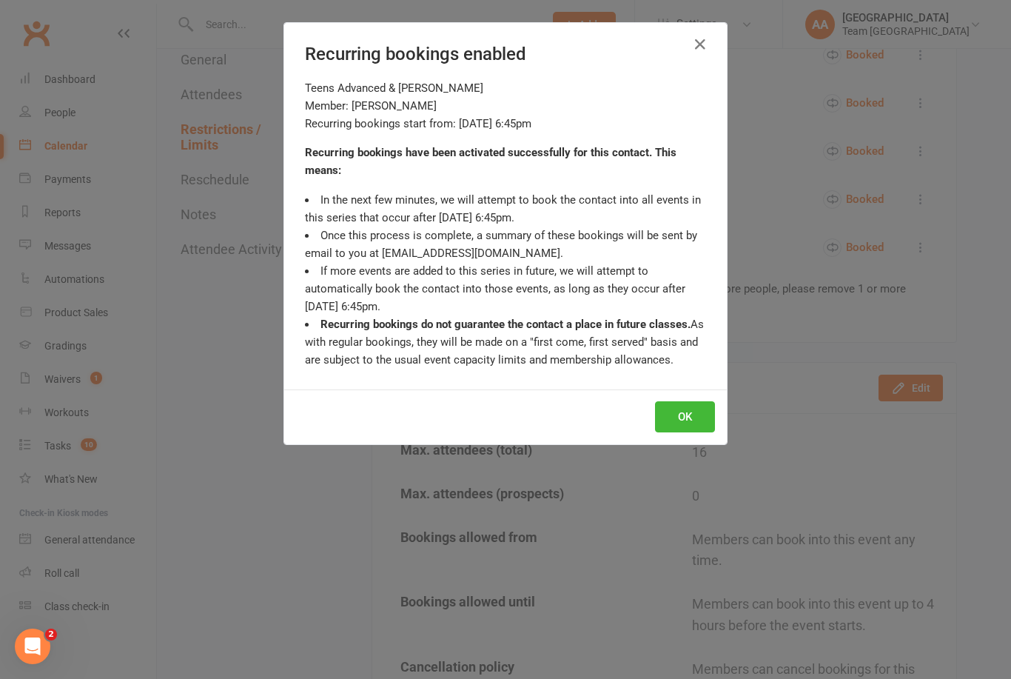
click at [685, 414] on button "OK" at bounding box center [685, 416] width 60 height 31
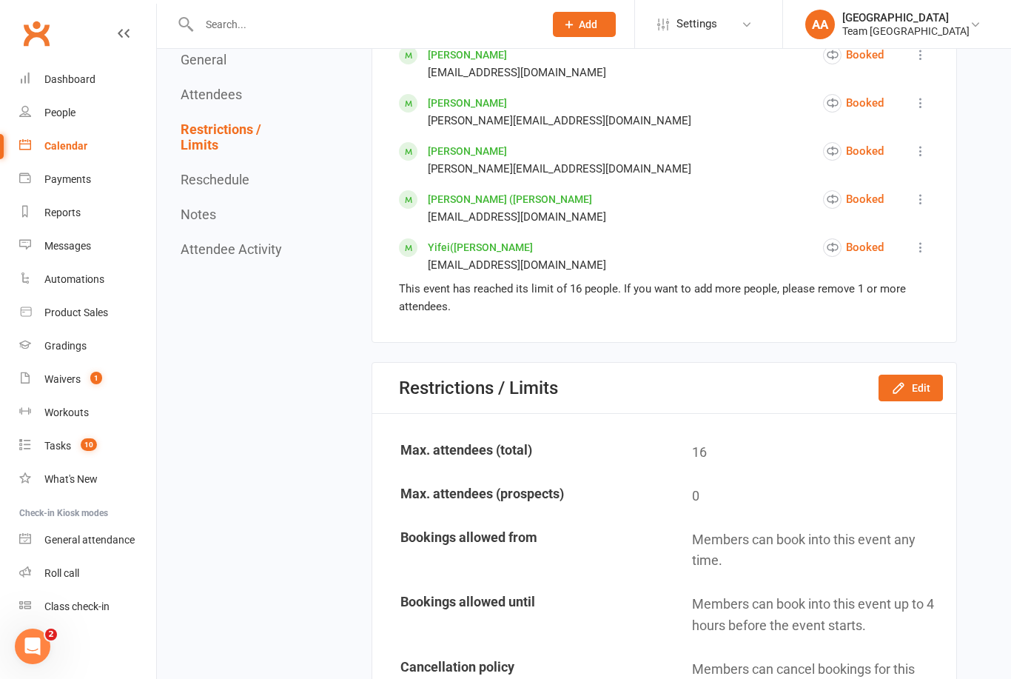
click at [78, 136] on link "Calendar" at bounding box center [87, 146] width 137 height 33
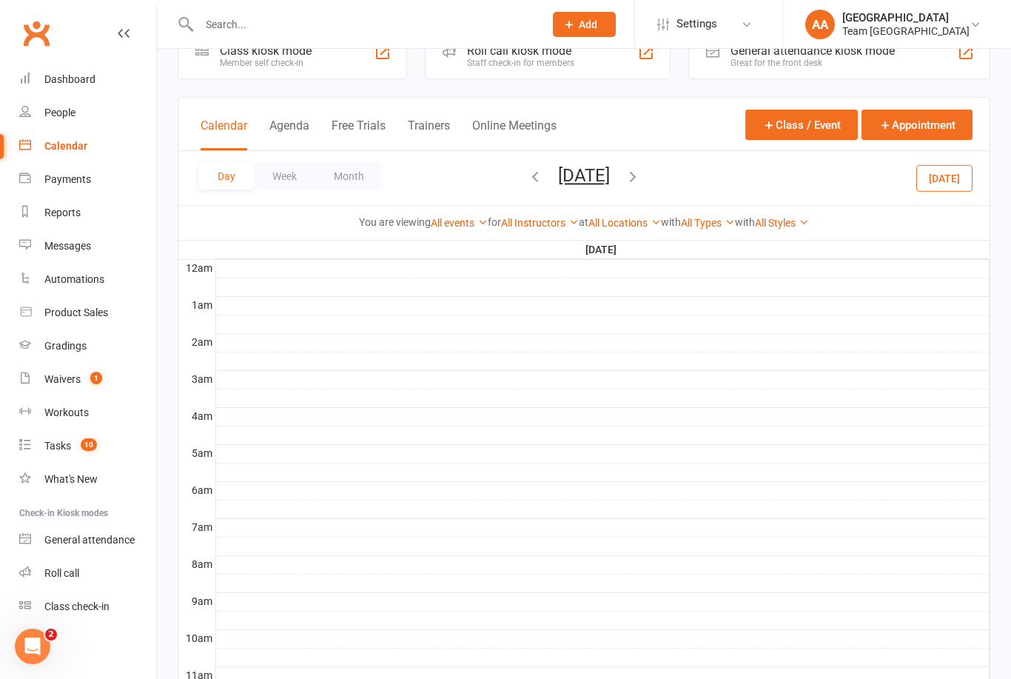
scroll to position [47, 0]
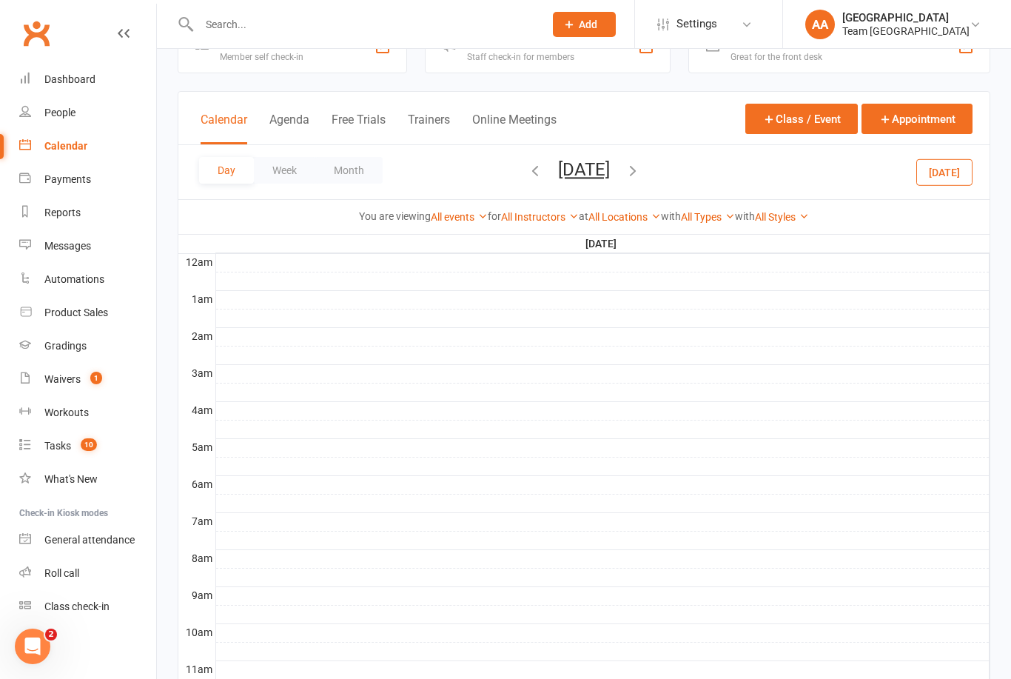
click at [70, 339] on link "Gradings" at bounding box center [87, 345] width 137 height 33
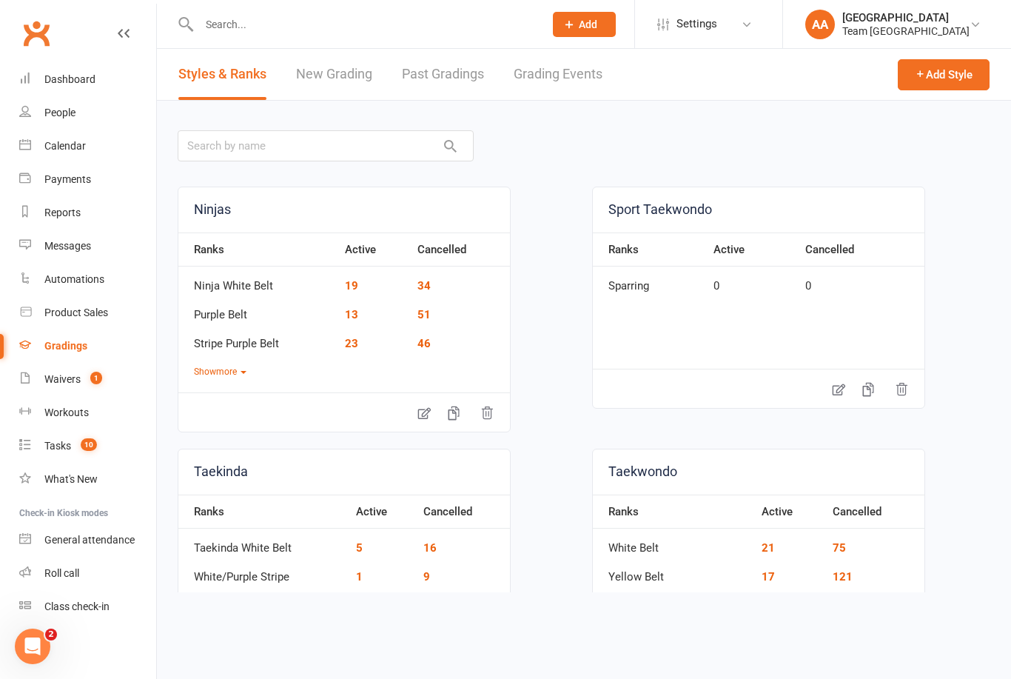
click at [560, 64] on link "Grading Events" at bounding box center [558, 74] width 89 height 51
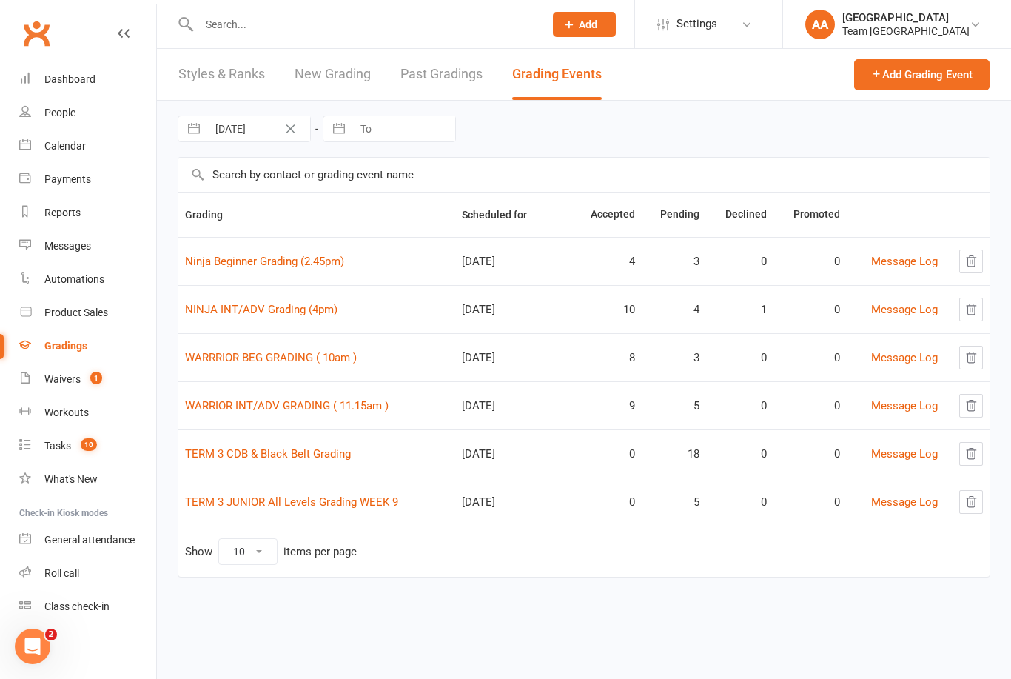
click at [277, 497] on link "TERM 3 JUNIOR All Levels Grading WEEK 9" at bounding box center [291, 501] width 213 height 13
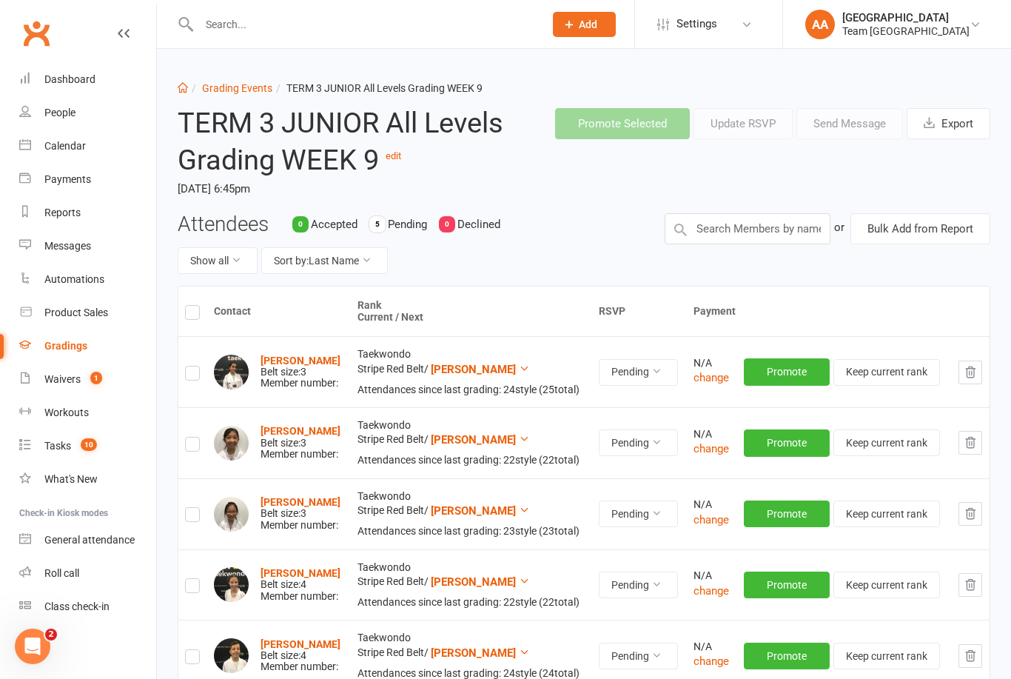
click at [401, 151] on link "edit" at bounding box center [394, 155] width 16 height 11
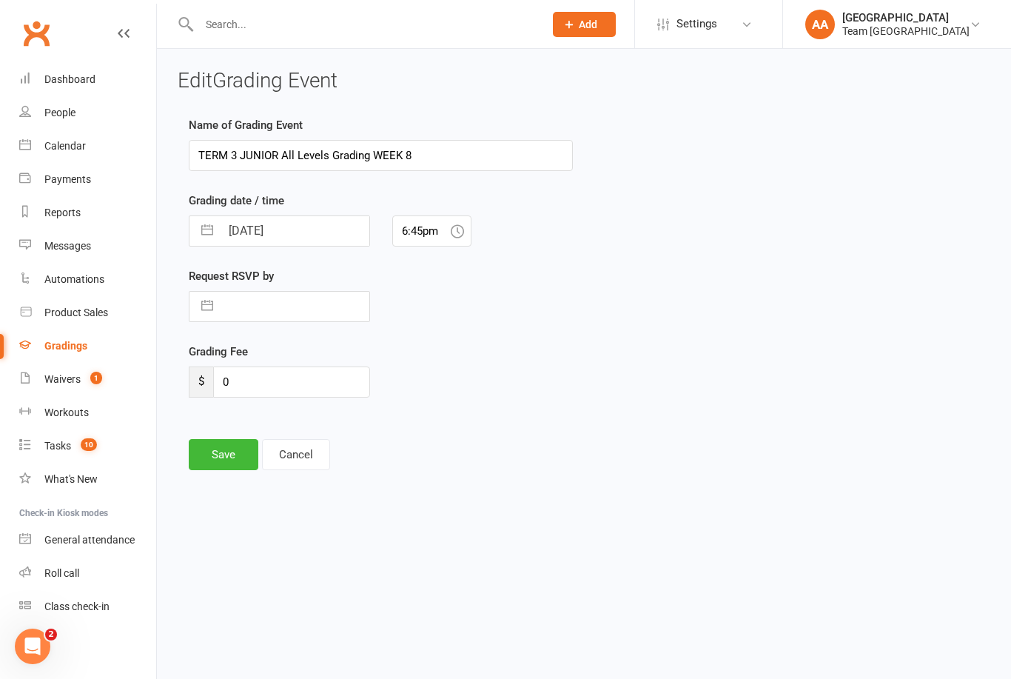
type input "TERM 3 JUNIOR All Levels Grading WEEK 8"
click at [317, 228] on input "[DATE]" at bounding box center [295, 231] width 149 height 30
select select "7"
select select "2025"
select select "8"
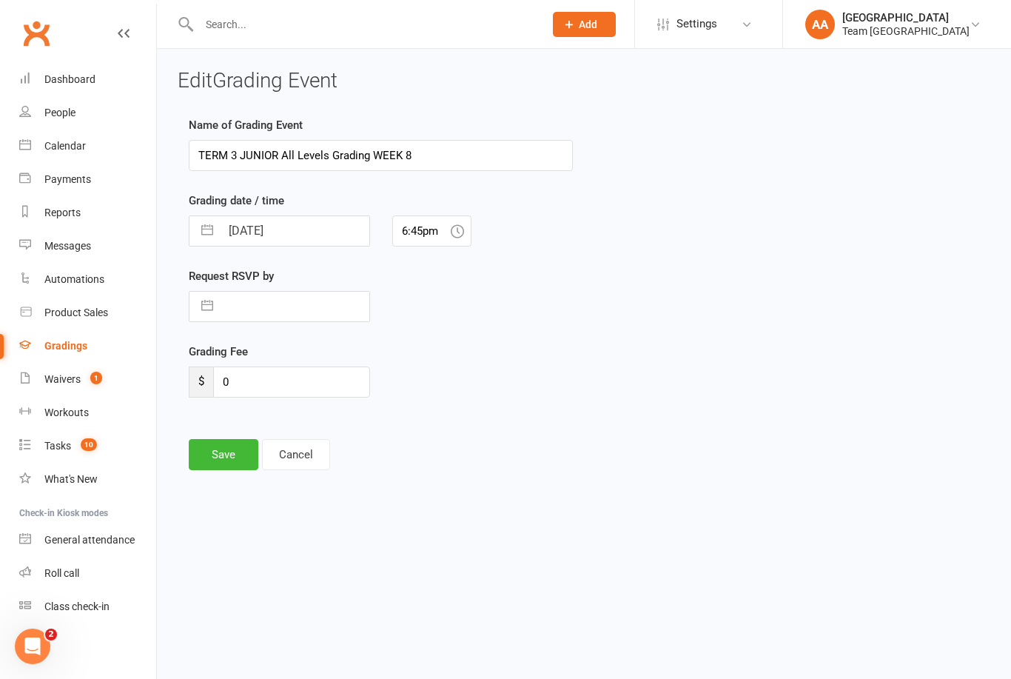
select select "2025"
select select "9"
select select "2025"
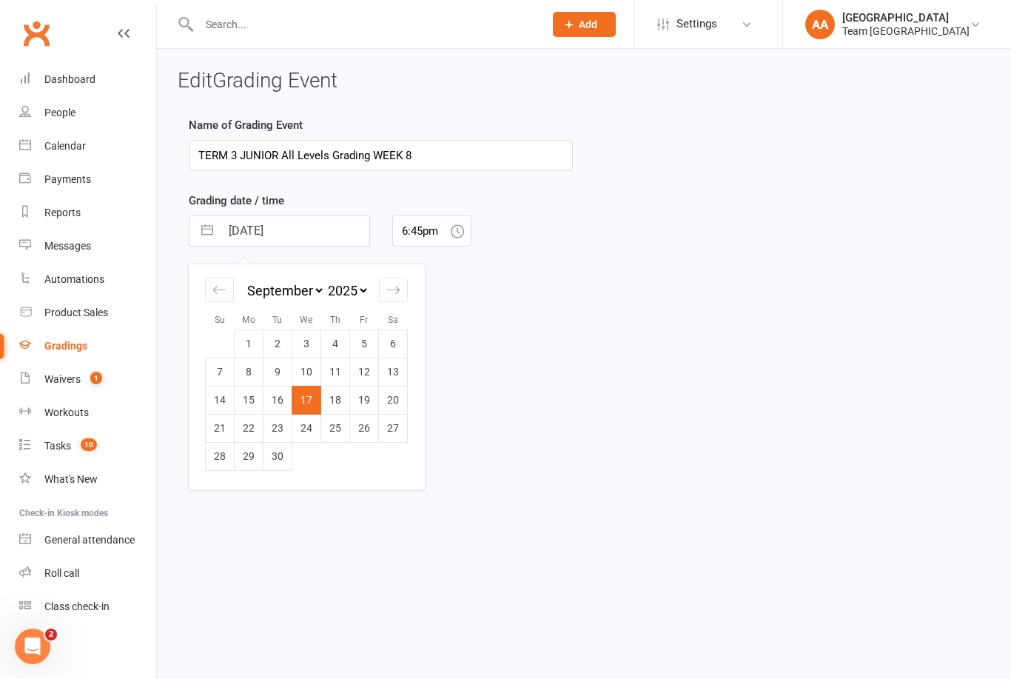
click at [312, 373] on td "10" at bounding box center [306, 371] width 29 height 28
type input "[DATE]"
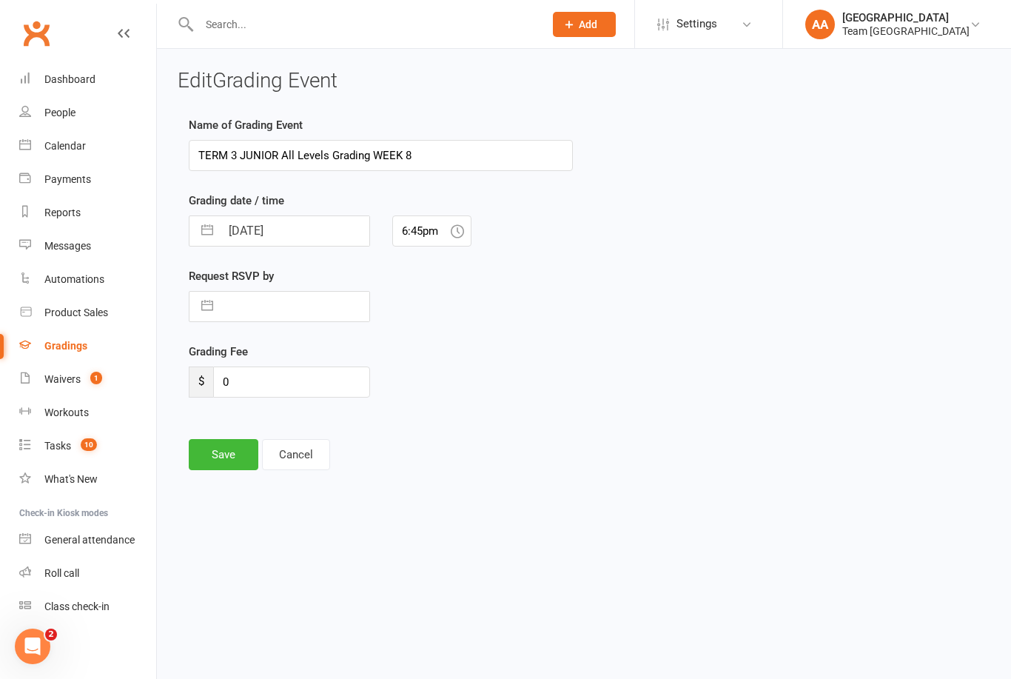
click at [224, 457] on button "Save" at bounding box center [224, 454] width 70 height 31
